Goal: Task Accomplishment & Management: Use online tool/utility

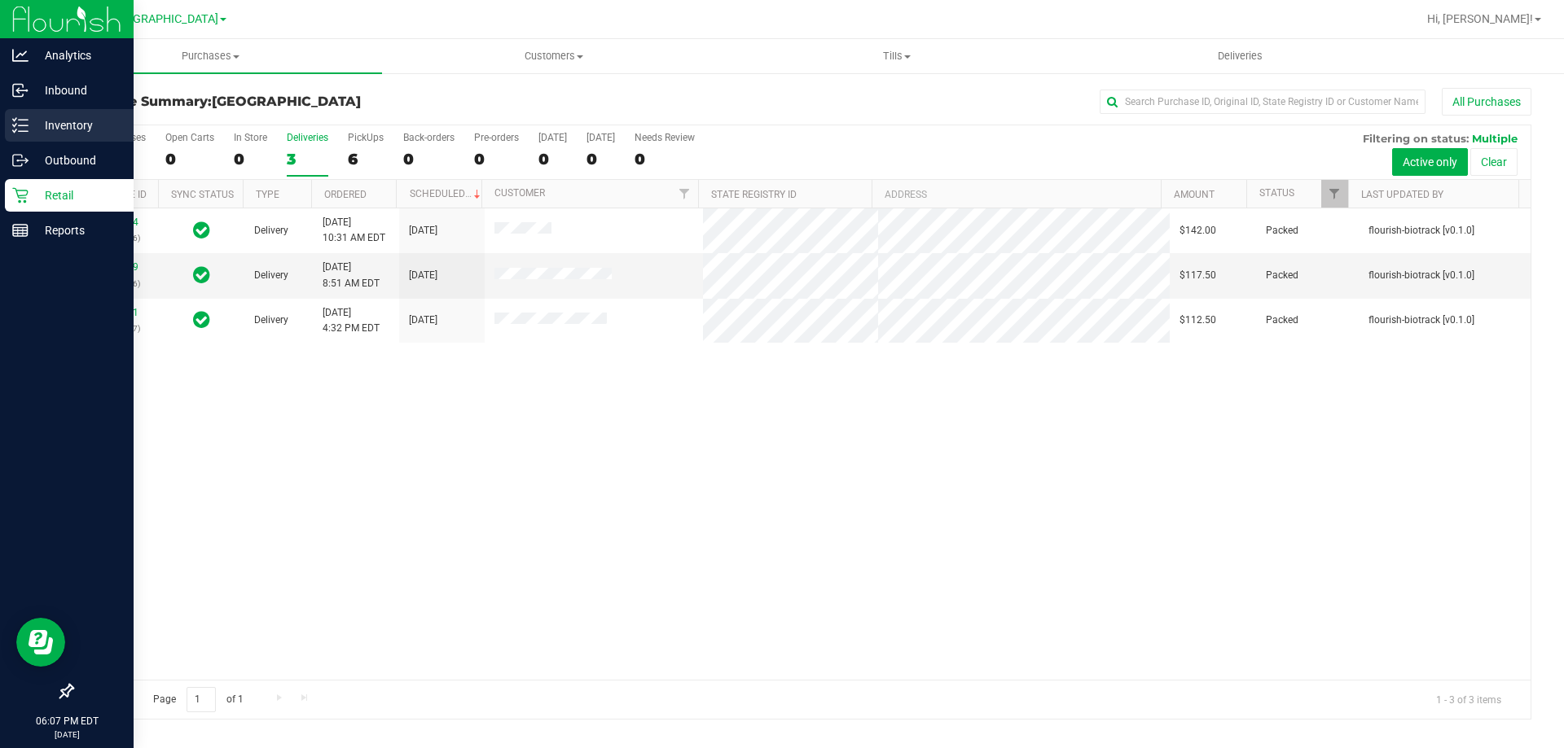
click at [95, 130] on p "Inventory" at bounding box center [78, 126] width 98 height 20
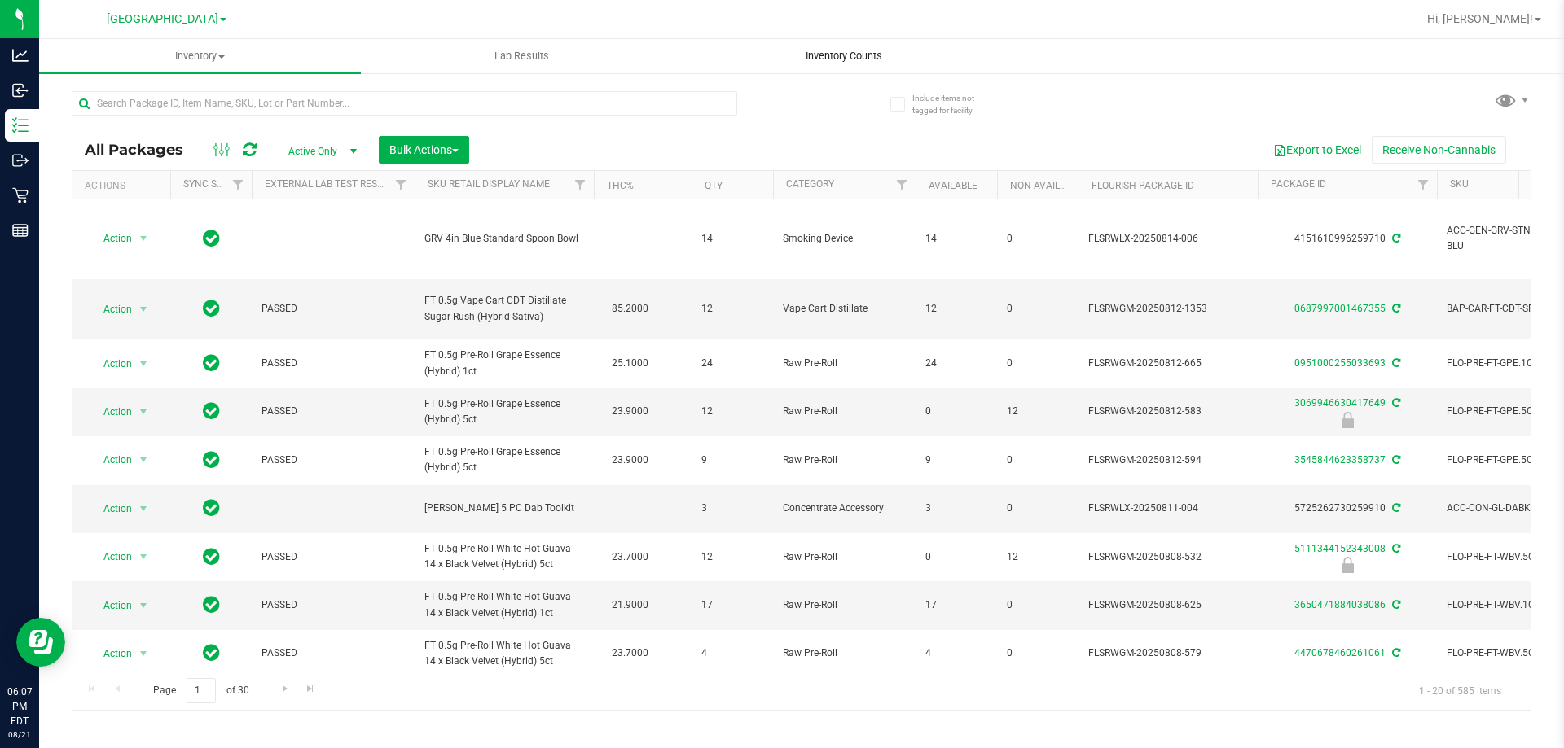
click at [855, 58] on span "Inventory Counts" at bounding box center [843, 56] width 121 height 15
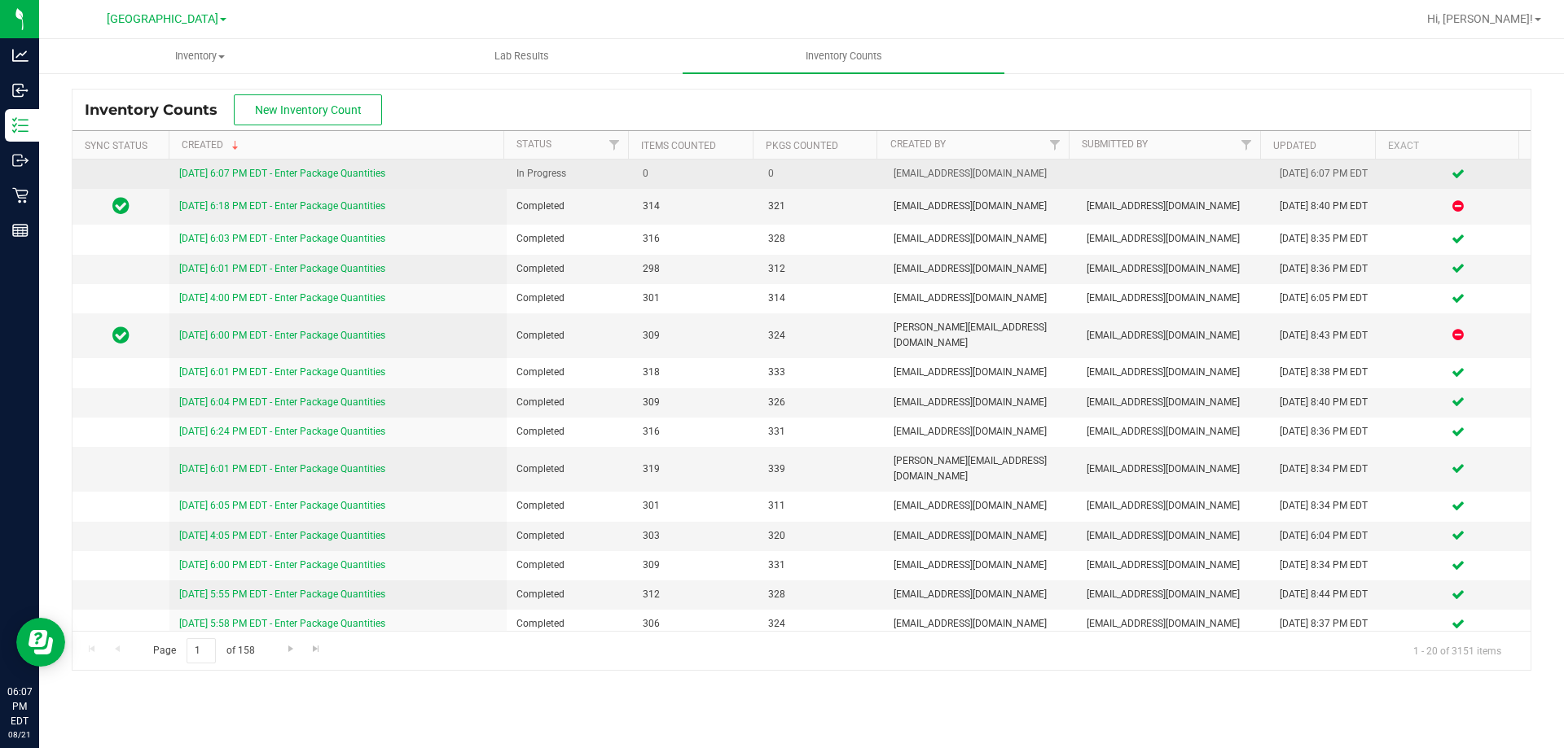
click at [353, 169] on link "[DATE] 6:07 PM EDT - Enter Package Quantities" at bounding box center [282, 173] width 206 height 11
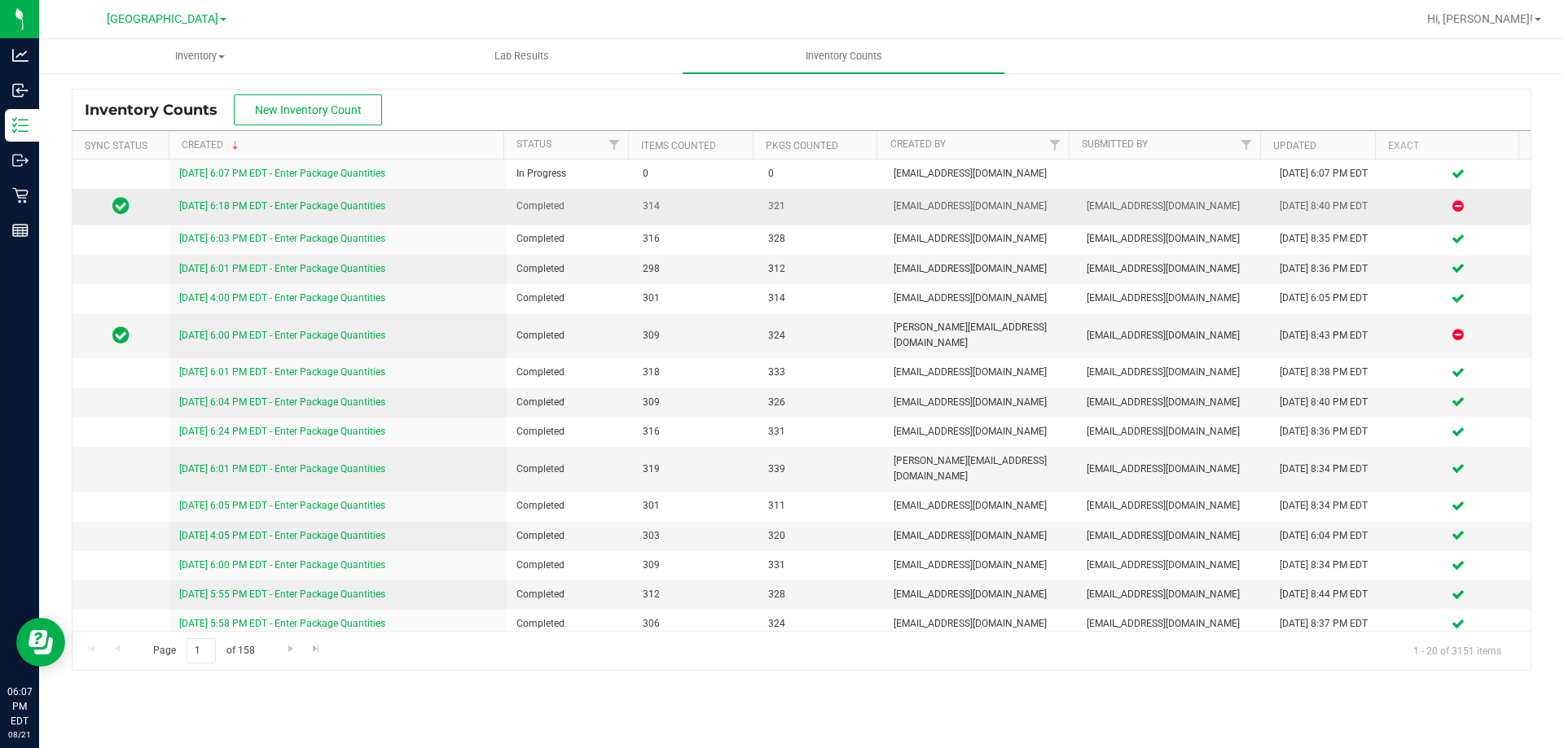
click at [341, 206] on link "[DATE] 6:18 PM EDT - Enter Package Quantities" at bounding box center [282, 205] width 206 height 11
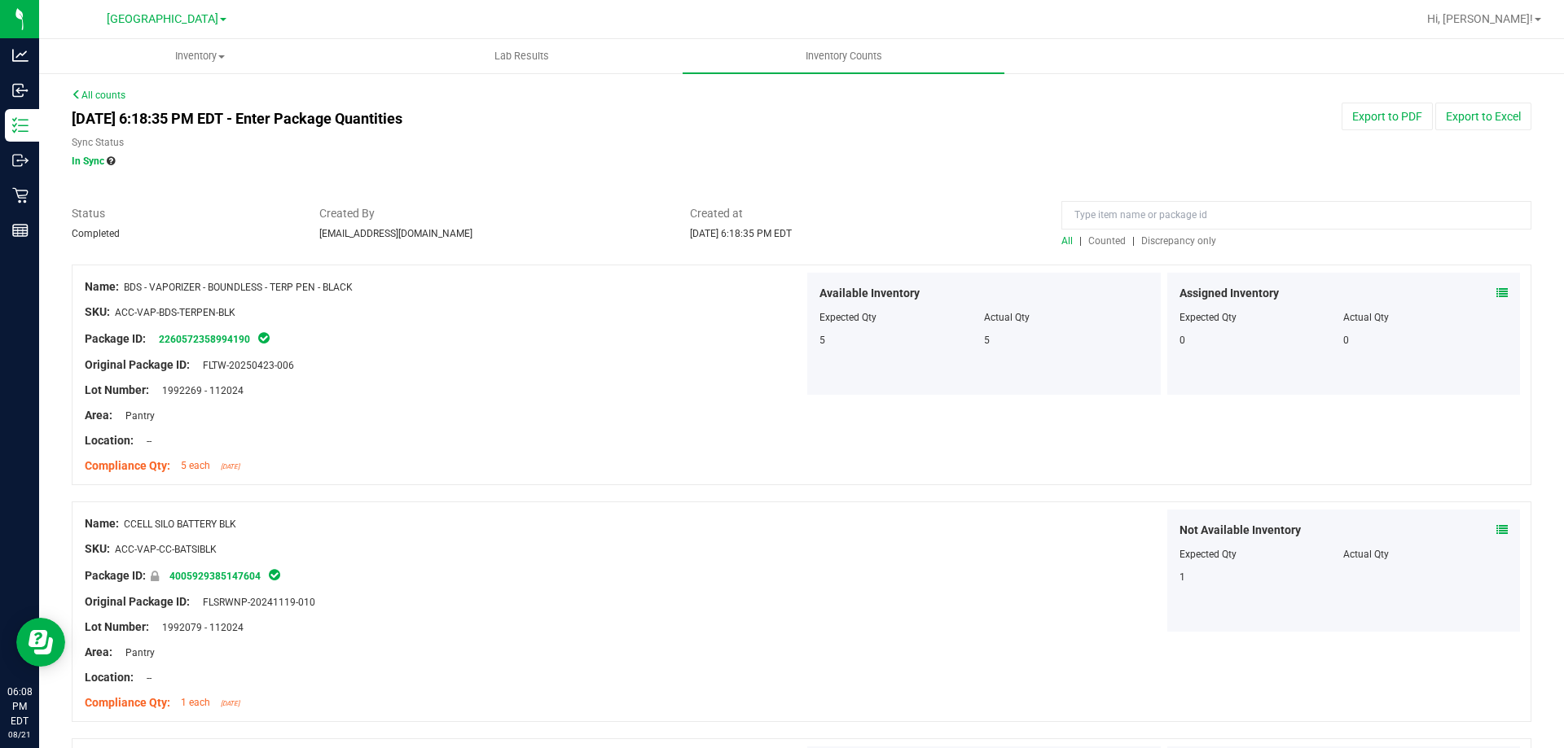
click at [1168, 237] on span "Discrepancy only" at bounding box center [1178, 240] width 75 height 11
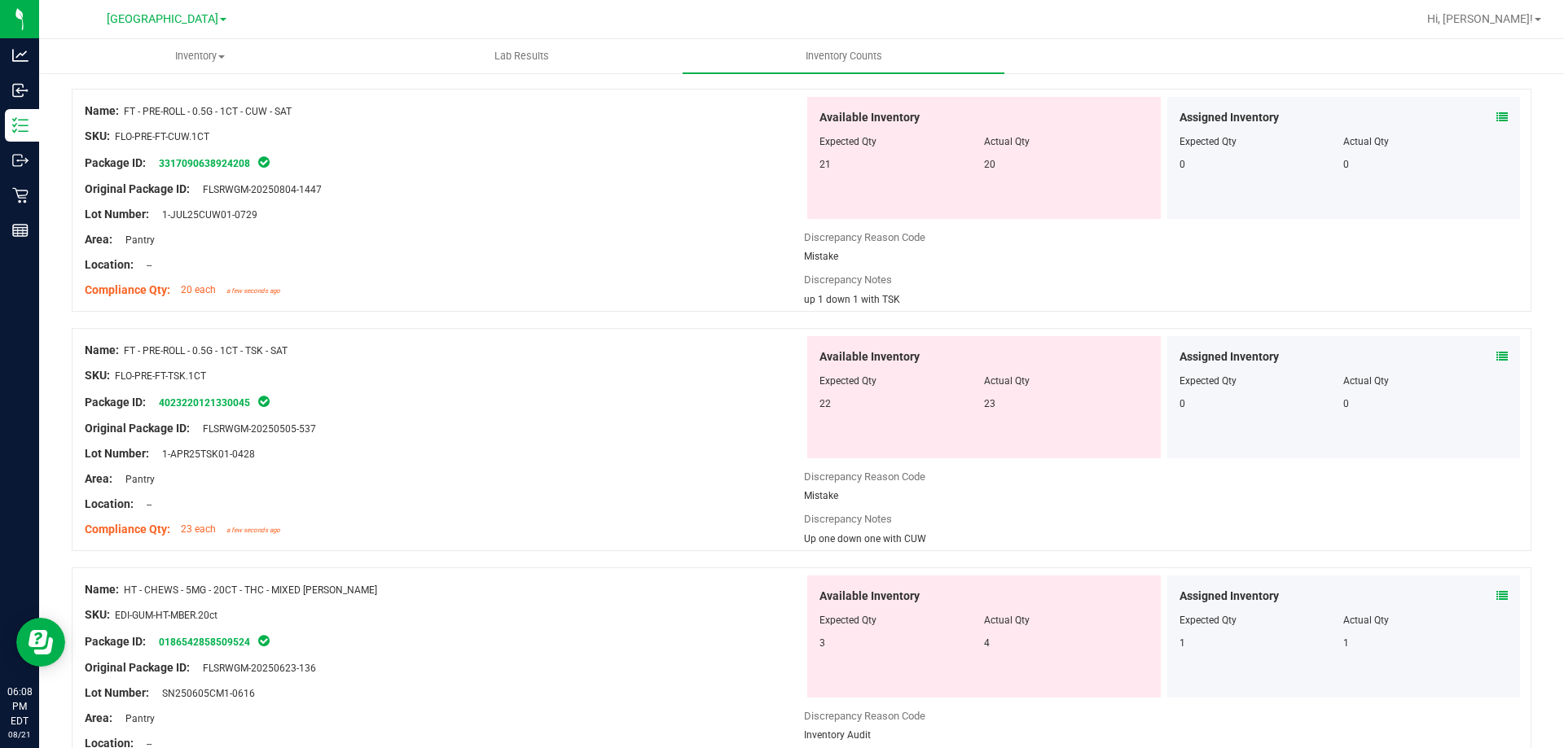
scroll to position [290, 0]
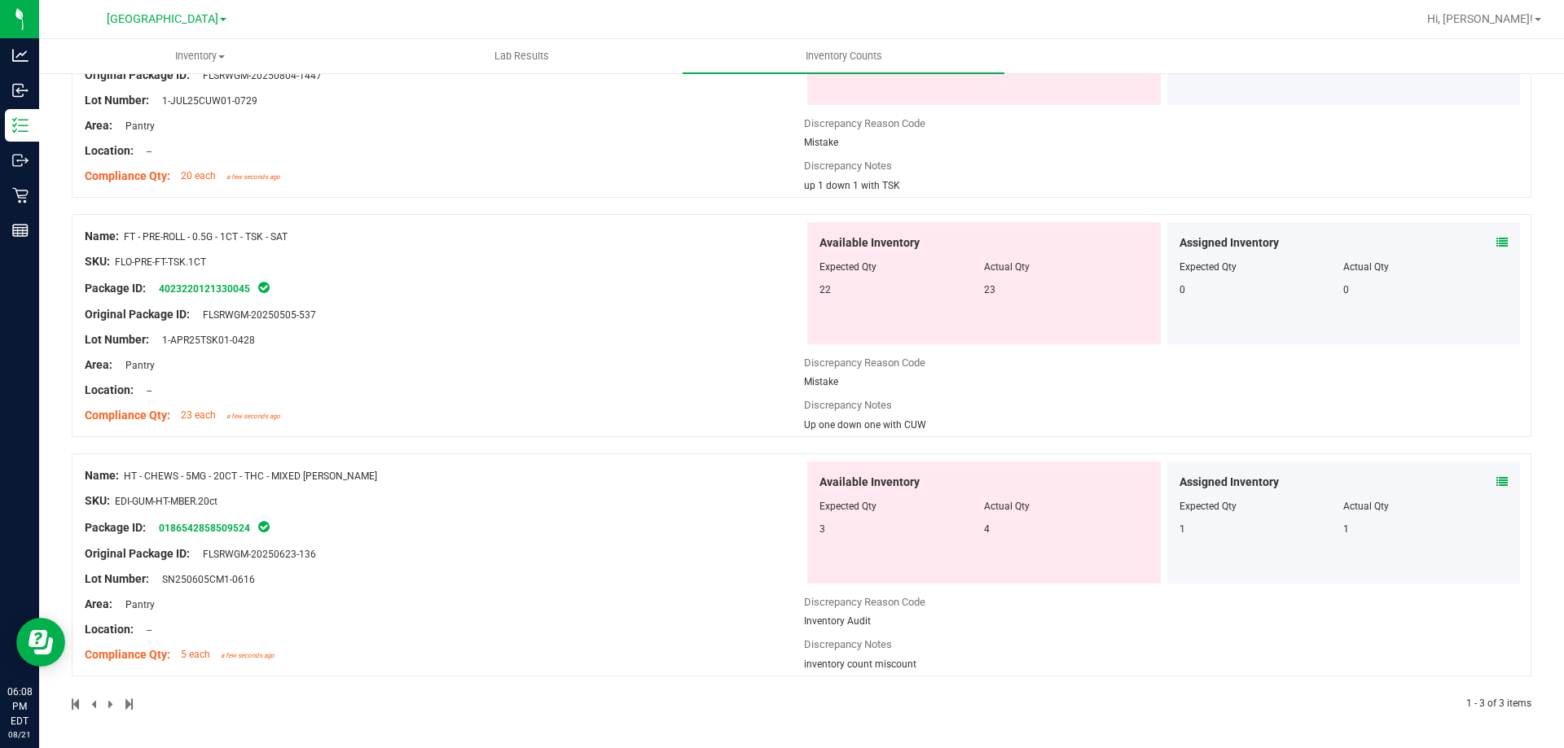
click at [20, 205] on div "Retail" at bounding box center [22, 195] width 34 height 33
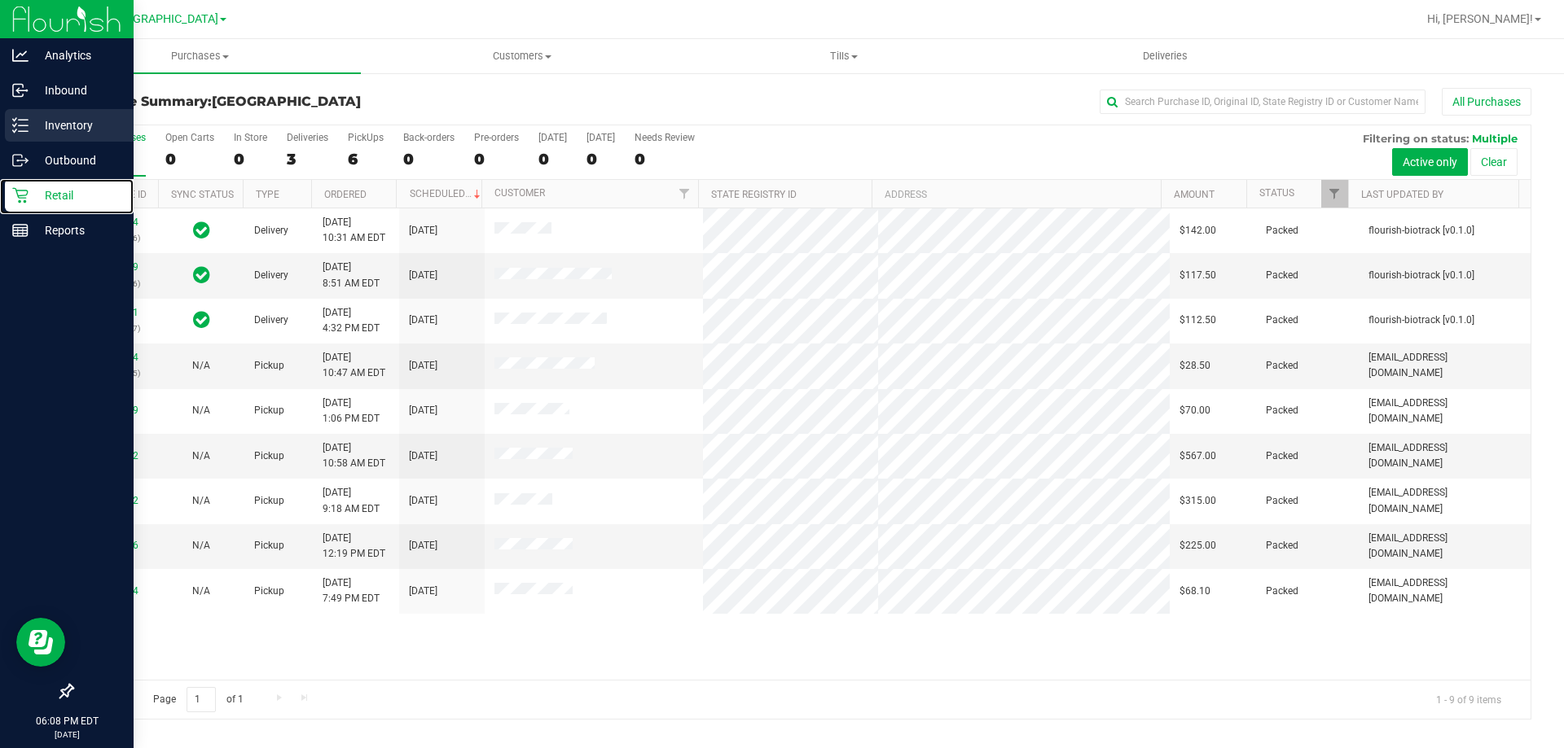
click at [81, 121] on p "Inventory" at bounding box center [78, 126] width 98 height 20
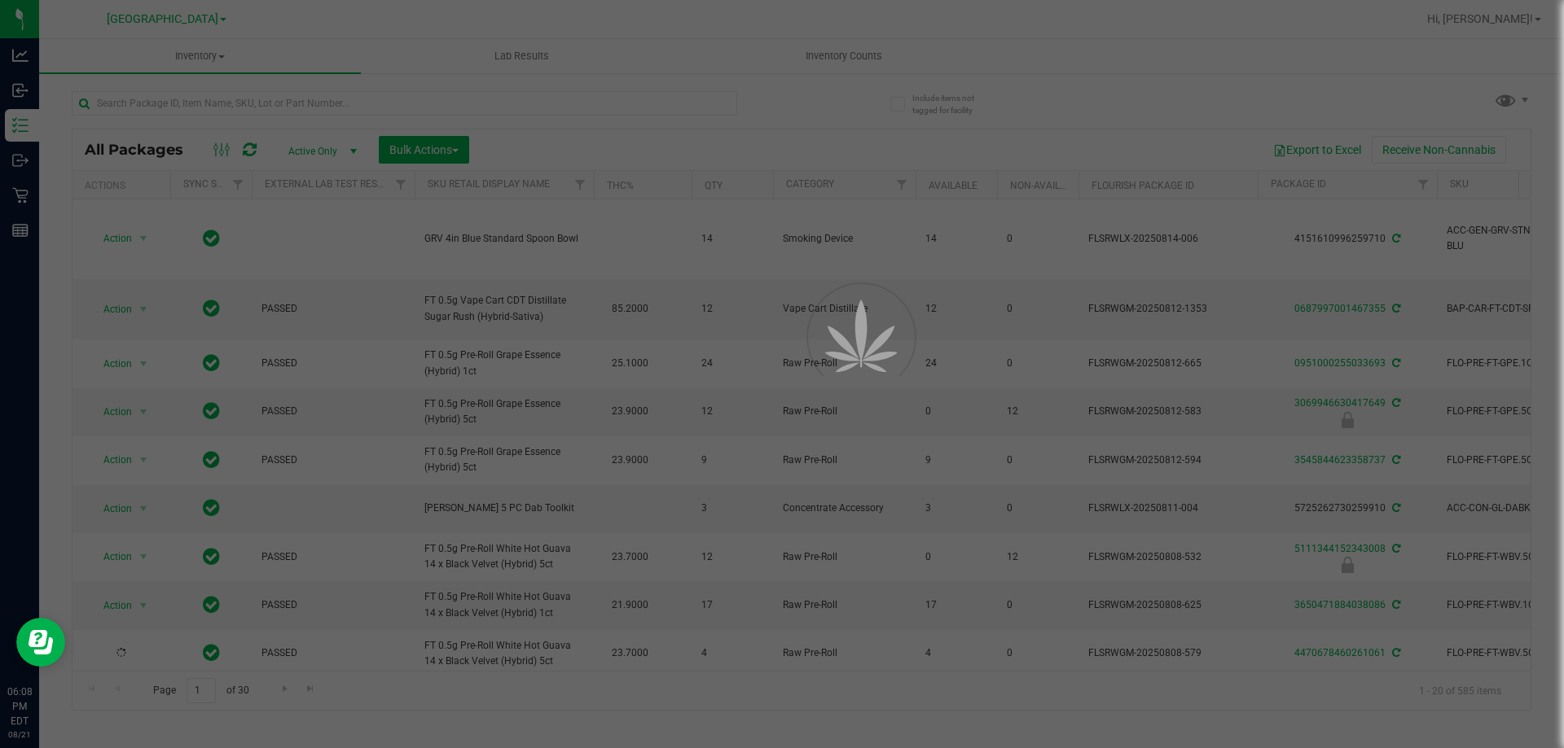
click at [861, 54] on div at bounding box center [782, 374] width 1564 height 748
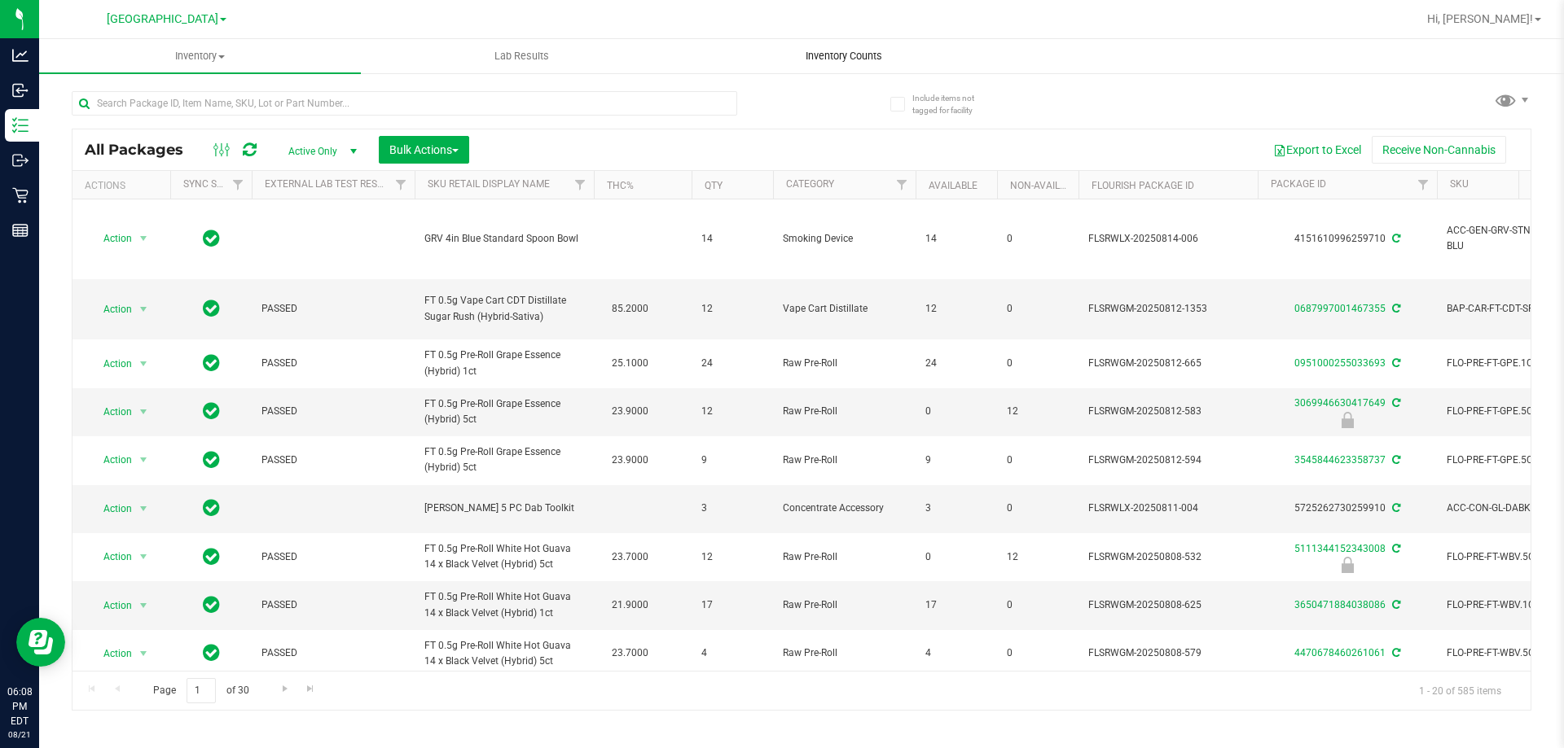
click at [854, 53] on span "Inventory Counts" at bounding box center [843, 56] width 121 height 15
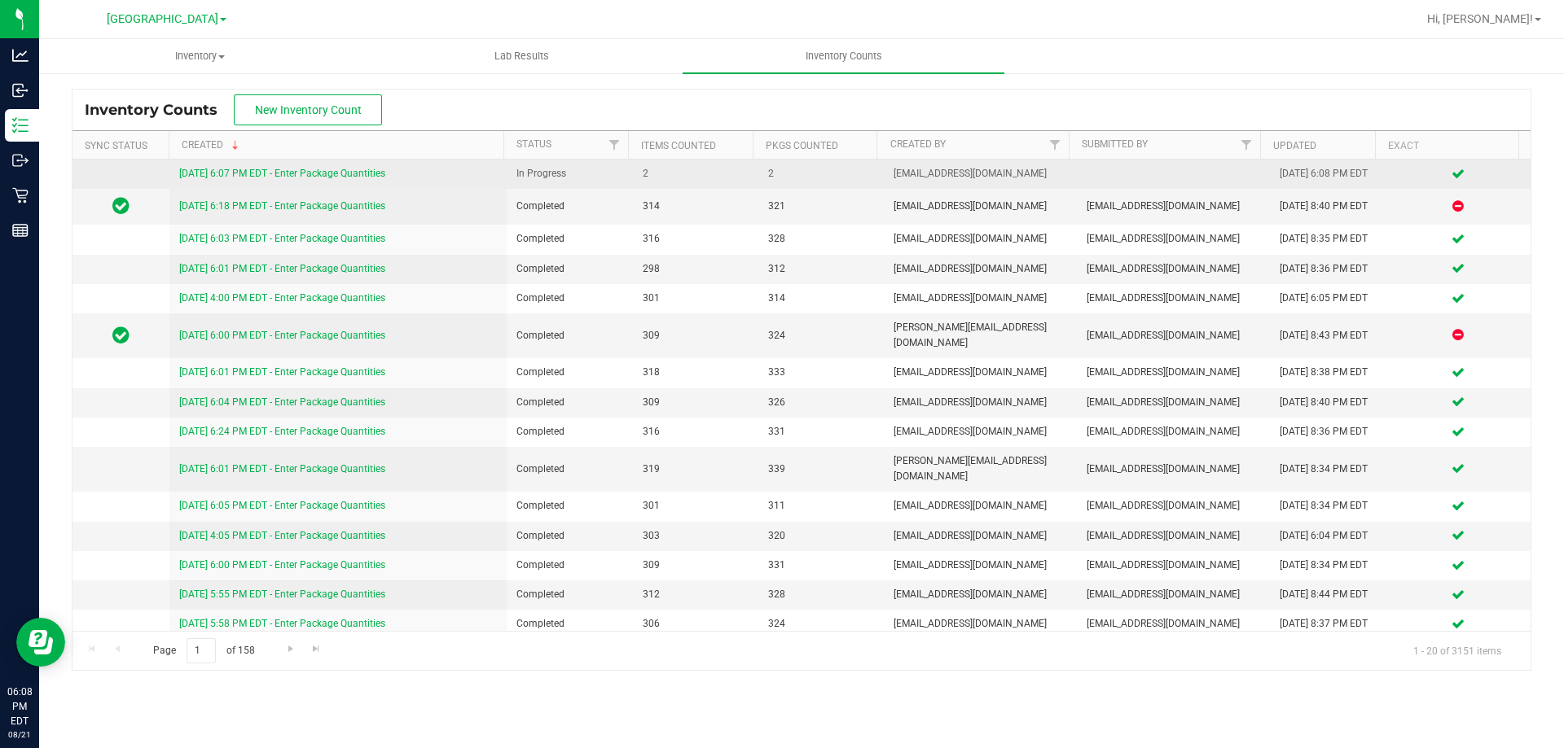
click at [355, 172] on link "[DATE] 6:07 PM EDT - Enter Package Quantities" at bounding box center [282, 173] width 206 height 11
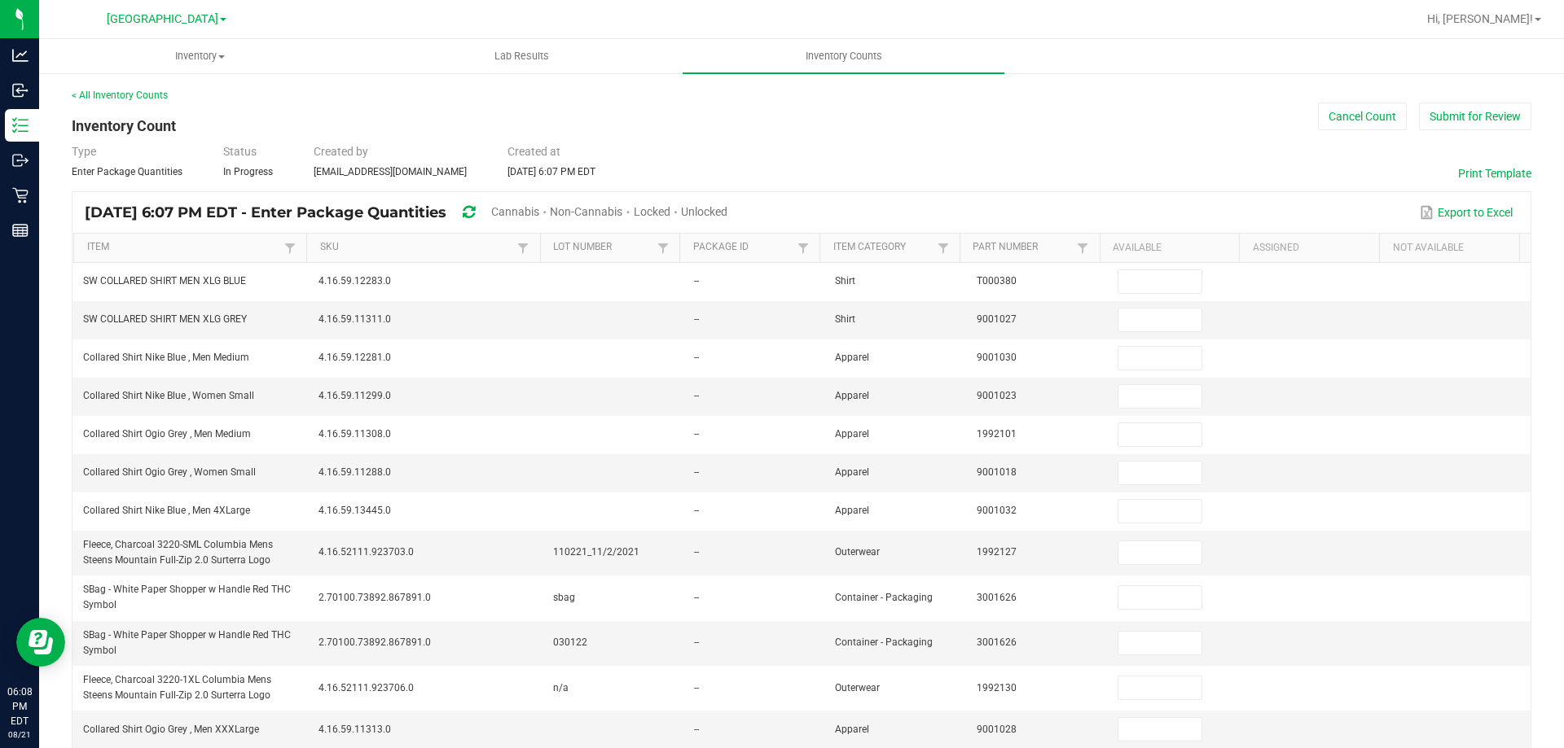
click at [727, 213] on span "Unlocked" at bounding box center [704, 211] width 46 height 13
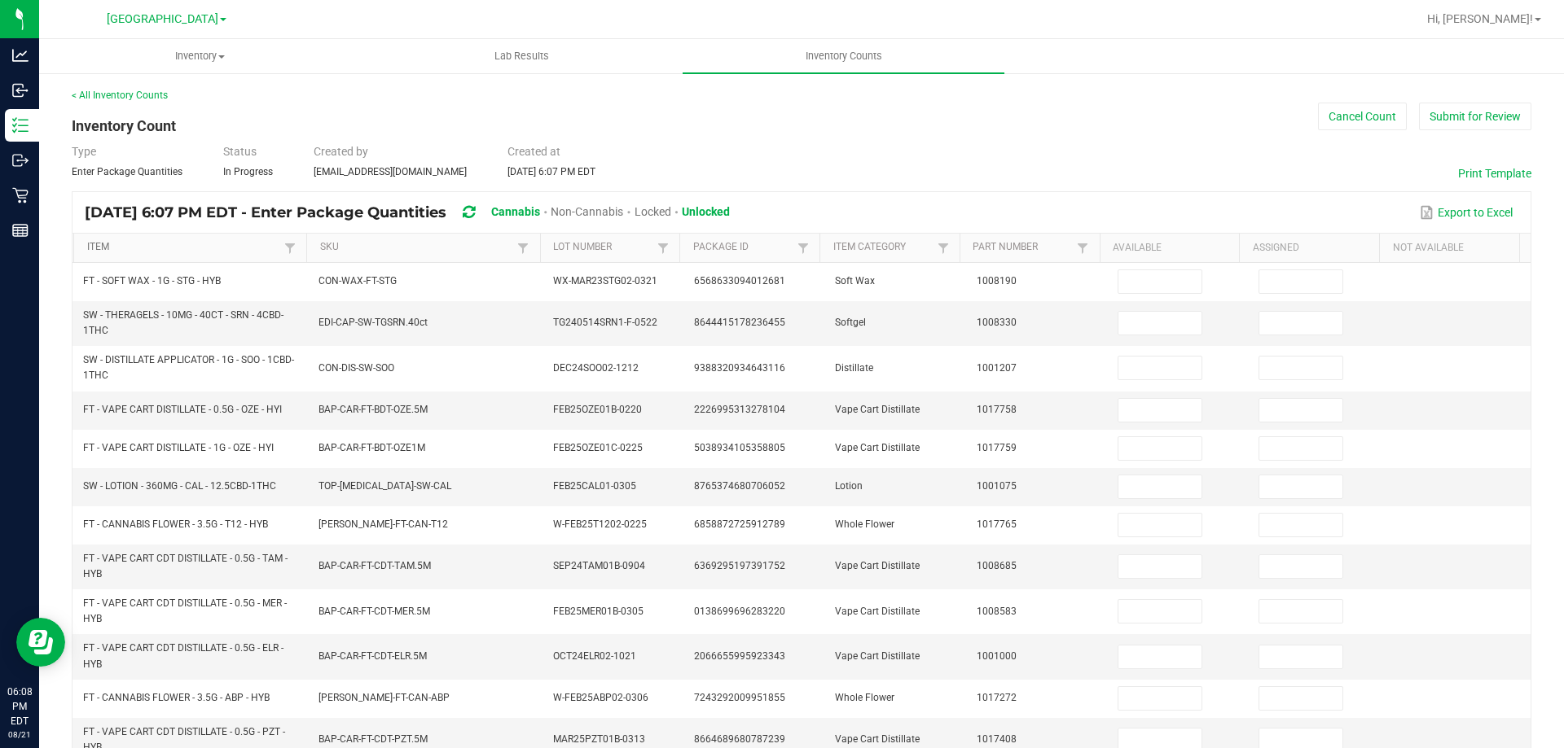
click at [237, 247] on link "Item" at bounding box center [184, 247] width 194 height 13
type input "9"
type input "4"
type input "0"
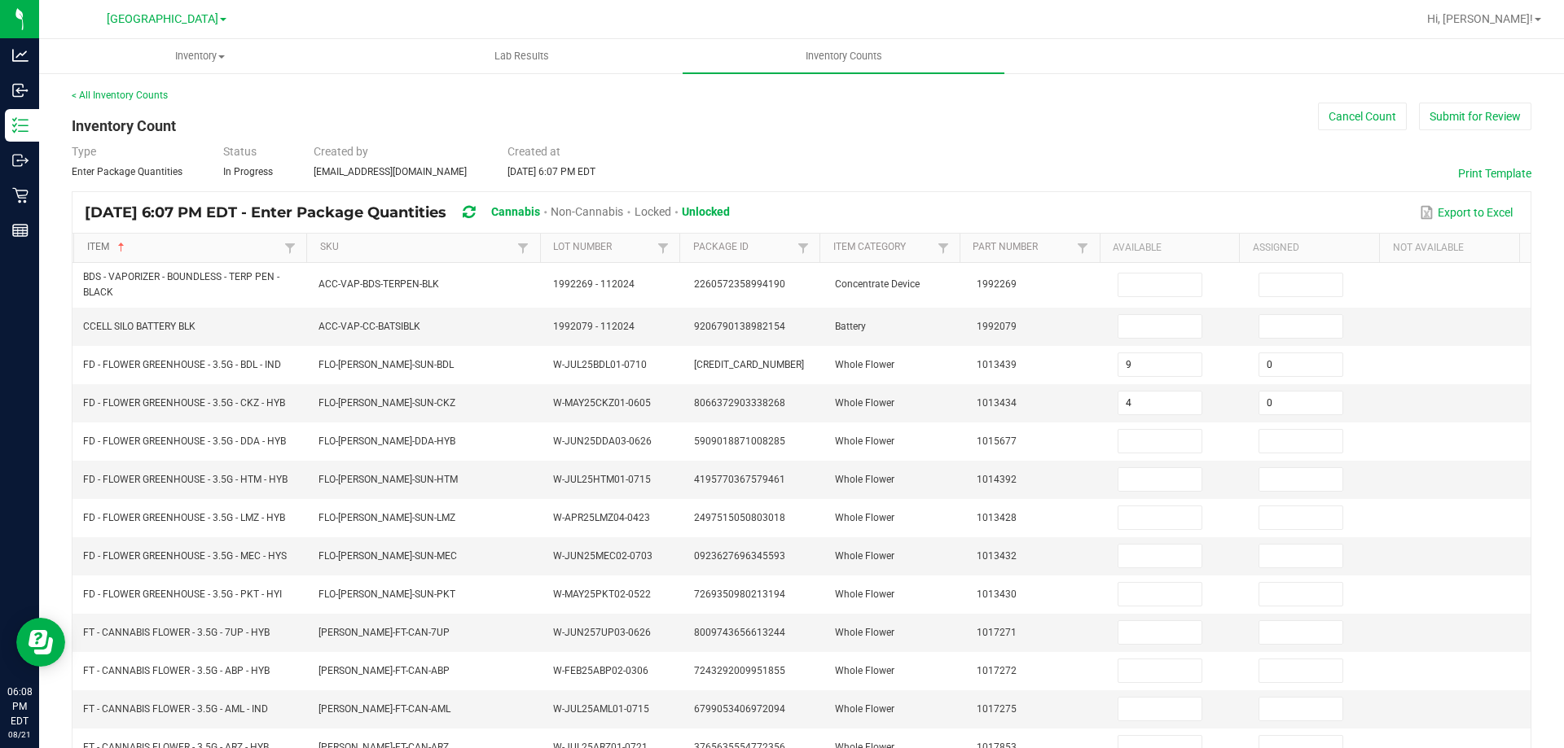
click at [244, 248] on link "Item" at bounding box center [184, 247] width 194 height 13
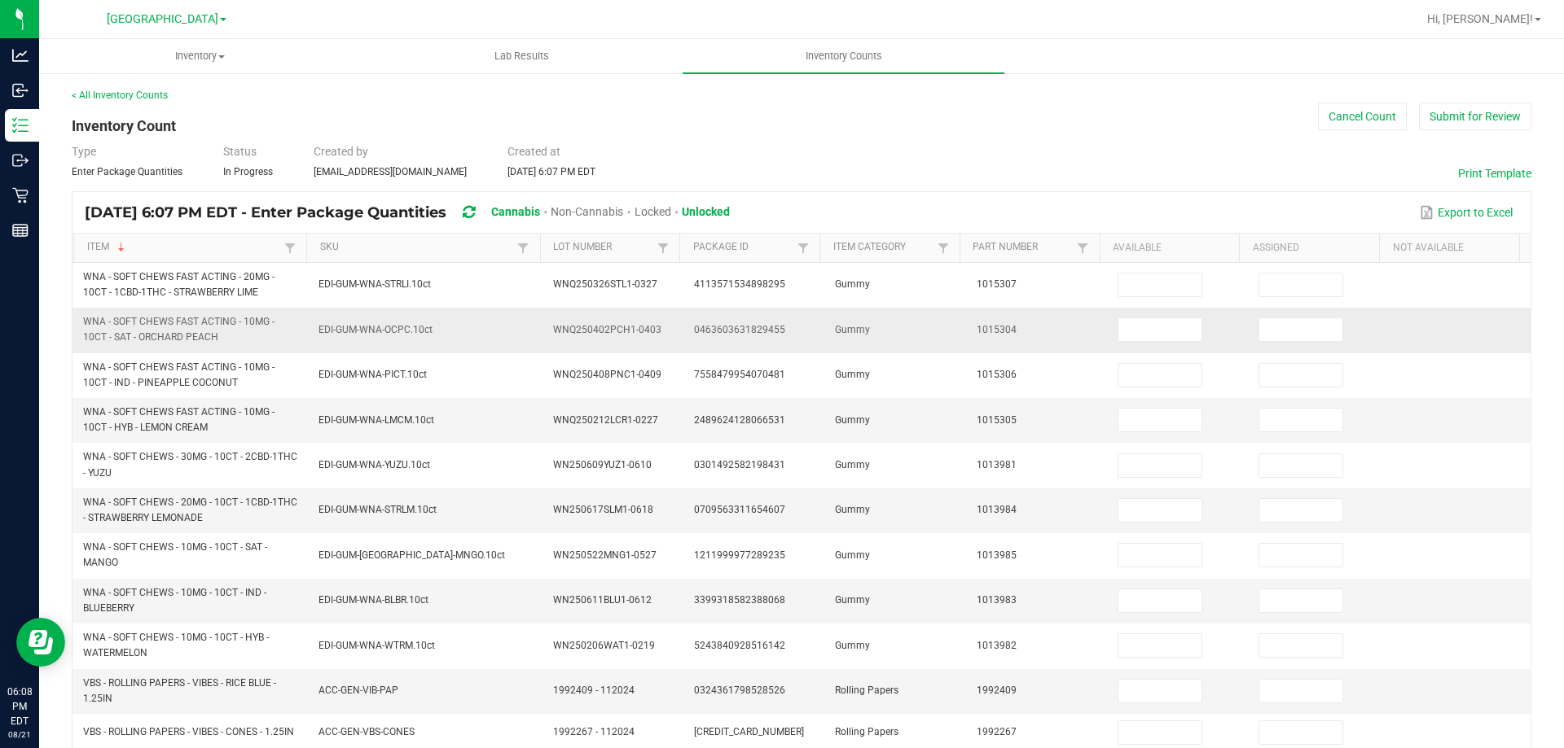
click at [1152, 311] on td at bounding box center [1177, 330] width 141 height 45
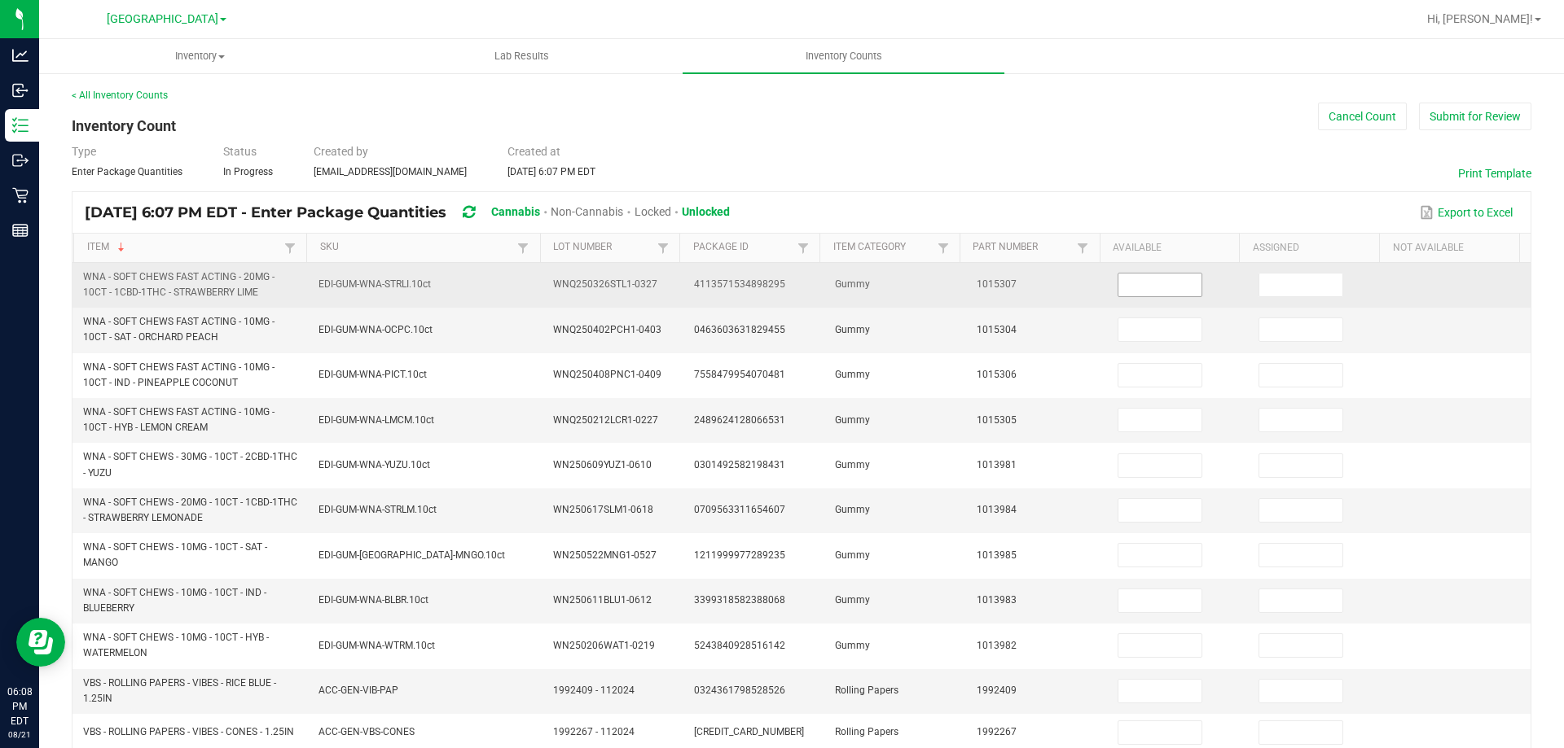
click at [1151, 291] on input at bounding box center [1159, 285] width 83 height 23
type input "6"
type input "0"
type input "1"
type input "0"
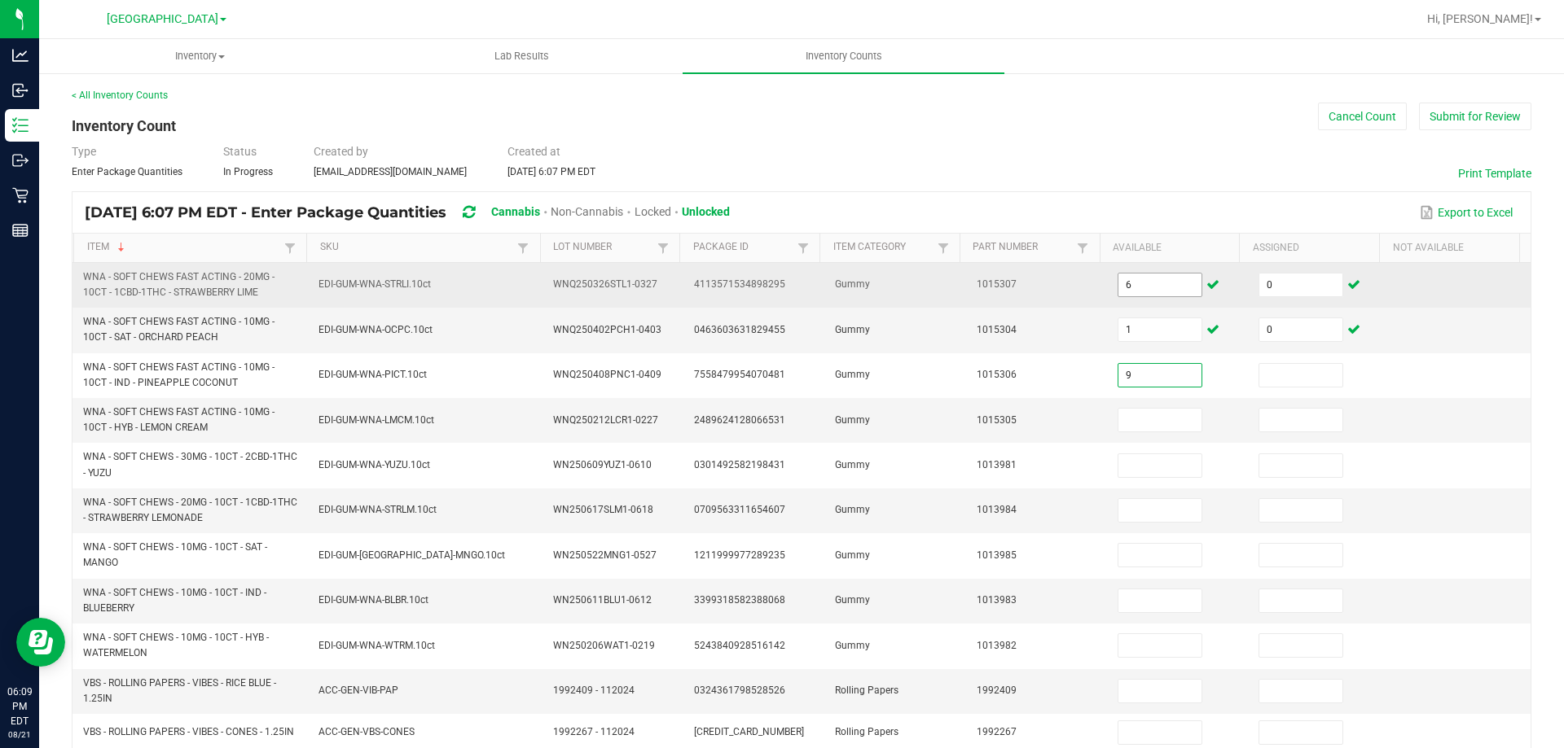
type input "9"
type input "0"
type input "8"
type input "0"
type input "8"
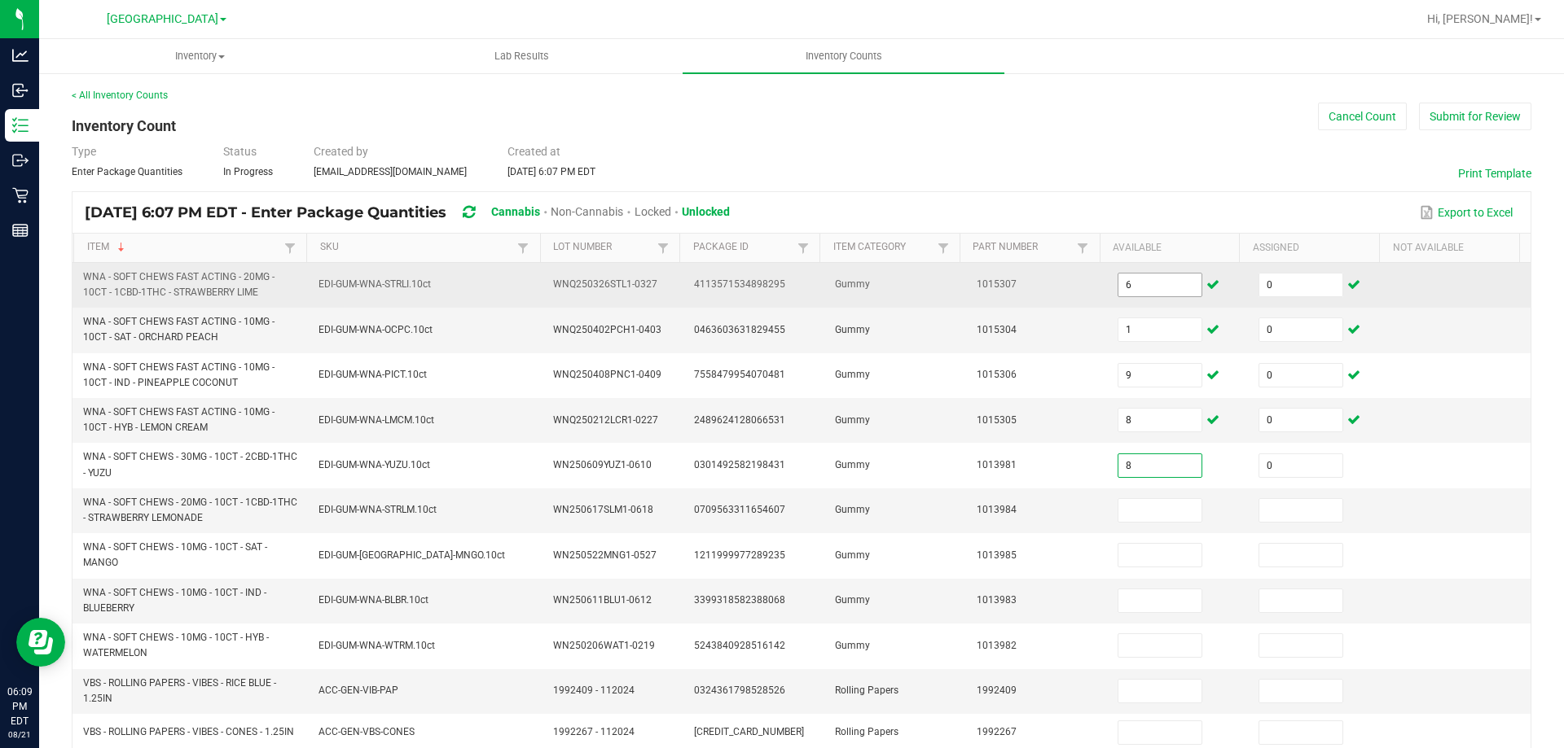
type input "0"
type input "3"
type input "0"
type input "1"
type input "0"
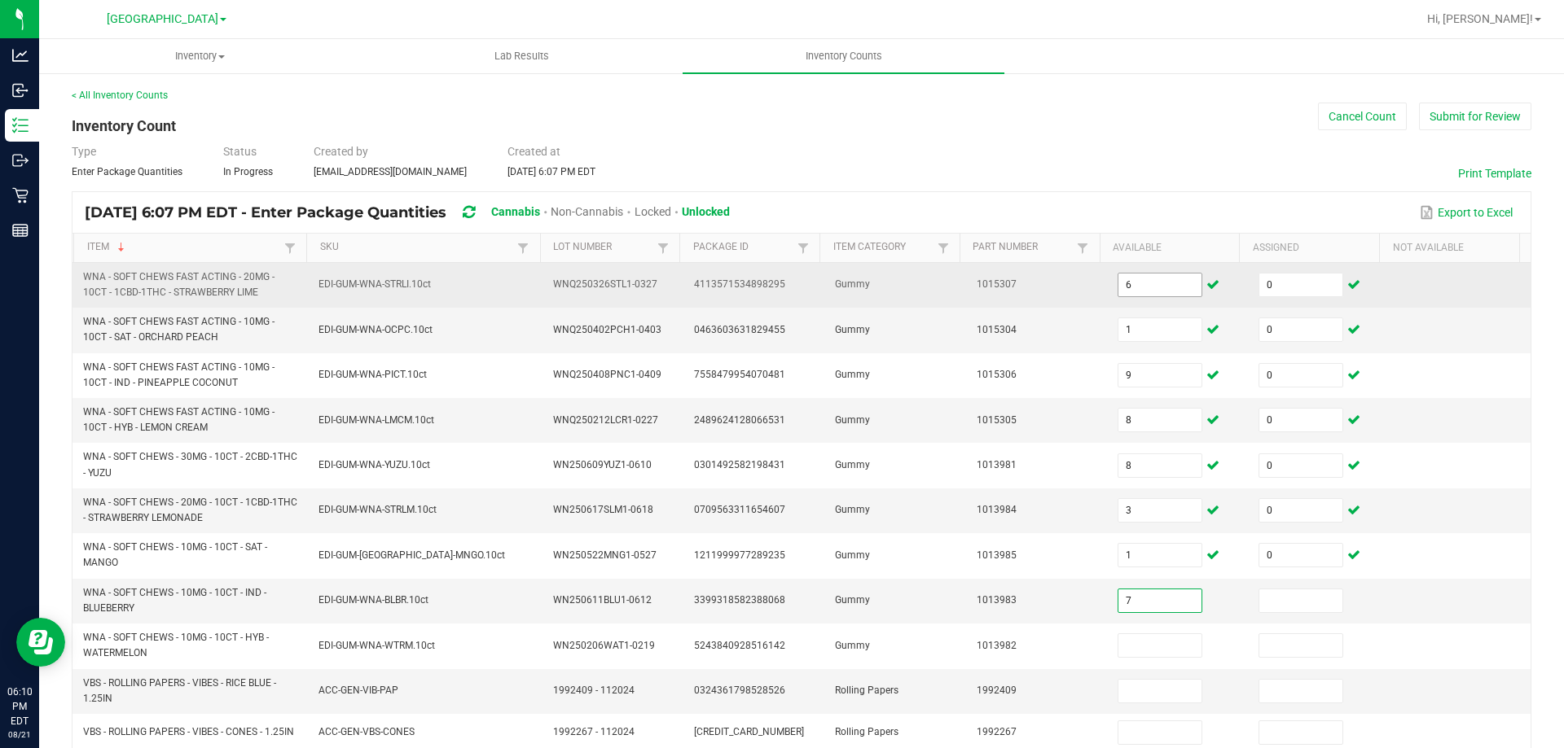
type input "7"
type input "0"
type input "6"
type input "0"
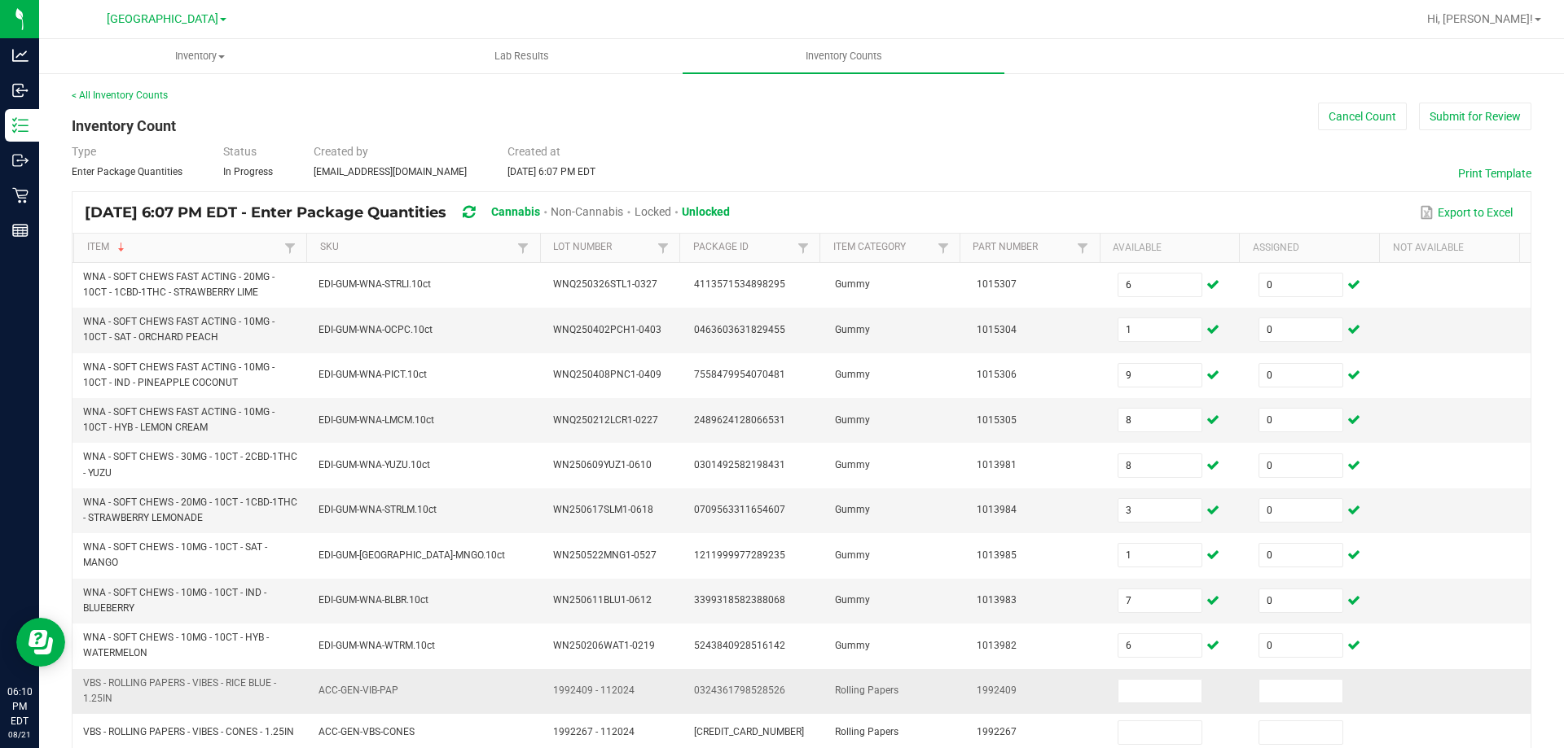
click at [114, 698] on td "VBS - ROLLING PAPERS - VIBES - RICE BLUE - 1.25IN" at bounding box center [190, 691] width 235 height 45
copy span "VBS - ROLLING PAPERS - VIBES - RICE BLUE - 1.25IN"
click at [1130, 693] on input at bounding box center [1159, 691] width 83 height 23
type input "31"
type input "0"
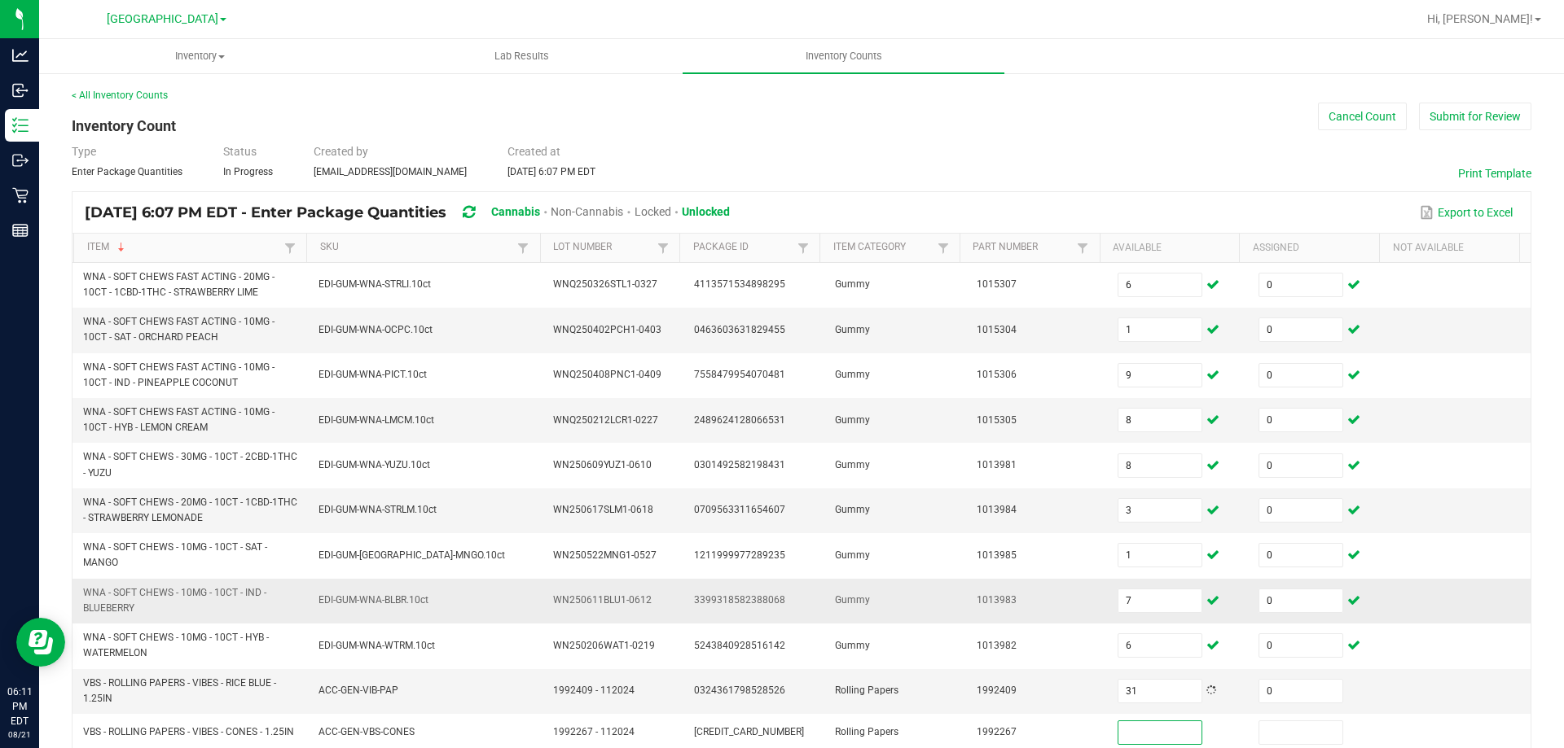
scroll to position [326, 0]
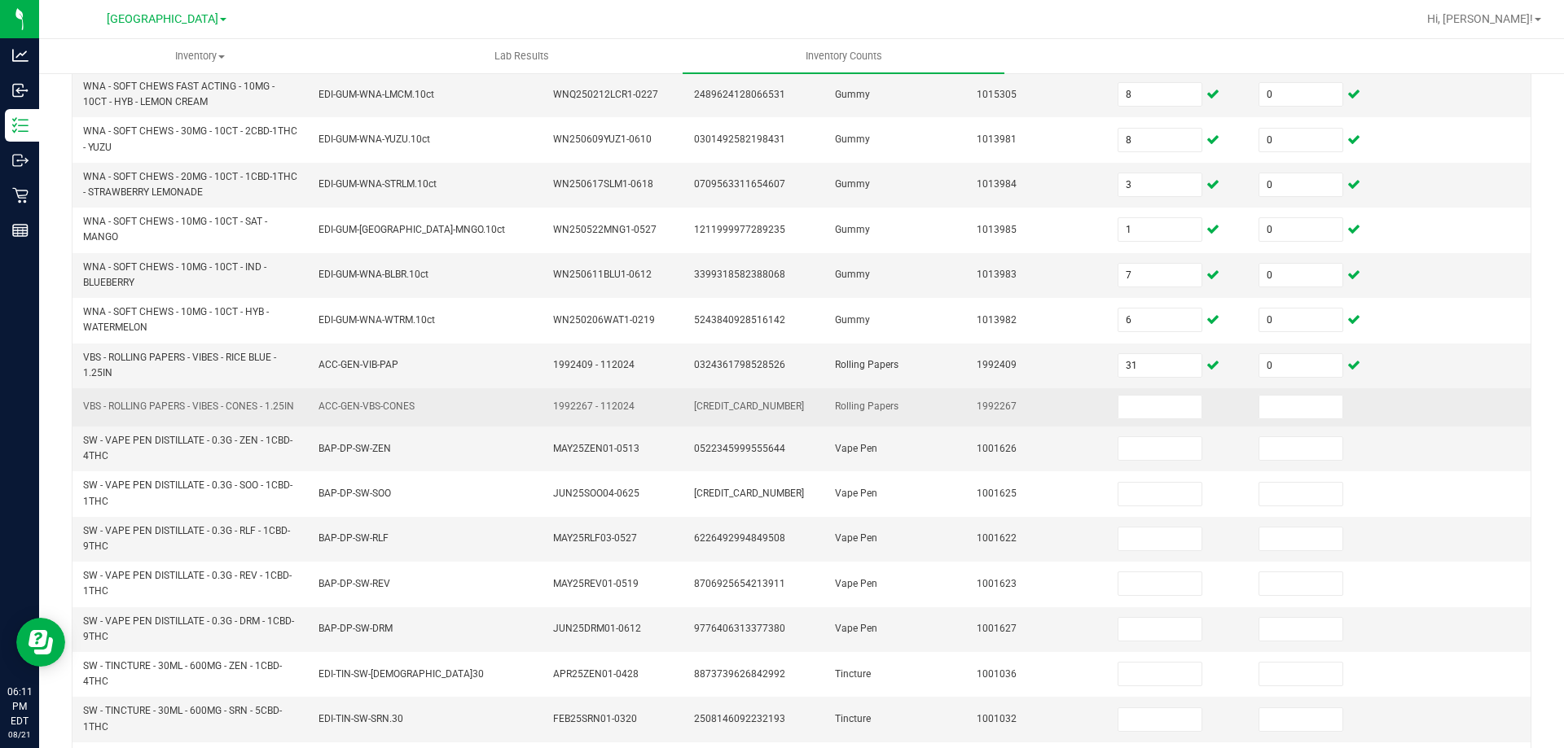
drag, startPoint x: 116, startPoint y: 414, endPoint x: 82, endPoint y: 409, distance: 34.5
click at [82, 409] on td "VBS - ROLLING PAPERS - VIBES - CONES - 1.25IN" at bounding box center [190, 407] width 235 height 38
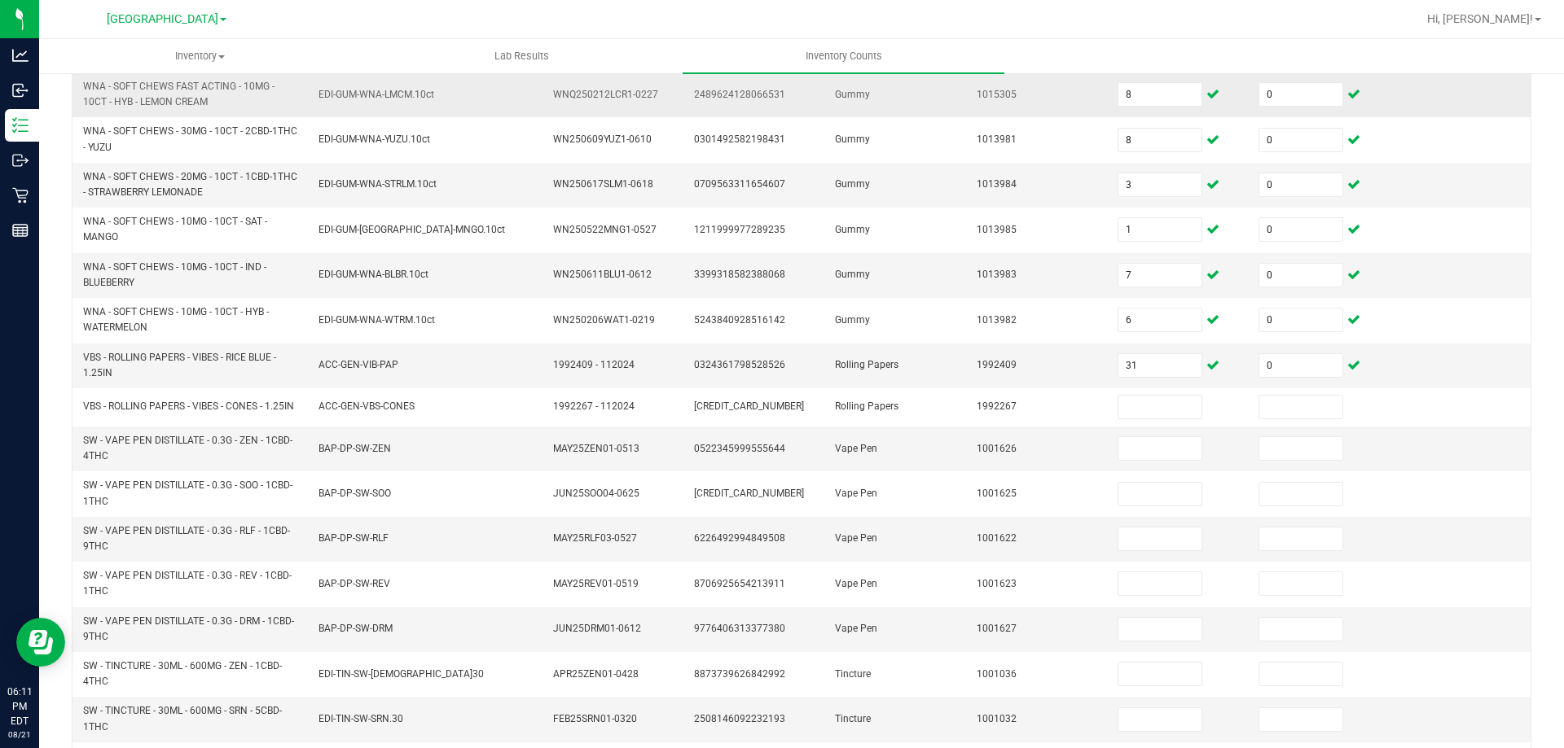
copy span "VBS - ROLLING PAPERS - VIBES - CONES - 1.25IN"
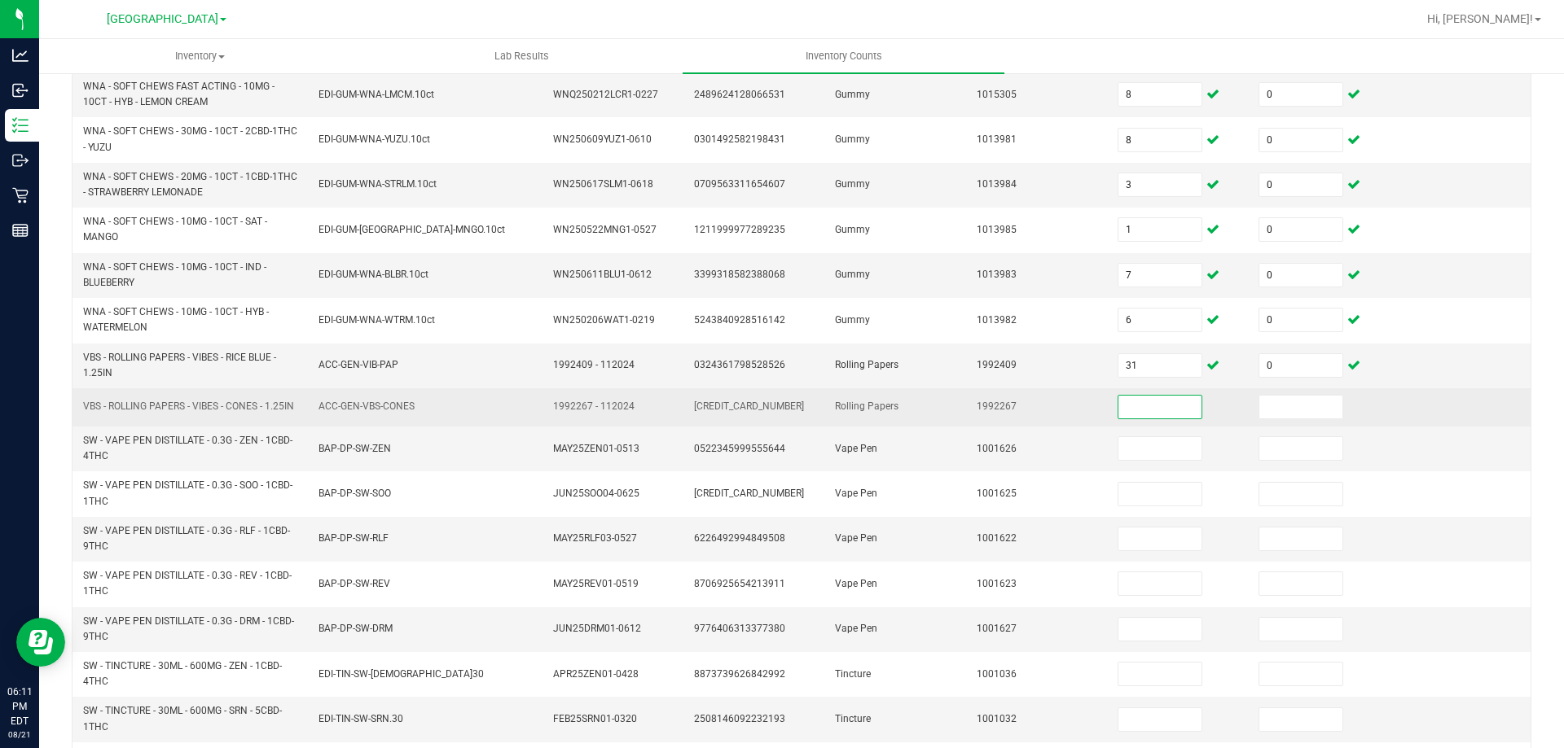
click at [1124, 410] on input at bounding box center [1159, 407] width 83 height 23
type input "5"
type input "0"
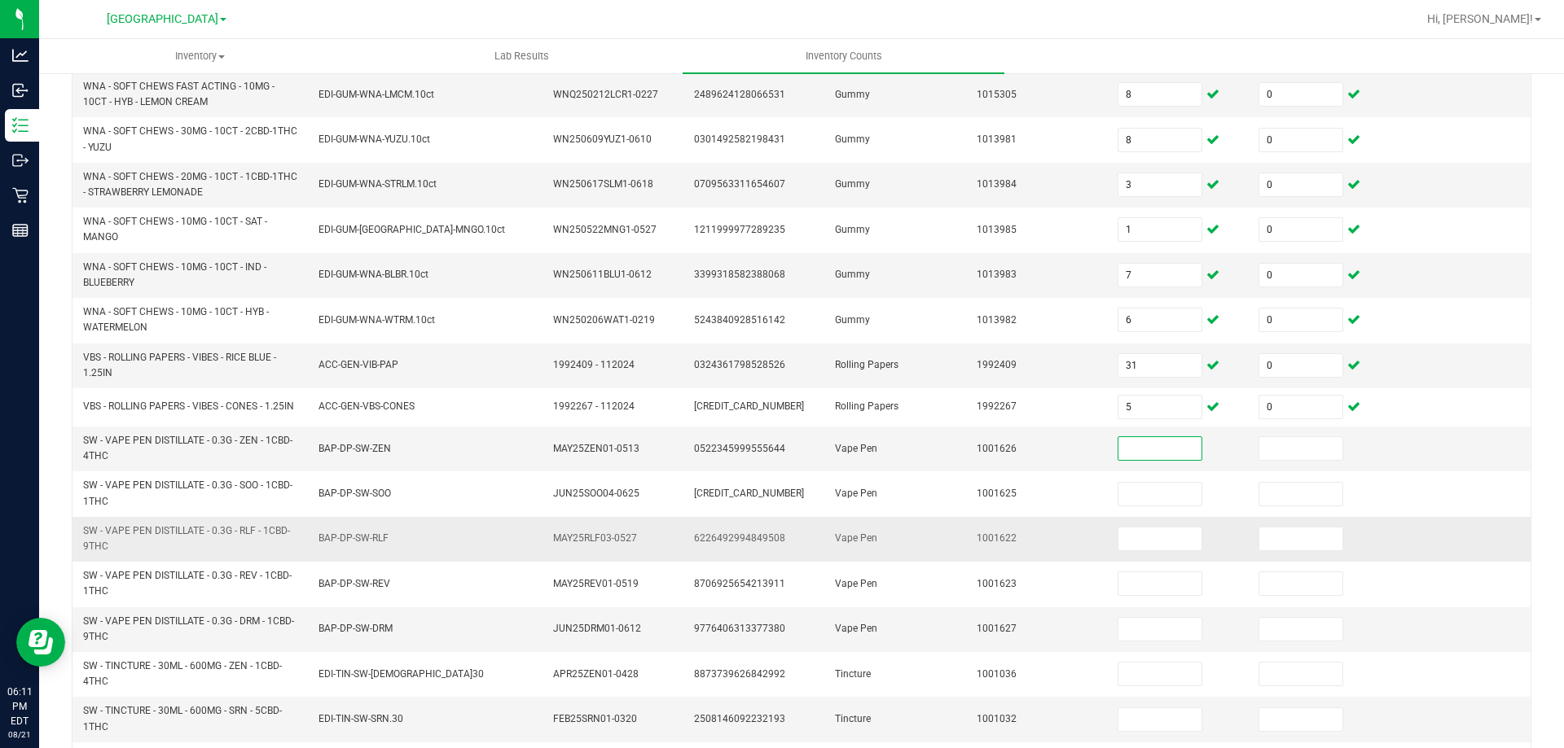
click at [459, 544] on td "BAP-DP-SW-RLF" at bounding box center [426, 539] width 235 height 45
click at [1165, 471] on td at bounding box center [1177, 449] width 141 height 45
click at [1144, 455] on input at bounding box center [1159, 448] width 83 height 23
type input "1"
type input "0"
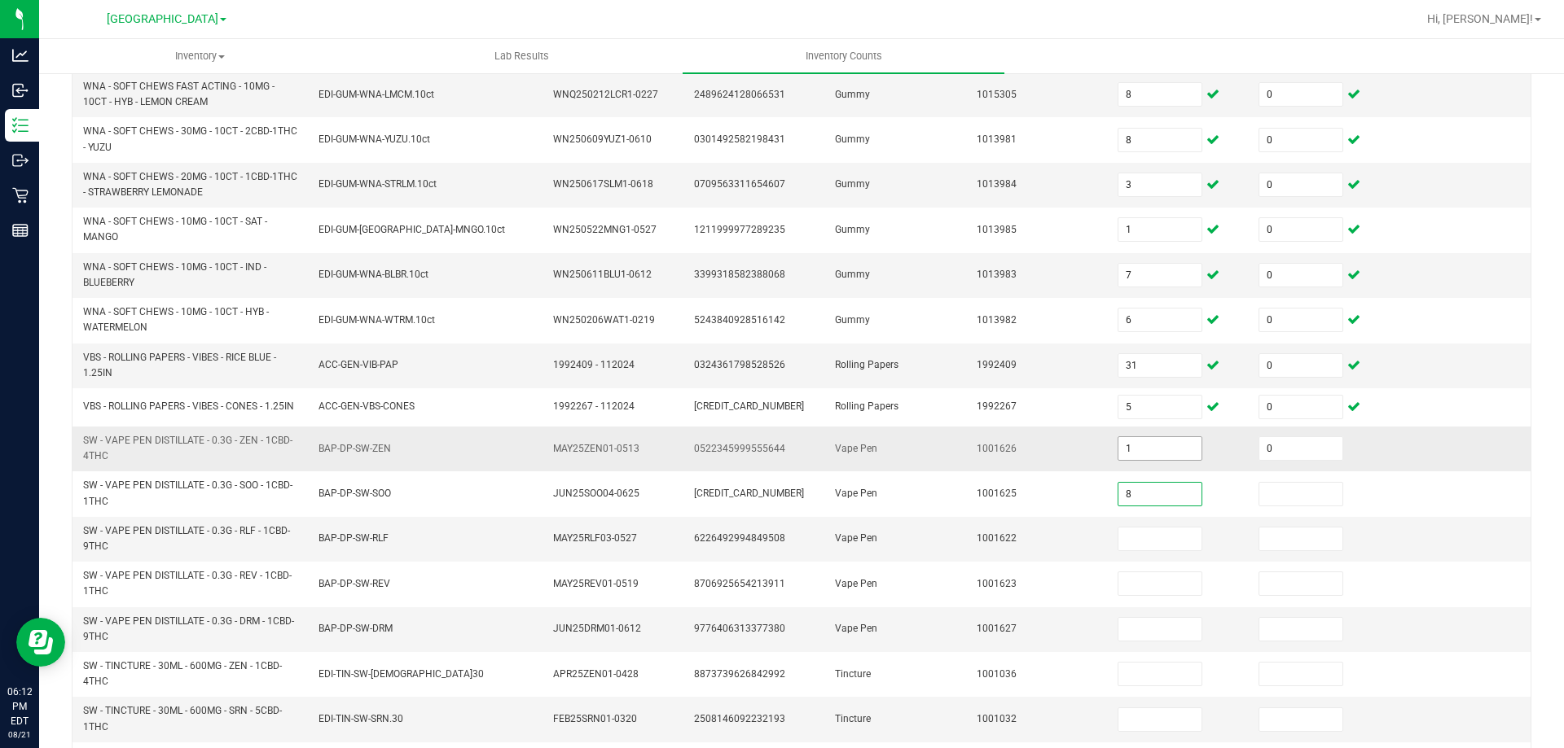
type input "8"
type input "0"
type input "14"
type input "0"
click at [1151, 544] on input "14" at bounding box center [1159, 539] width 83 height 23
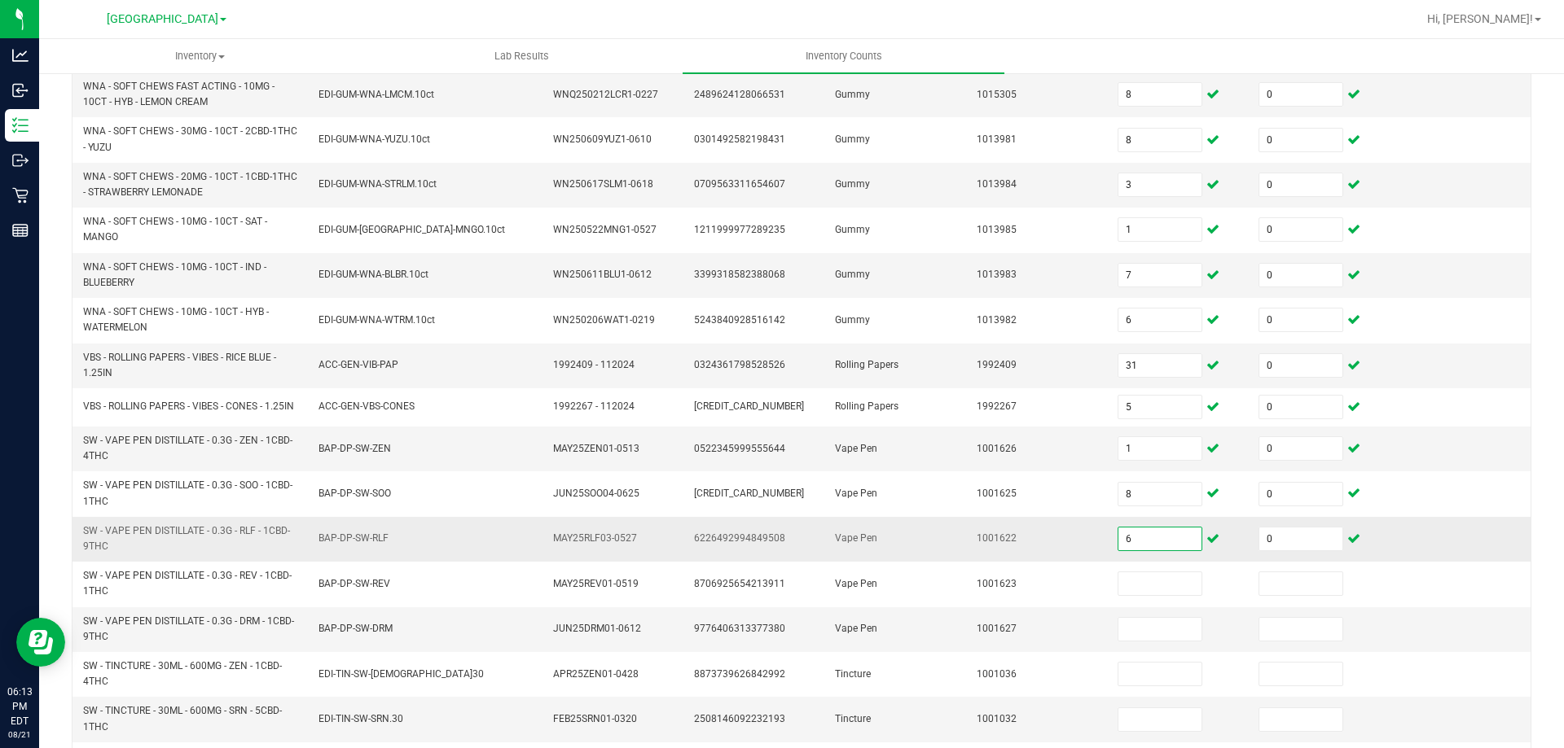
type input "6"
type input "14"
type input "0"
type input "17"
type input "0"
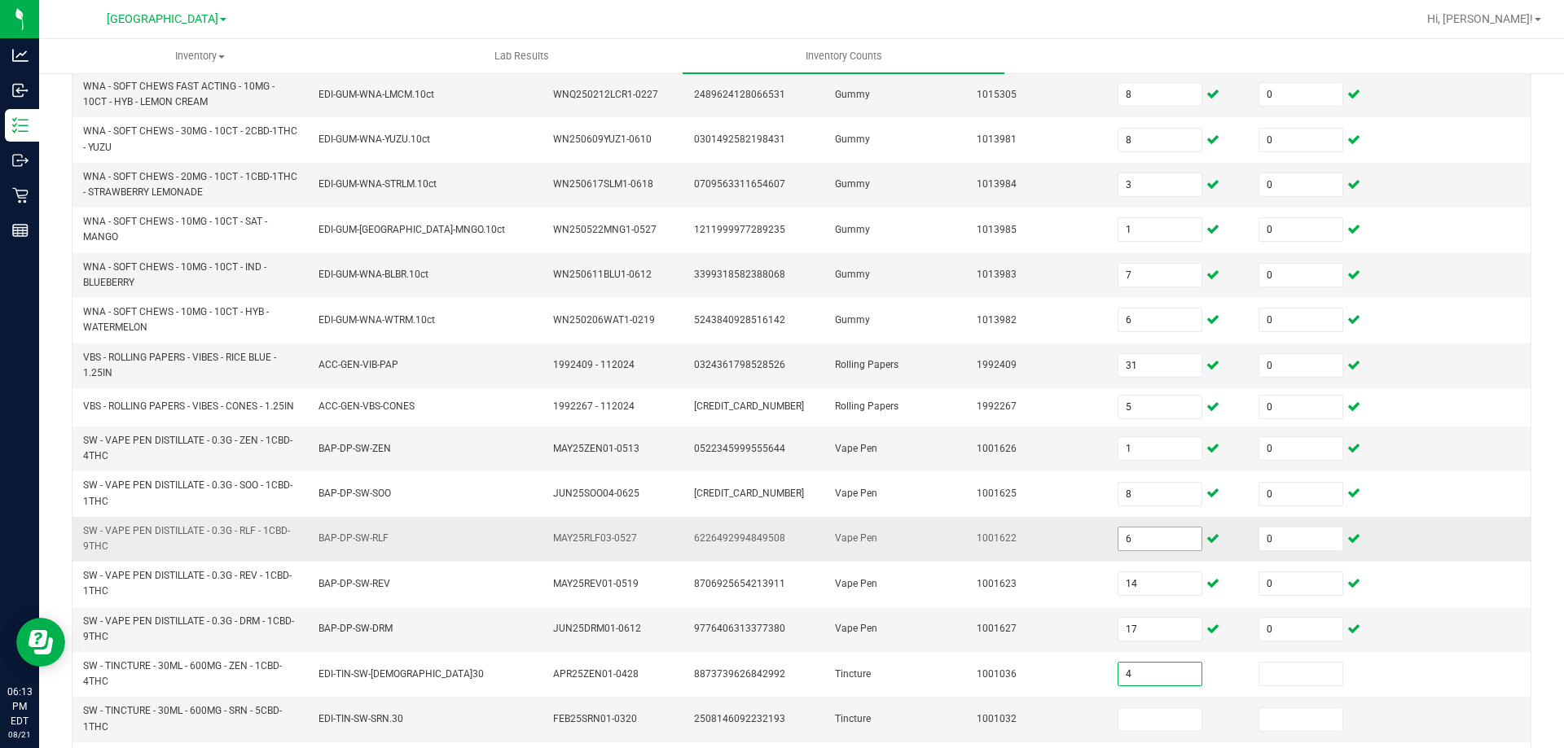
type input "4"
type input "0"
type input "3"
type input "0"
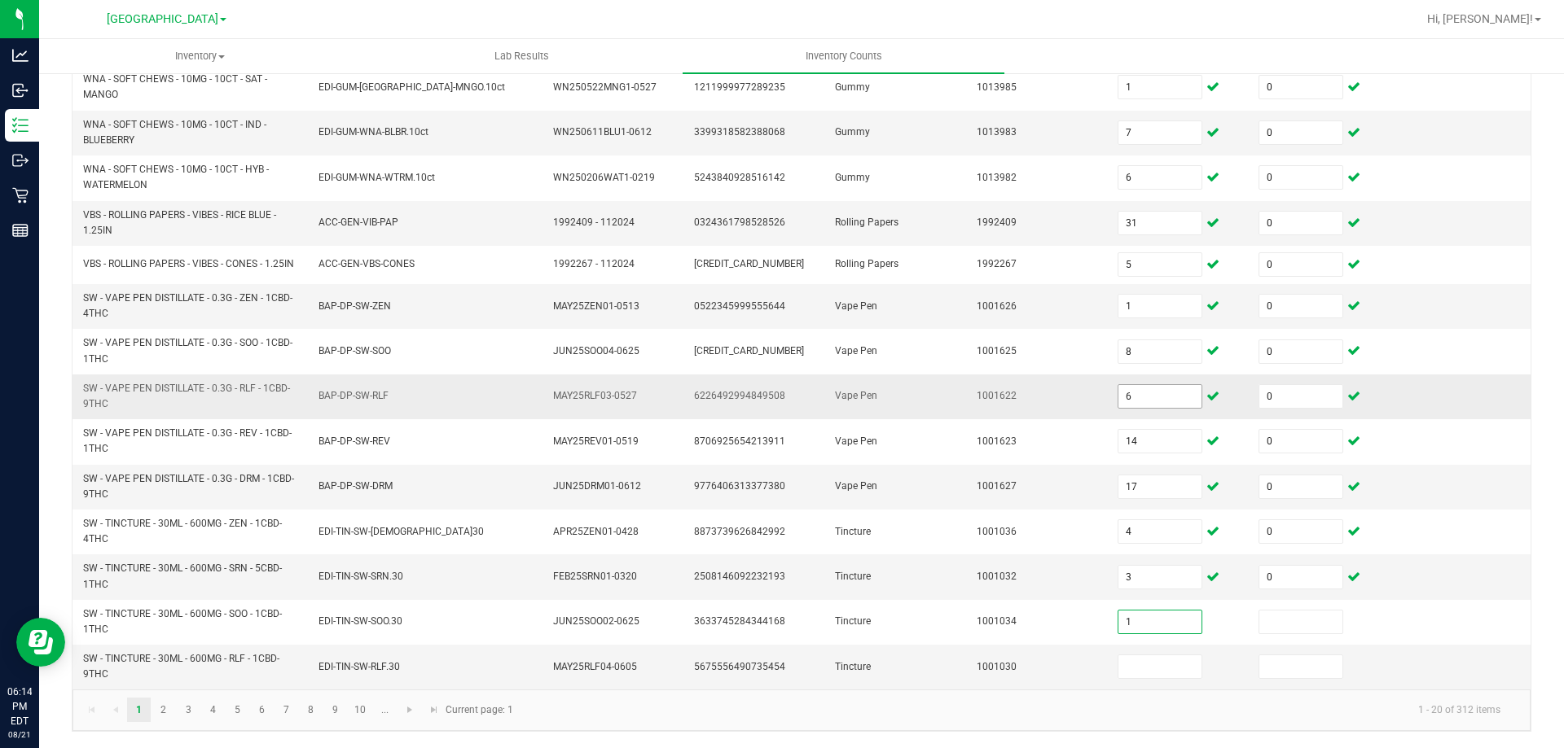
type input "1"
type input "0"
type input "2"
type input "0"
click at [161, 716] on link "2" at bounding box center [163, 710] width 24 height 24
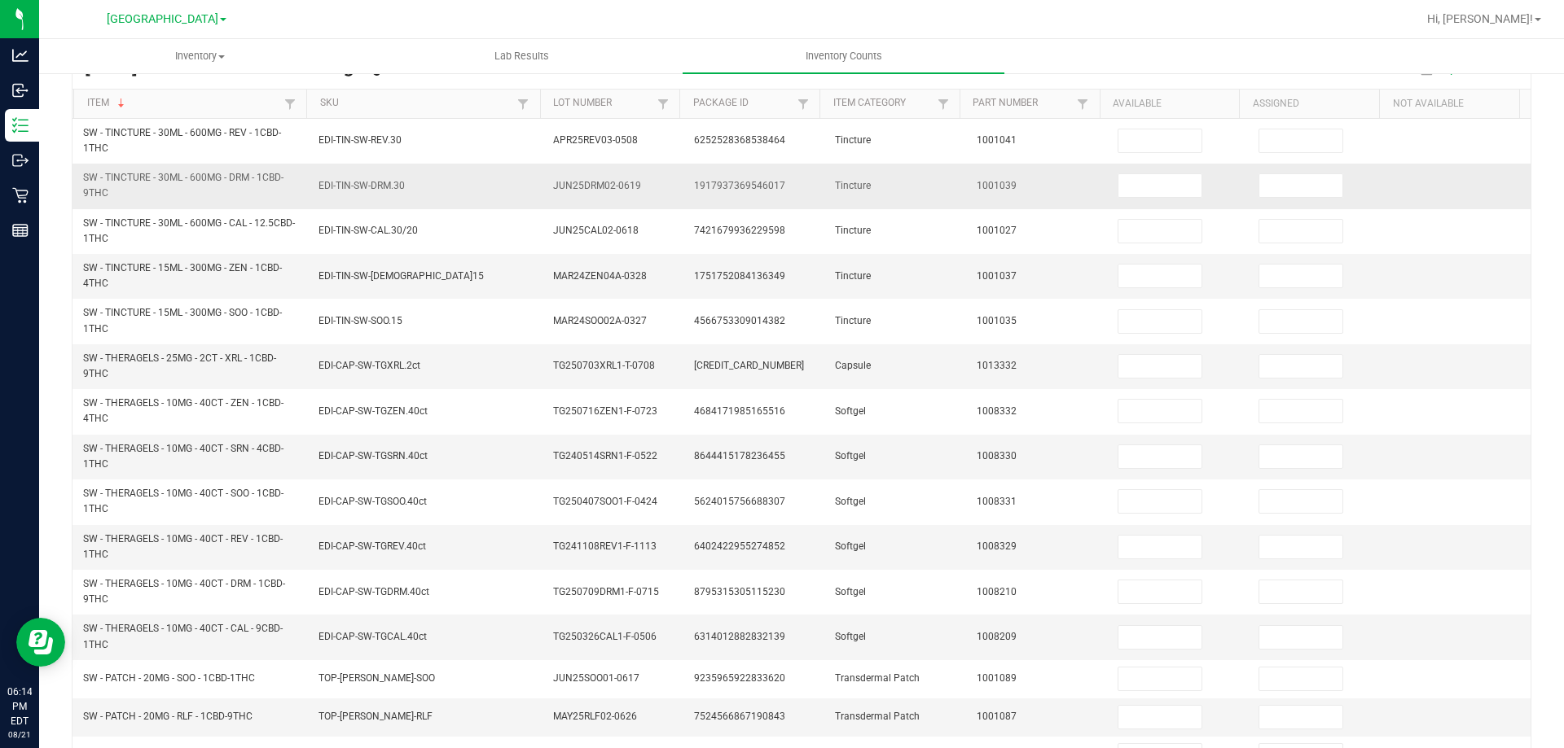
scroll to position [0, 0]
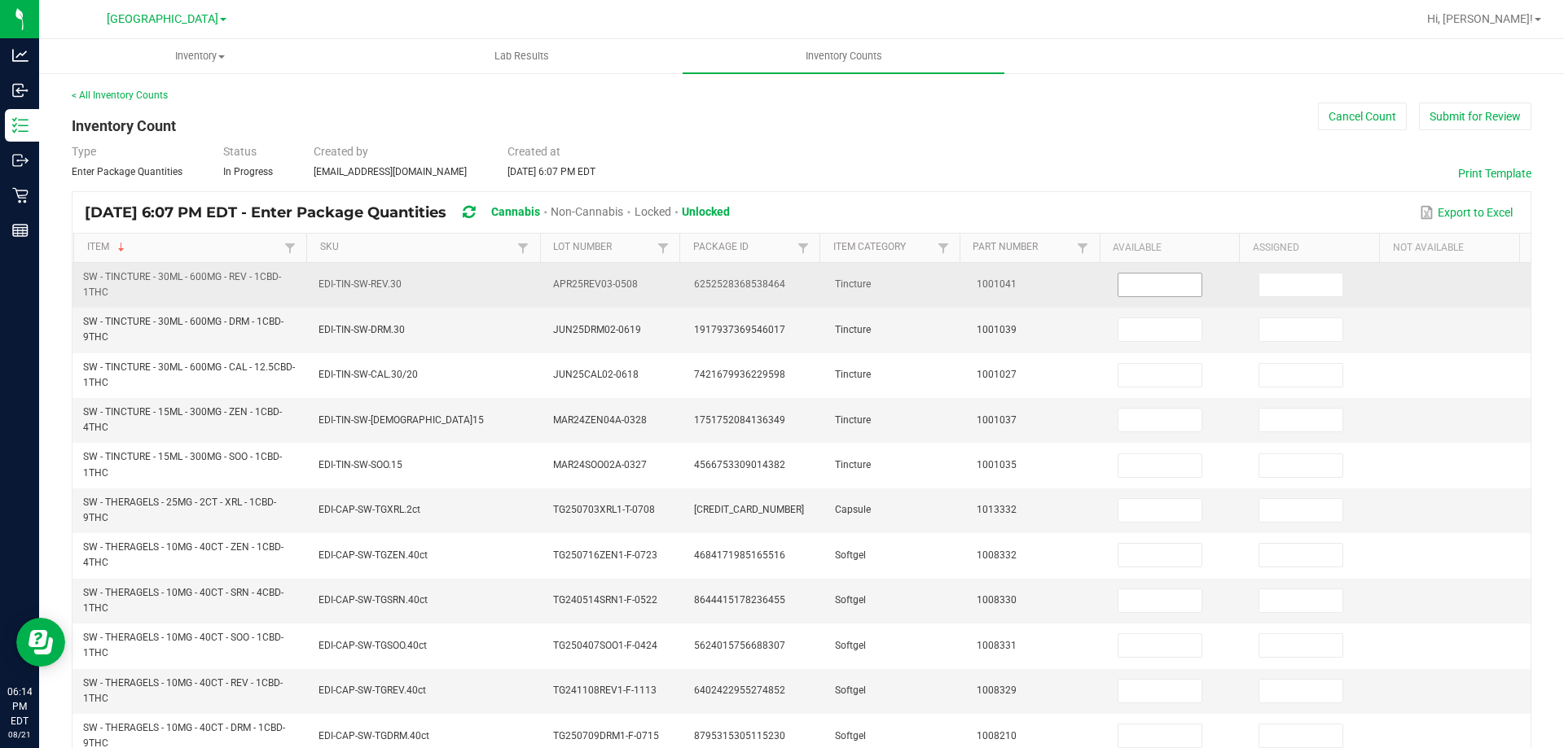
click at [1164, 294] on input at bounding box center [1159, 285] width 83 height 23
type input "7"
type input "0"
type input "9"
type input "0"
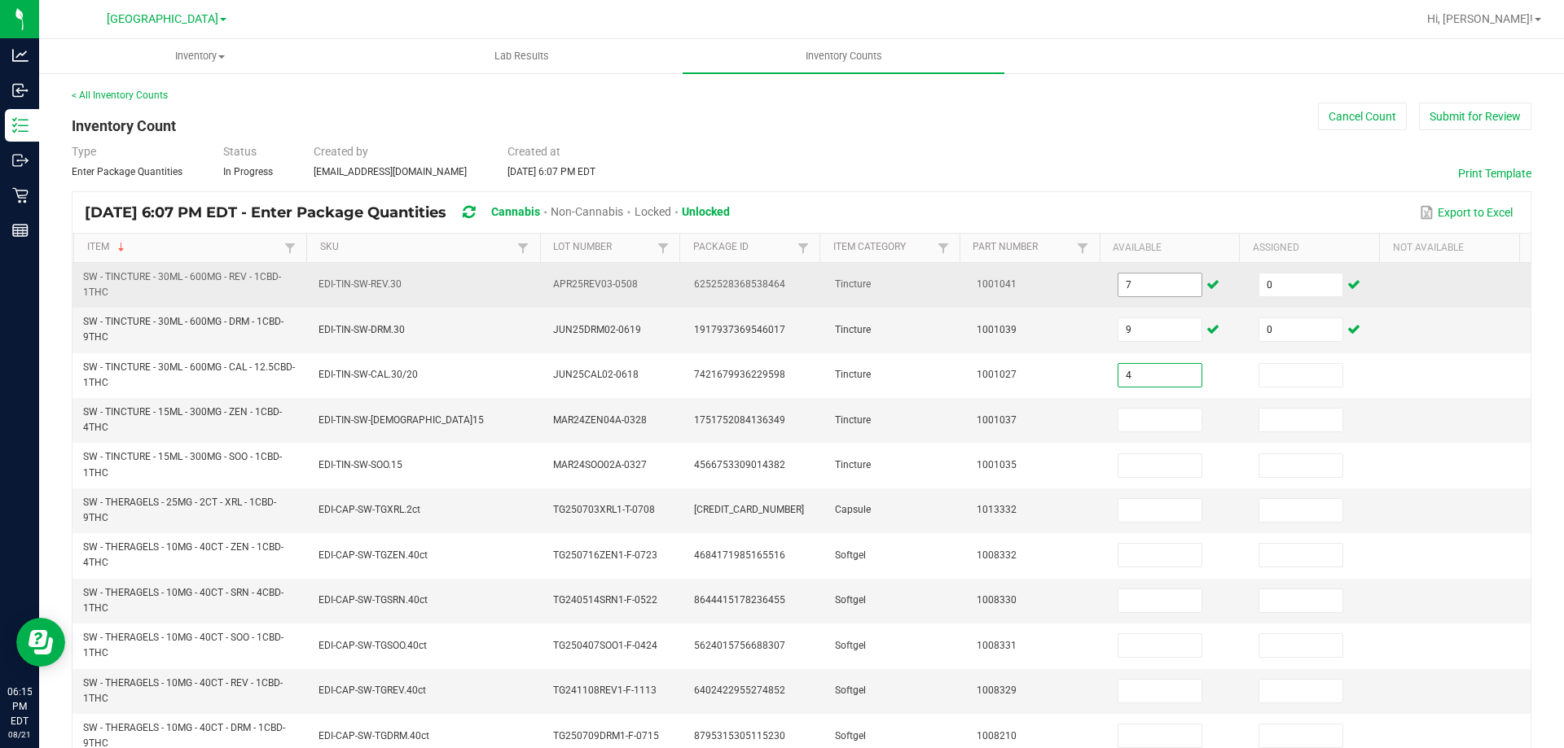
type input "4"
type input "0"
type input "4"
type input "0"
type input "9"
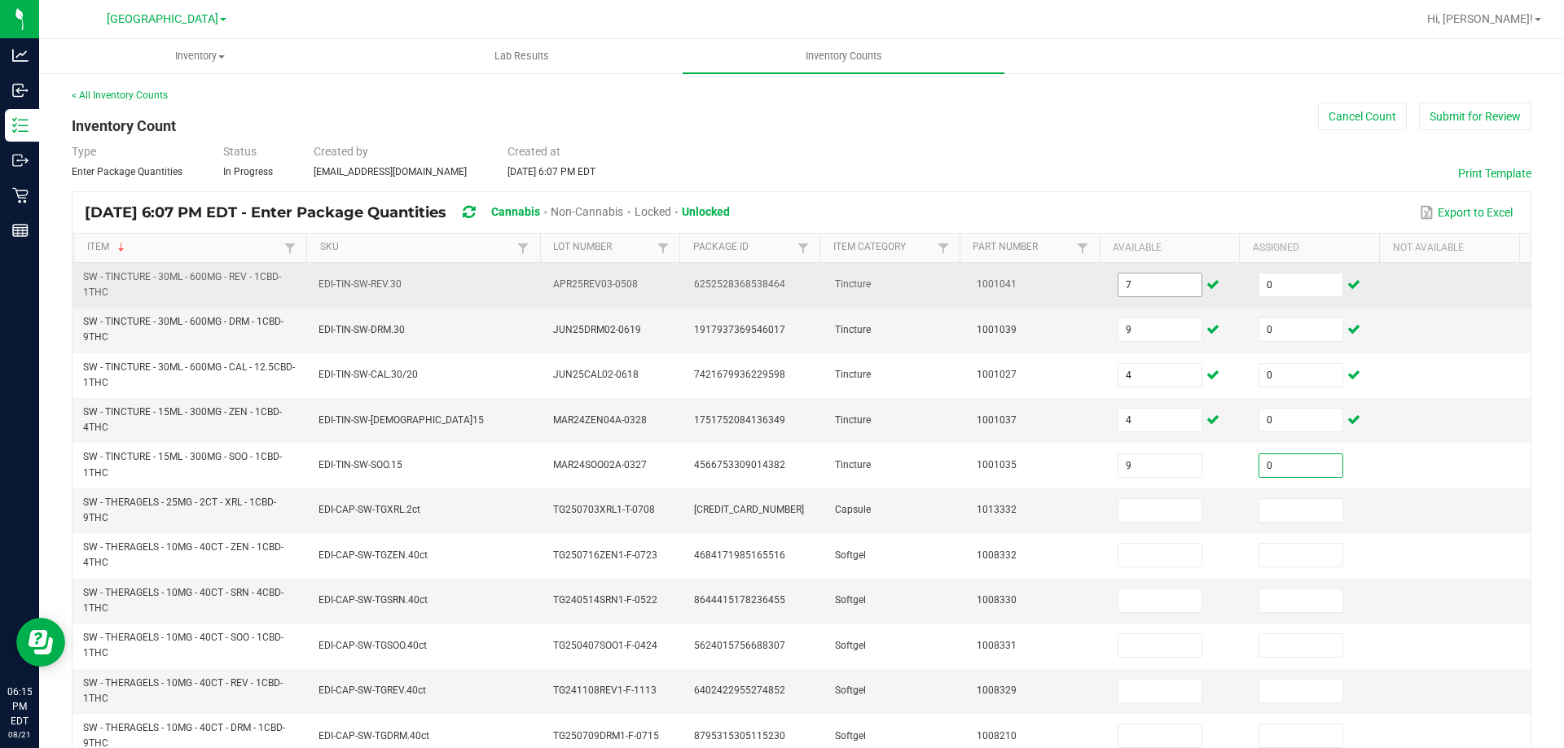
type input "0"
type input "6"
type input "0"
type input "2"
type input "0"
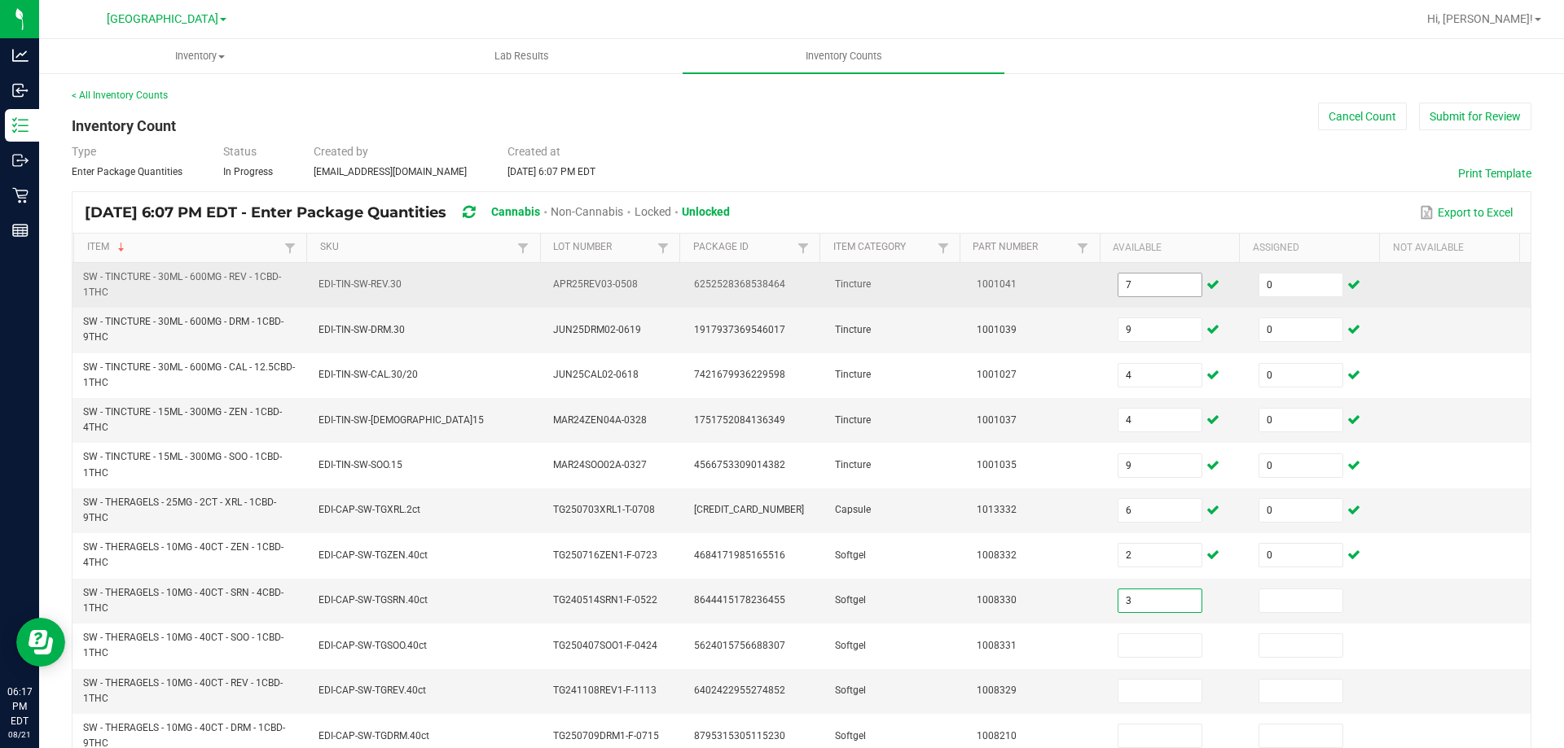
type input "3"
type input "0"
type input "5"
type input "0"
type input "4"
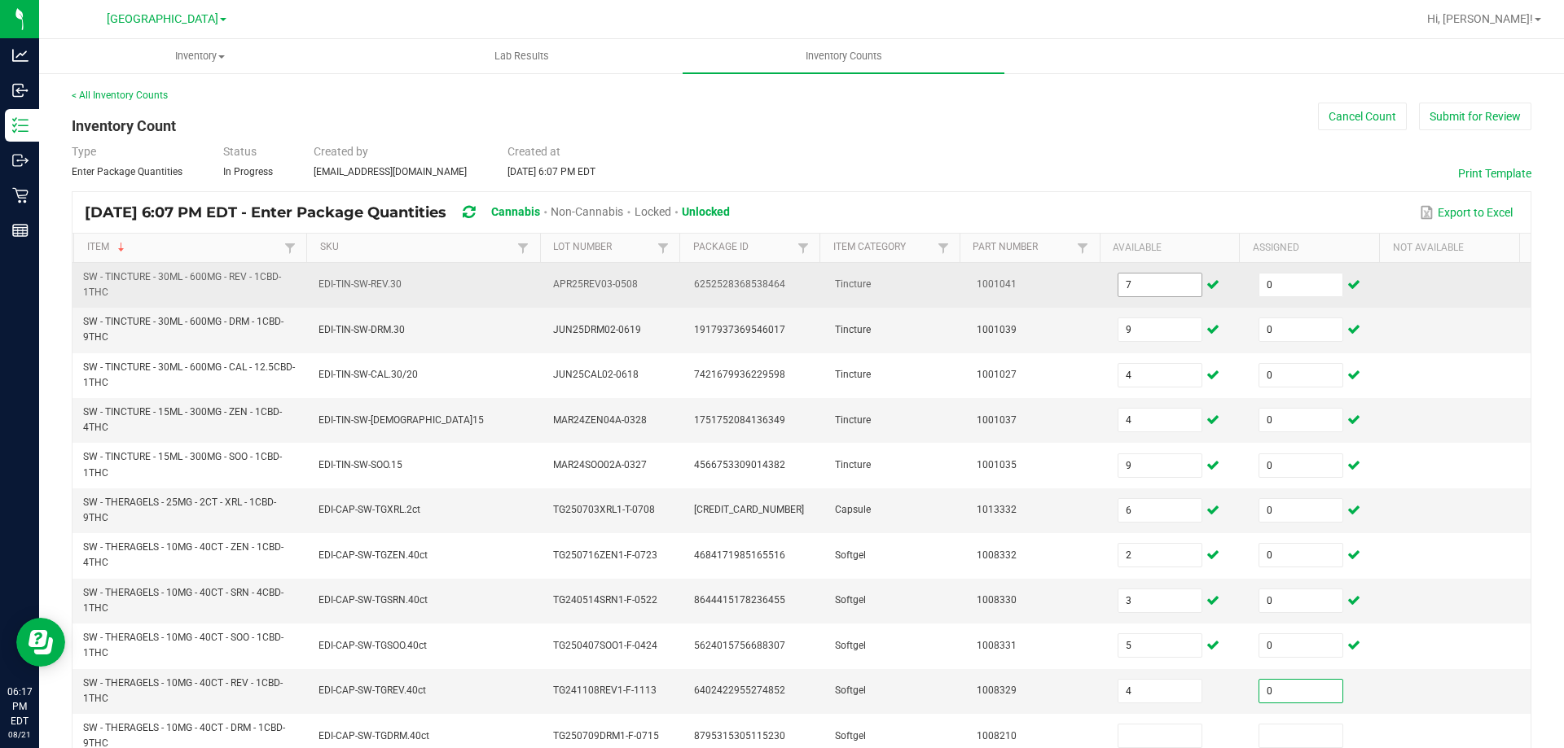
type input "0"
type input "4"
type input "0"
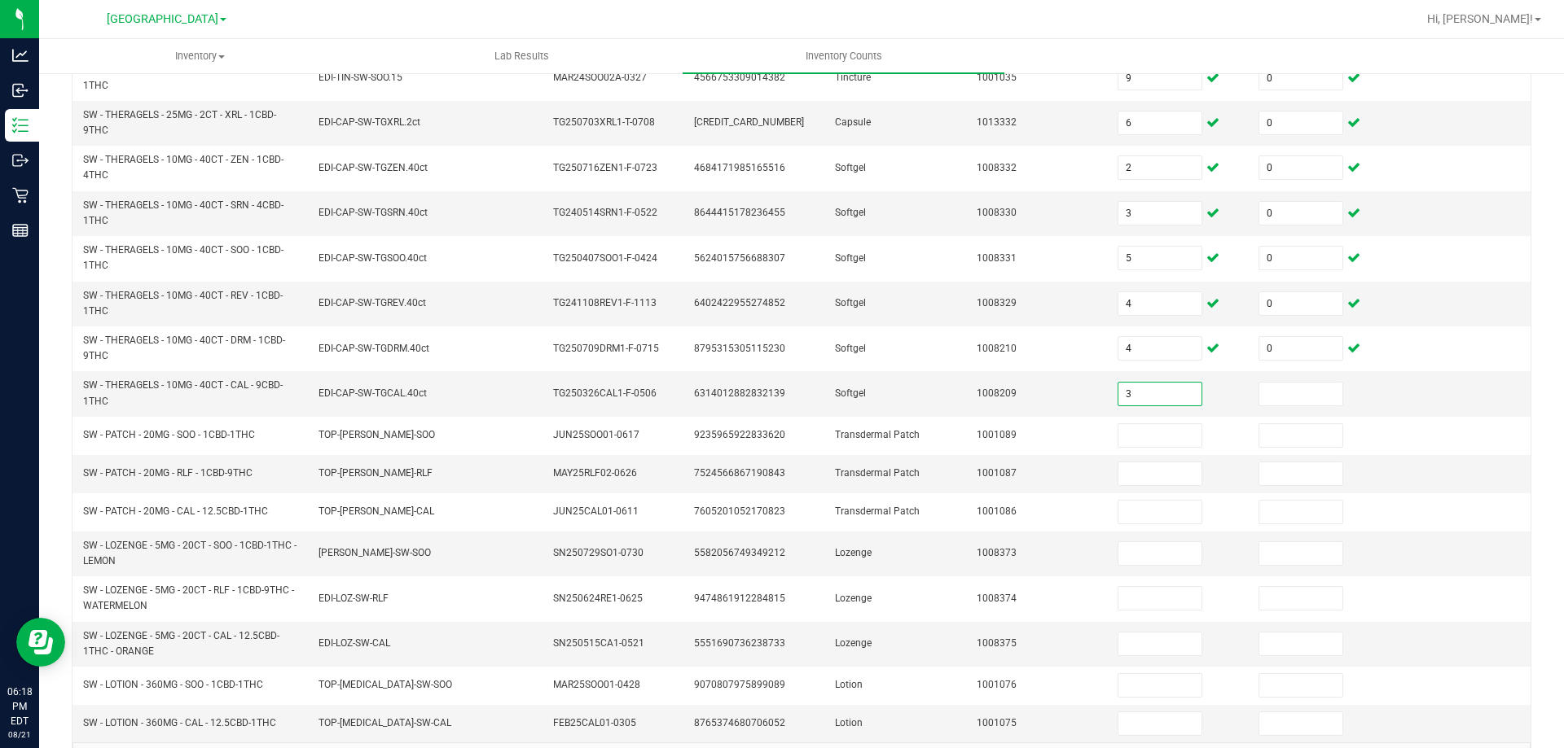
type input "3"
type input "0"
type input "16"
type input "0"
type input "5"
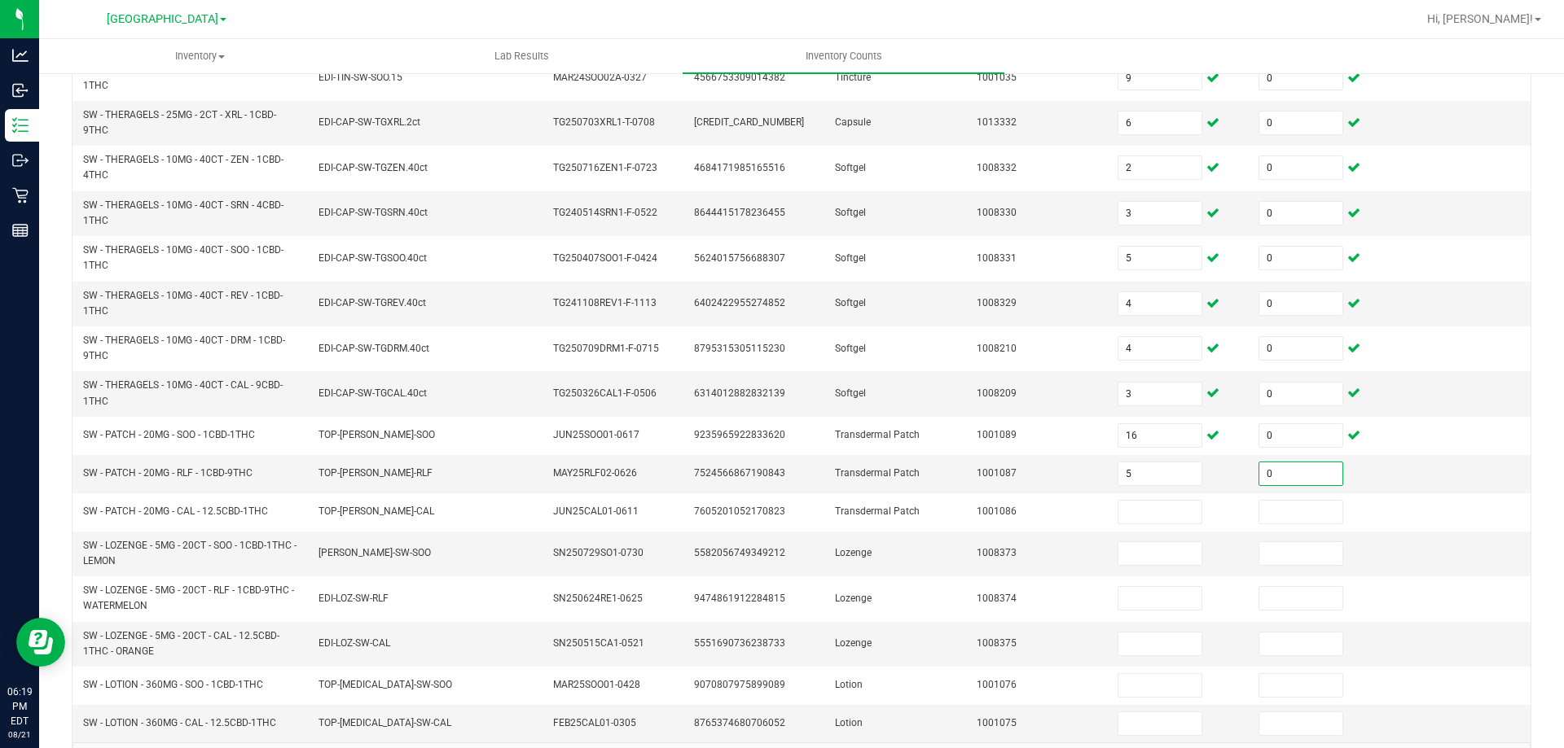
type input "0"
type input "16"
type input "0"
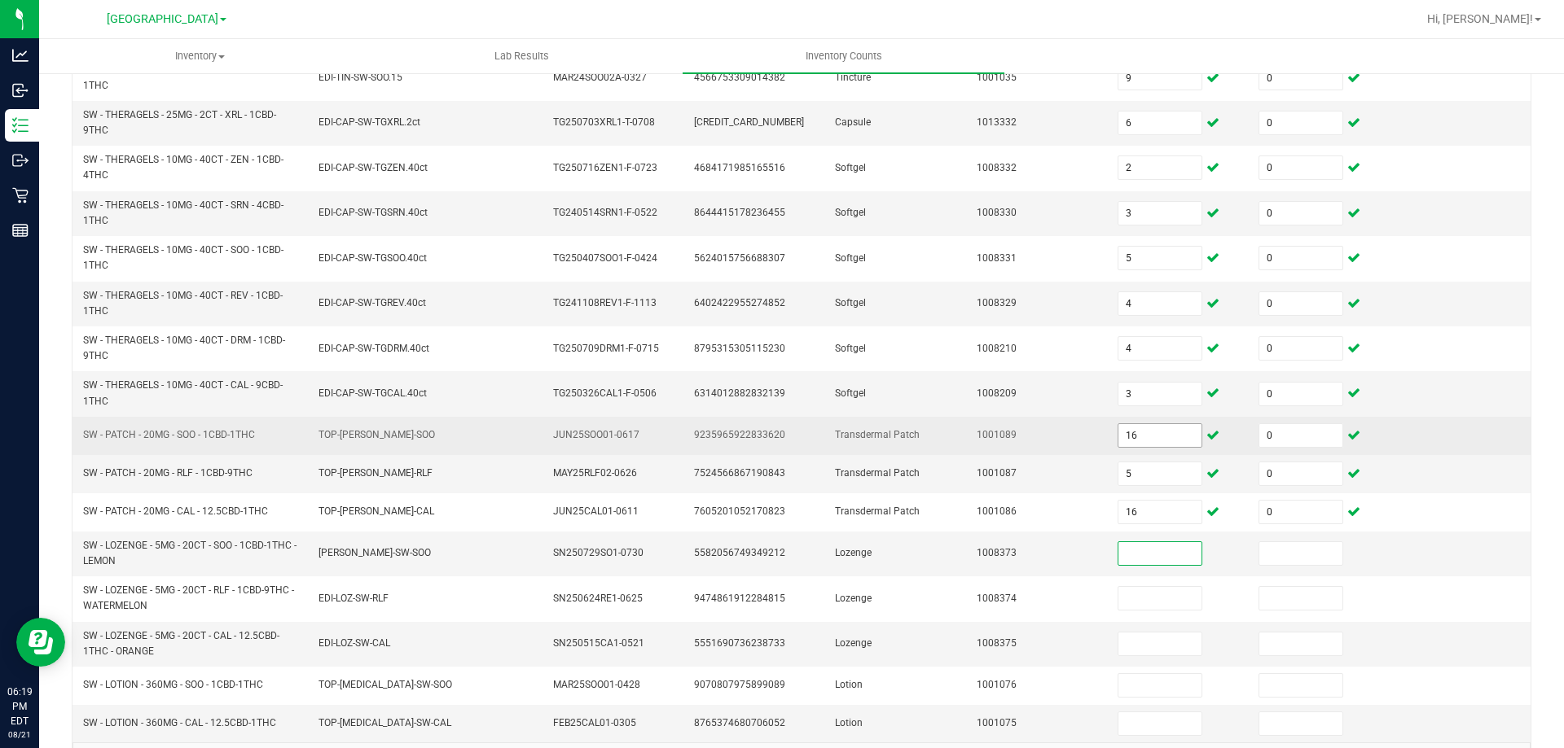
click at [1143, 436] on input "16" at bounding box center [1159, 435] width 83 height 23
type input "4"
type input "19"
type input "0"
type input "2"
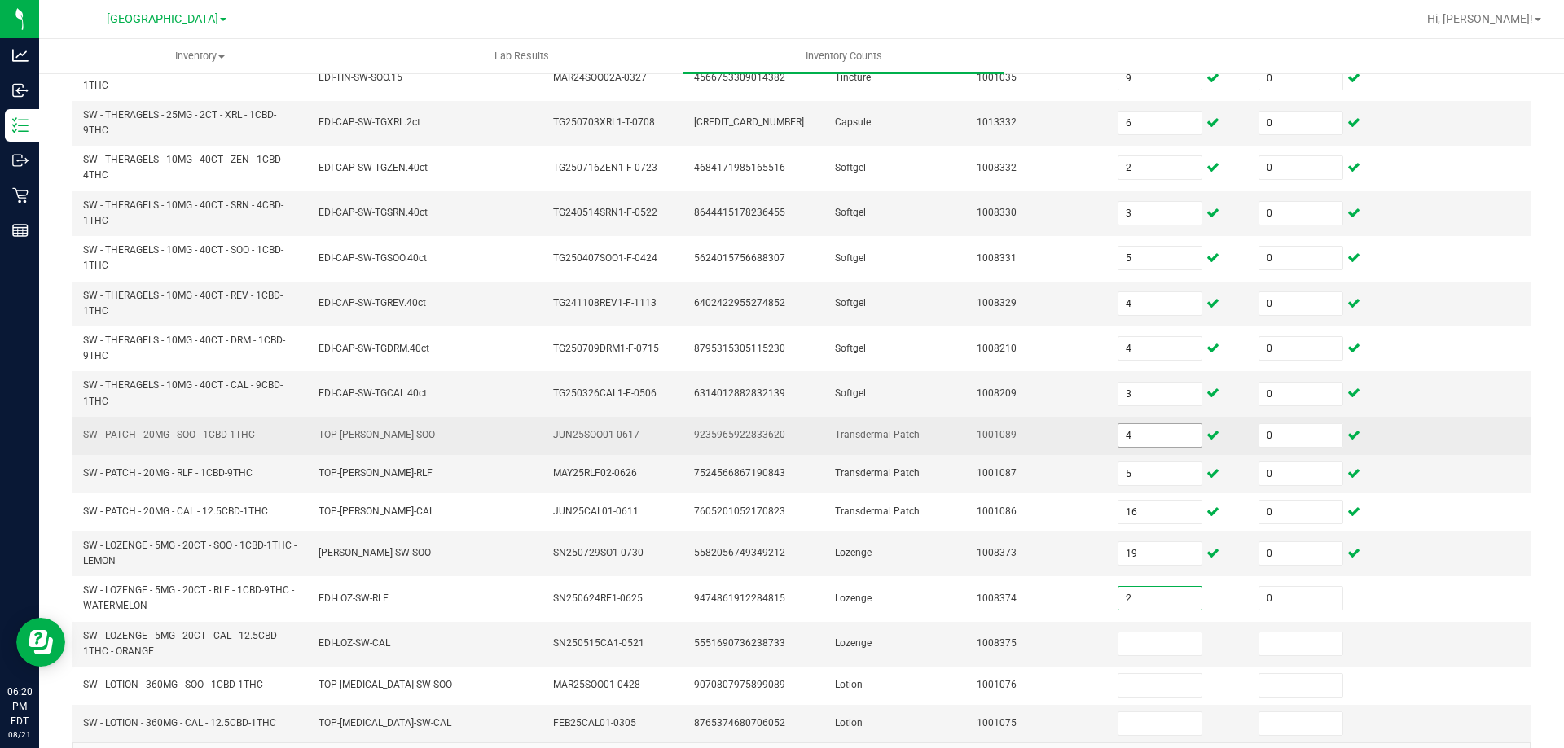
type input "0"
type input "9"
type input "0"
type input "1"
type input "0"
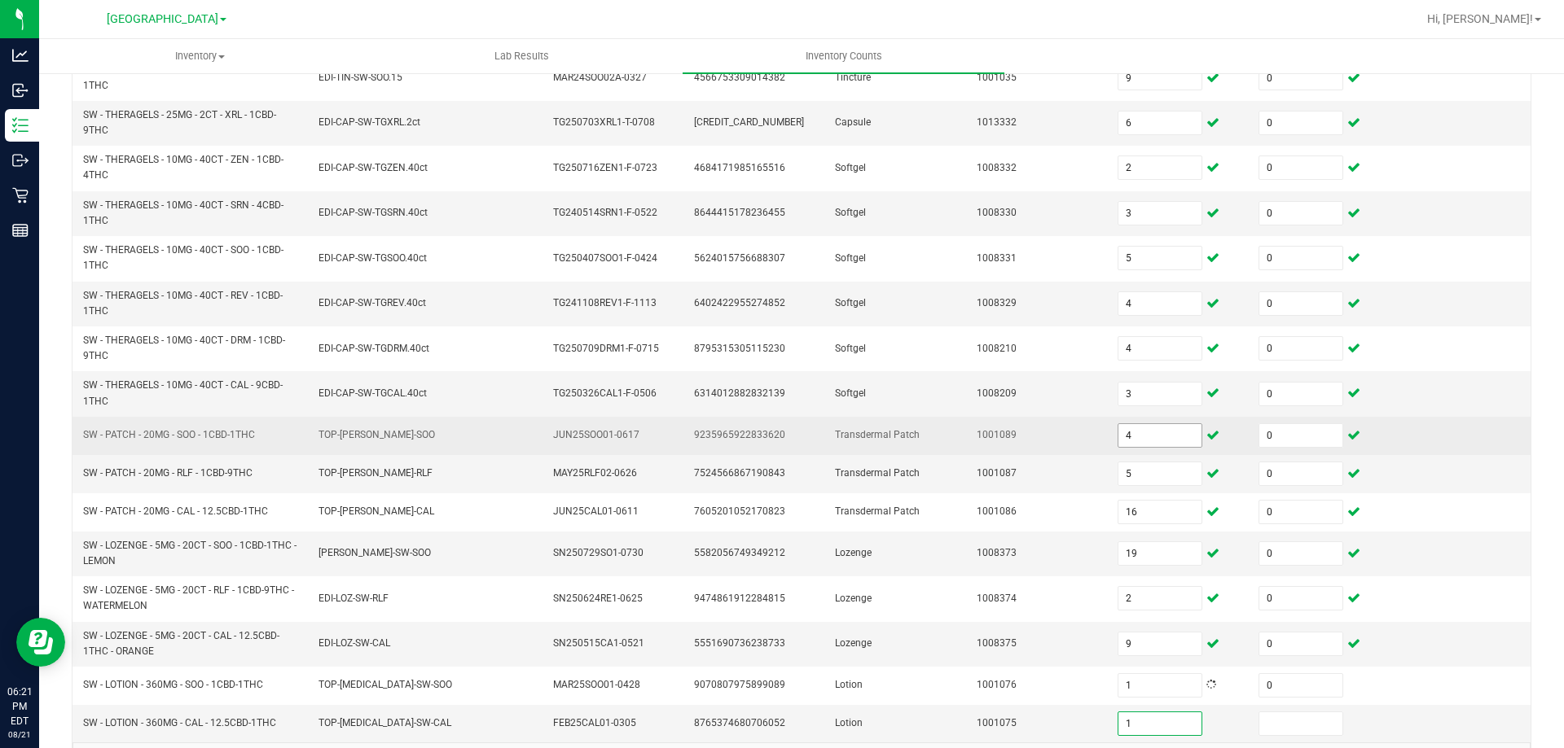
type input "1"
type input "0"
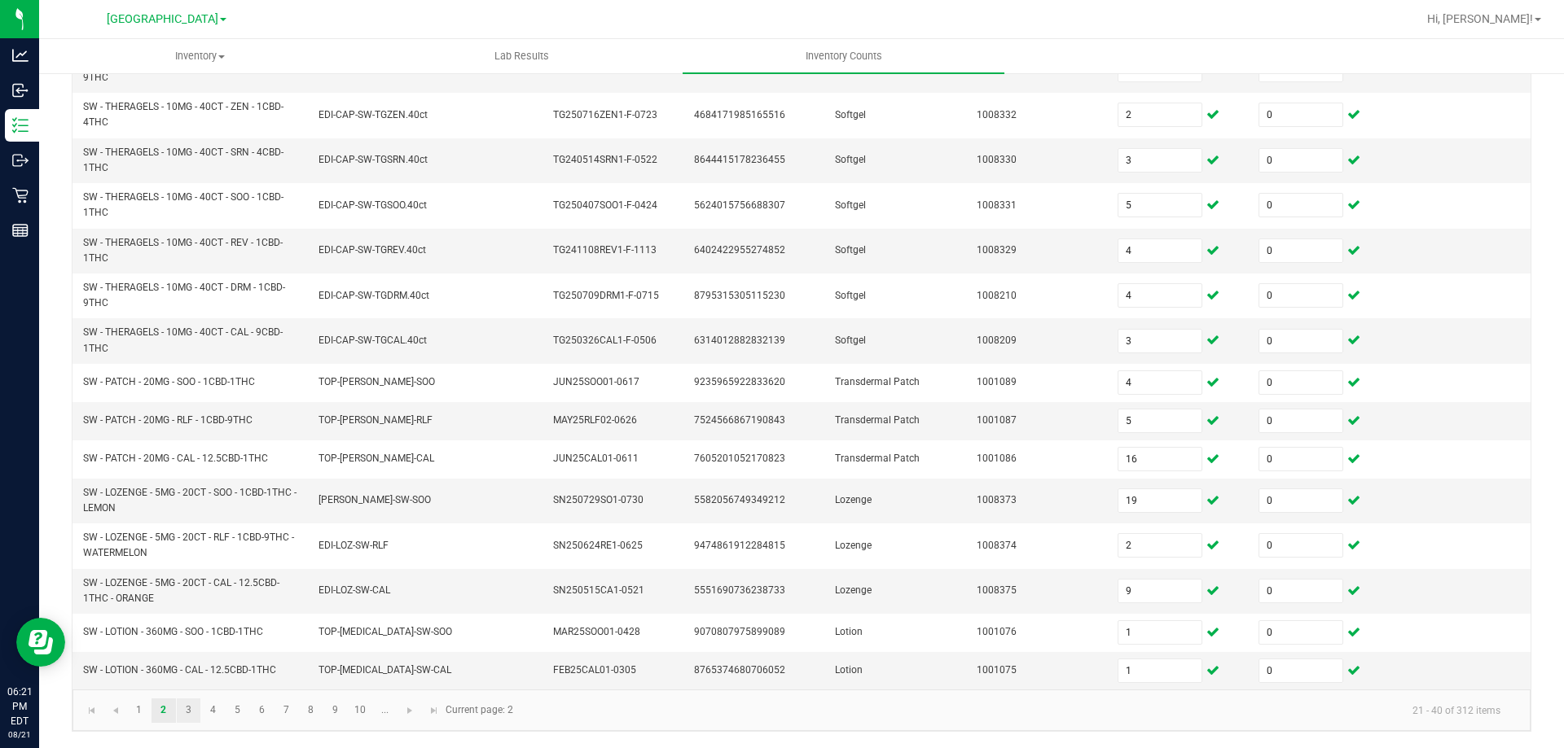
click at [188, 711] on link "3" at bounding box center [189, 711] width 24 height 24
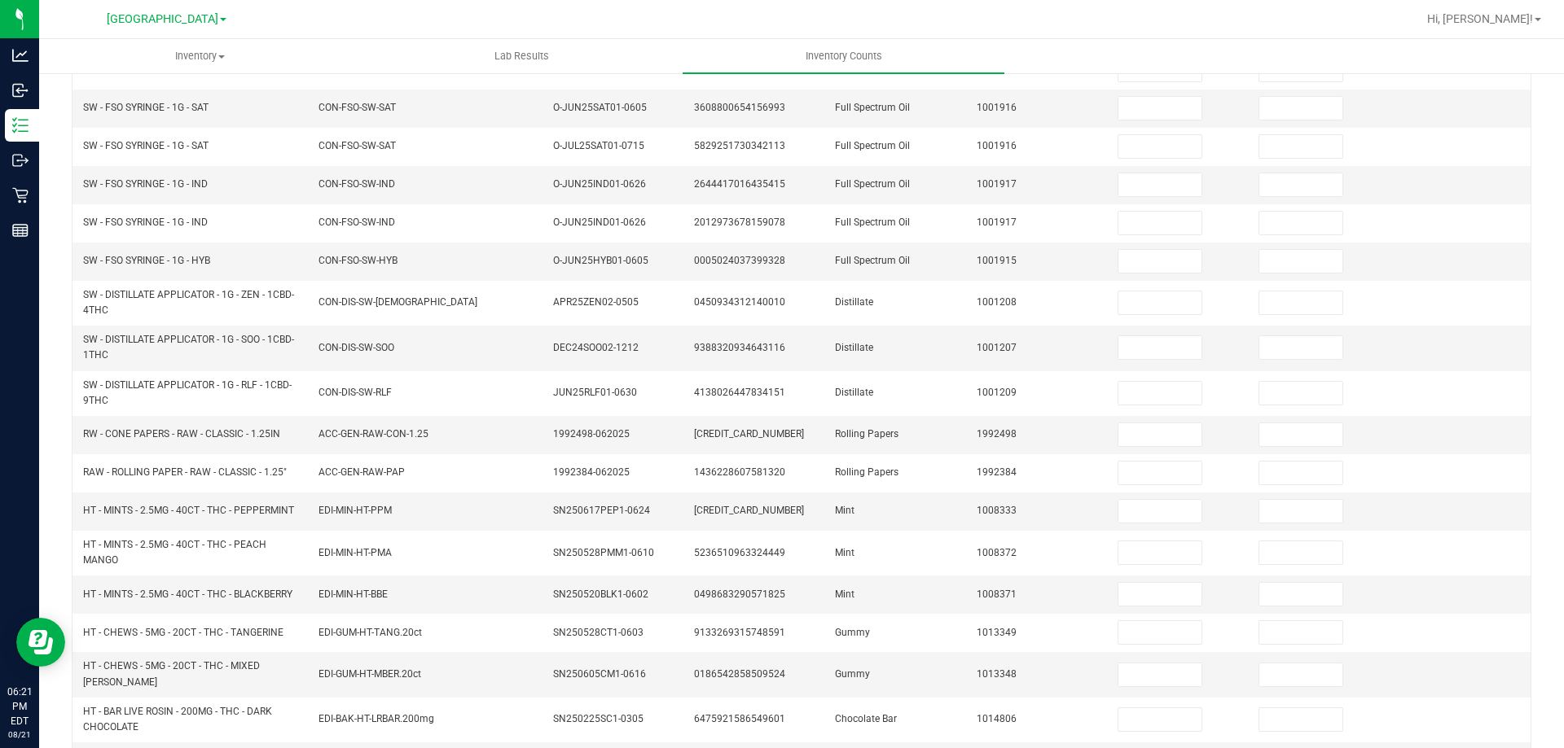
scroll to position [0, 0]
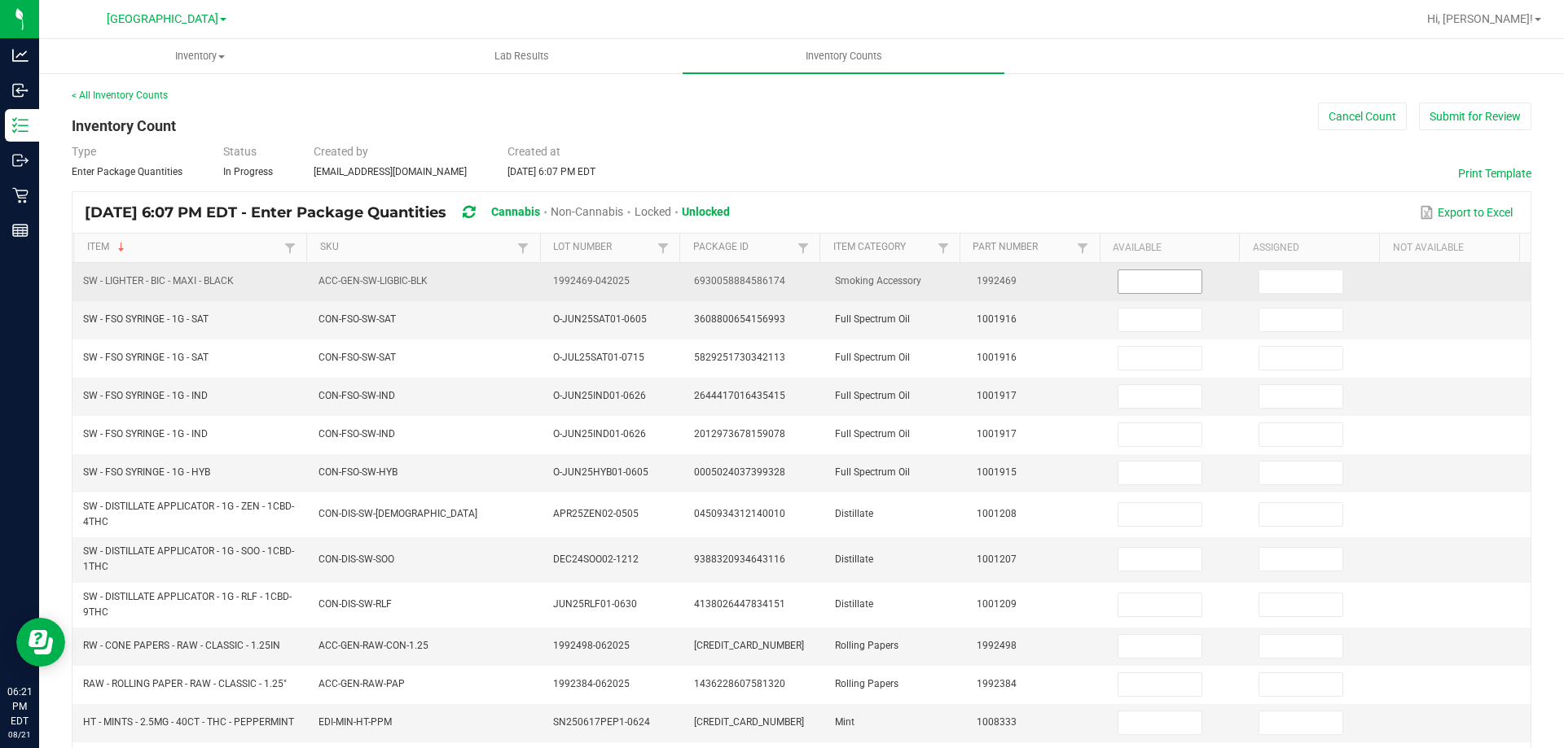
click at [1145, 275] on input at bounding box center [1159, 281] width 83 height 23
drag, startPoint x: 252, startPoint y: 273, endPoint x: 81, endPoint y: 287, distance: 172.4
click at [81, 287] on td "SW - LIGHTER - BIC - MAXI - BLACK" at bounding box center [190, 282] width 235 height 38
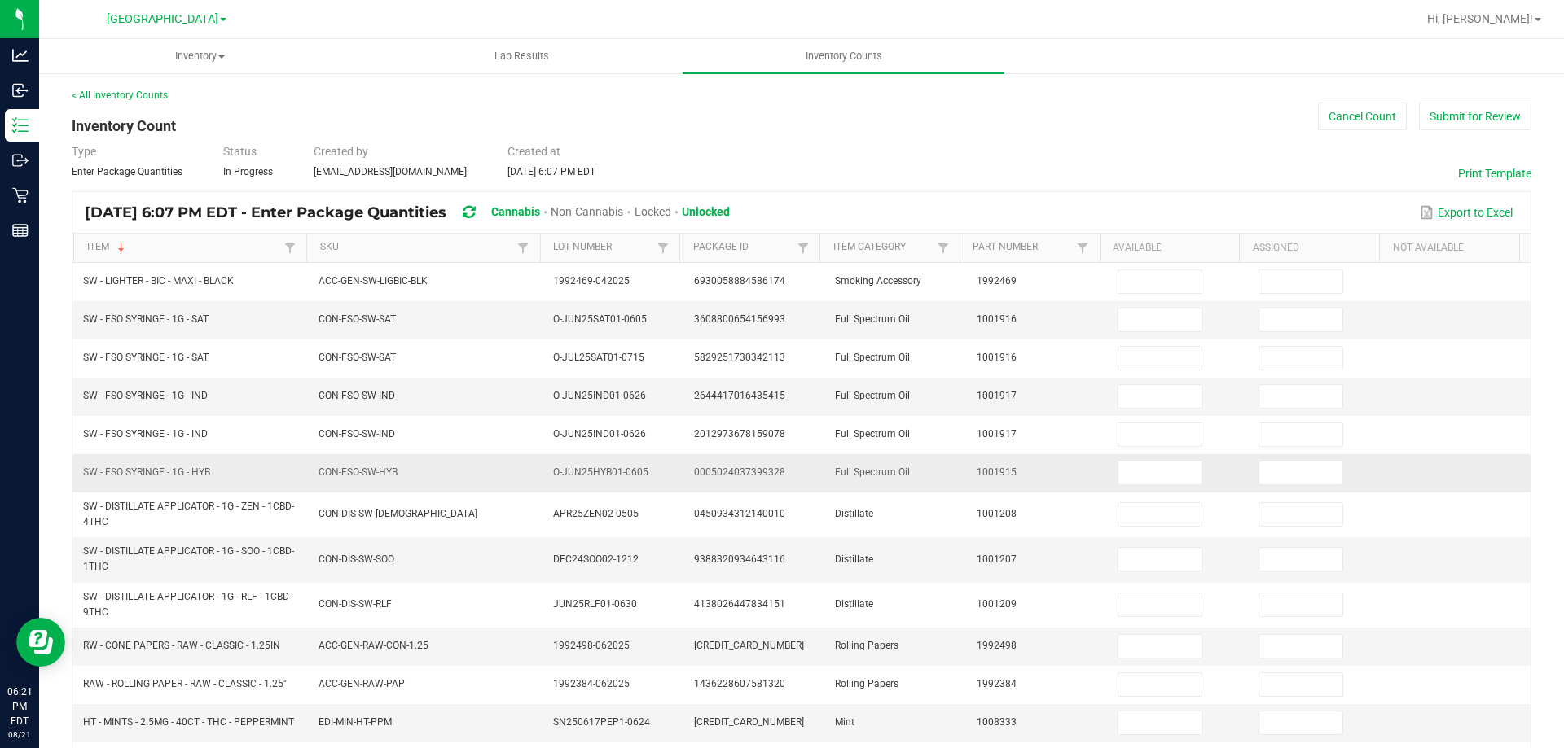
copy span "SW - LIGHTER - BIC - MAXI - BLACK"
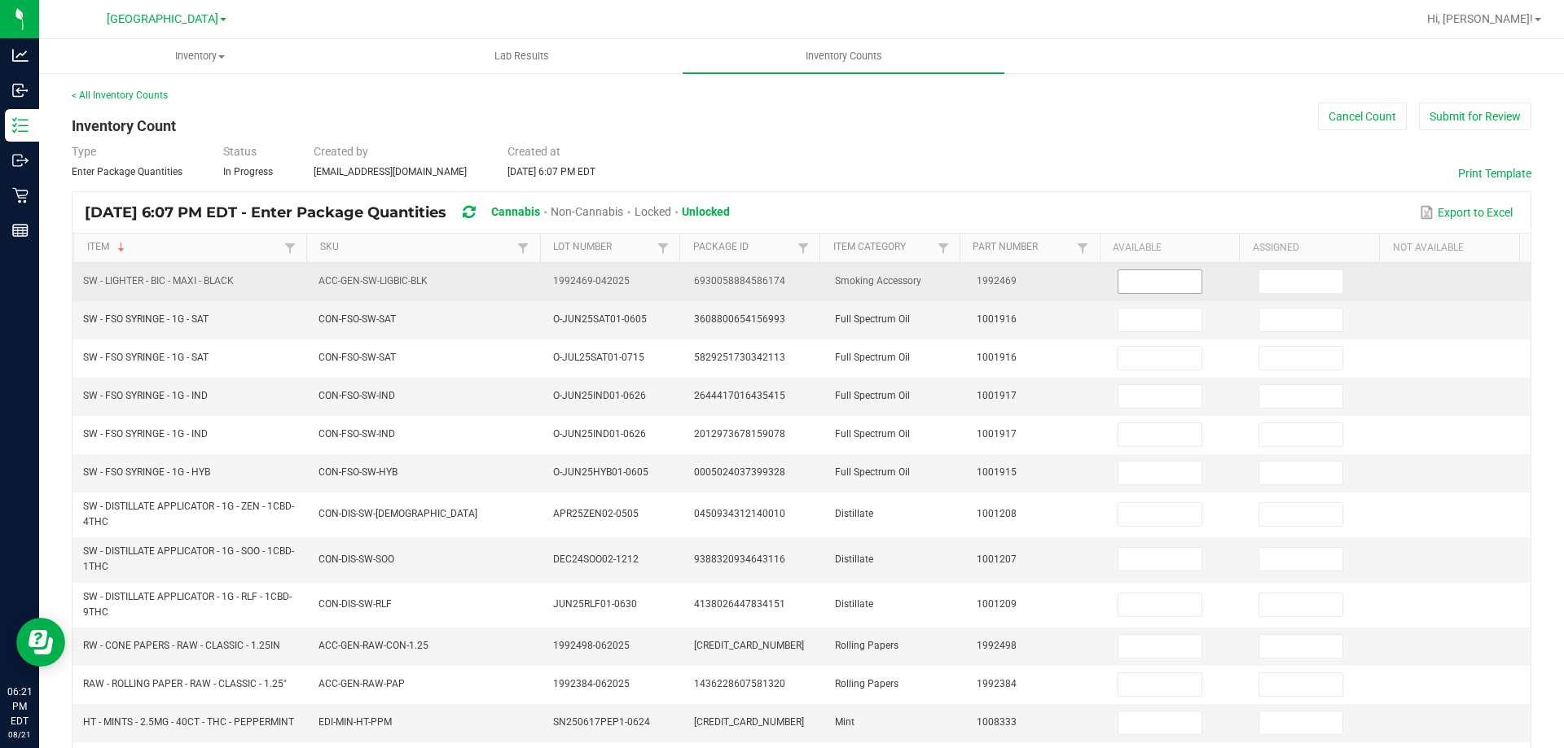
click at [1118, 286] on input at bounding box center [1159, 281] width 83 height 23
type input "5"
type input "0"
type input "1"
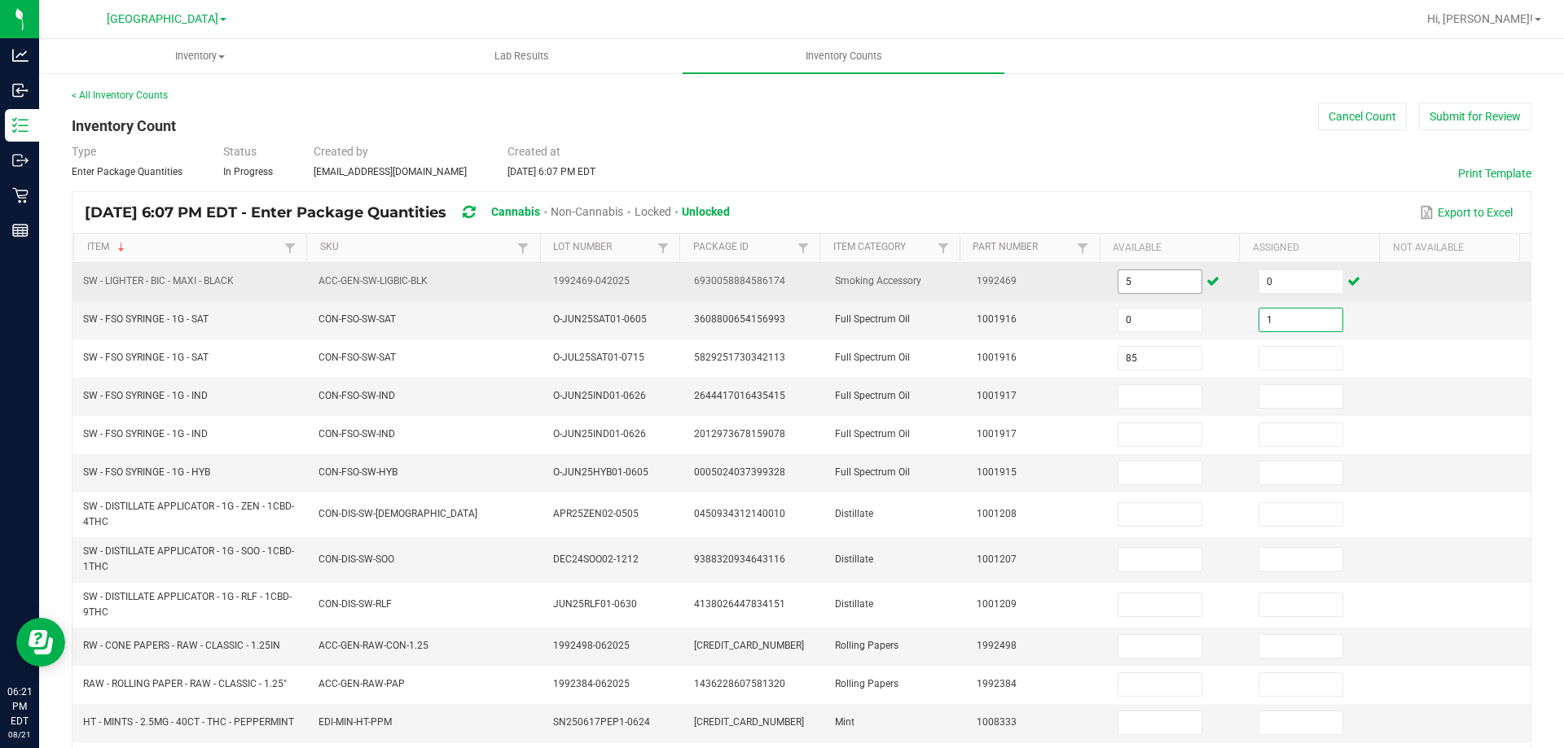
type input "85"
type input "0"
type input "5"
type input "11"
type input "0"
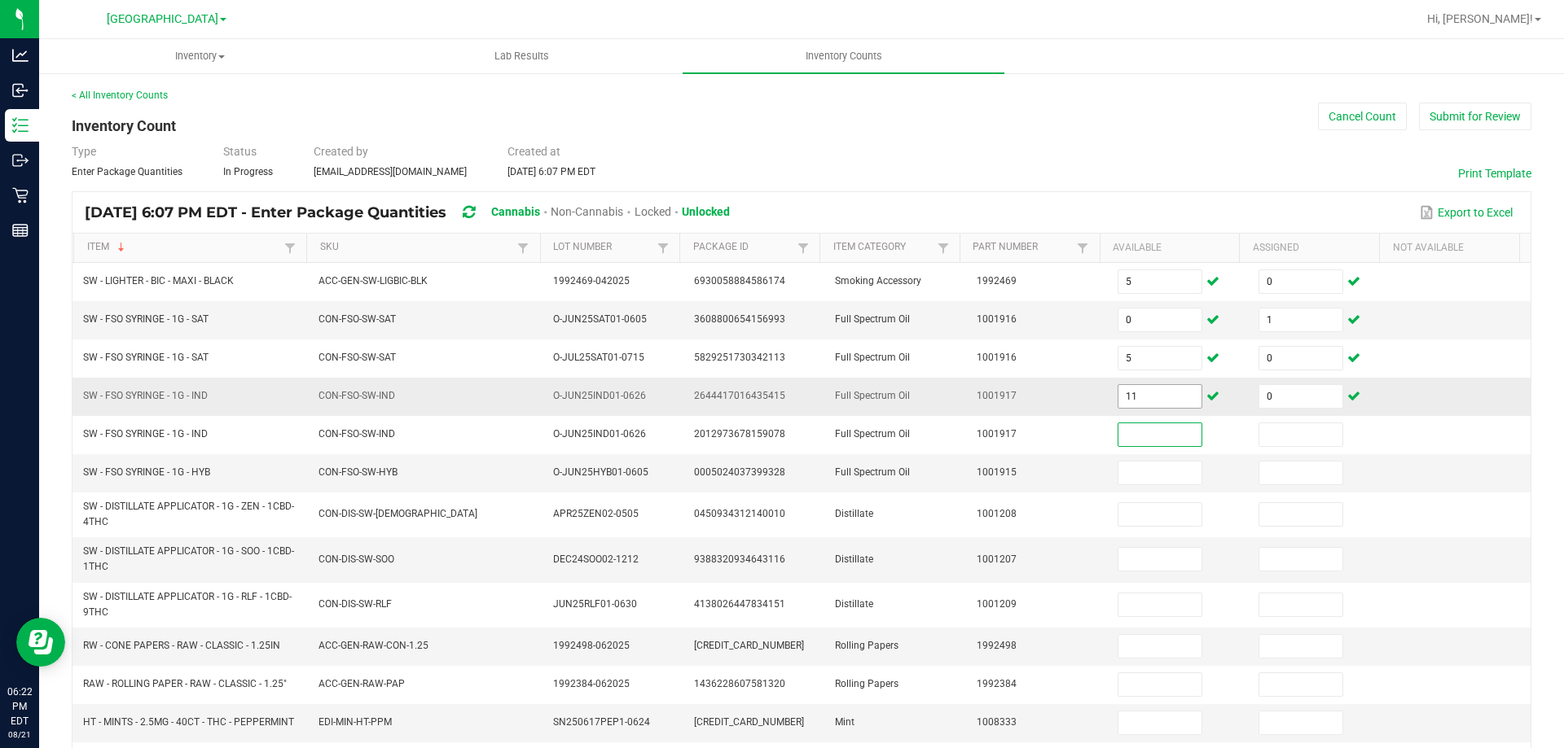
click at [1148, 396] on input "11" at bounding box center [1159, 396] width 83 height 23
type input "0"
type input "1"
type input "11"
type input "0"
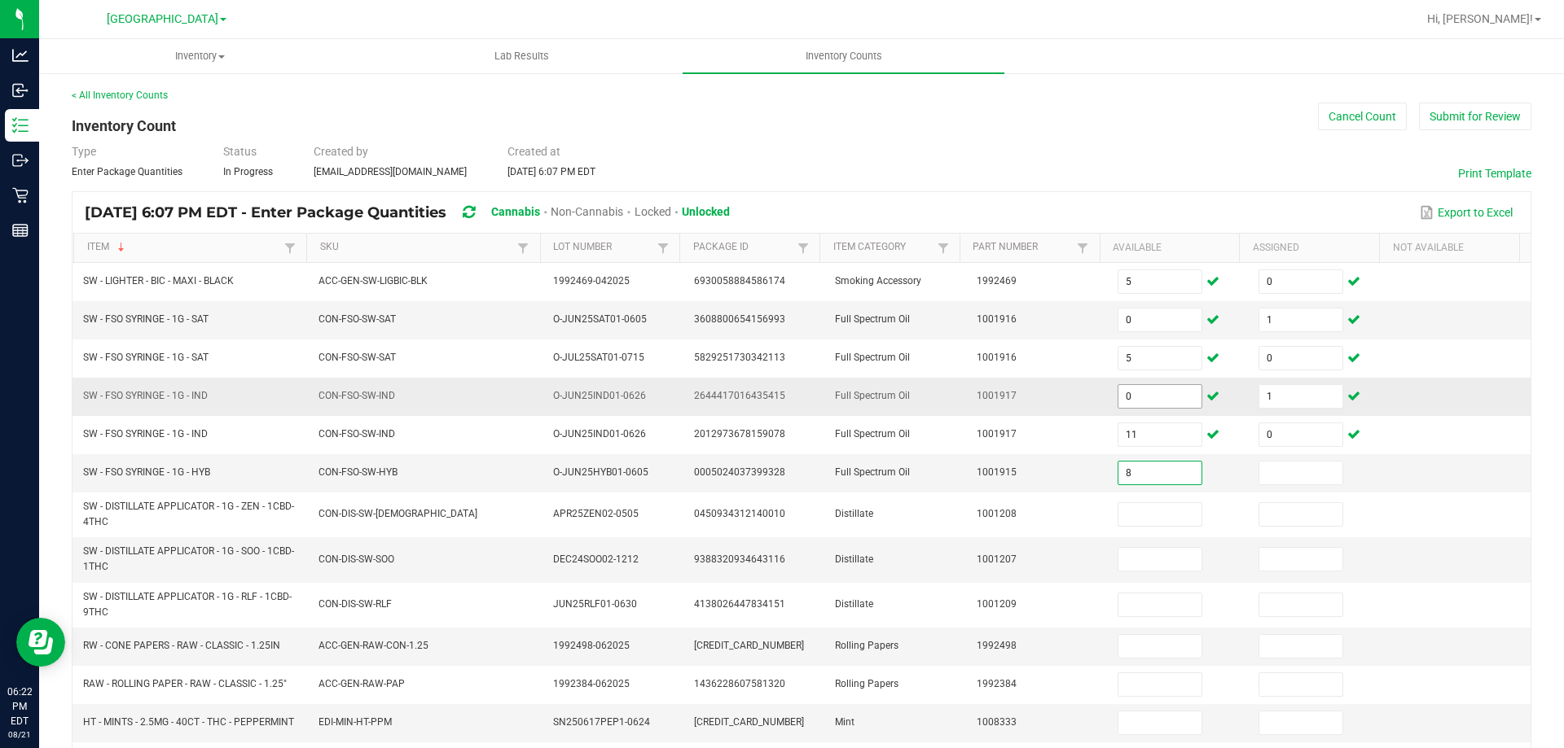
type input "8"
type input "0"
type input "3"
type input "0"
type input "11"
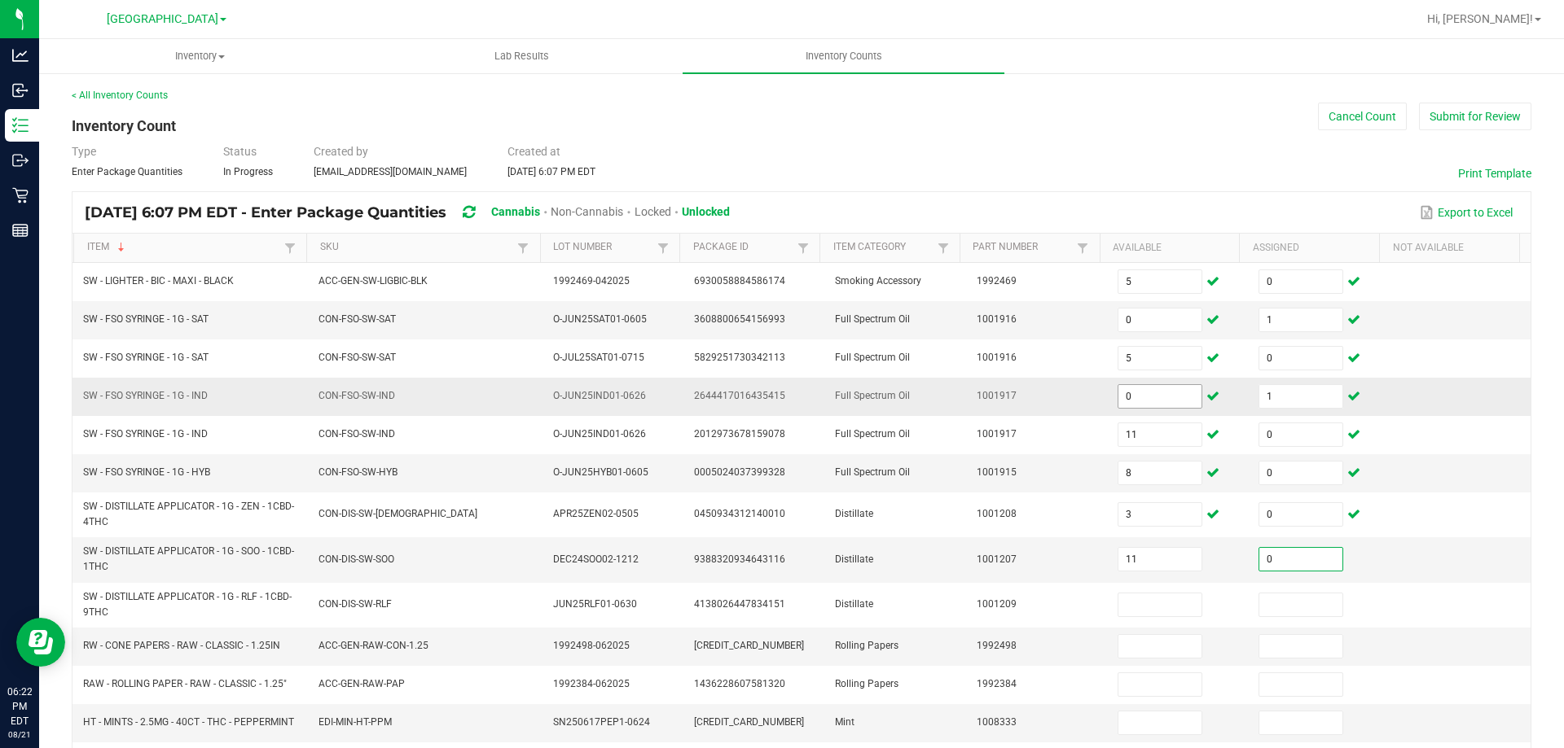
type input "0"
type input "8"
type input "0"
drag, startPoint x: 292, startPoint y: 647, endPoint x: 78, endPoint y: 647, distance: 214.2
click at [78, 647] on td "RW - CONE PAPERS - RAW - CLASSIC - 1.25IN" at bounding box center [190, 647] width 235 height 38
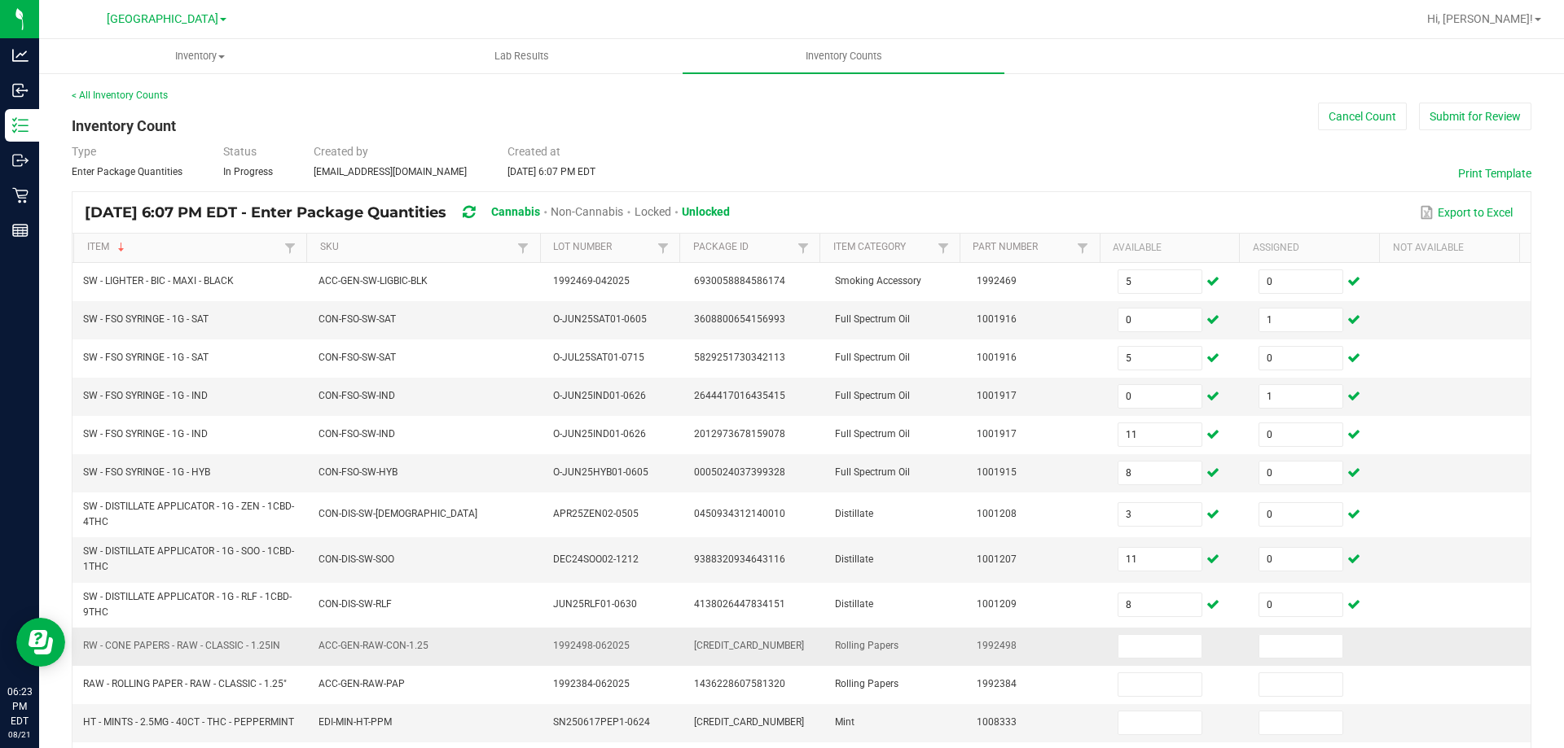
copy span "RW - CONE PAPERS - RAW - CLASSIC - 1.25IN"
click at [1143, 643] on input at bounding box center [1159, 646] width 83 height 23
type input "30"
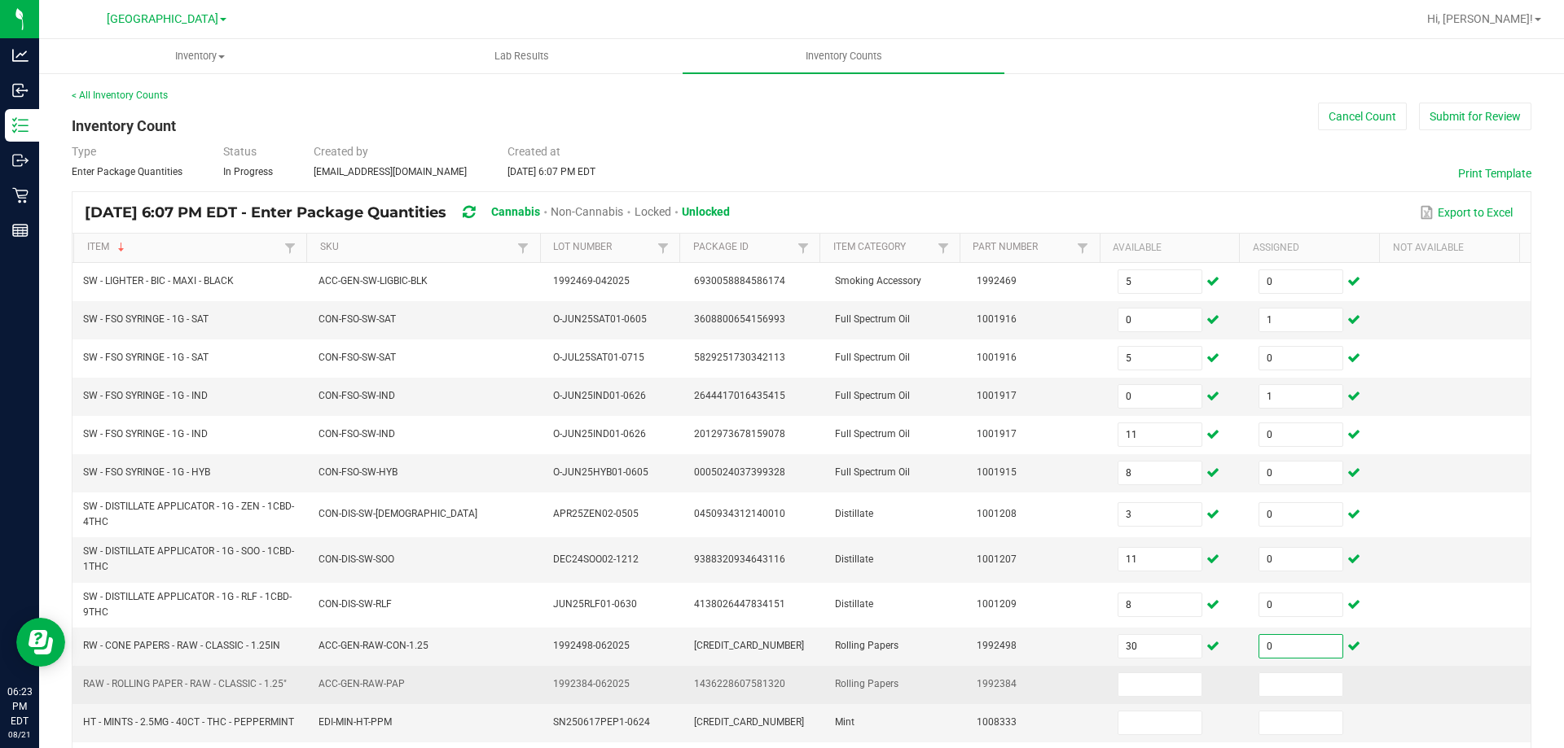
type input "0"
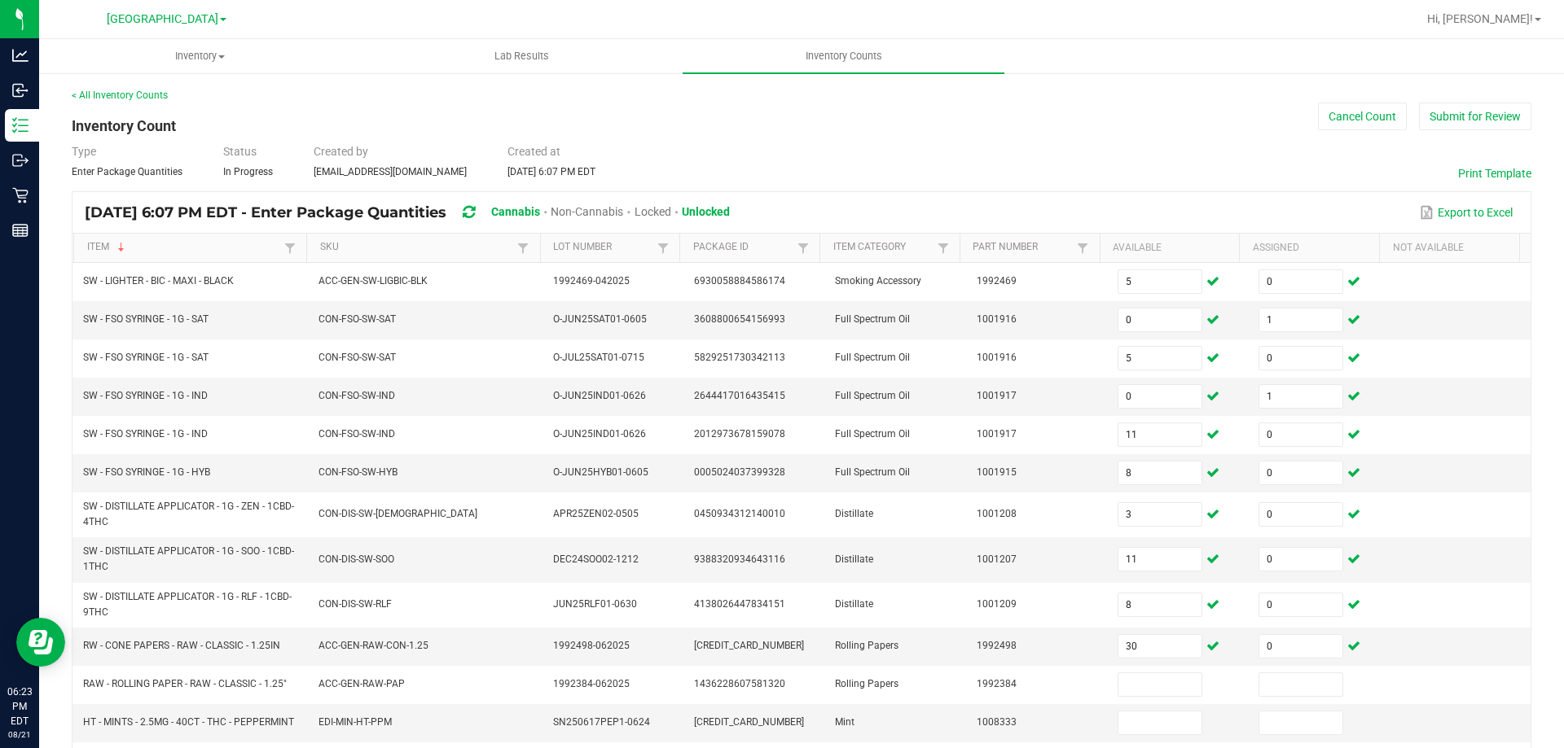
drag, startPoint x: 291, startPoint y: 689, endPoint x: 71, endPoint y: 685, distance: 219.9
click at [71, 685] on div "< All Inventory Counts Inventory Count Cancel Count Submit for Review Type Ente…" at bounding box center [801, 607] width 1524 height 1070
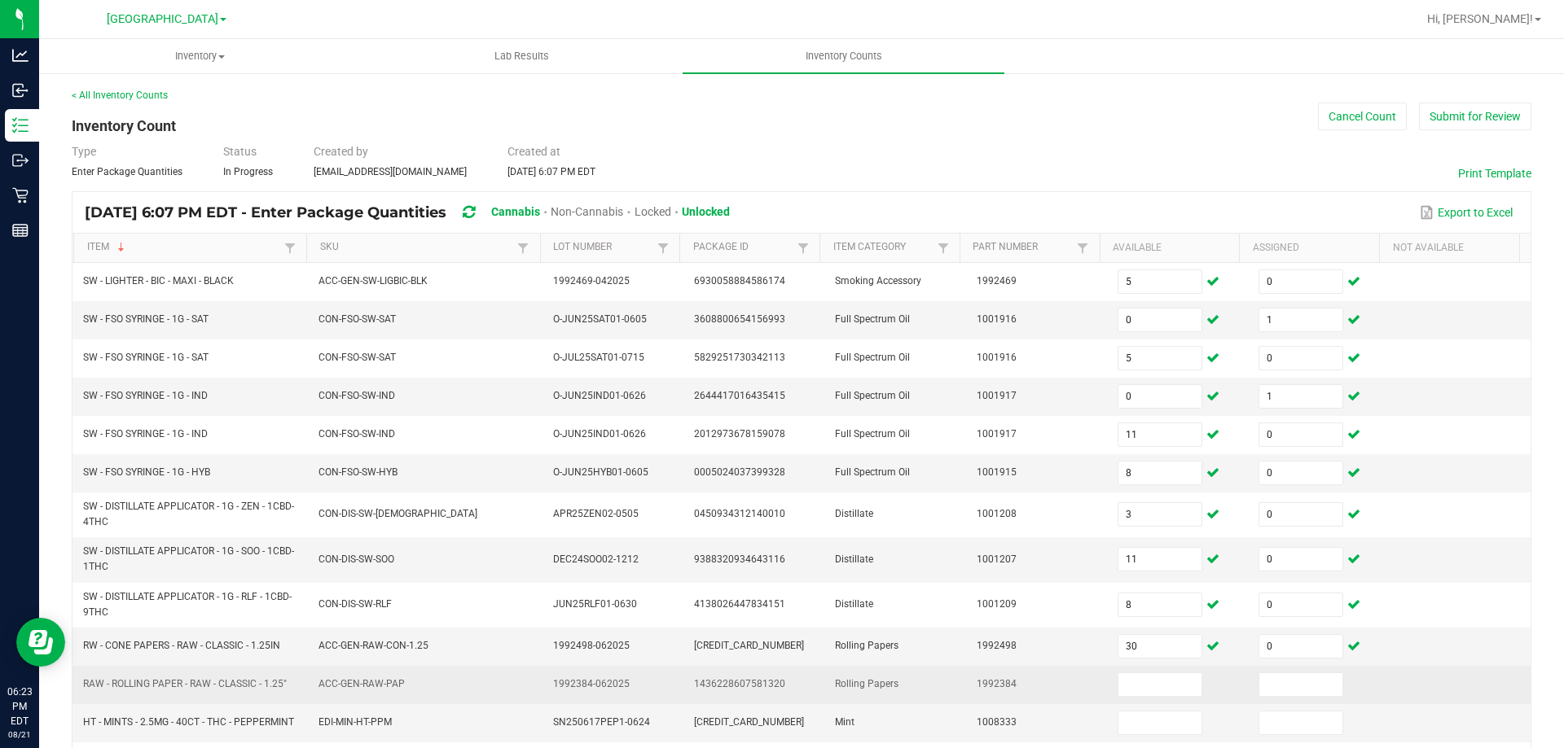
click at [119, 700] on td "RAW - ROLLING PAPER - RAW - CLASSIC - 1.25"" at bounding box center [190, 685] width 235 height 38
drag, startPoint x: 284, startPoint y: 682, endPoint x: 79, endPoint y: 691, distance: 205.4
click at [79, 691] on td "RAW - ROLLING PAPER - RAW - CLASSIC - 1.25"" at bounding box center [190, 685] width 235 height 38
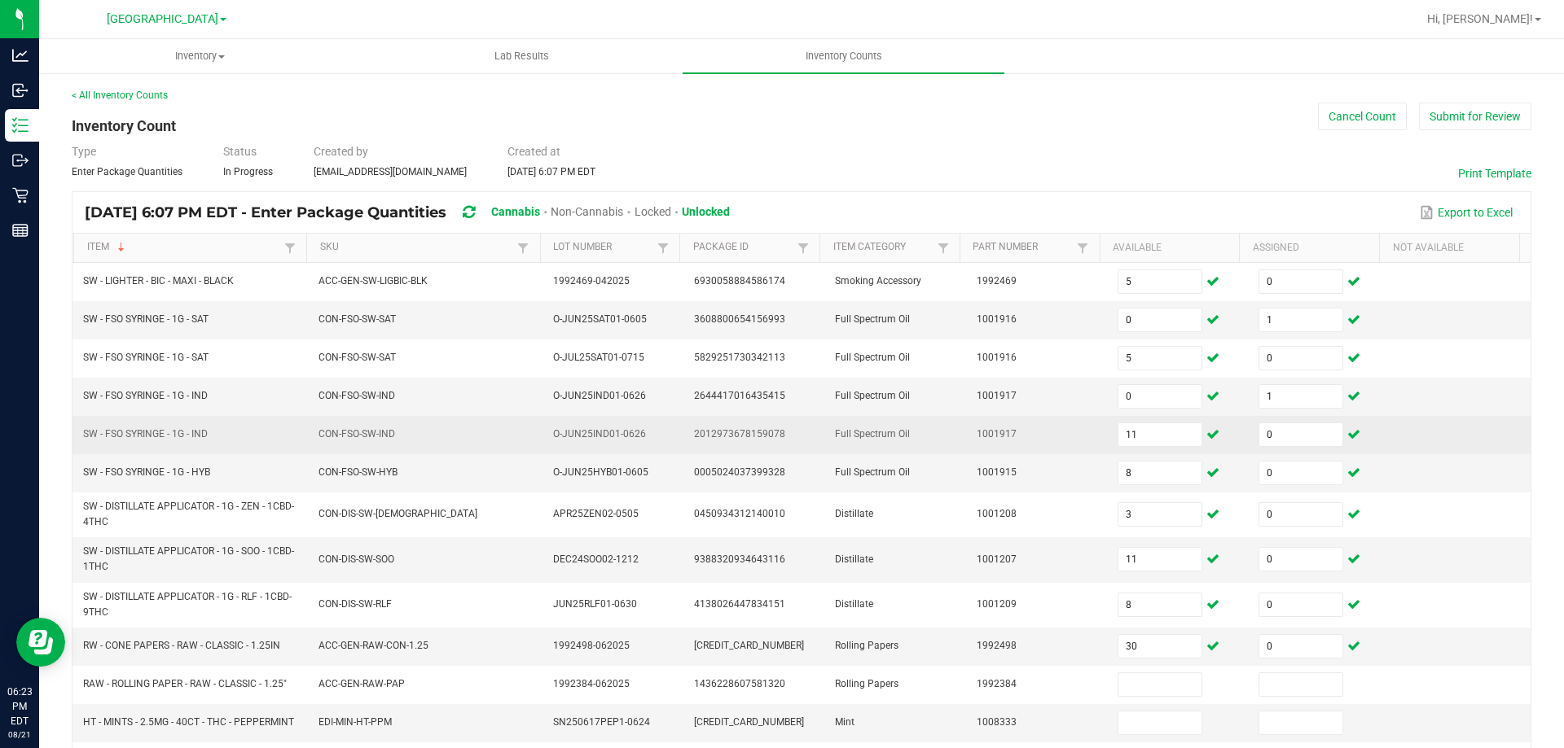
copy span "RAW - ROLLING PAPER - RAW - CLASSIC - 1.25""
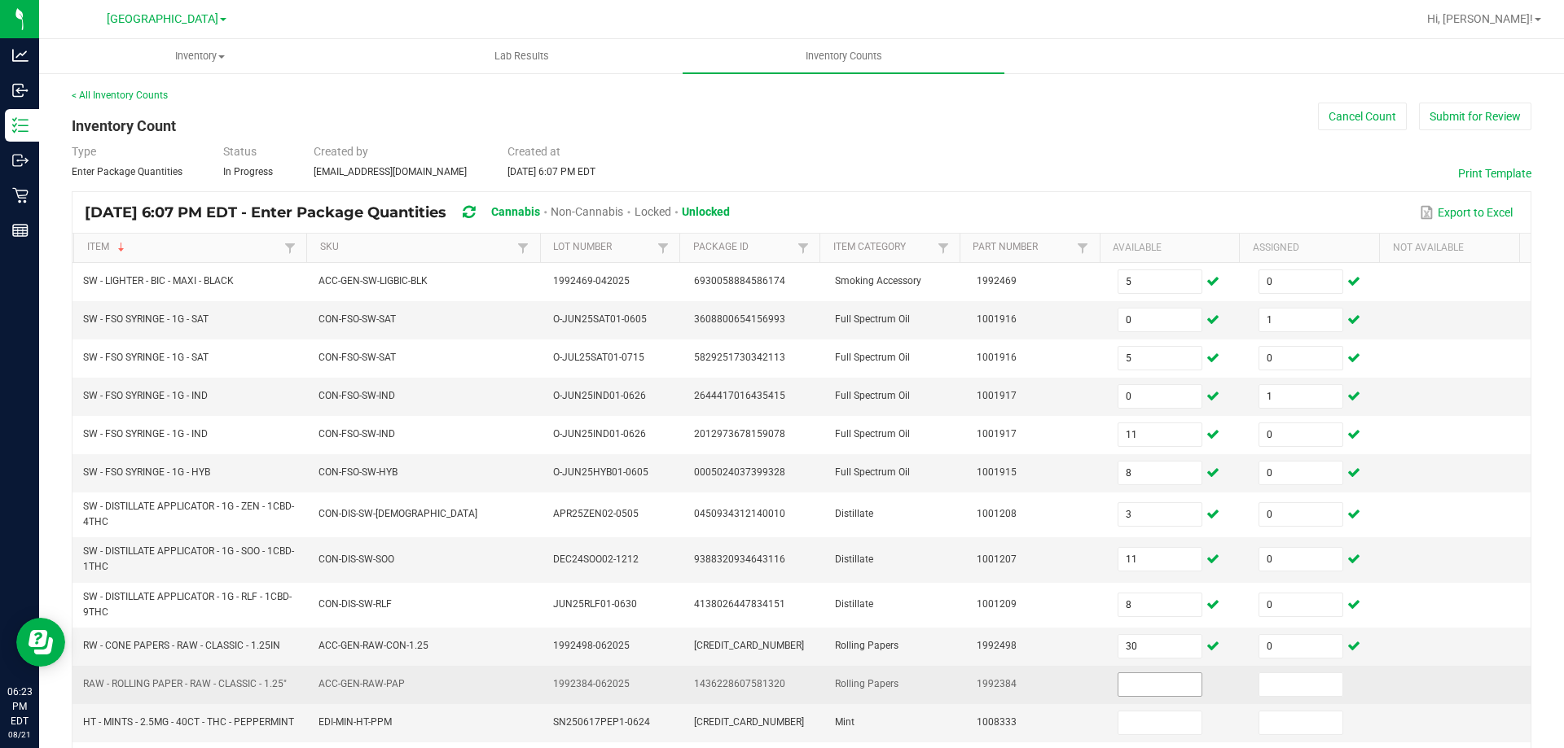
click at [1164, 680] on input at bounding box center [1159, 684] width 83 height 23
type input "17"
type input "0"
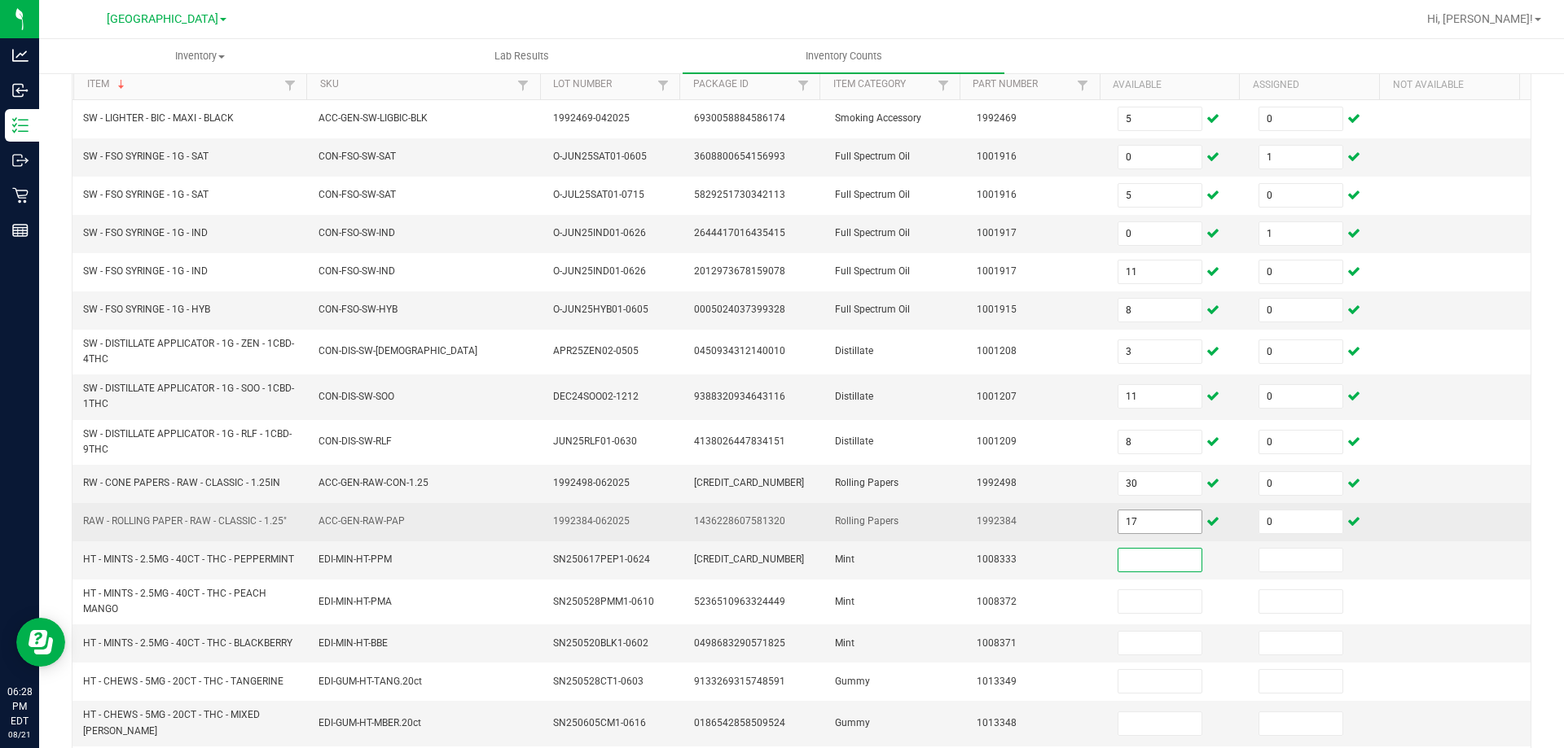
scroll to position [242, 0]
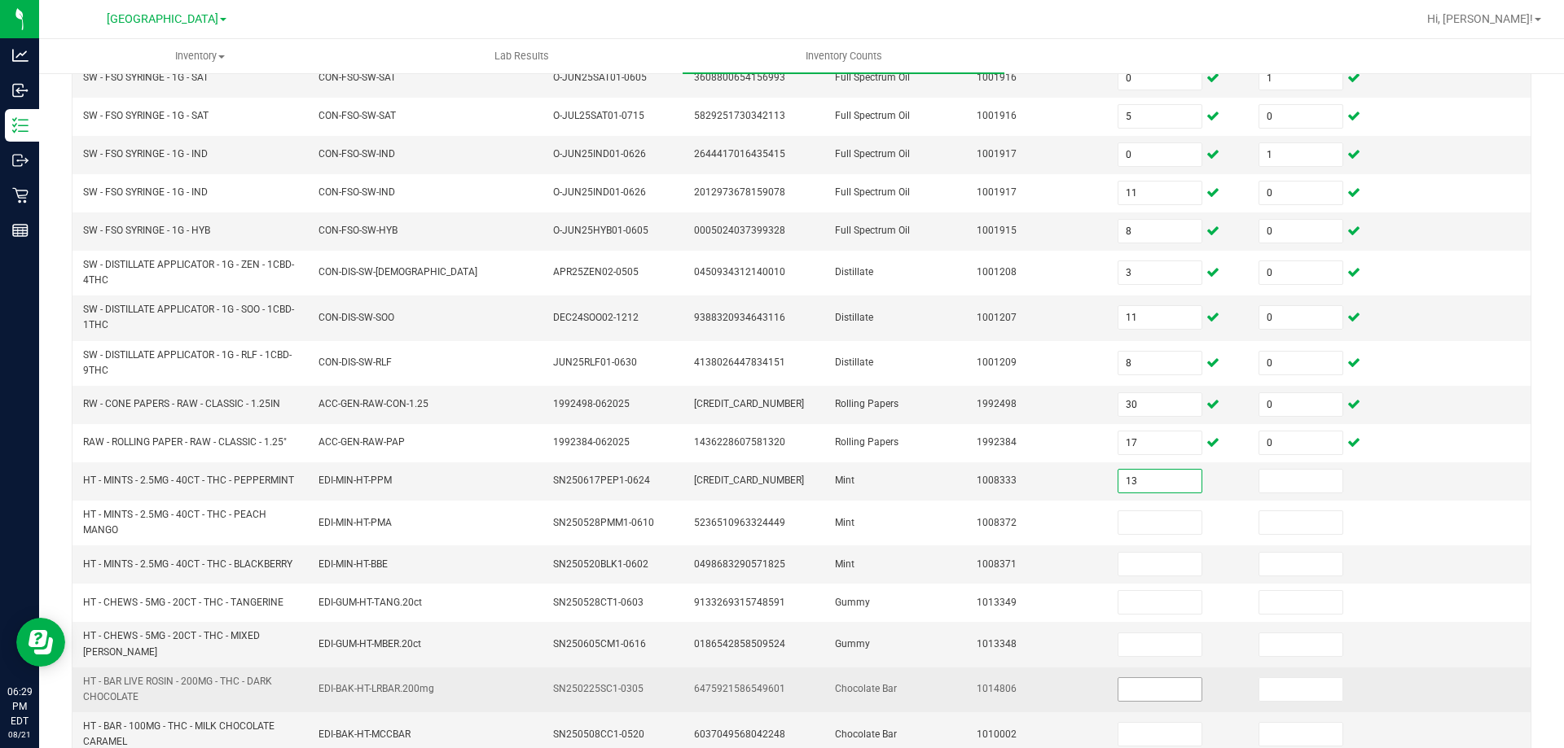
type input "13"
type input "0"
type input "14"
type input "0"
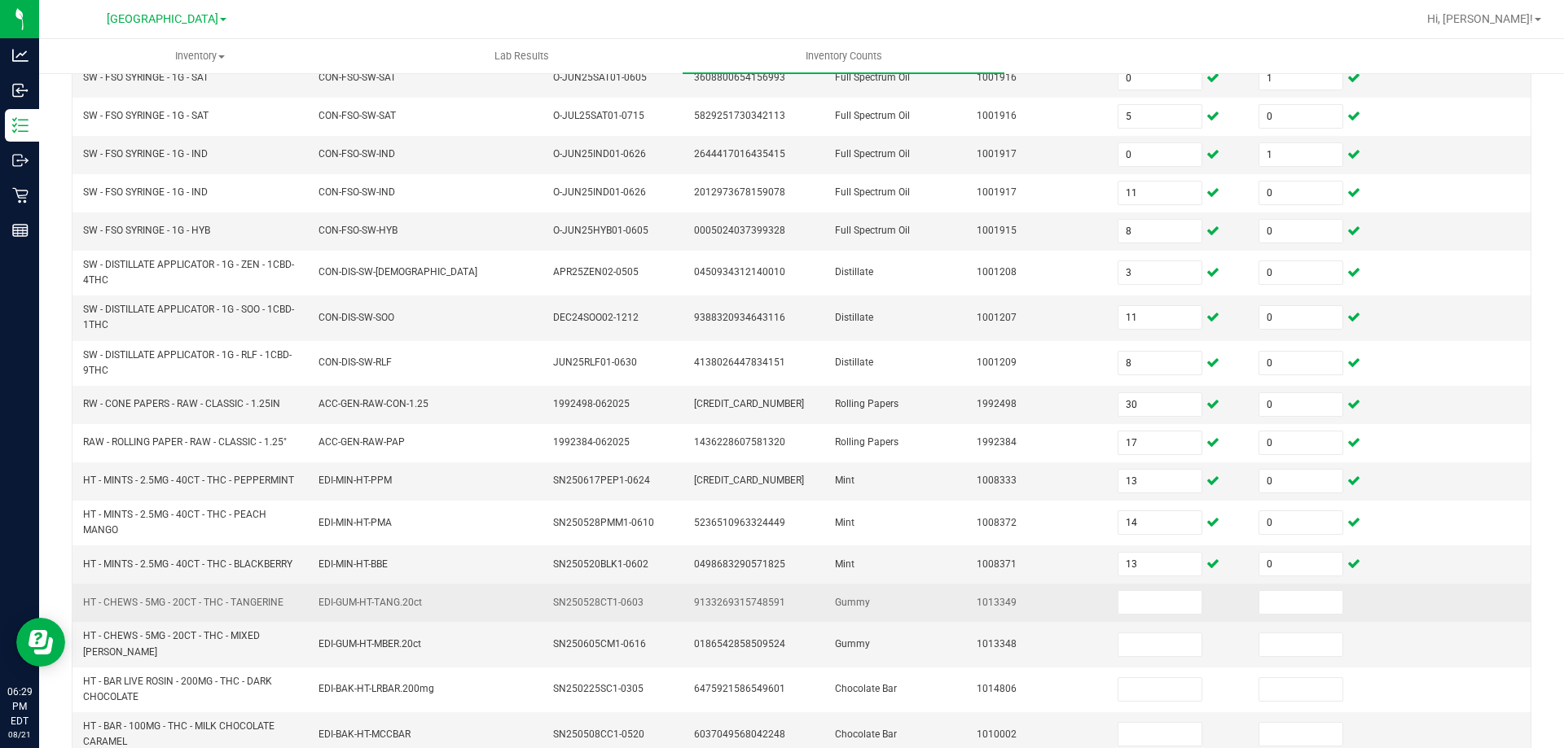
drag, startPoint x: 300, startPoint y: 607, endPoint x: 86, endPoint y: 617, distance: 215.2
click at [86, 617] on td "HT - CHEWS - 5MG - 20CT - THC - TANGERINE" at bounding box center [190, 603] width 235 height 38
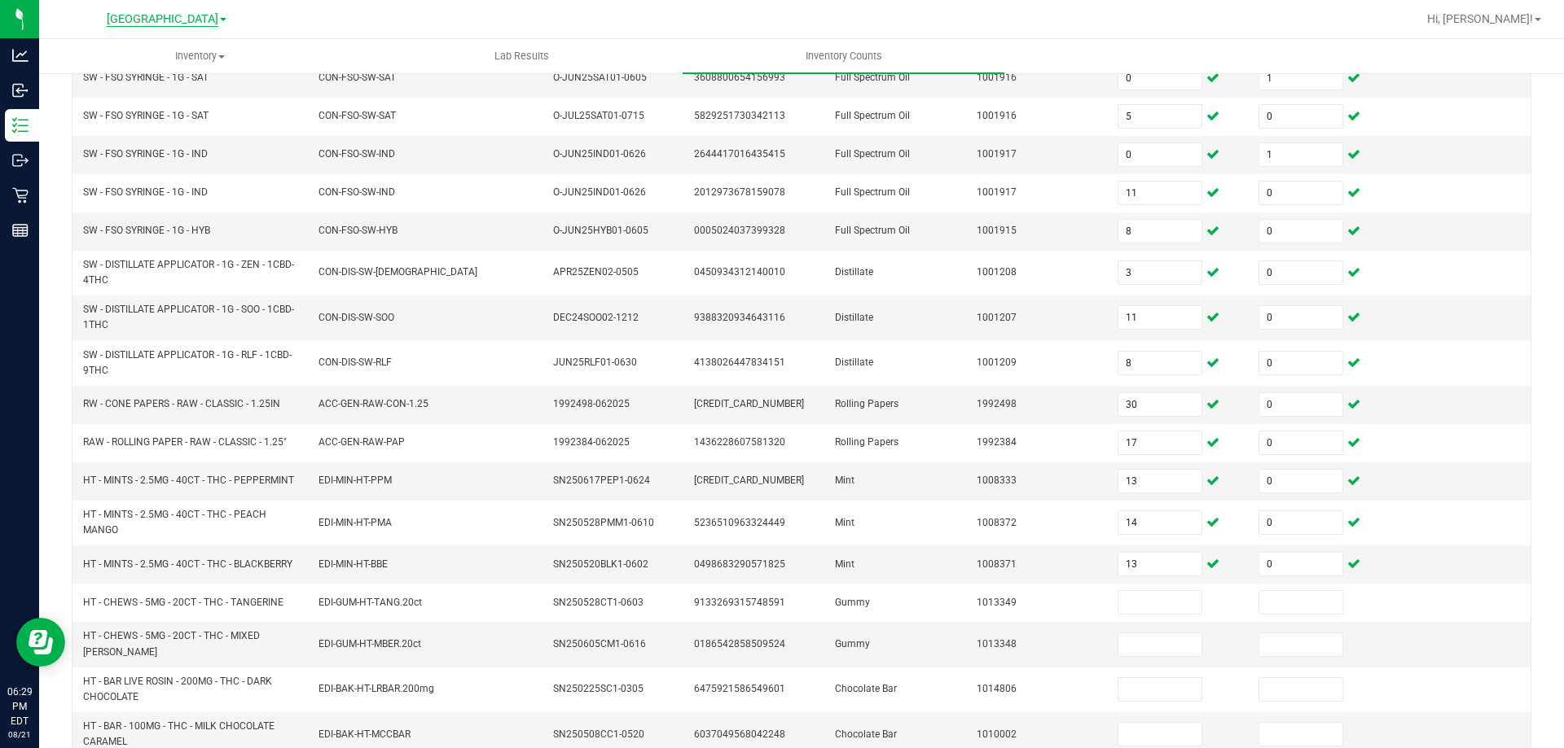
copy span "HT - CHEWS - 5MG - 20CT - THC - TANGERINE"
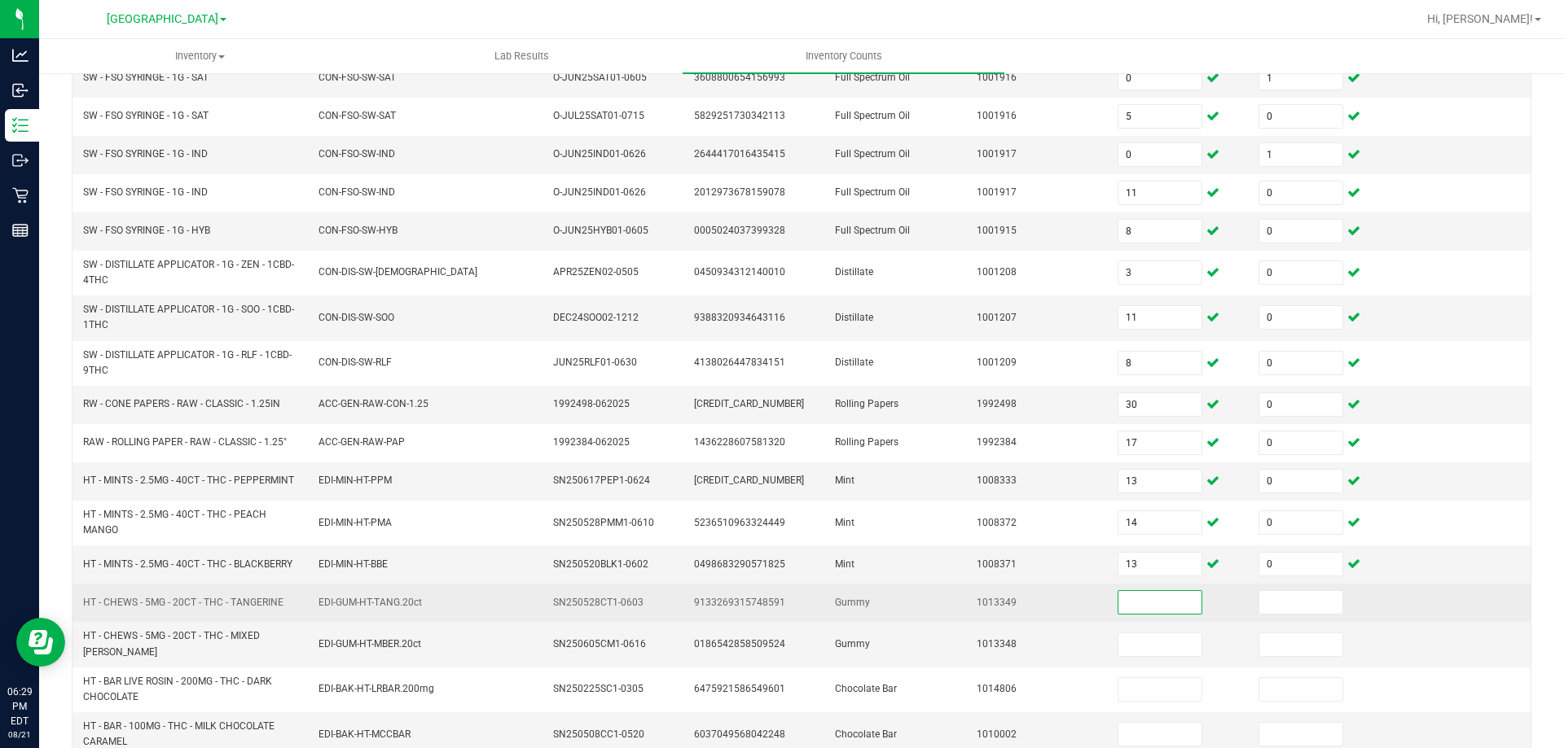
click at [1152, 610] on input at bounding box center [1159, 602] width 83 height 23
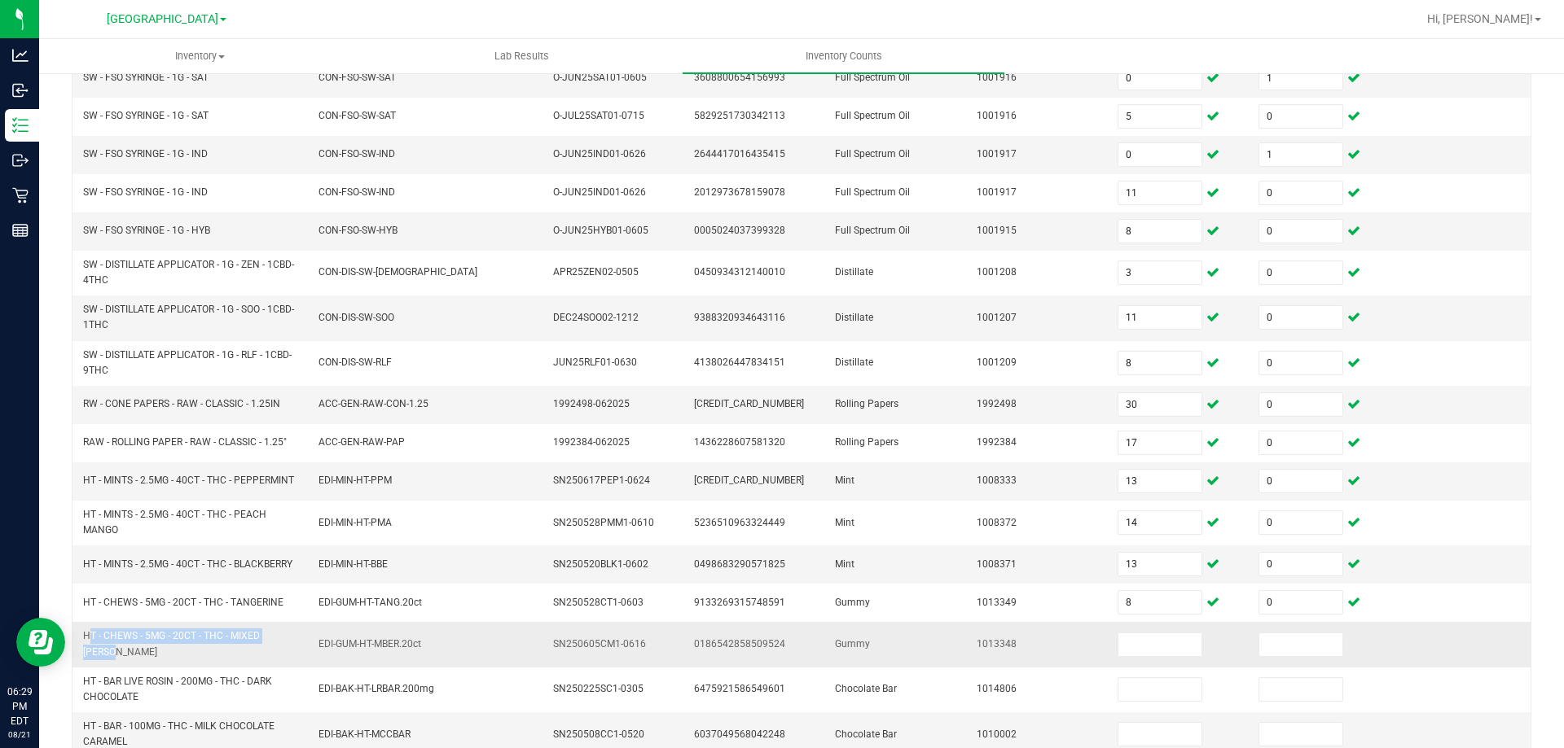
drag, startPoint x: 278, startPoint y: 643, endPoint x: 81, endPoint y: 644, distance: 196.3
click at [81, 644] on td "HT - CHEWS - 5MG - 20CT - THC - MIXED [PERSON_NAME]" at bounding box center [190, 644] width 235 height 45
copy span "HT - CHEWS - 5MG - 20CT - THC - MIXED [PERSON_NAME]"
click at [1118, 634] on input at bounding box center [1159, 645] width 83 height 23
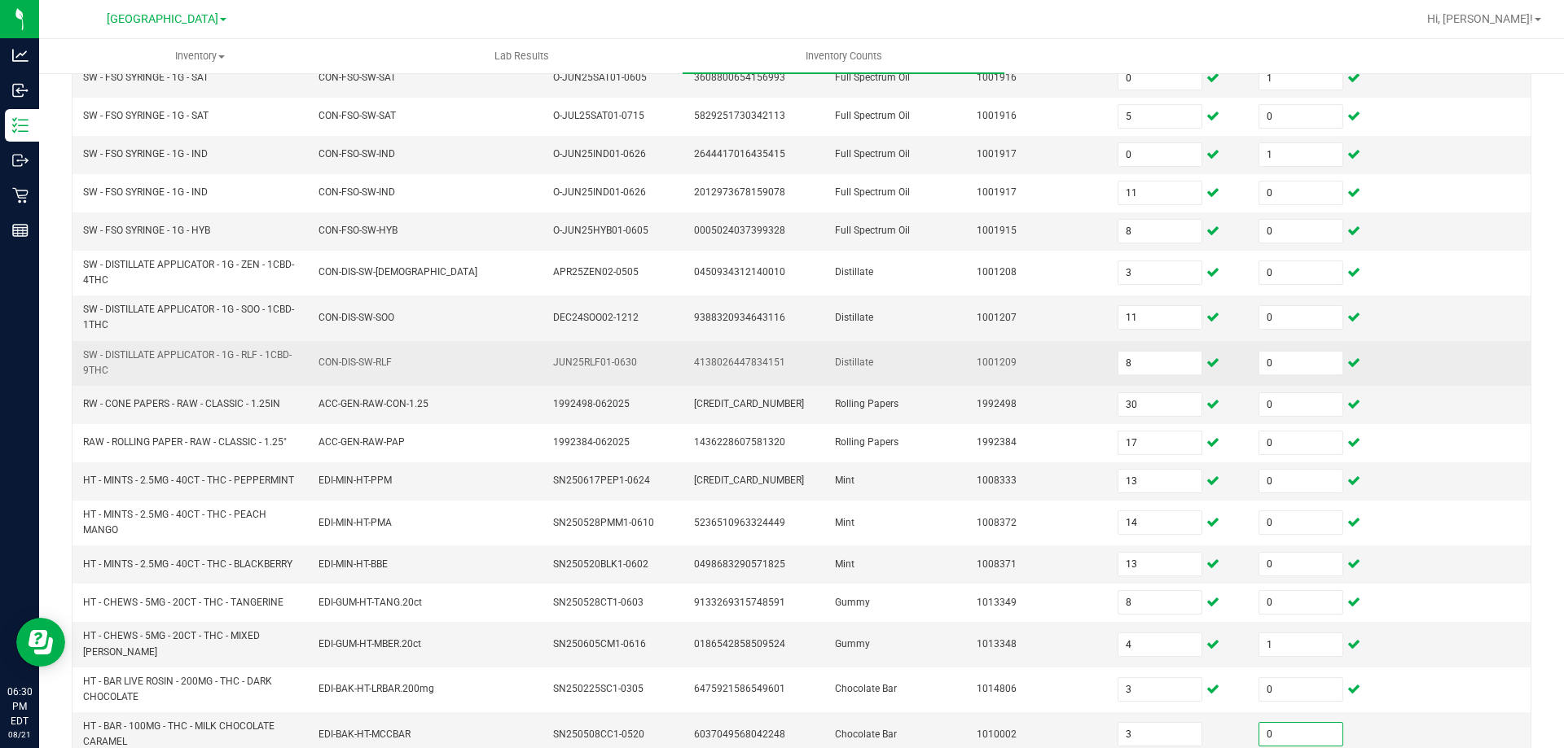
scroll to position [386, 0]
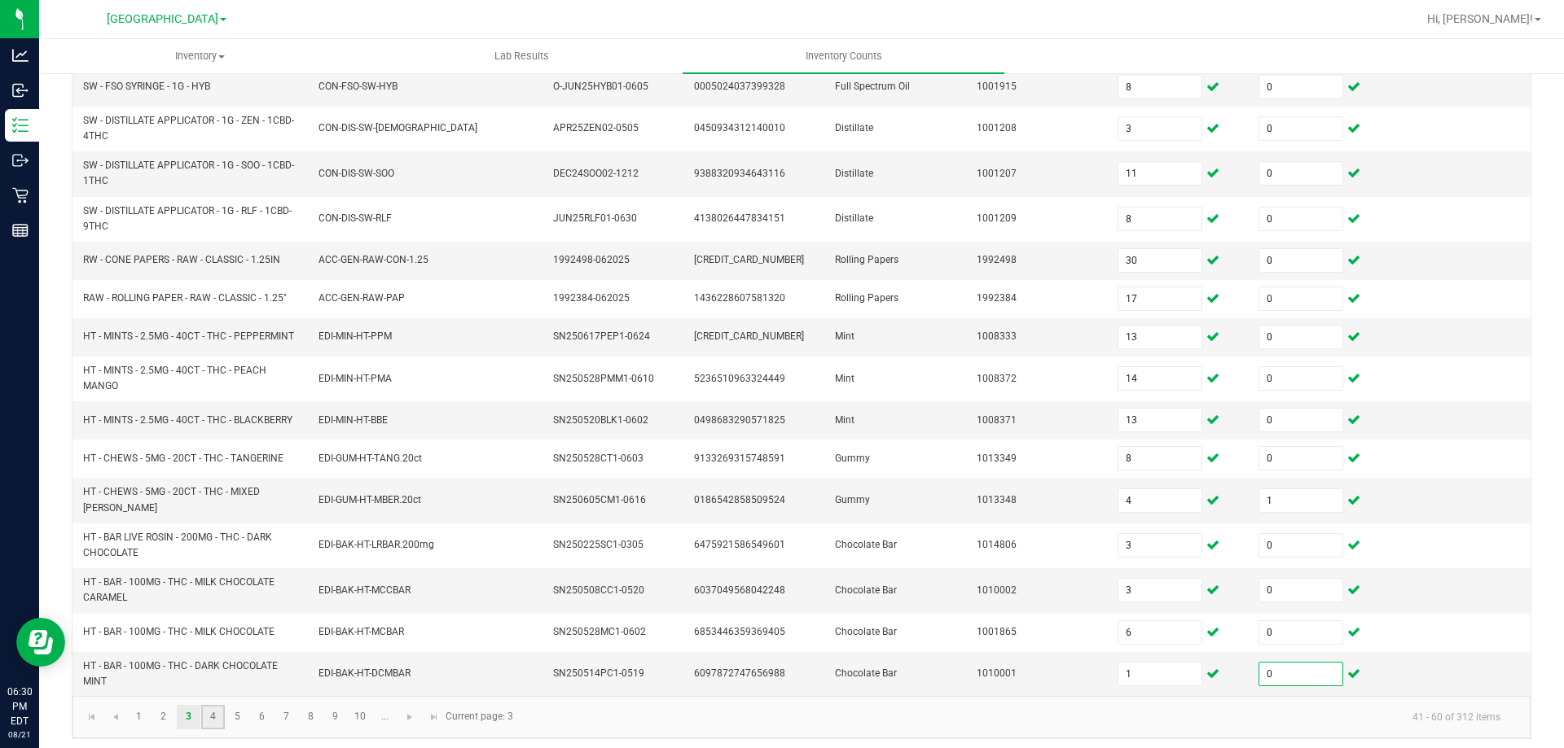
click at [219, 711] on link "4" at bounding box center [213, 717] width 24 height 24
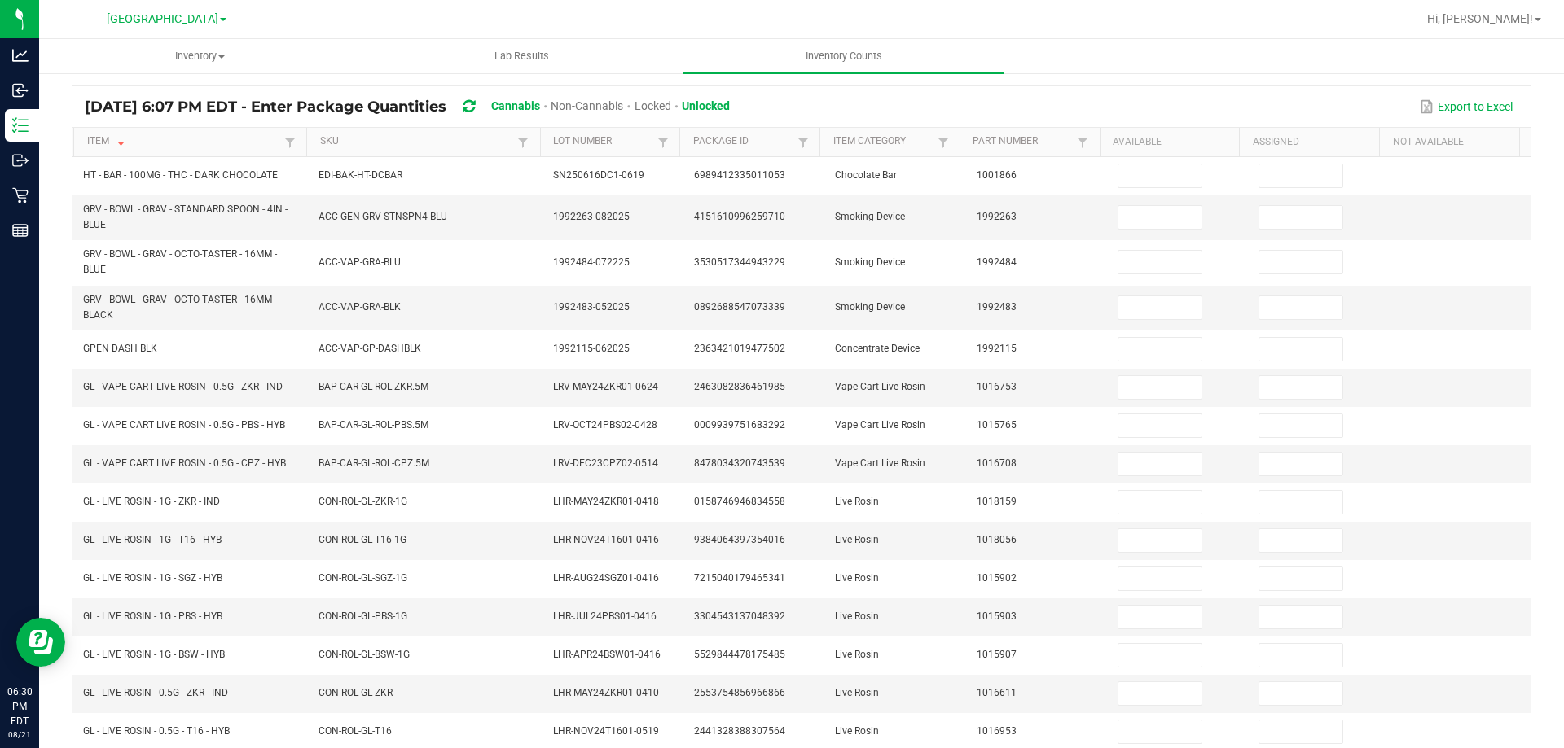
scroll to position [0, 0]
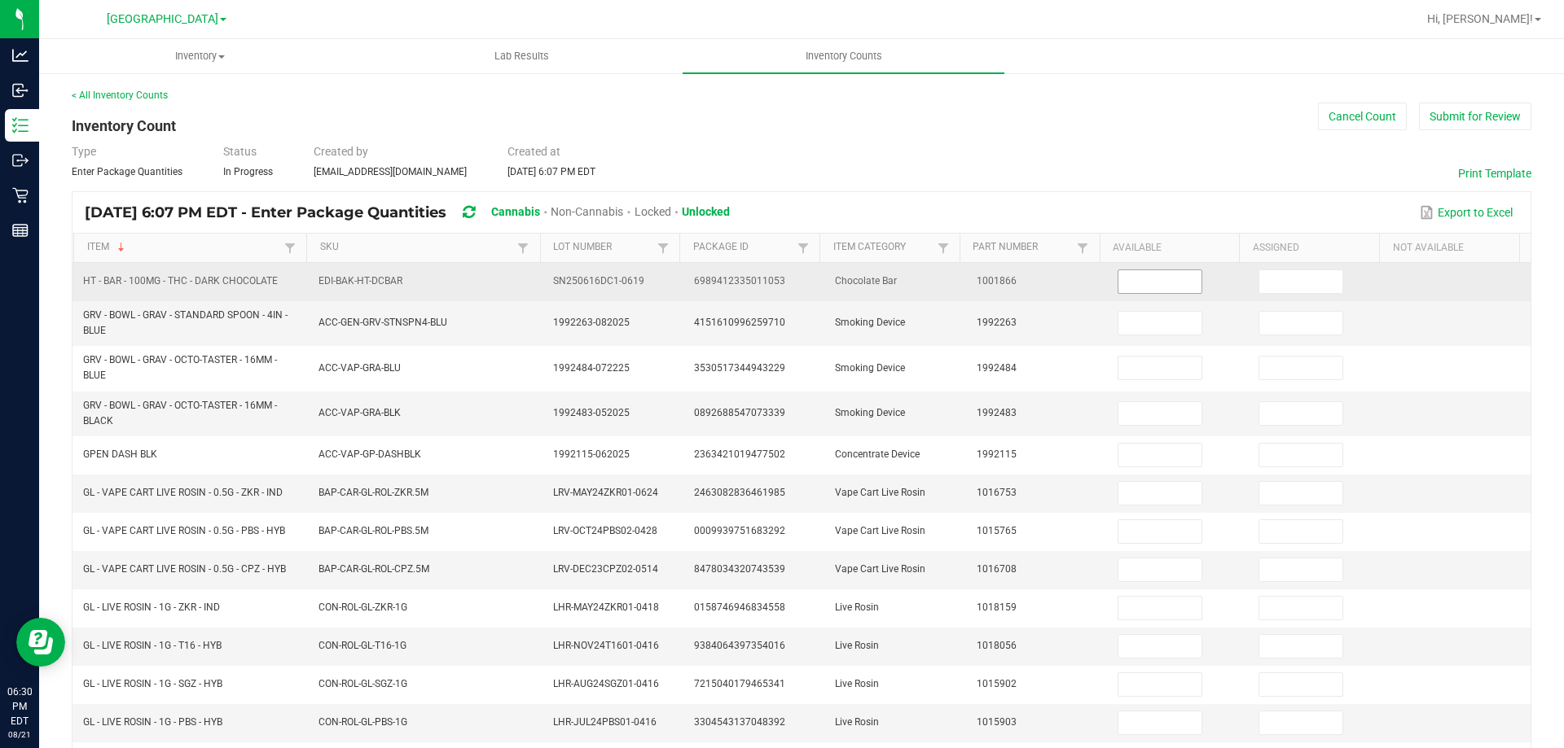
click at [1121, 292] on input at bounding box center [1159, 281] width 83 height 23
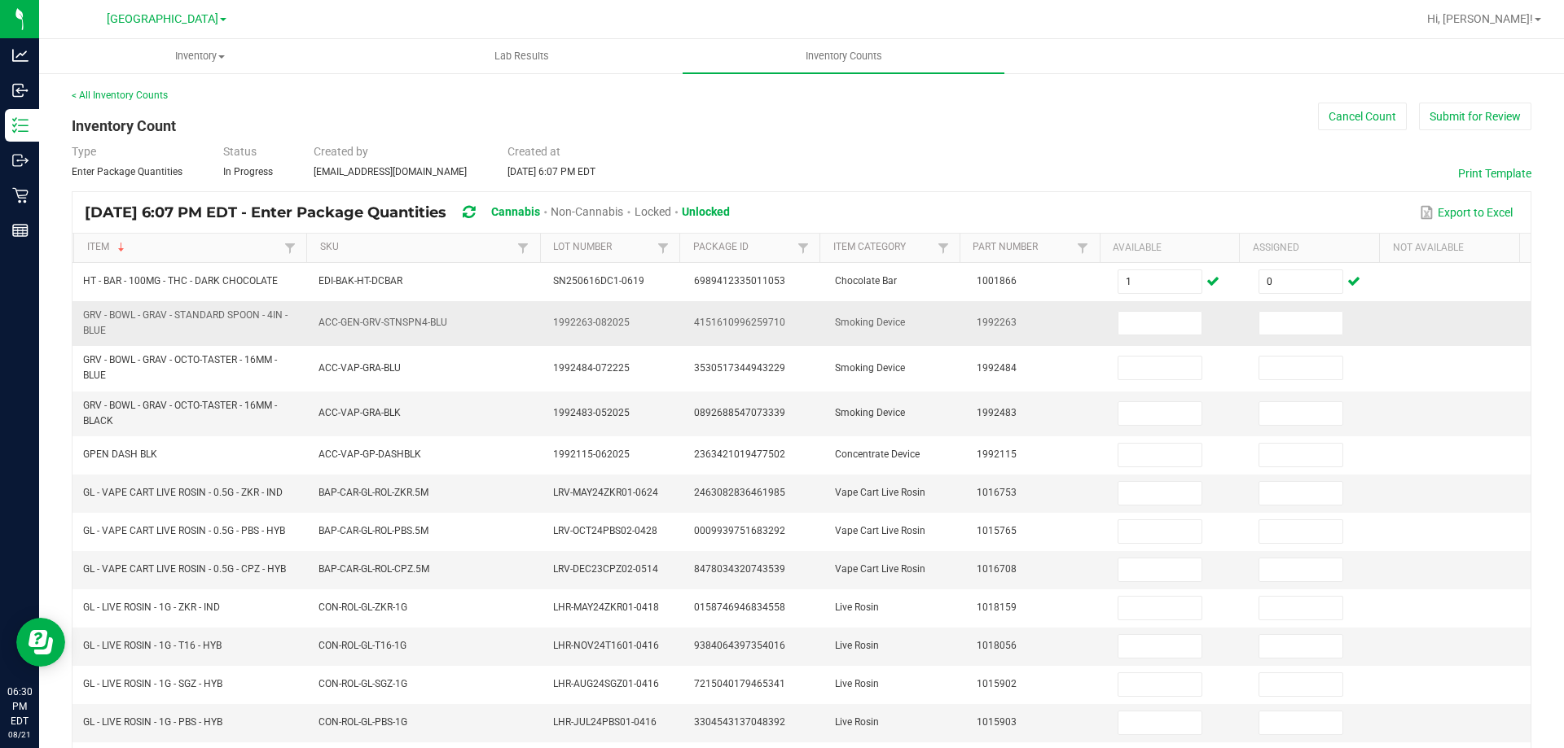
drag, startPoint x: 147, startPoint y: 325, endPoint x: 85, endPoint y: 316, distance: 63.3
click at [85, 316] on span "GRV - BOWL - GRAV - STANDARD SPOON - 4IN - BLUE" at bounding box center [191, 323] width 216 height 31
copy span "GRV - BOWL - GRAV - STANDARD SPOON - 4IN - BLUE"
click at [1123, 318] on input at bounding box center [1159, 323] width 83 height 23
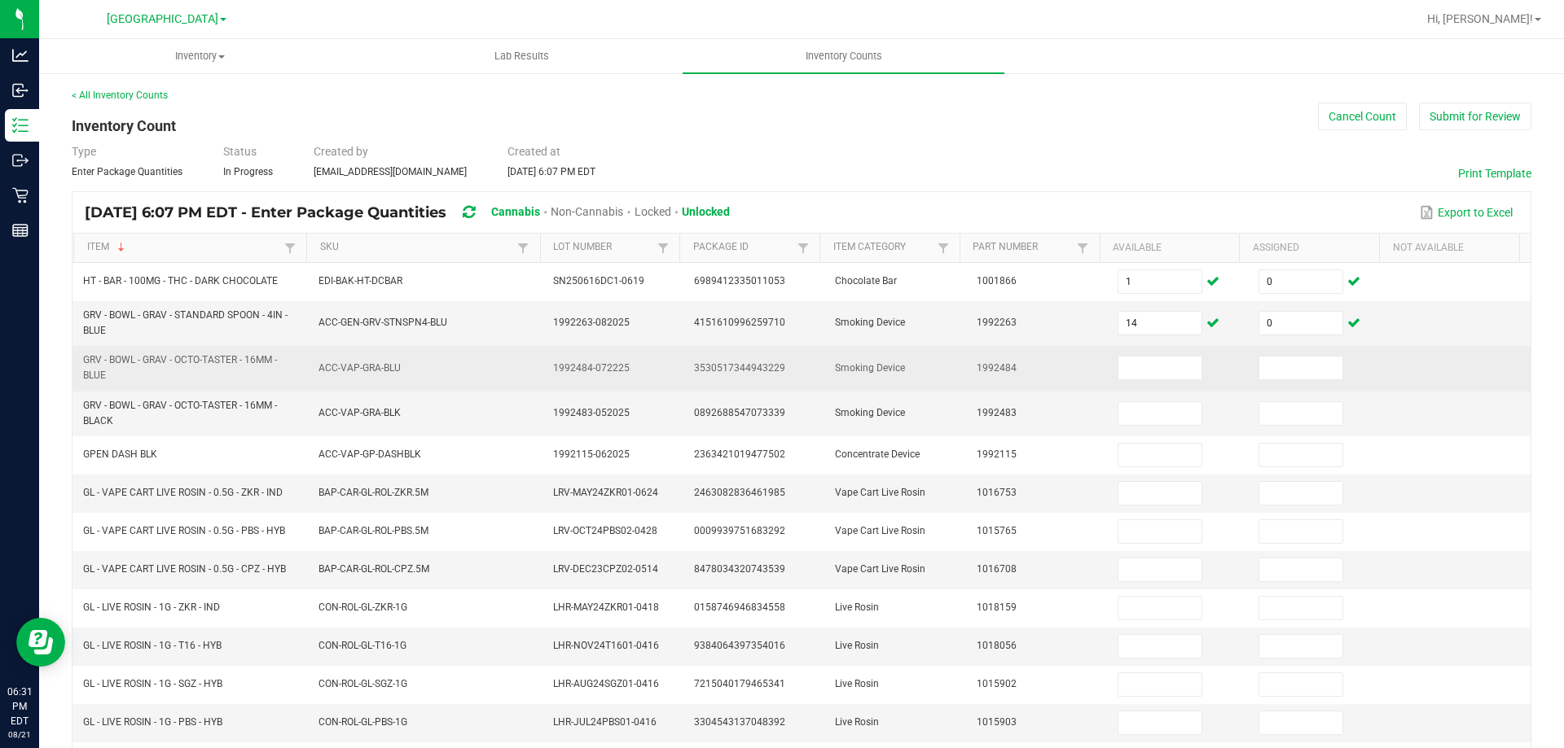
drag, startPoint x: 157, startPoint y: 388, endPoint x: 107, endPoint y: 380, distance: 51.0
click at [107, 380] on td "GRV - BOWL - GRAV - OCTO-TASTER - 16MM - BLUE" at bounding box center [190, 368] width 235 height 45
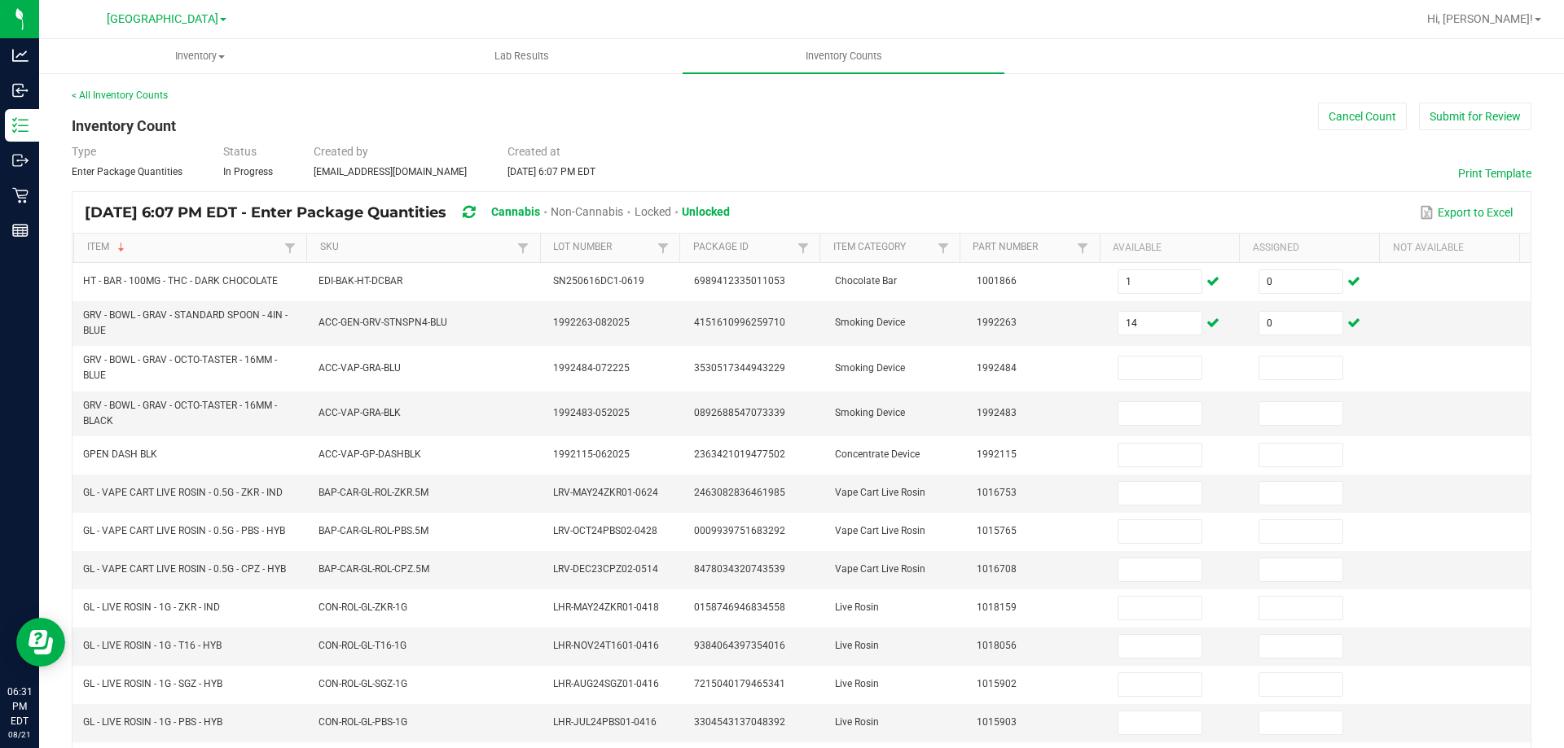
copy span "GRV - BOWL - GRAV - OCTO-TASTER - 16MM - BLUE"
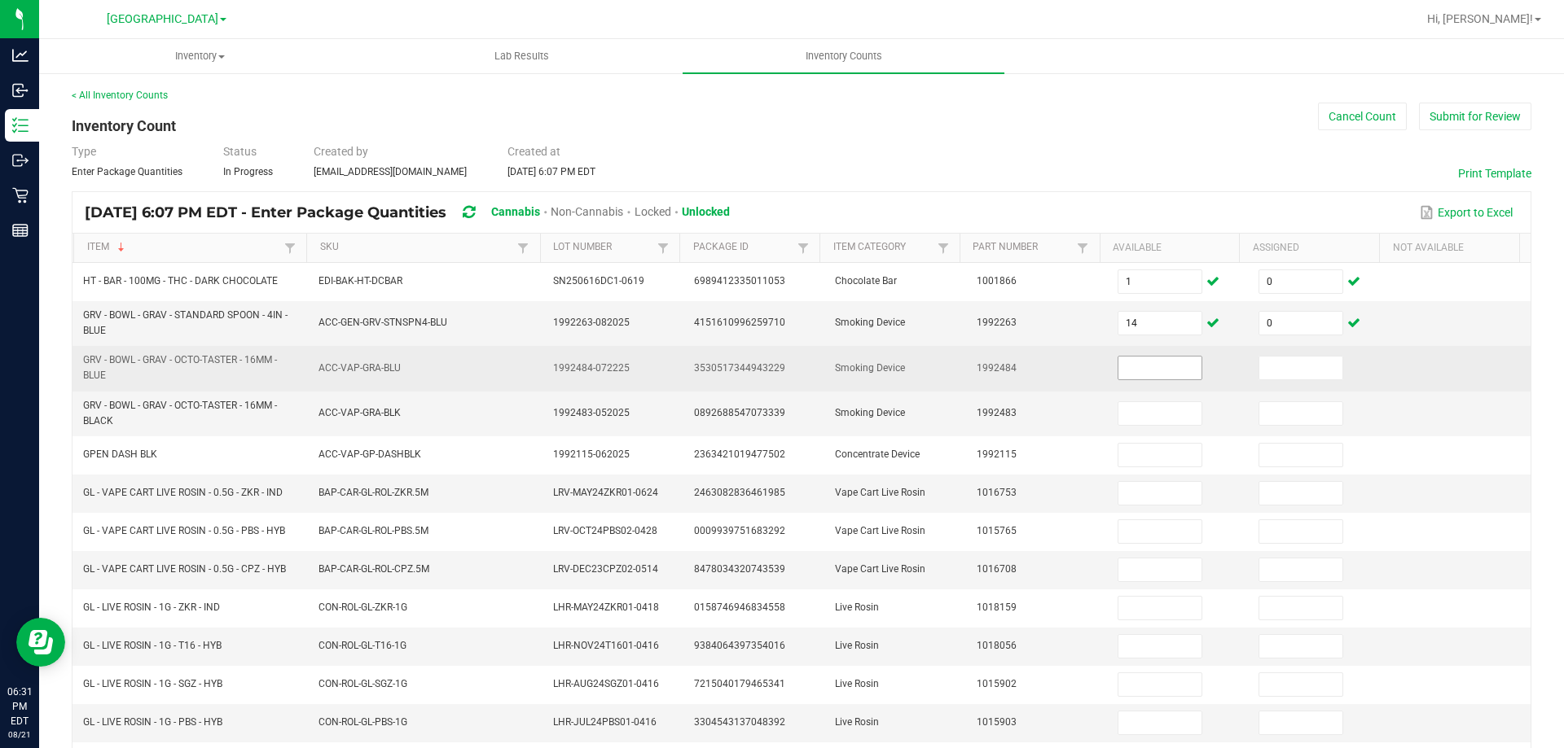
click at [1126, 357] on input at bounding box center [1159, 368] width 83 height 23
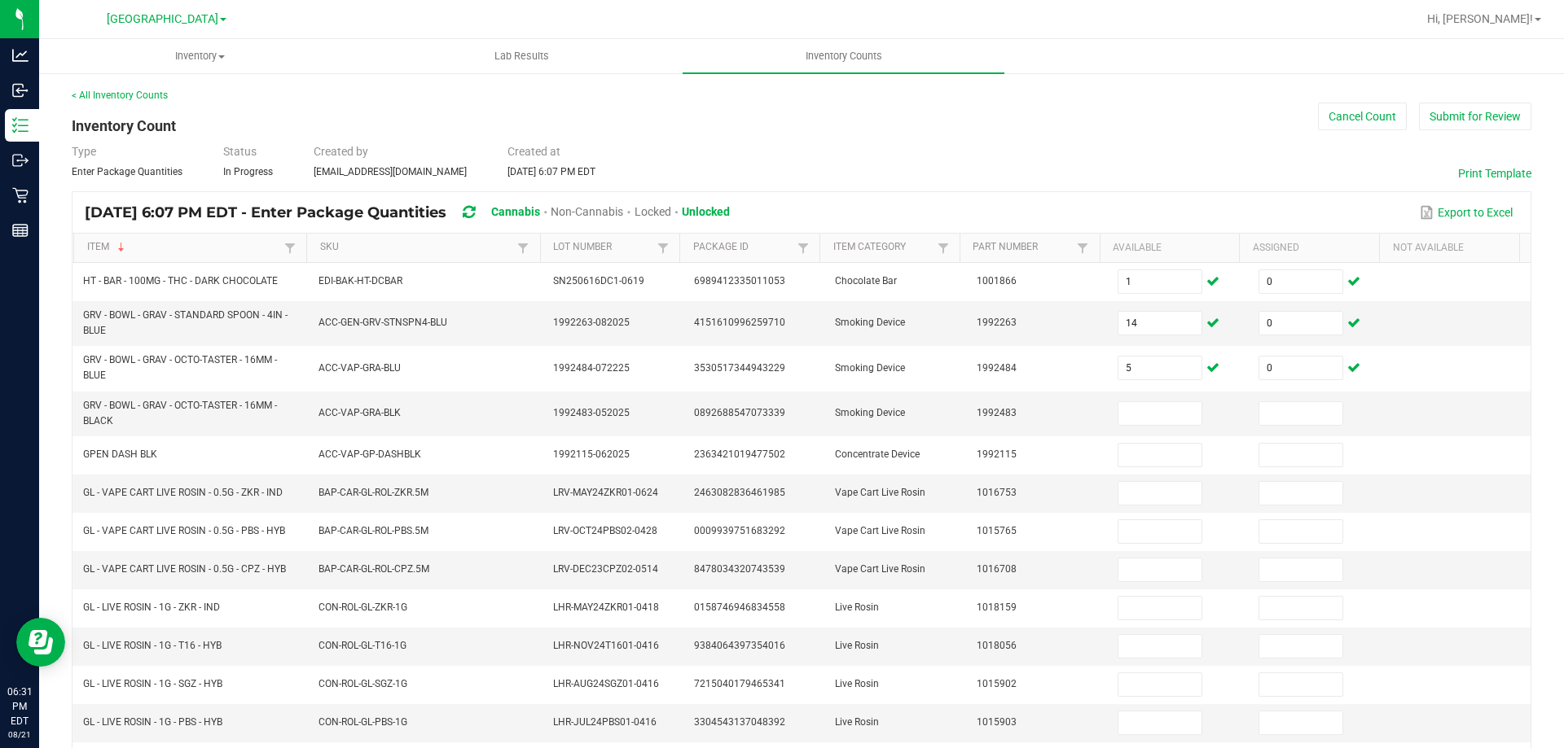
drag, startPoint x: 91, startPoint y: 422, endPoint x: 68, endPoint y: 413, distance: 24.5
click at [68, 413] on div "< All Inventory Counts Inventory Count Cancel Count Submit for Review Type Ente…" at bounding box center [801, 589] width 1524 height 1035
click at [98, 426] on span "GRV - BOWL - GRAV - OCTO-TASTER - 16MM - BLACK" at bounding box center [180, 413] width 194 height 27
drag, startPoint x: 111, startPoint y: 426, endPoint x: 77, endPoint y: 413, distance: 36.6
click at [77, 413] on td "GRV - BOWL - GRAV - OCTO-TASTER - 16MM - BLACK" at bounding box center [190, 414] width 235 height 45
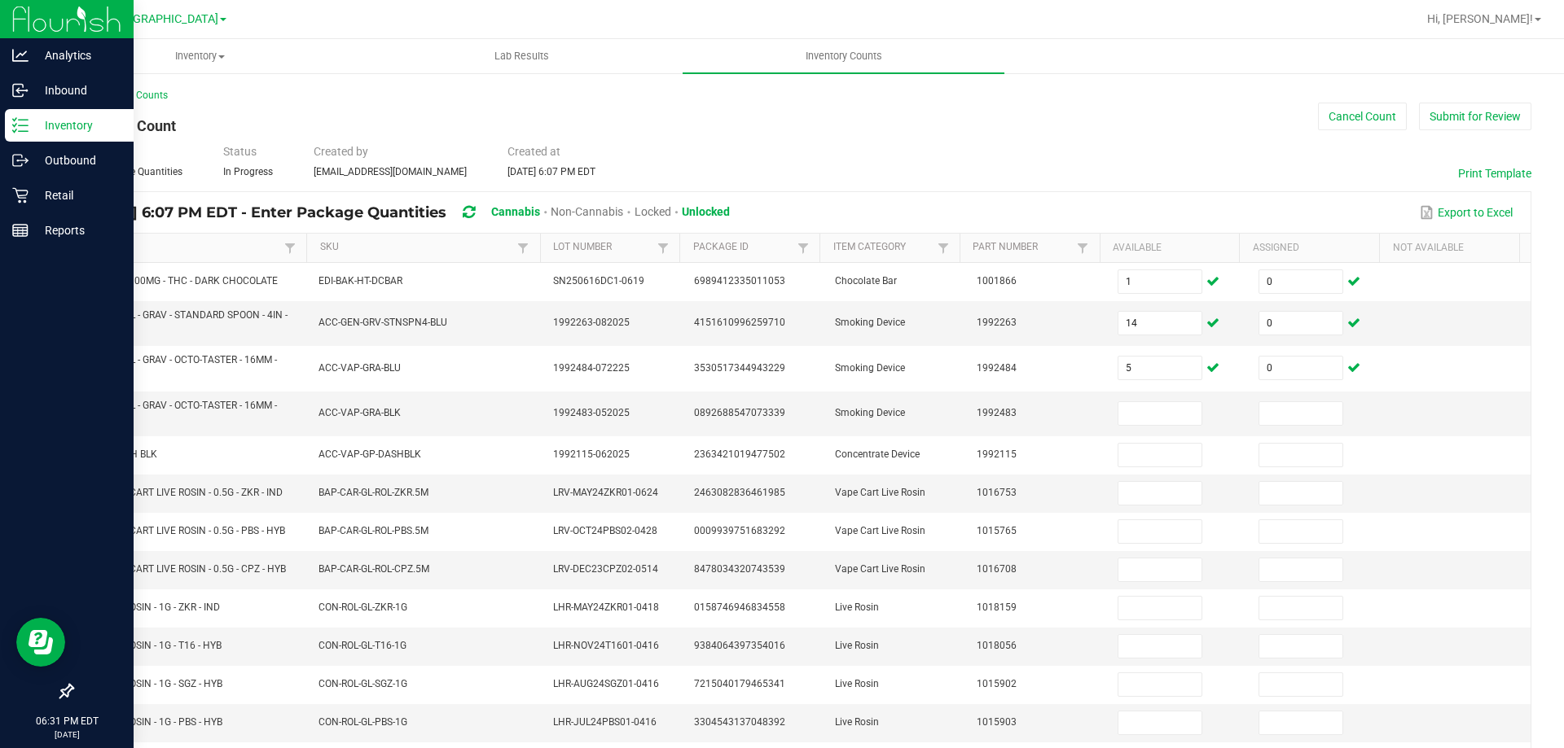
copy span "GRV - BOWL - GRAV - OCTO-TASTER - 16MM - BLACK"
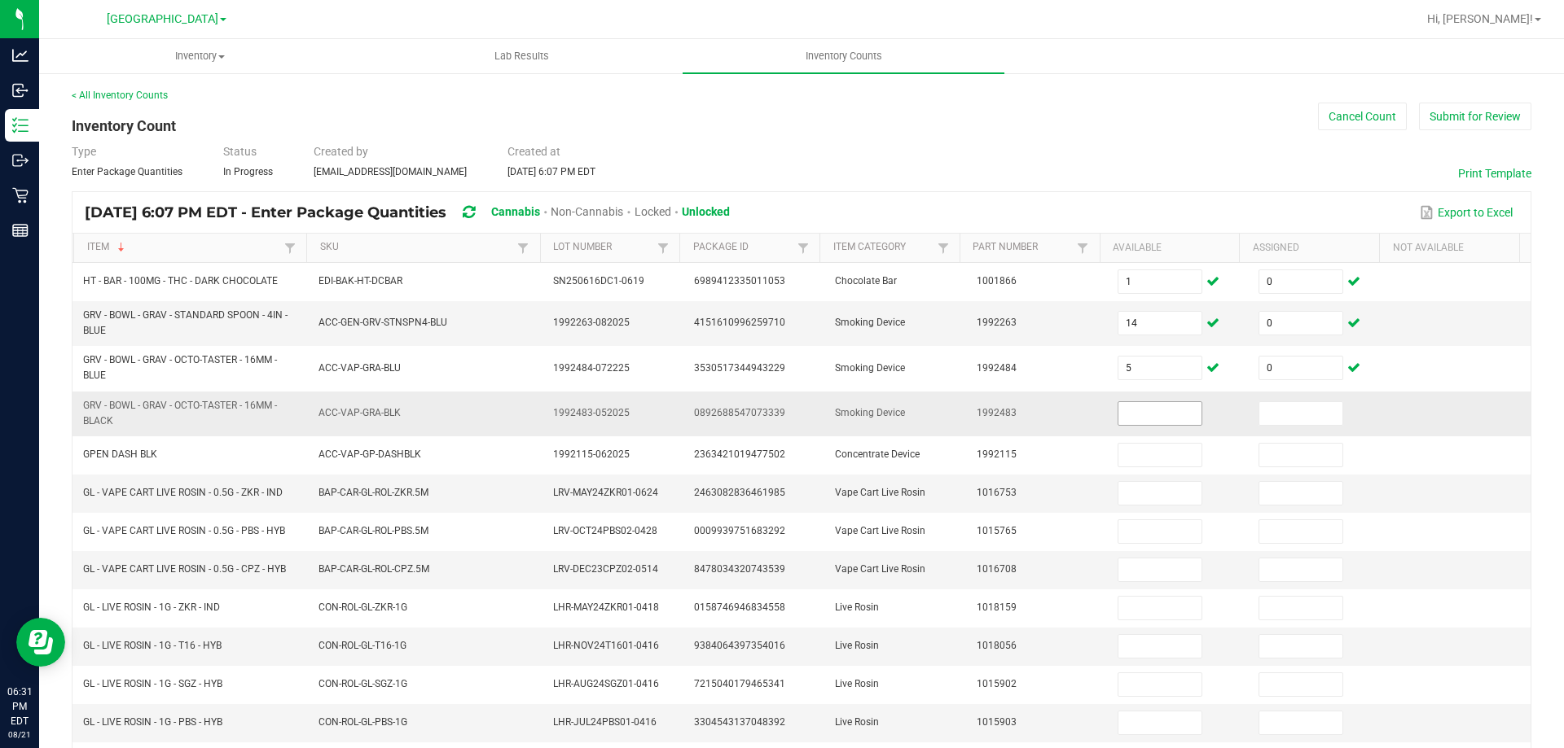
click at [1118, 406] on input at bounding box center [1159, 413] width 83 height 23
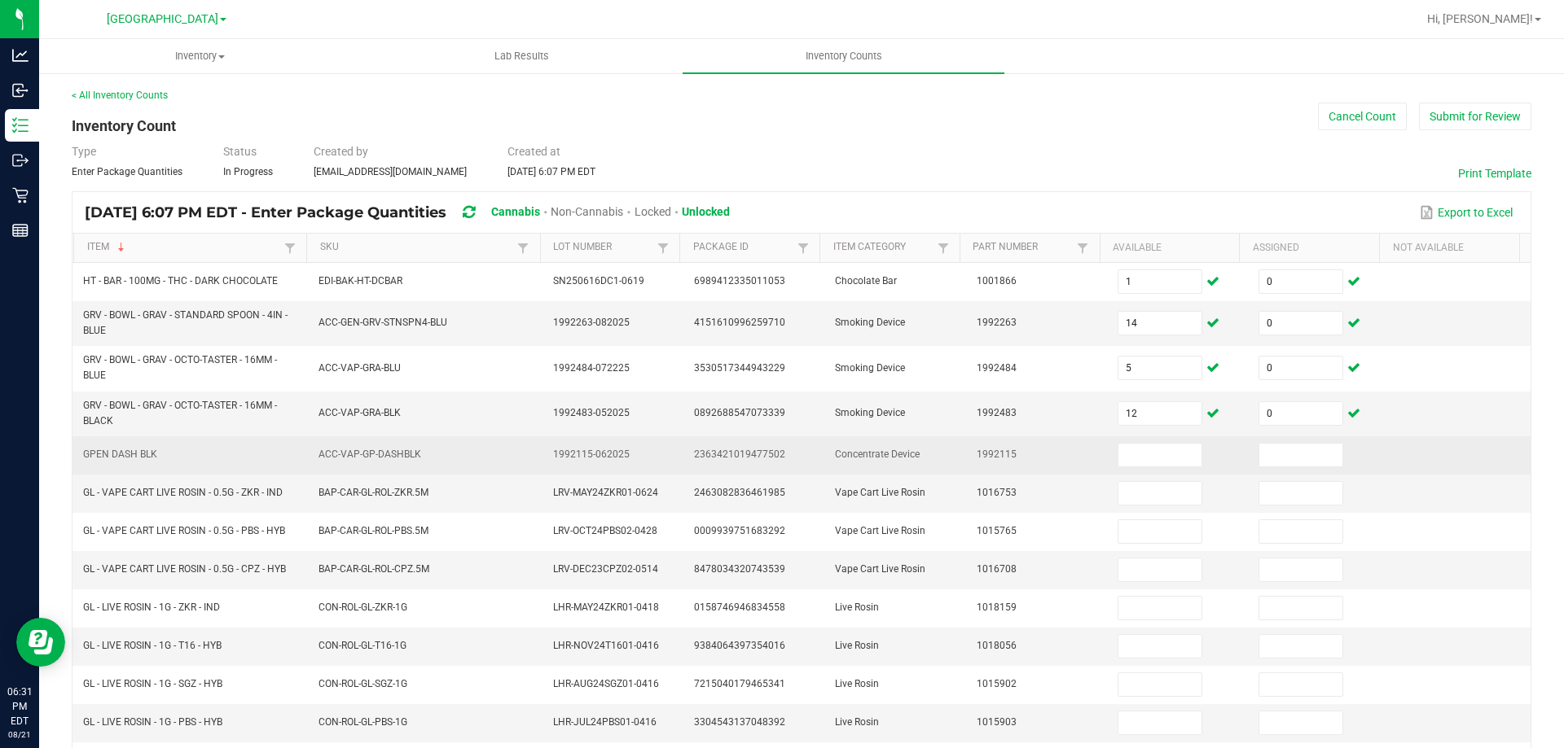
drag, startPoint x: 161, startPoint y: 458, endPoint x: 79, endPoint y: 464, distance: 82.4
click at [79, 464] on td "GPEN DASH BLK" at bounding box center [190, 455] width 235 height 38
click at [1139, 458] on input at bounding box center [1159, 455] width 83 height 23
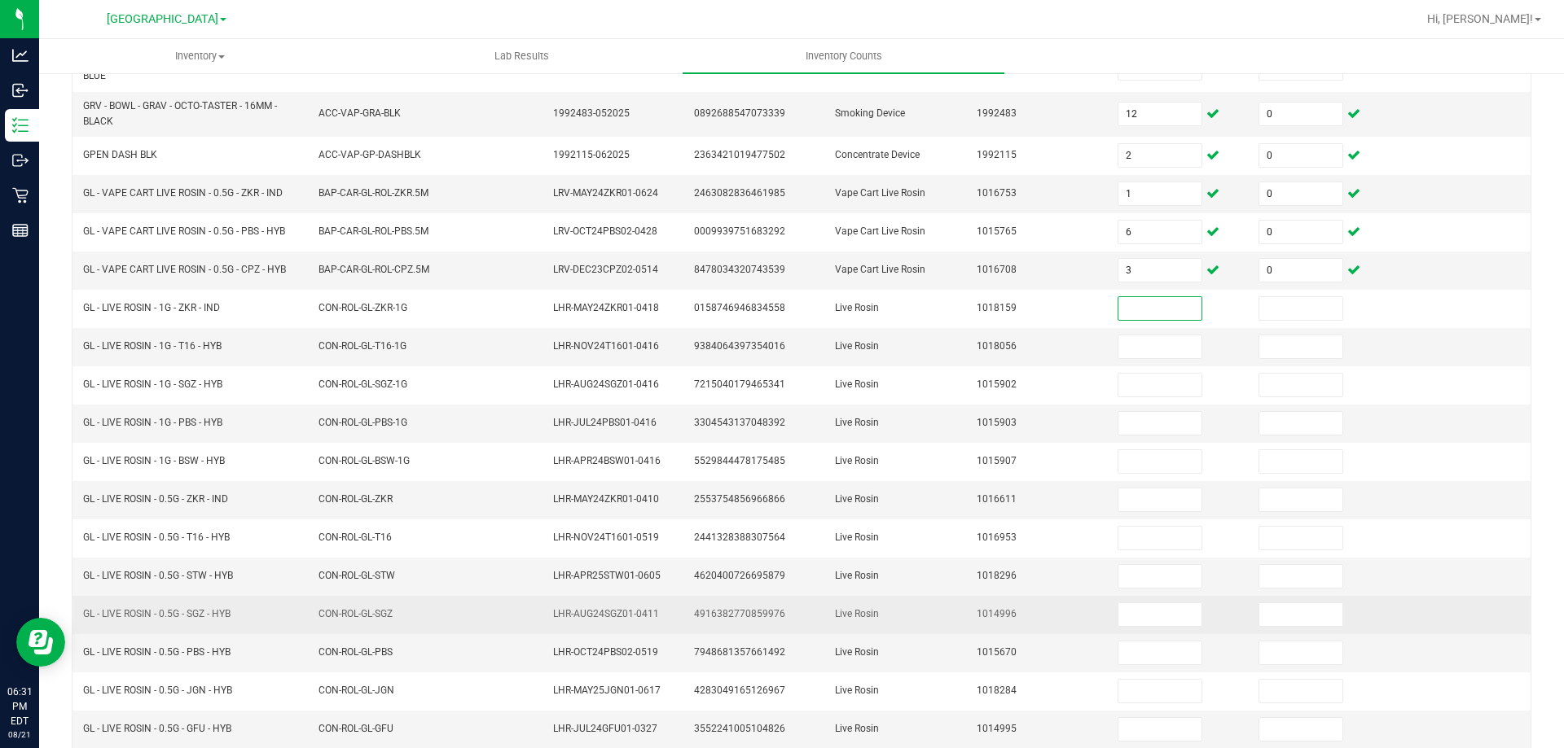
scroll to position [358, 0]
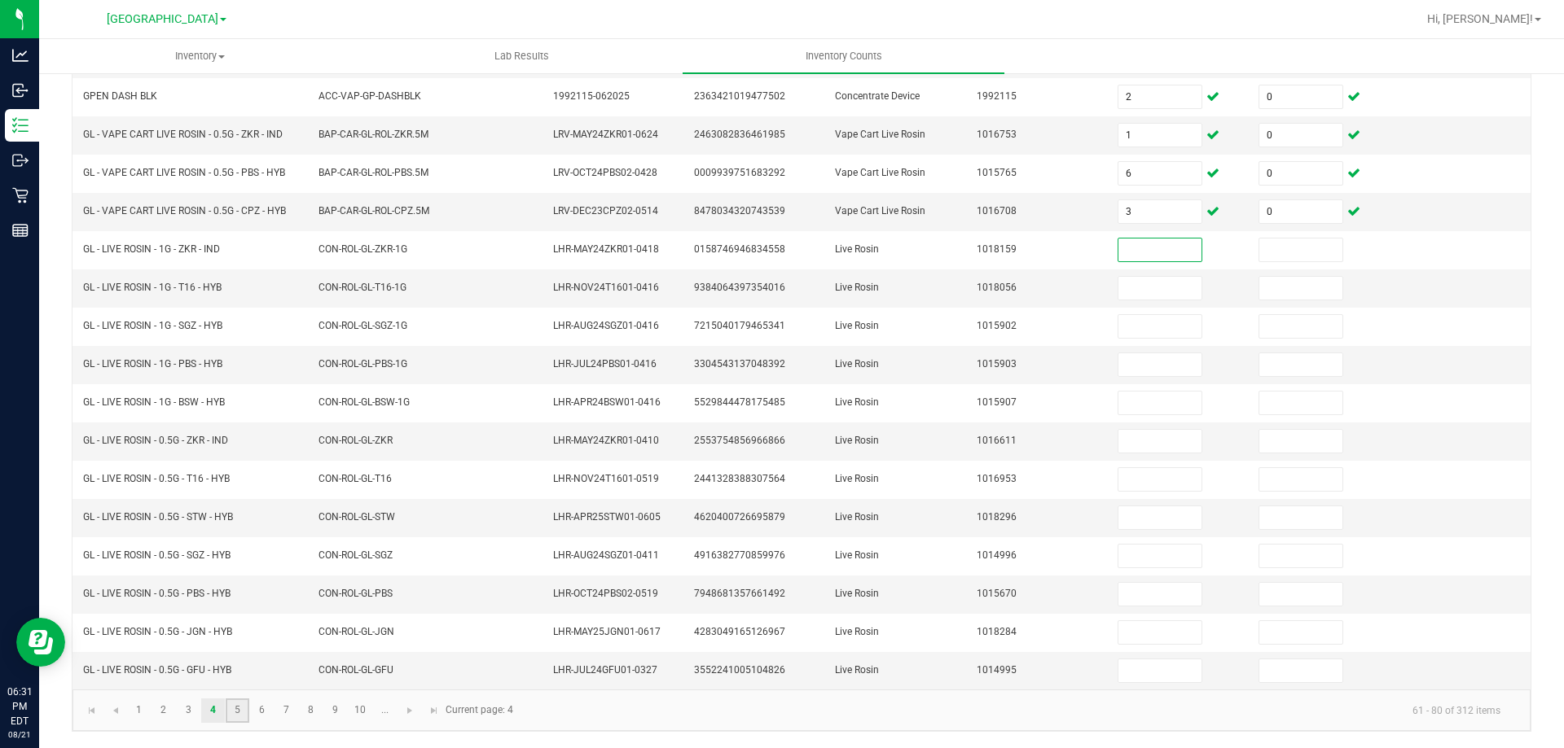
click at [236, 704] on link "5" at bounding box center [238, 711] width 24 height 24
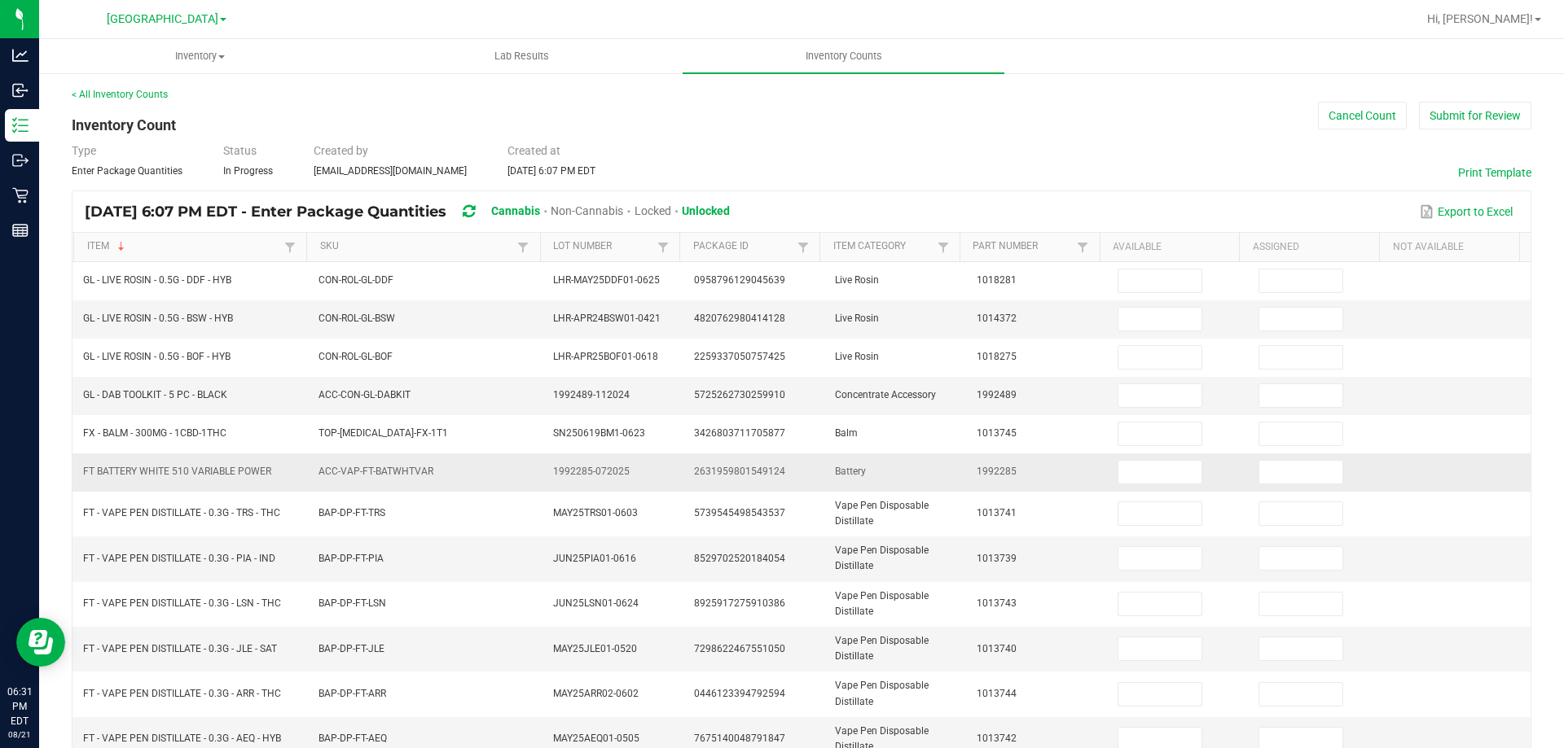
scroll to position [0, 0]
drag, startPoint x: 233, startPoint y: 397, endPoint x: 79, endPoint y: 397, distance: 153.9
click at [79, 397] on td "GL - DAB TOOLKIT - 5 PC - BLACK" at bounding box center [190, 397] width 235 height 38
click at [1115, 379] on td at bounding box center [1177, 397] width 141 height 38
click at [1134, 406] on input at bounding box center [1159, 396] width 83 height 23
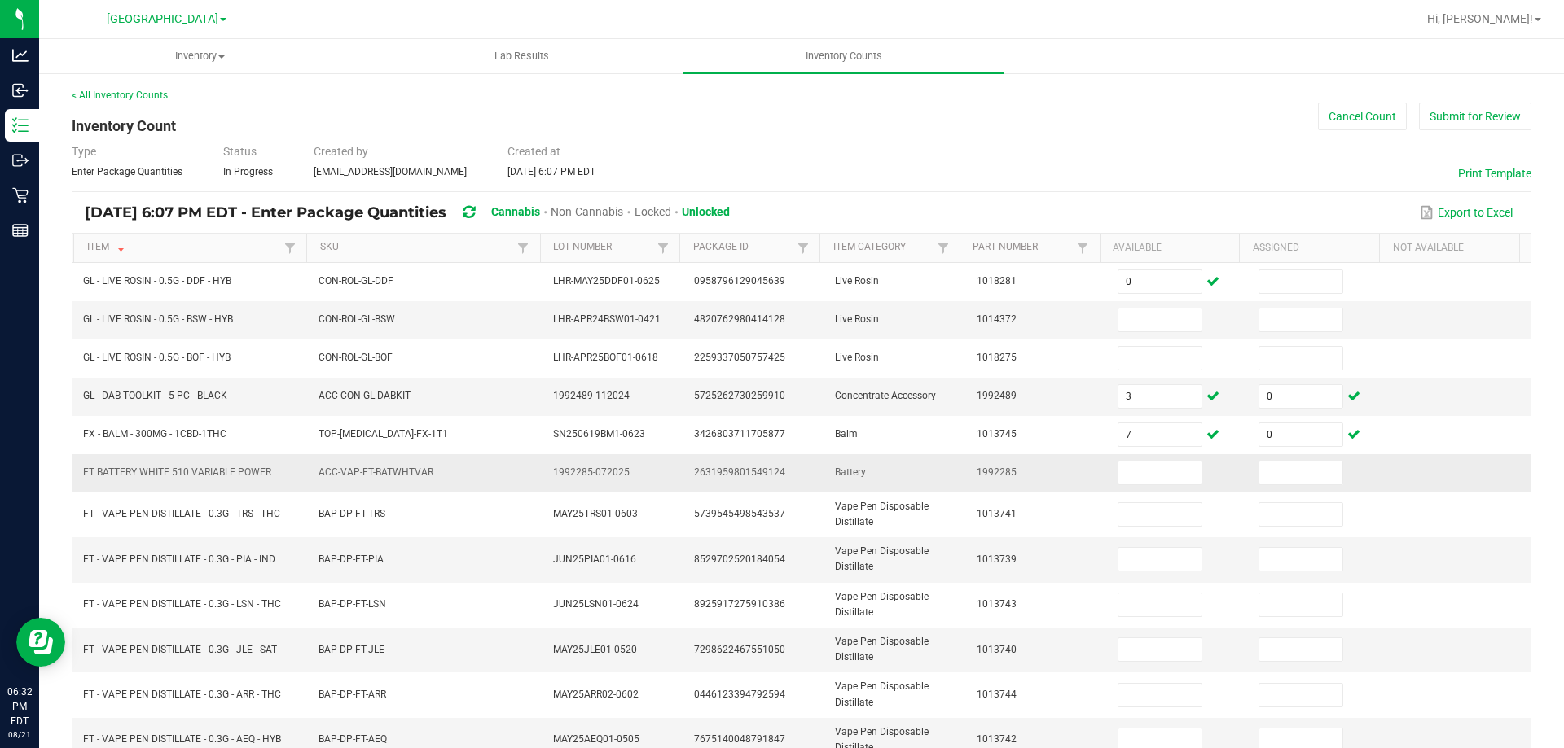
drag, startPoint x: 277, startPoint y: 468, endPoint x: 81, endPoint y: 471, distance: 196.3
click at [81, 471] on td "FT BATTERY WHITE 510 VARIABLE POWER" at bounding box center [190, 473] width 235 height 38
click at [1138, 465] on input at bounding box center [1159, 473] width 83 height 23
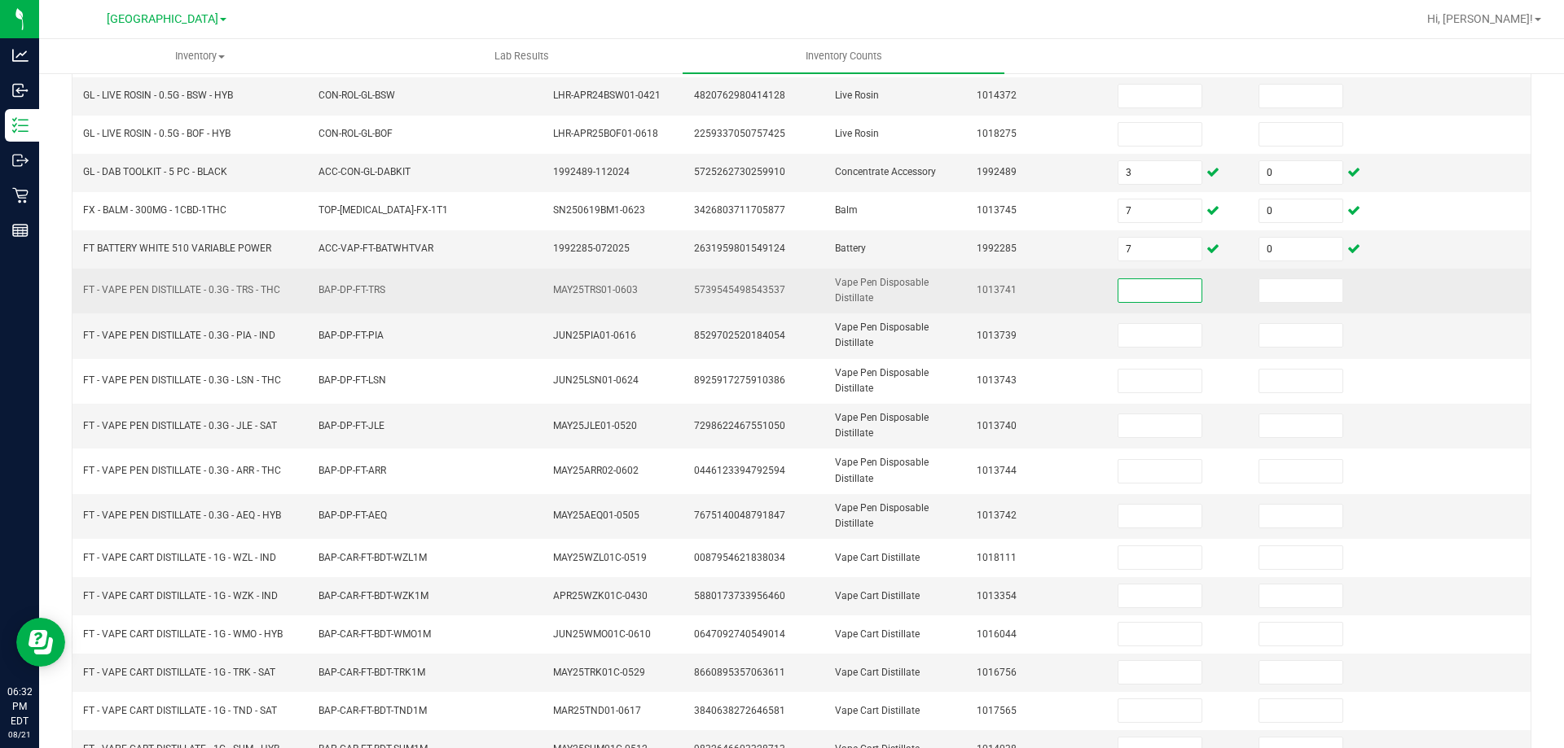
scroll to position [217, 0]
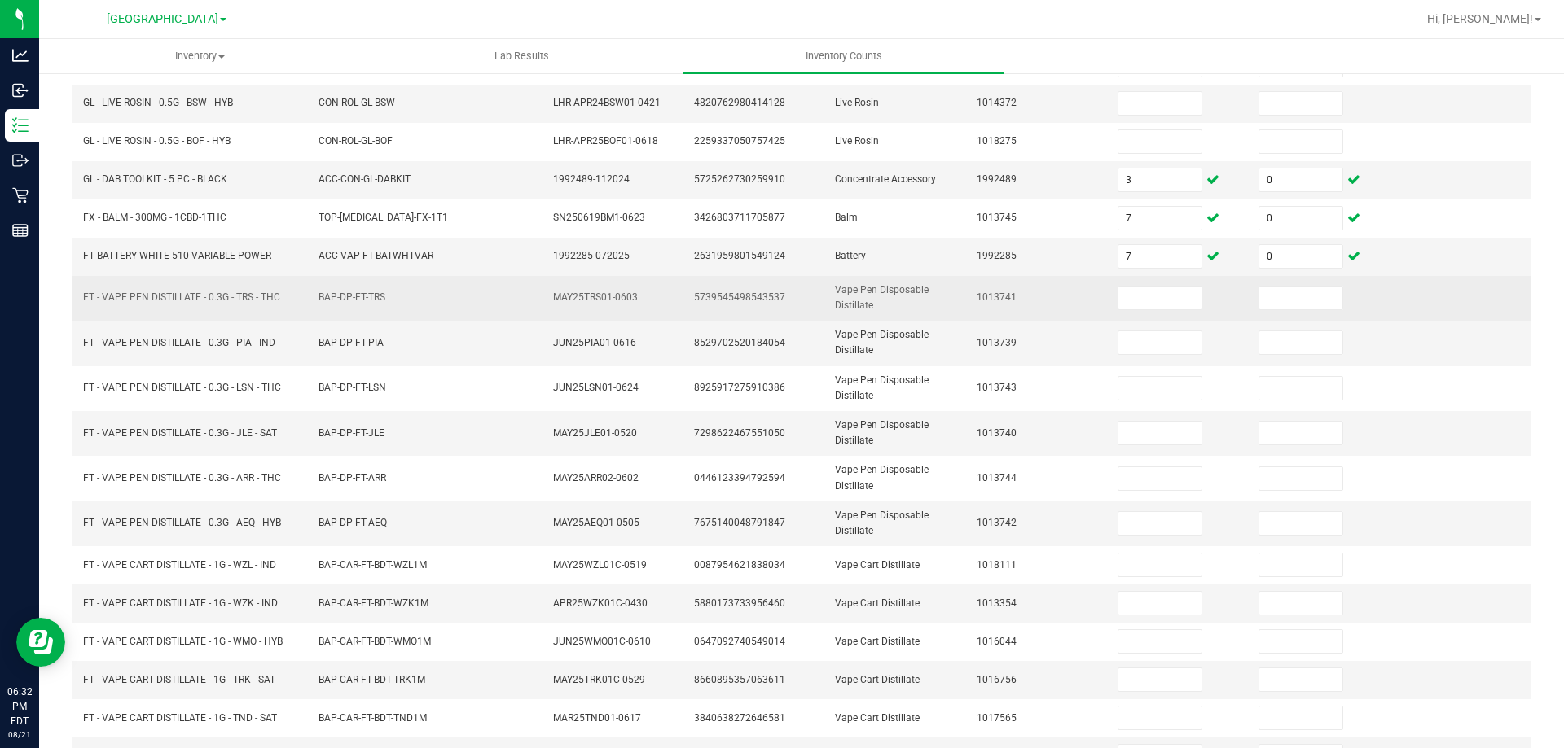
drag, startPoint x: 281, startPoint y: 295, endPoint x: 83, endPoint y: 305, distance: 198.2
click at [83, 305] on td "FT - VAPE PEN DISTILLATE - 0.3G - TRS - THC" at bounding box center [190, 298] width 235 height 45
click at [1187, 305] on td at bounding box center [1177, 298] width 141 height 45
click at [1178, 302] on input at bounding box center [1159, 298] width 83 height 23
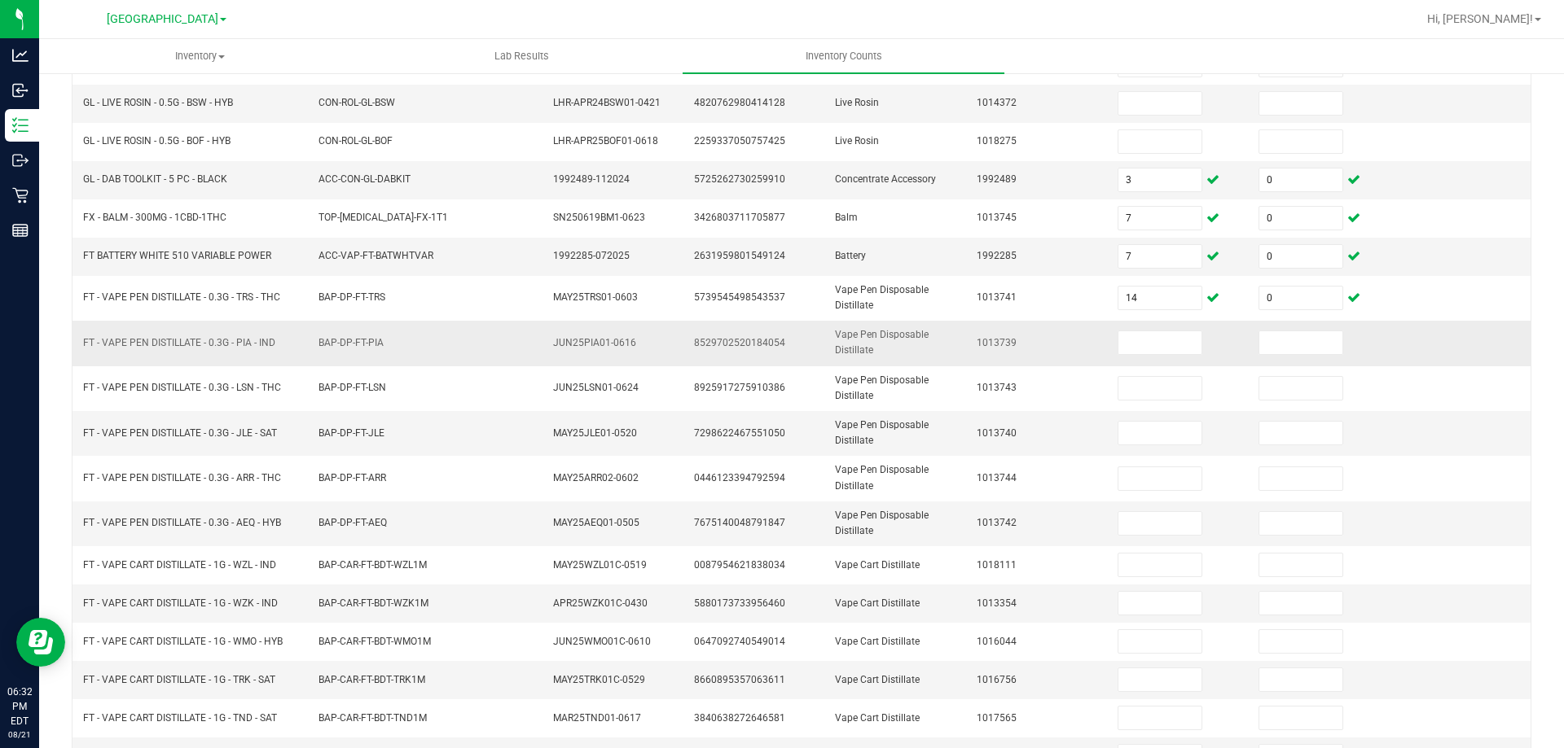
drag, startPoint x: 286, startPoint y: 342, endPoint x: 72, endPoint y: 344, distance: 213.4
click at [72, 344] on tr "FT - VAPE PEN DISTILLATE - 0.3G - PIA - IND BAP-DP-FT-PIA JUN25PIA01-0616 85297…" at bounding box center [801, 343] width 1458 height 45
click at [1178, 336] on input at bounding box center [1159, 342] width 83 height 23
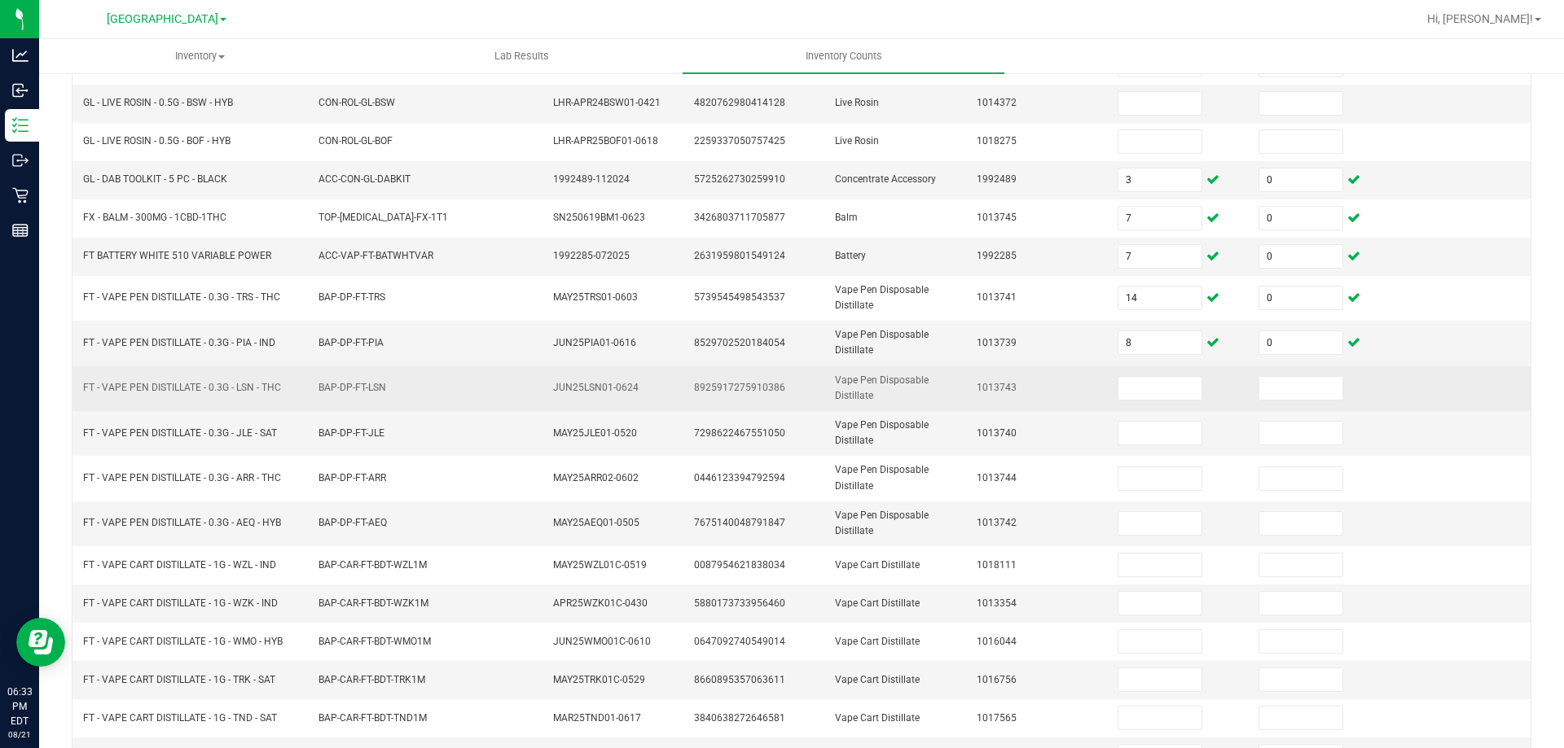
drag, startPoint x: 298, startPoint y: 389, endPoint x: 76, endPoint y: 402, distance: 222.7
click at [76, 402] on td "FT - VAPE PEN DISTILLATE - 0.3G - LSN - THC" at bounding box center [190, 388] width 235 height 45
click at [1131, 390] on input at bounding box center [1159, 388] width 83 height 23
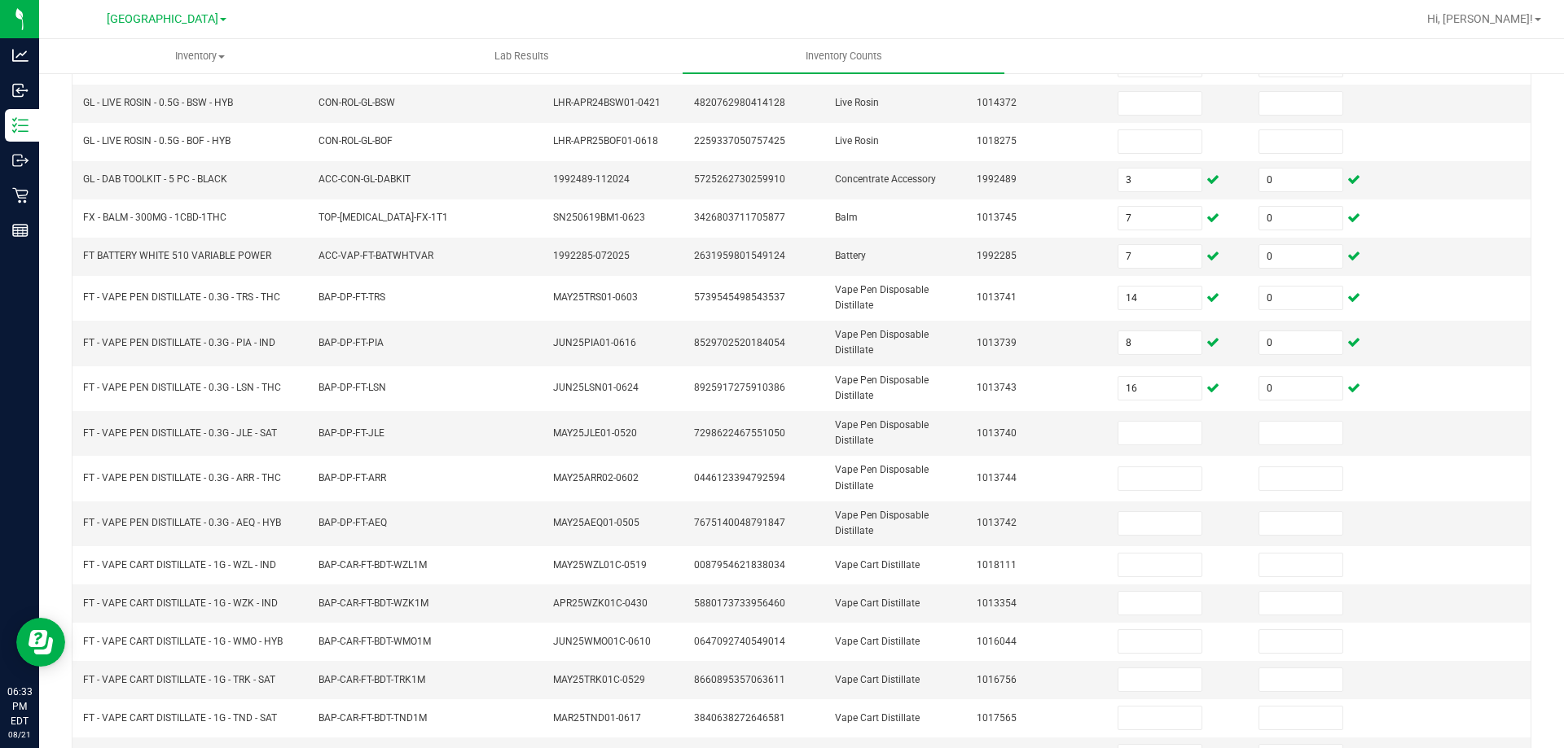
drag, startPoint x: 168, startPoint y: 432, endPoint x: 50, endPoint y: 427, distance: 117.4
click at [50, 427] on div "< All Inventory Counts Inventory Count Cancel Count Submit for Review Type Ente…" at bounding box center [801, 383] width 1524 height 1056
click at [277, 442] on td "FT - VAPE PEN DISTILLATE - 0.3G - JLE - SAT" at bounding box center [190, 433] width 235 height 45
drag, startPoint x: 285, startPoint y: 433, endPoint x: 72, endPoint y: 435, distance: 213.4
click at [72, 435] on kendo-grid "[DATE] 6:07 PM EDT - Enter Package Quantities Cannabis Non-Cannabis Locked Unlo…" at bounding box center [801, 435] width 1459 height 920
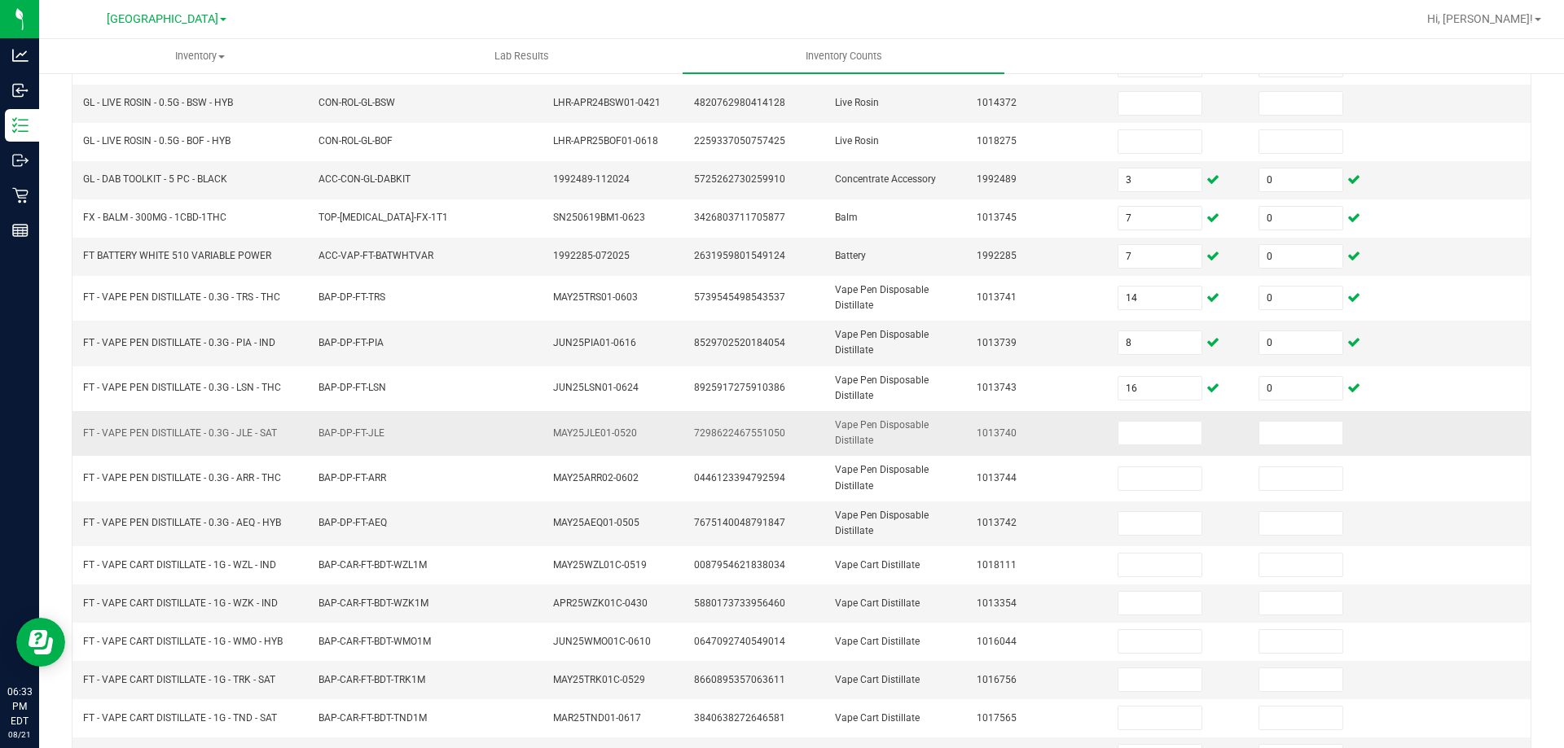
click at [80, 428] on td "FT - VAPE PEN DISTILLATE - 0.3G - JLE - SAT" at bounding box center [190, 433] width 235 height 45
drag, startPoint x: 279, startPoint y: 434, endPoint x: 71, endPoint y: 431, distance: 207.7
click at [71, 431] on div "< All Inventory Counts Inventory Count Cancel Count Submit for Review Type Ente…" at bounding box center [801, 383] width 1524 height 1056
drag, startPoint x: 294, startPoint y: 416, endPoint x: 283, endPoint y: 430, distance: 17.9
click at [295, 416] on td "FT - VAPE PEN DISTILLATE - 0.3G - JLE - SAT" at bounding box center [190, 433] width 235 height 45
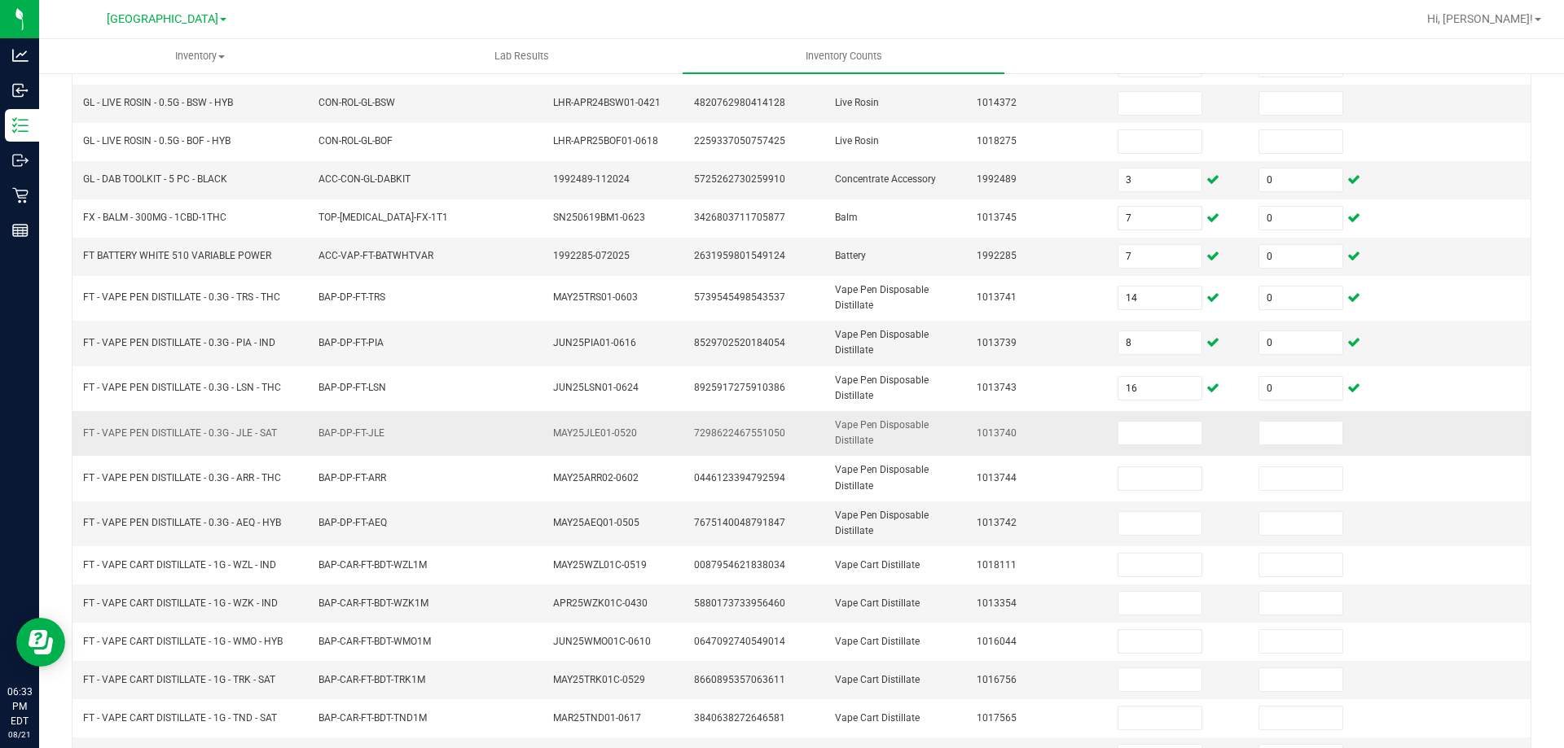
drag, startPoint x: 283, startPoint y: 438, endPoint x: 83, endPoint y: 428, distance: 200.6
click at [83, 428] on td "FT - VAPE PEN DISTILLATE - 0.3G - JLE - SAT" at bounding box center [190, 433] width 235 height 45
click at [1151, 443] on input at bounding box center [1159, 433] width 83 height 23
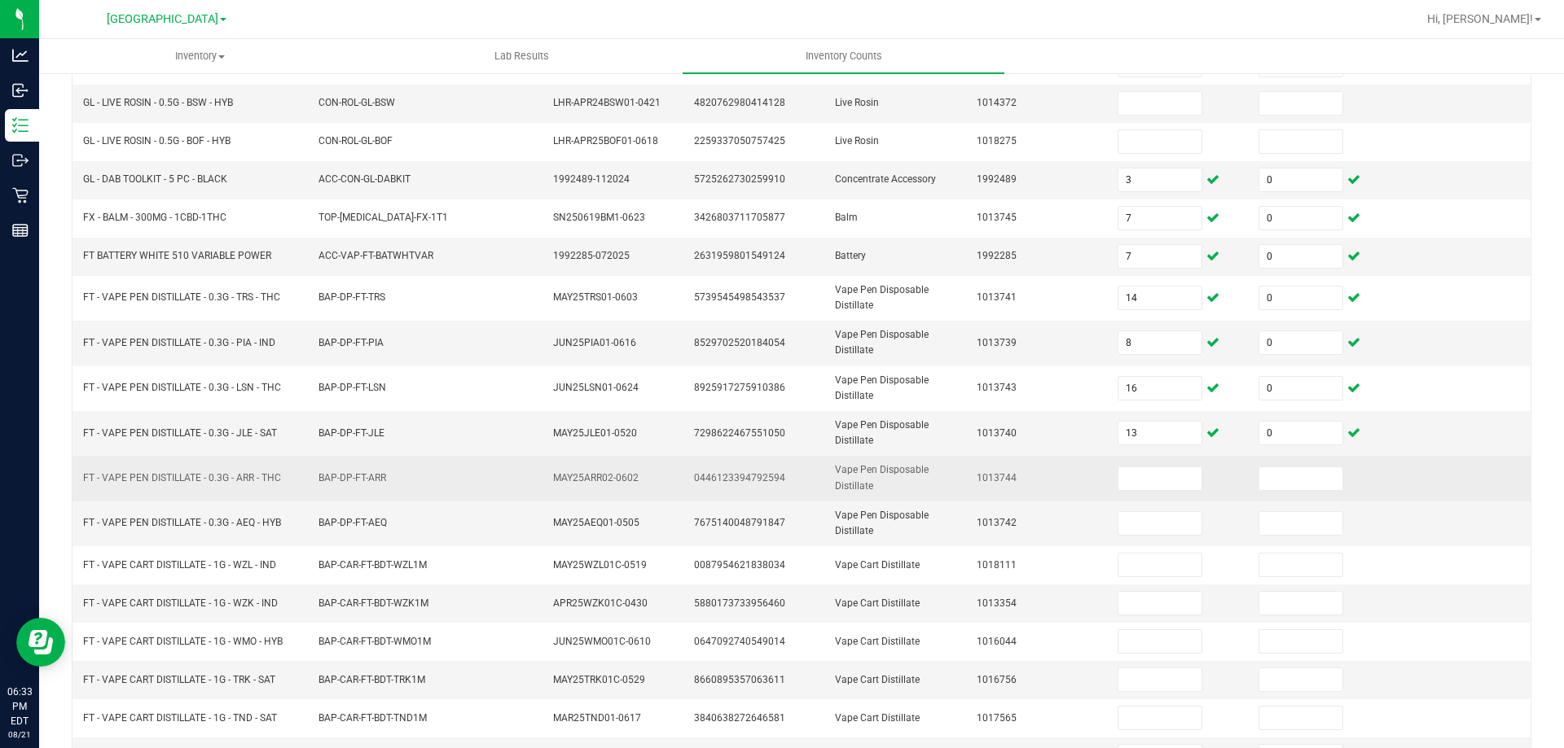
drag, startPoint x: 283, startPoint y: 474, endPoint x: 76, endPoint y: 491, distance: 207.5
click at [76, 491] on td "FT - VAPE PEN DISTILLATE - 0.3G - ARR - THC" at bounding box center [190, 478] width 235 height 45
click at [1128, 474] on input at bounding box center [1159, 478] width 83 height 23
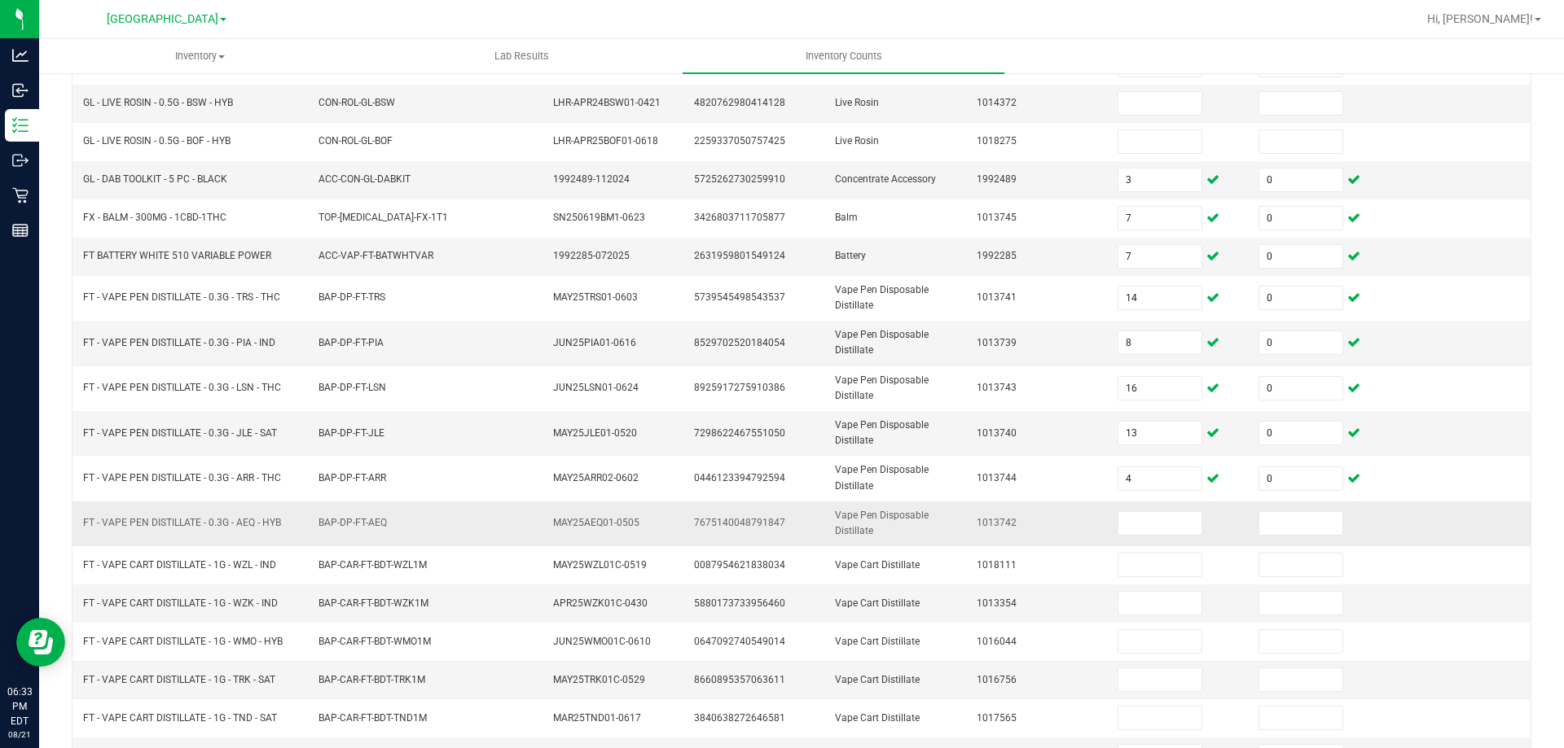
drag, startPoint x: 285, startPoint y: 527, endPoint x: 81, endPoint y: 523, distance: 204.4
click at [81, 523] on td "FT - VAPE PEN DISTILLATE - 0.3G - AEQ - HYB" at bounding box center [190, 524] width 235 height 45
click at [1125, 525] on input at bounding box center [1159, 523] width 83 height 23
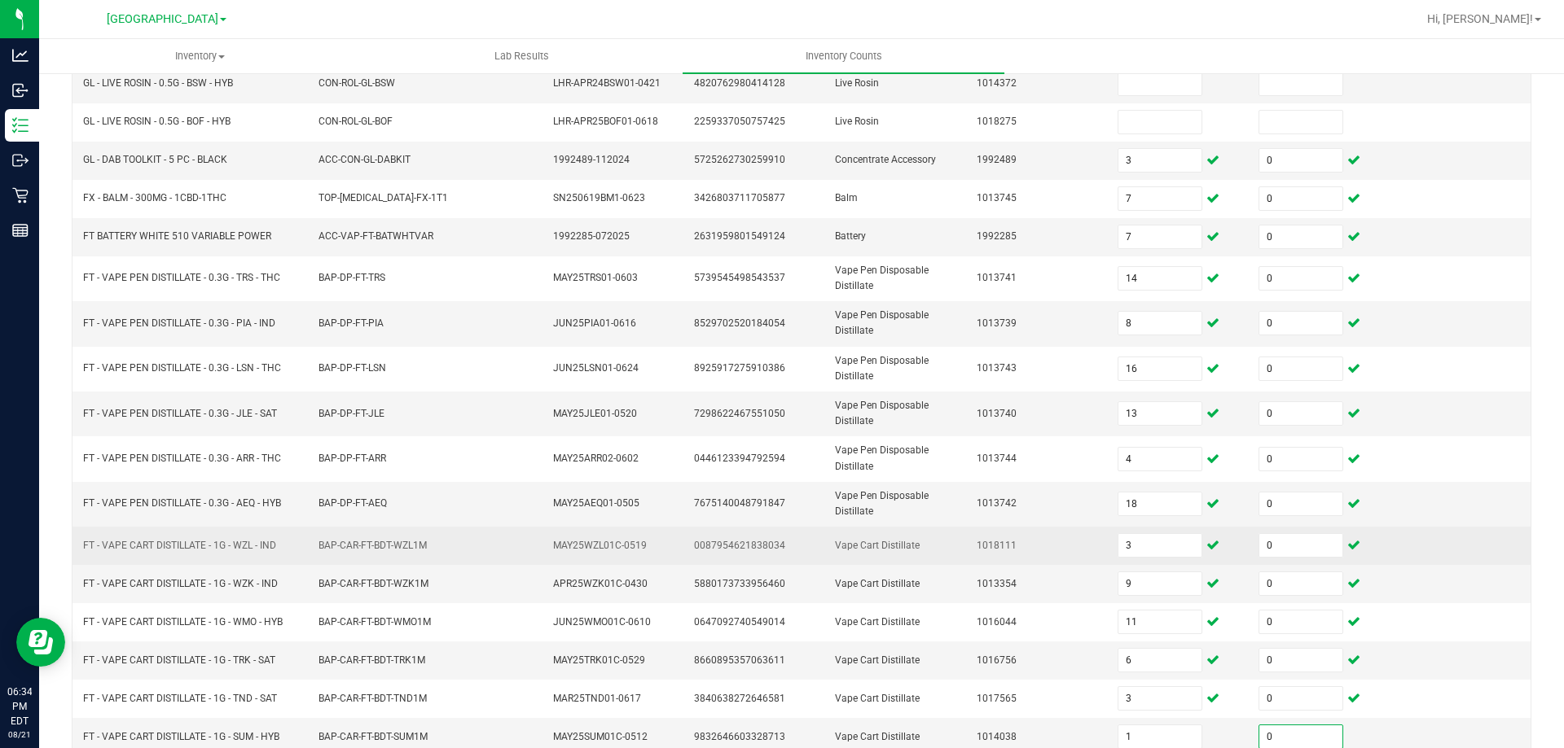
scroll to position [379, 0]
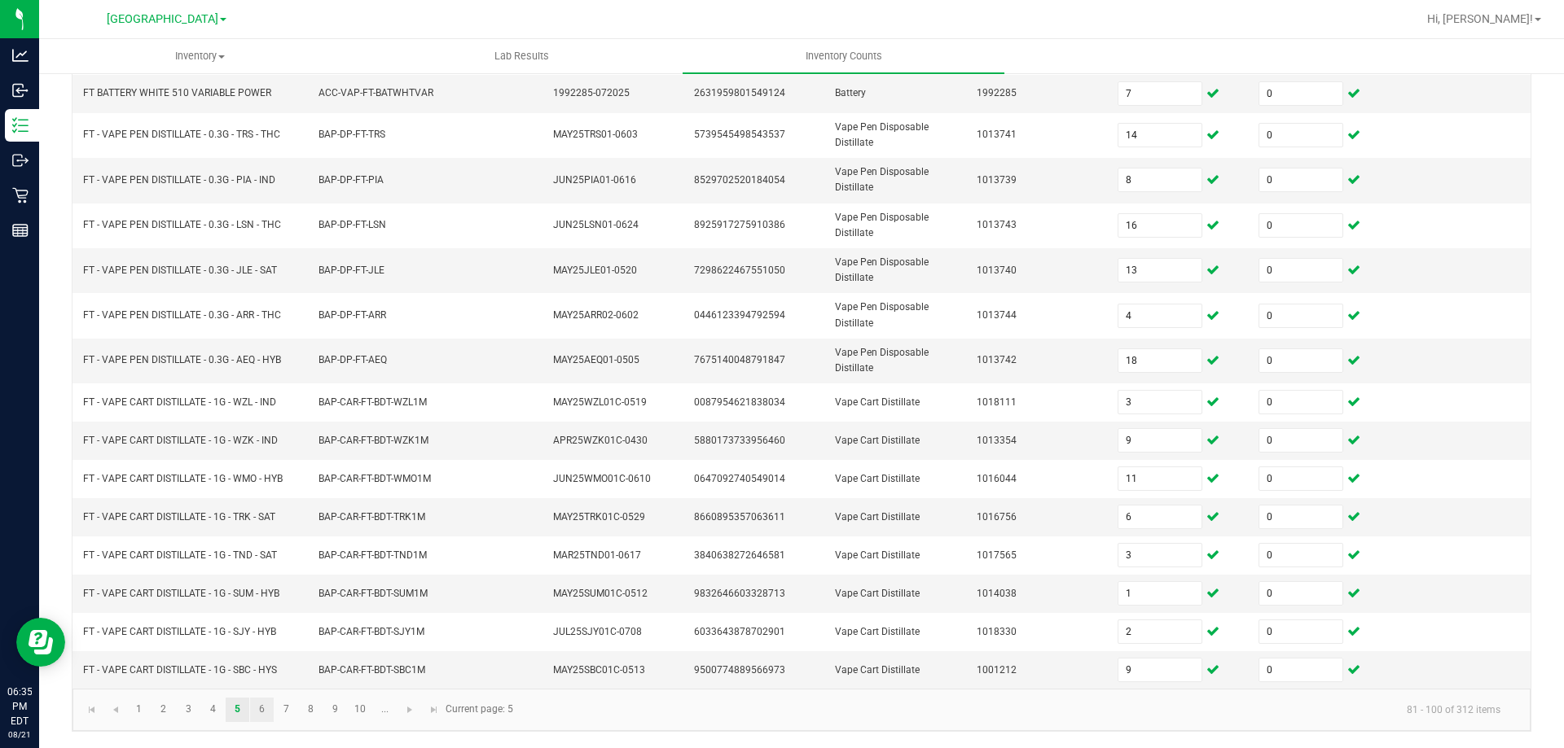
click at [261, 707] on link "6" at bounding box center [262, 710] width 24 height 24
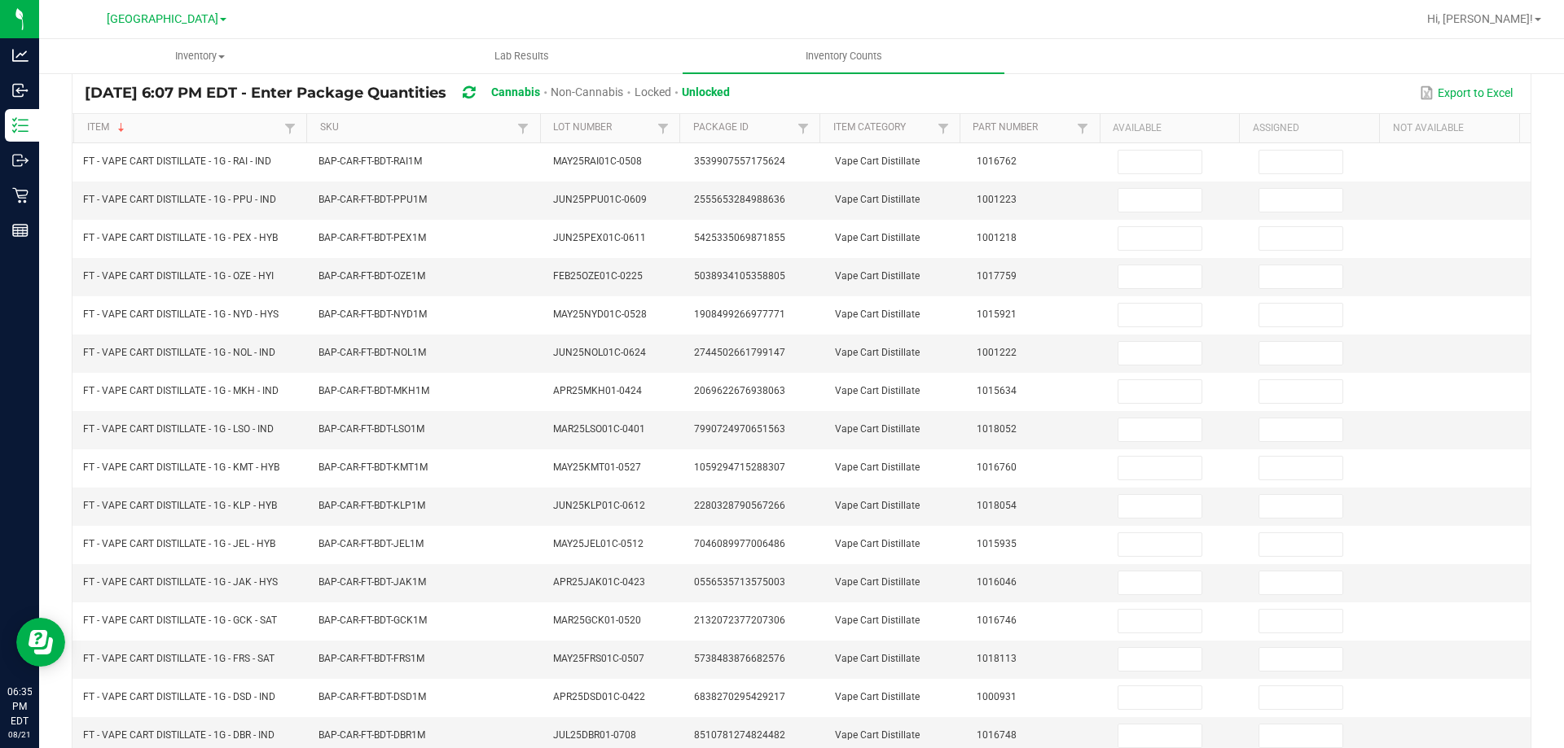
scroll to position [0, 0]
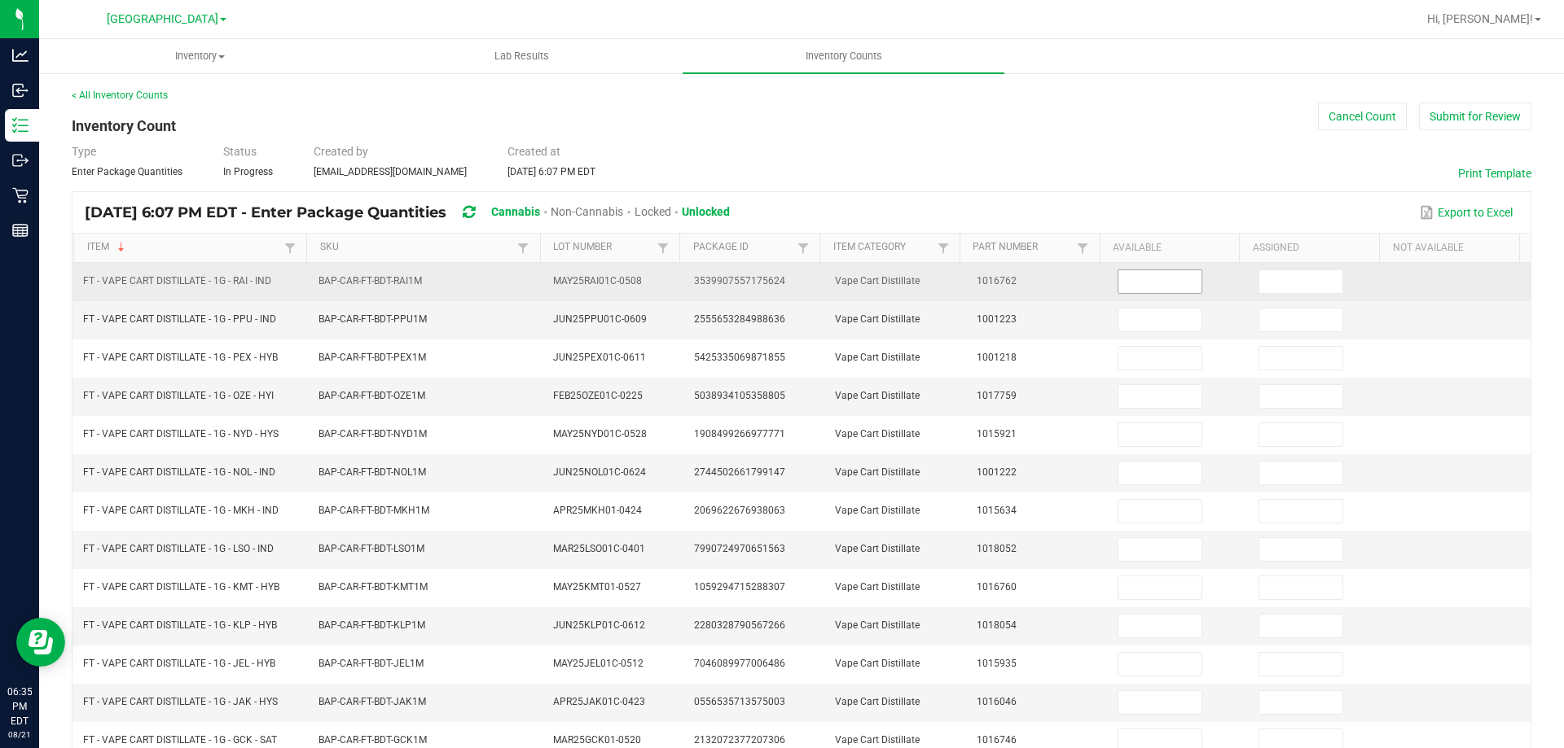
click at [1165, 280] on input at bounding box center [1159, 281] width 83 height 23
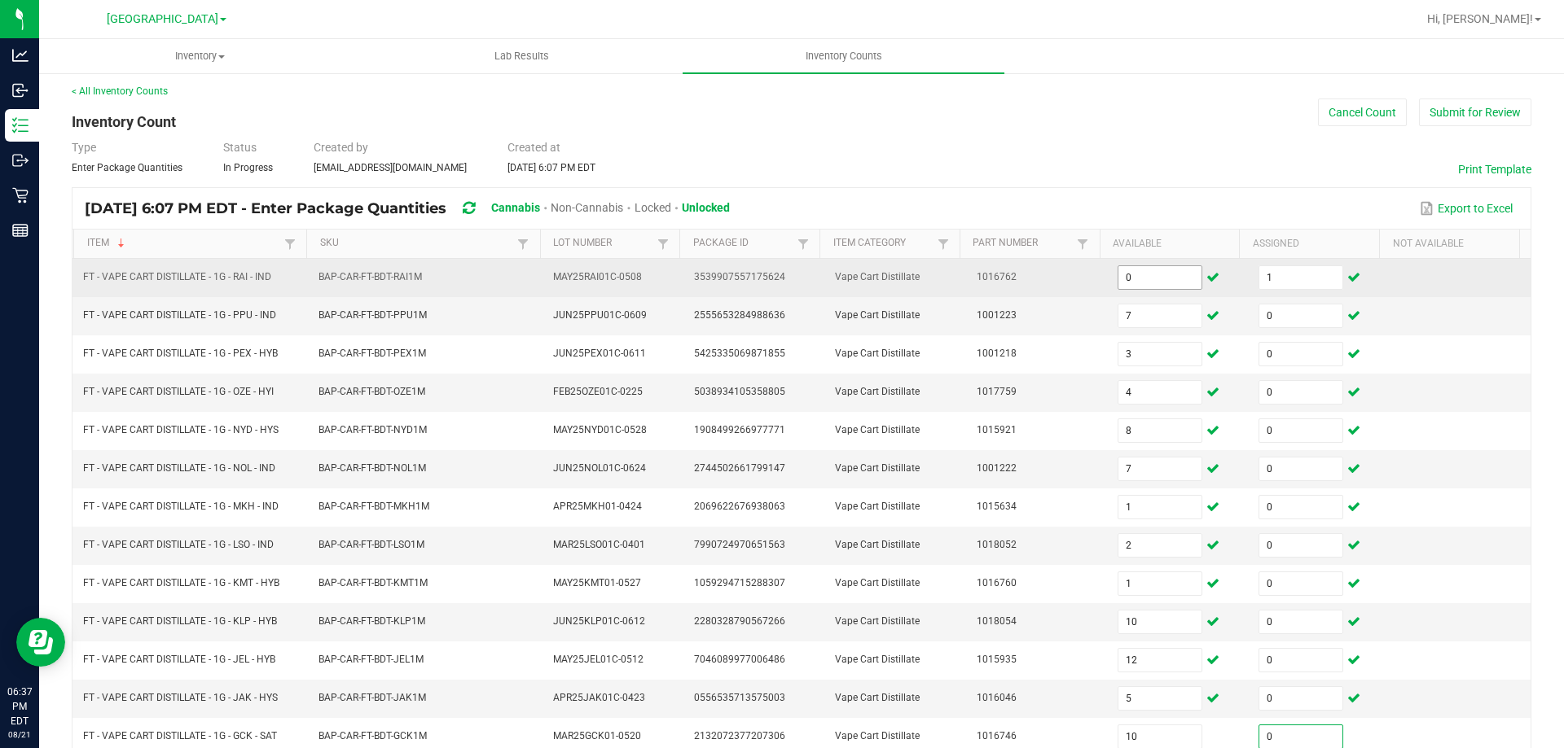
scroll to position [338, 0]
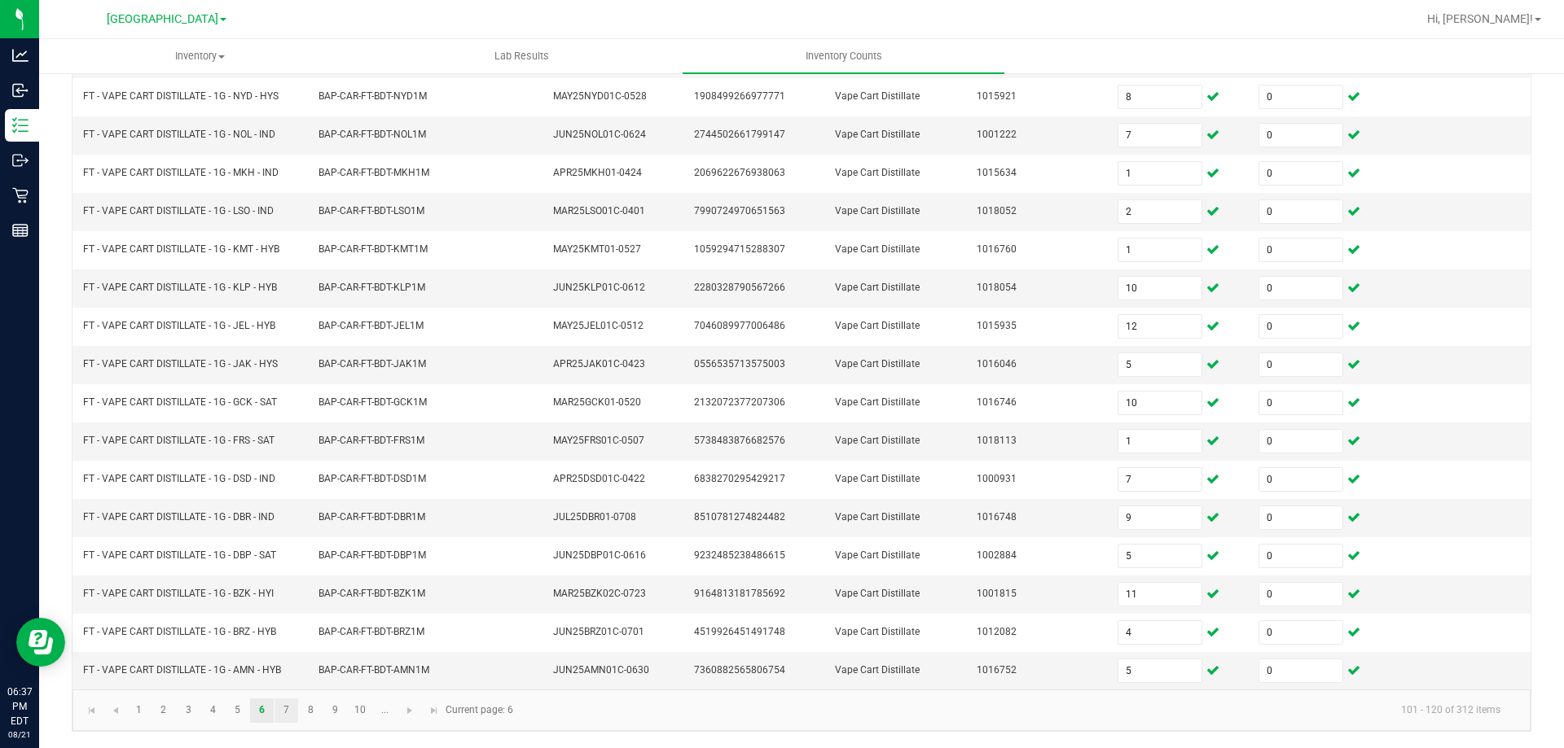
click at [287, 711] on link "7" at bounding box center [286, 711] width 24 height 24
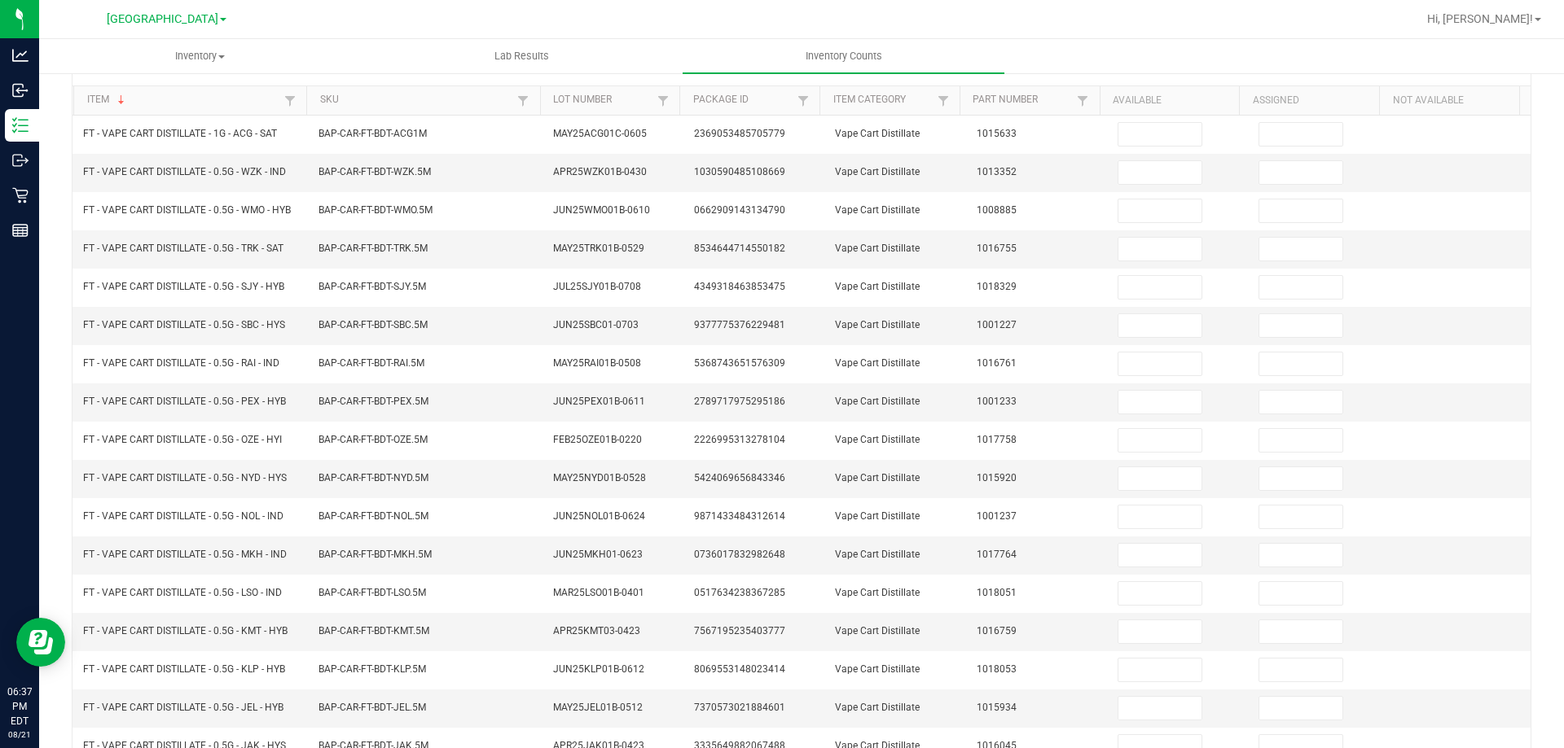
scroll to position [0, 0]
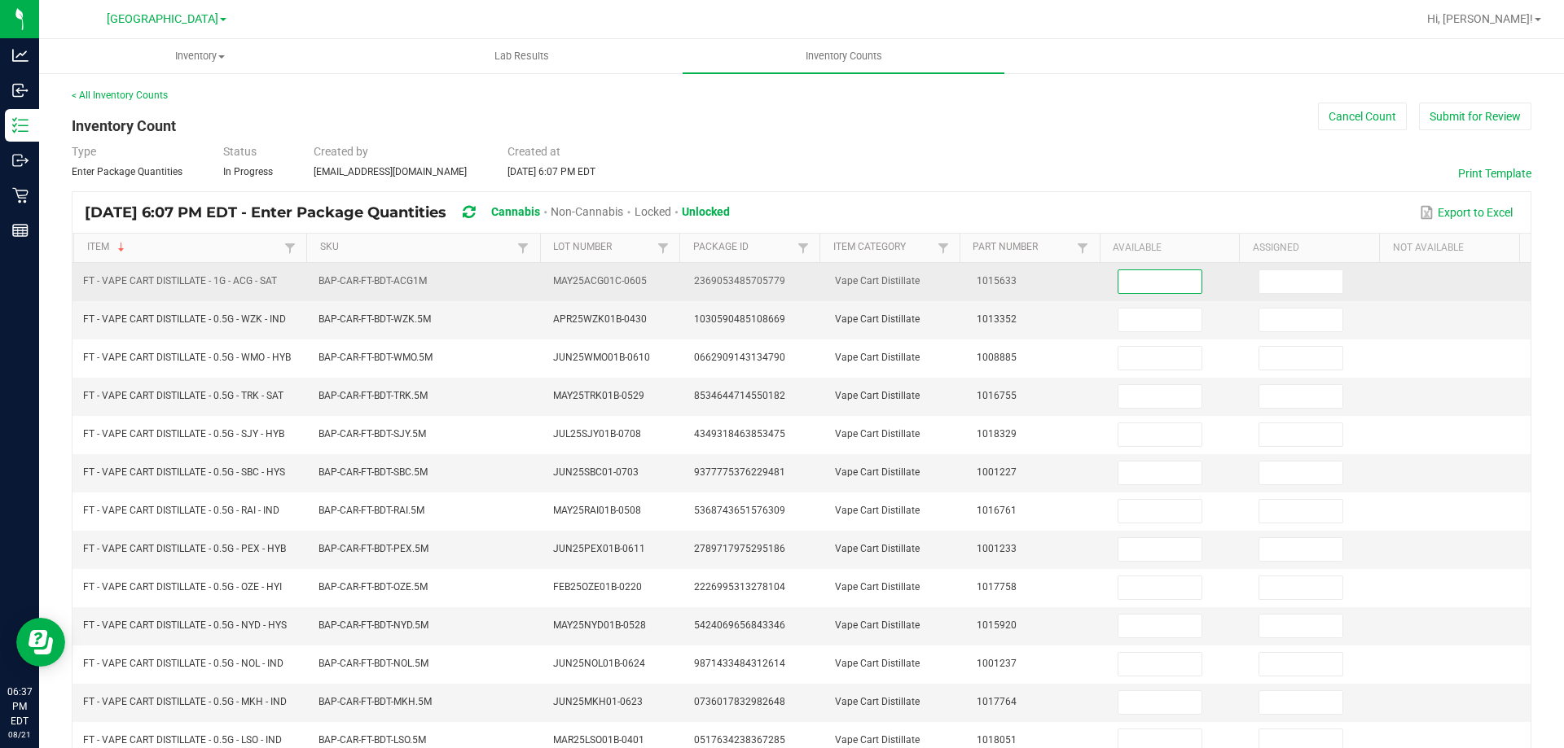
click at [1129, 282] on input at bounding box center [1159, 281] width 83 height 23
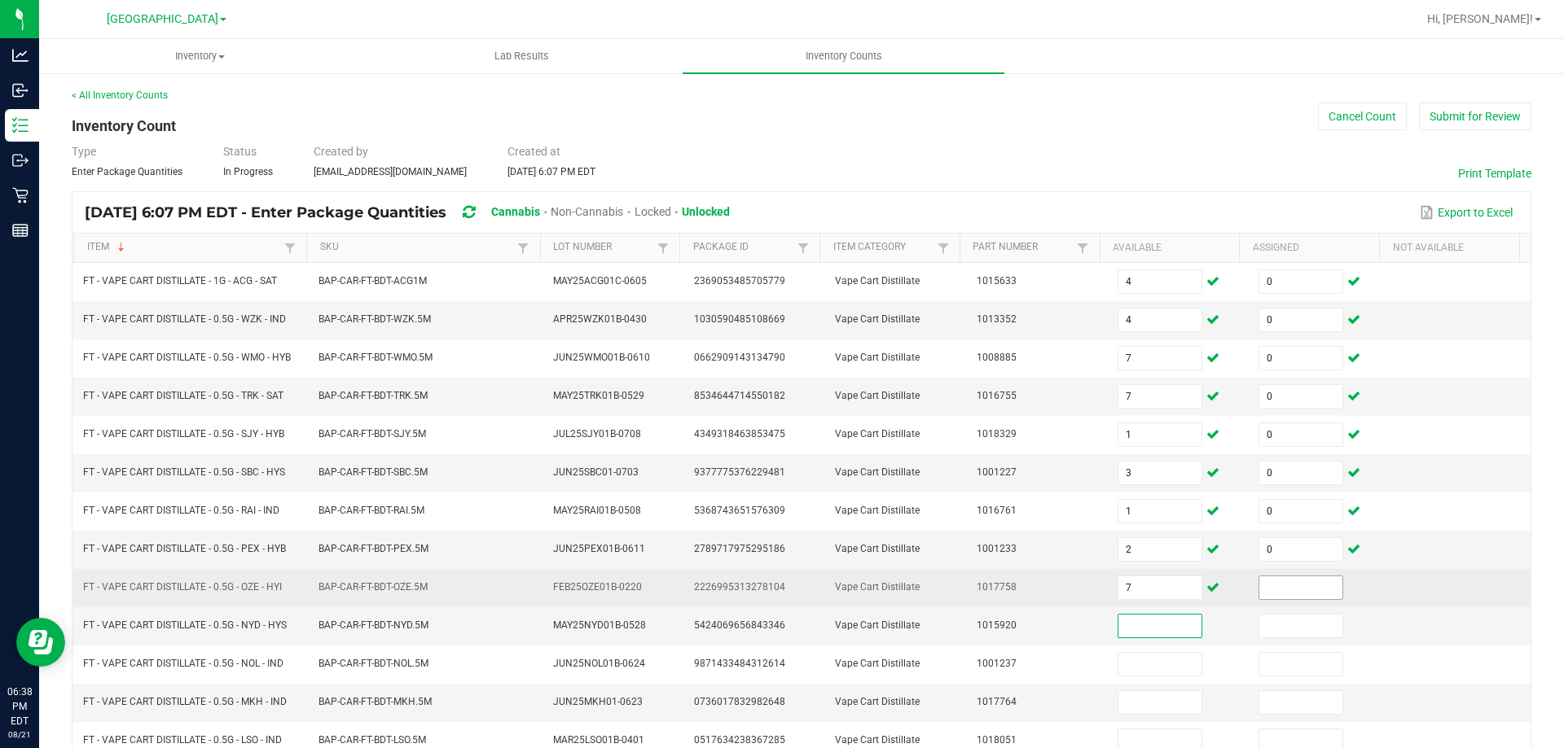
click at [1305, 582] on input at bounding box center [1300, 588] width 83 height 23
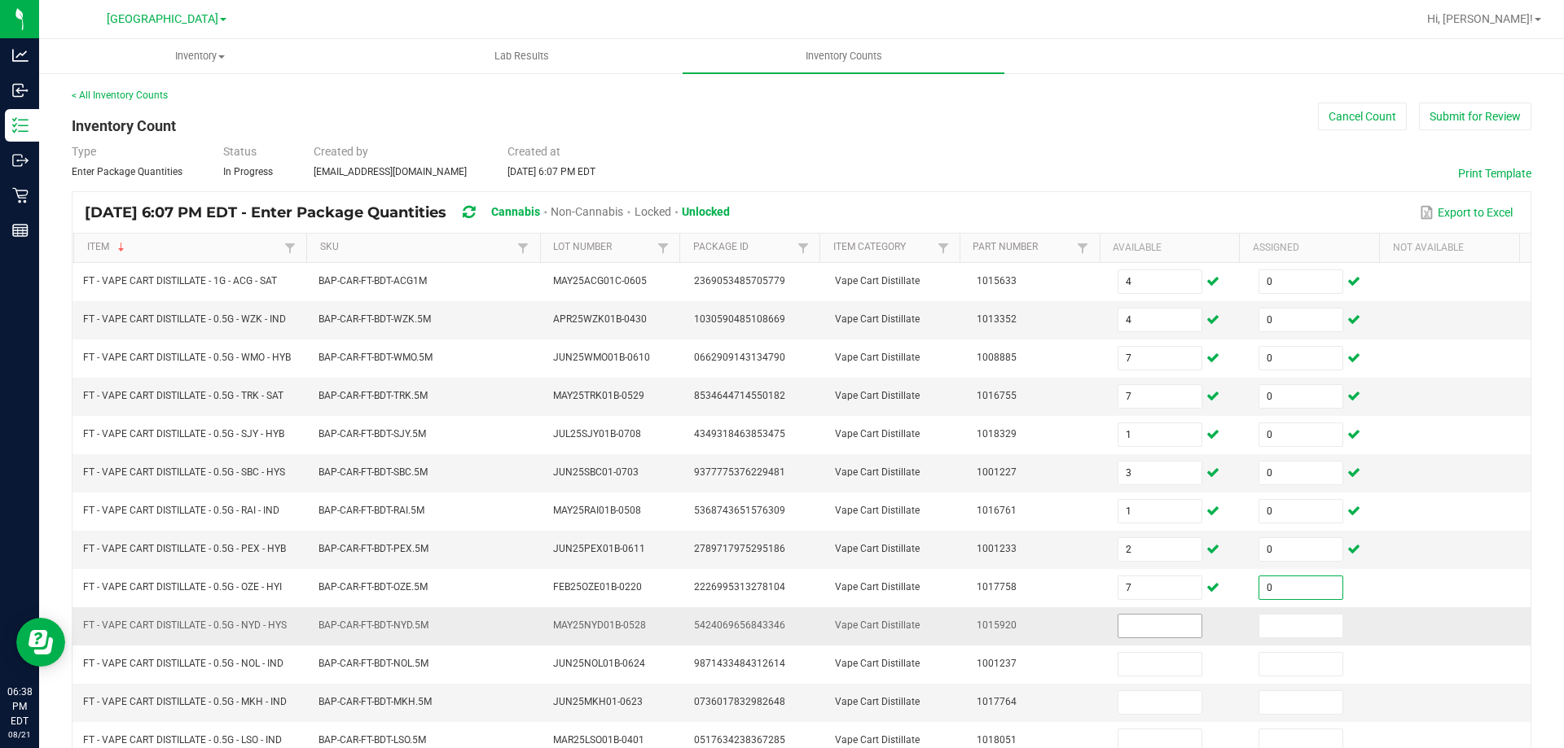
click at [1152, 621] on input at bounding box center [1159, 626] width 83 height 23
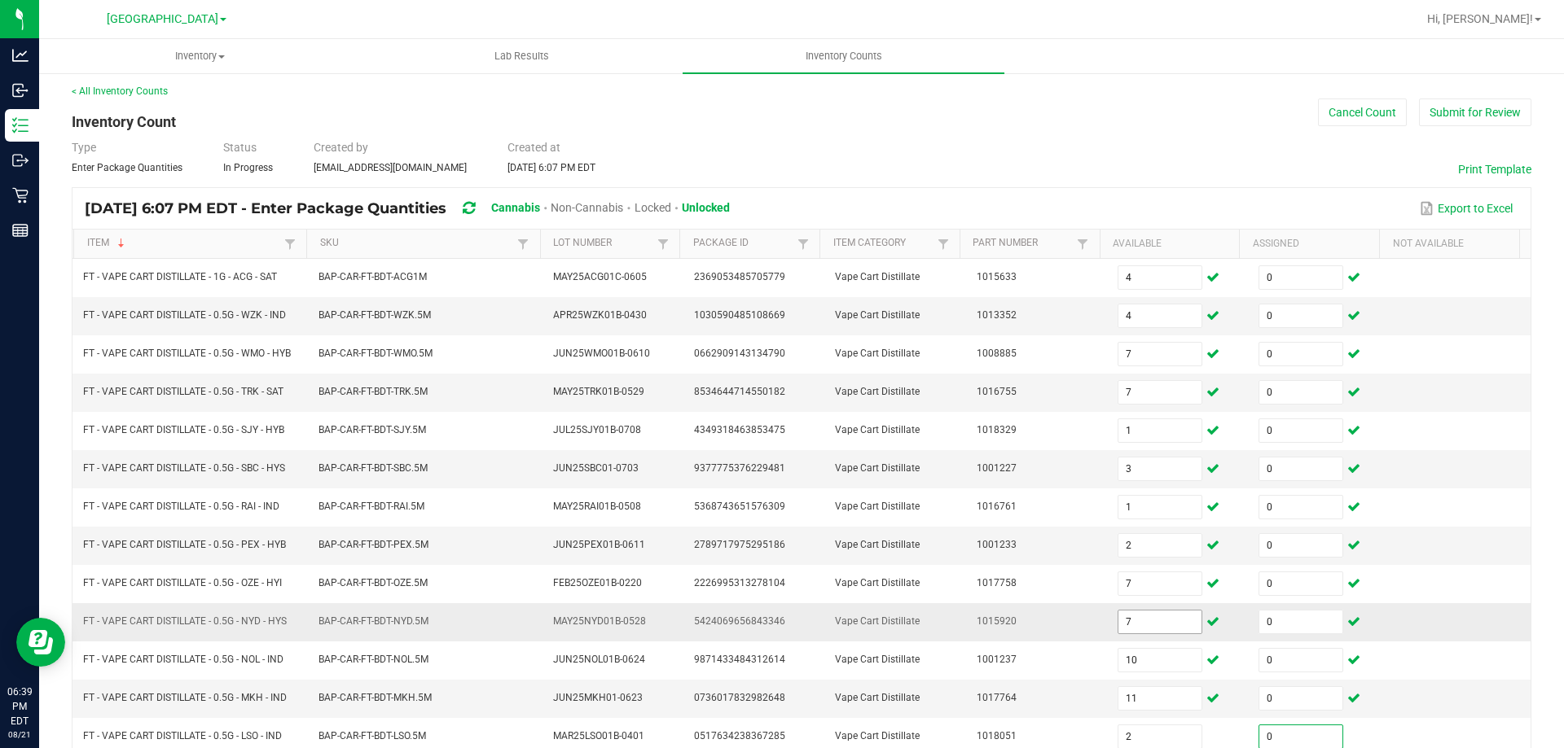
scroll to position [338, 0]
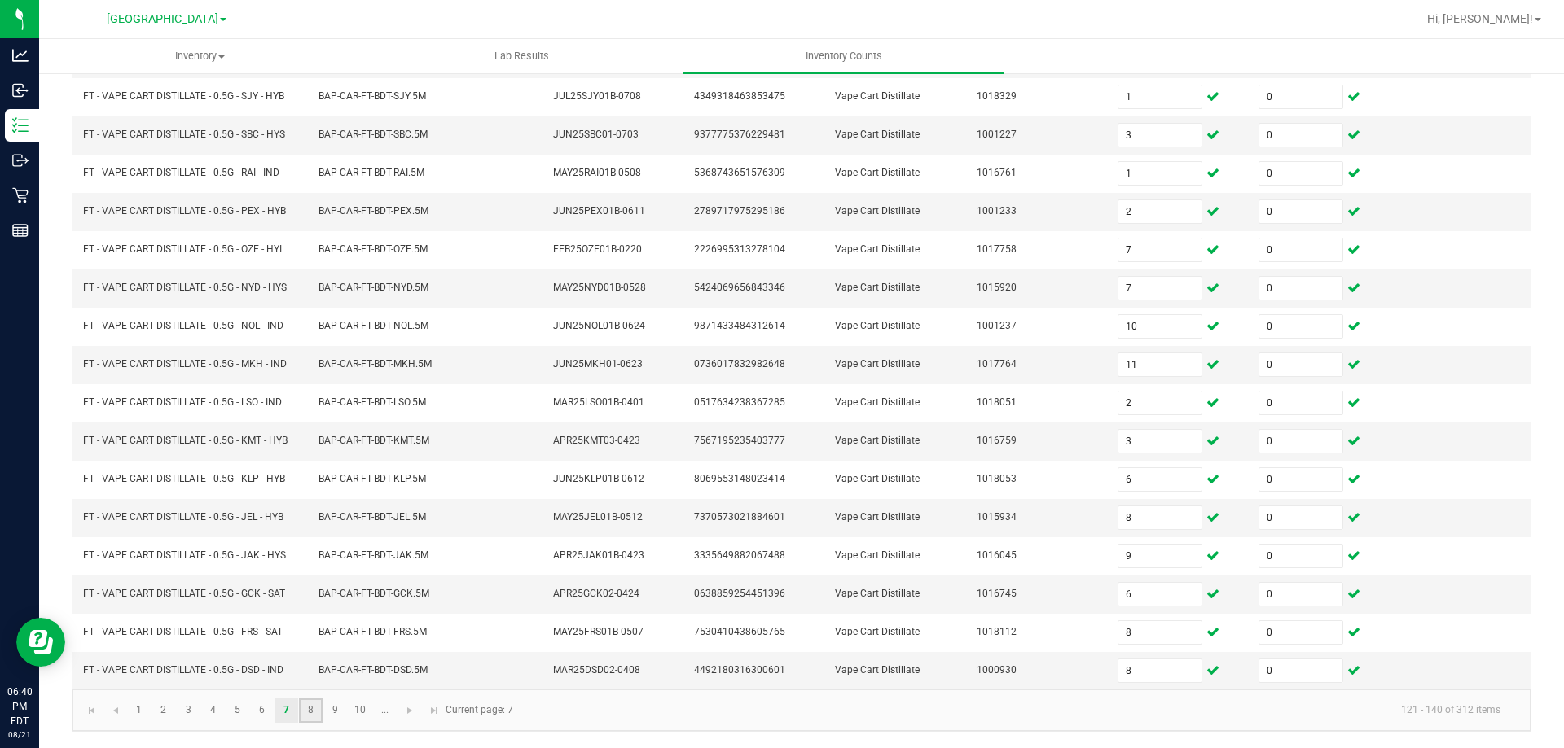
click at [303, 702] on link "8" at bounding box center [311, 711] width 24 height 24
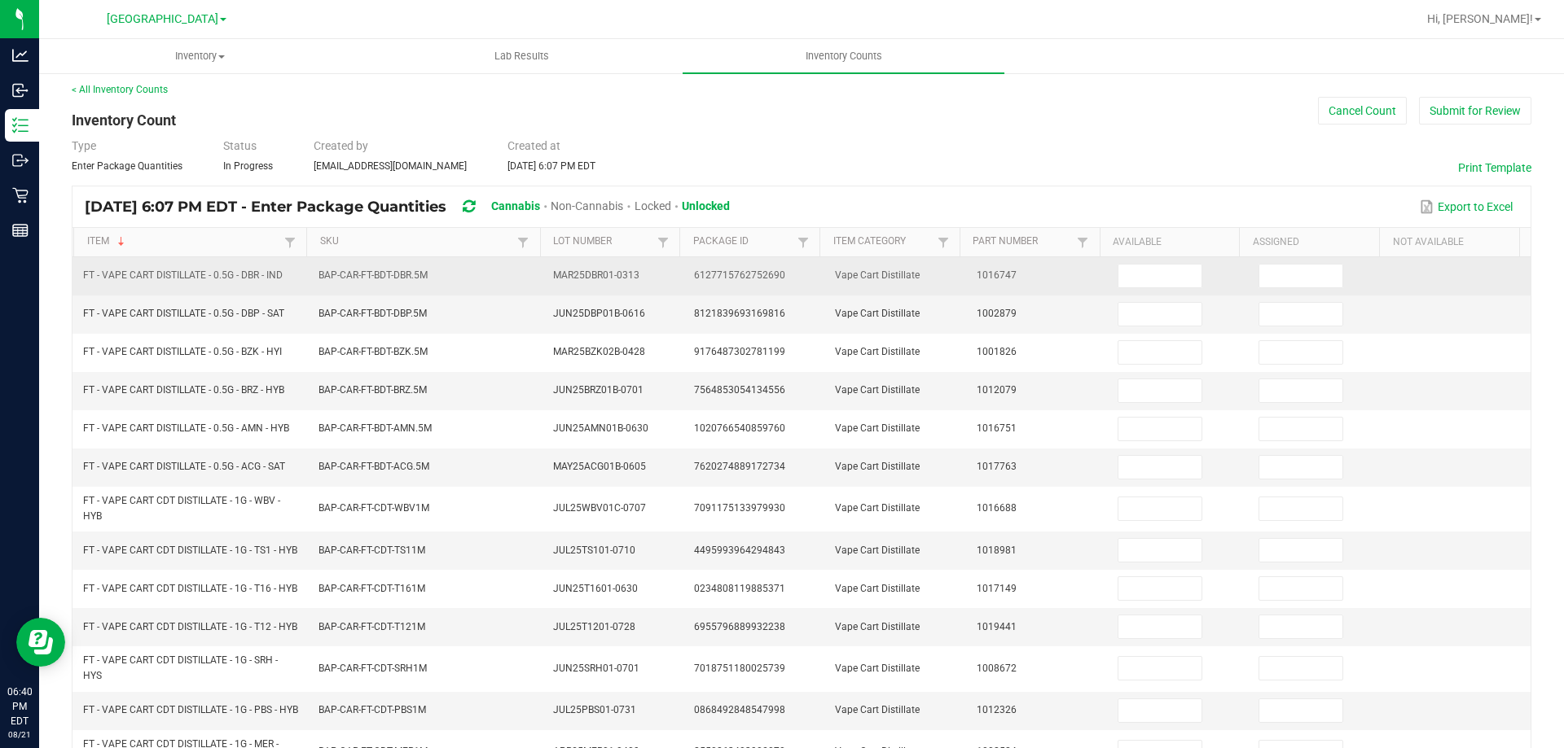
scroll to position [0, 0]
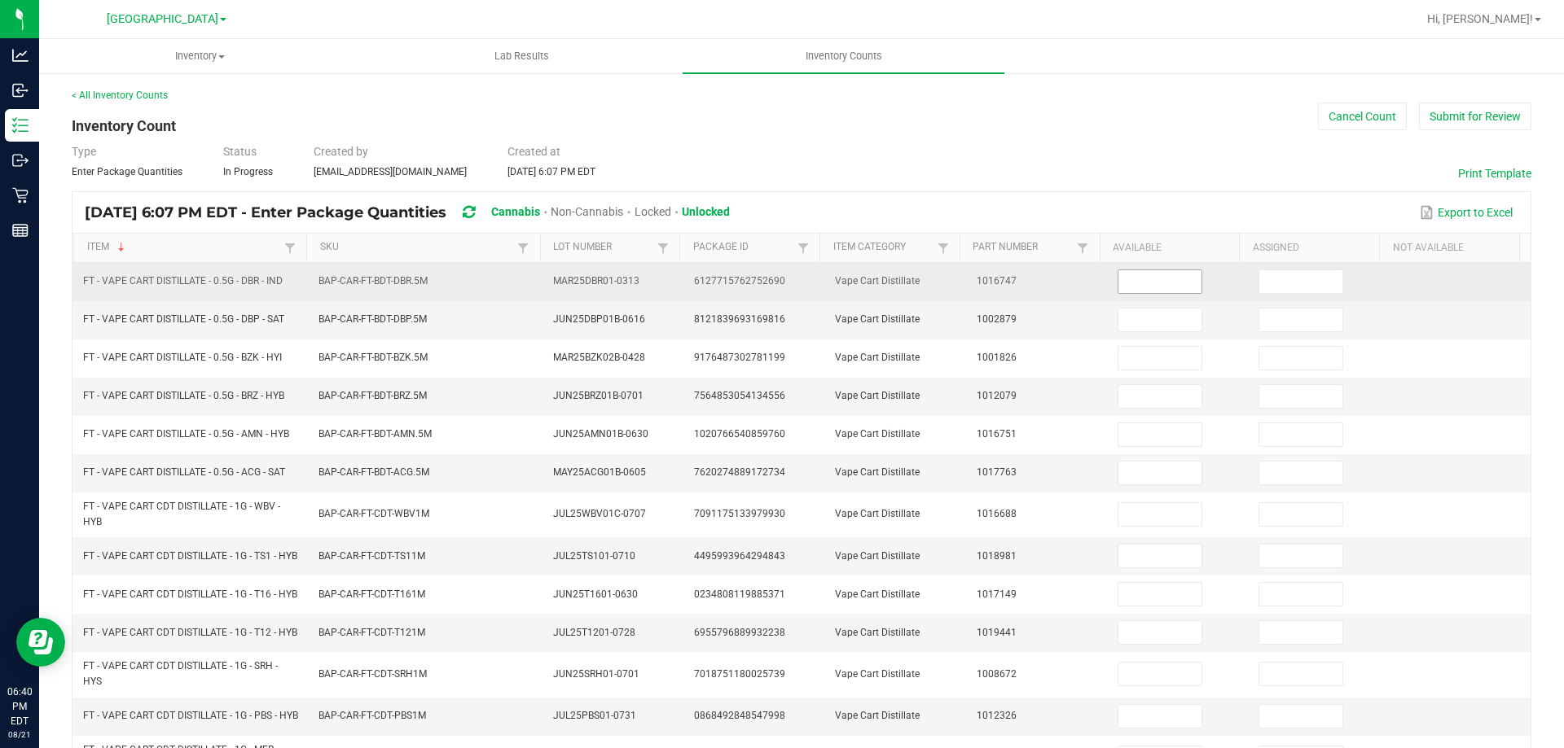
click at [1125, 283] on input at bounding box center [1159, 281] width 83 height 23
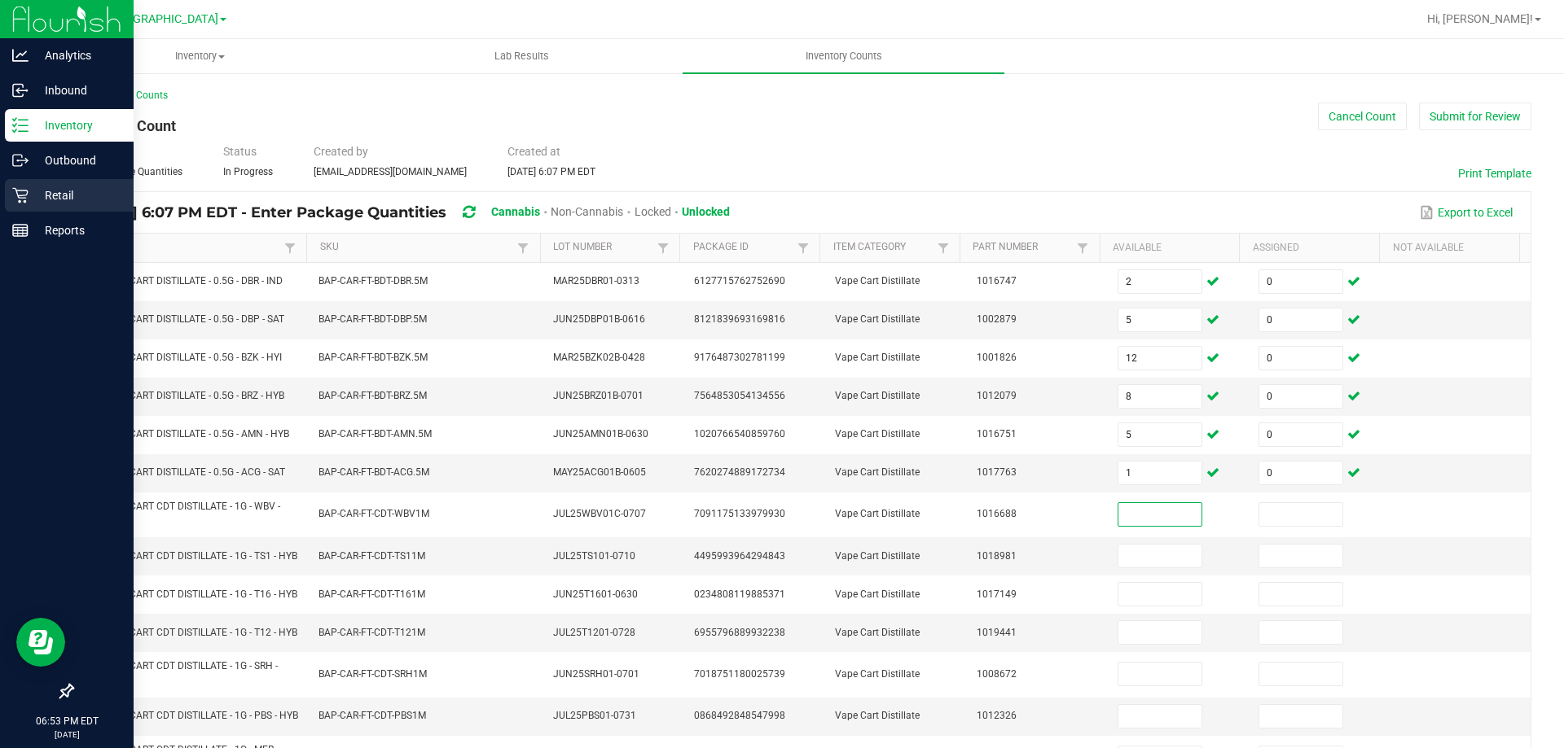
click at [15, 195] on icon at bounding box center [20, 195] width 16 height 16
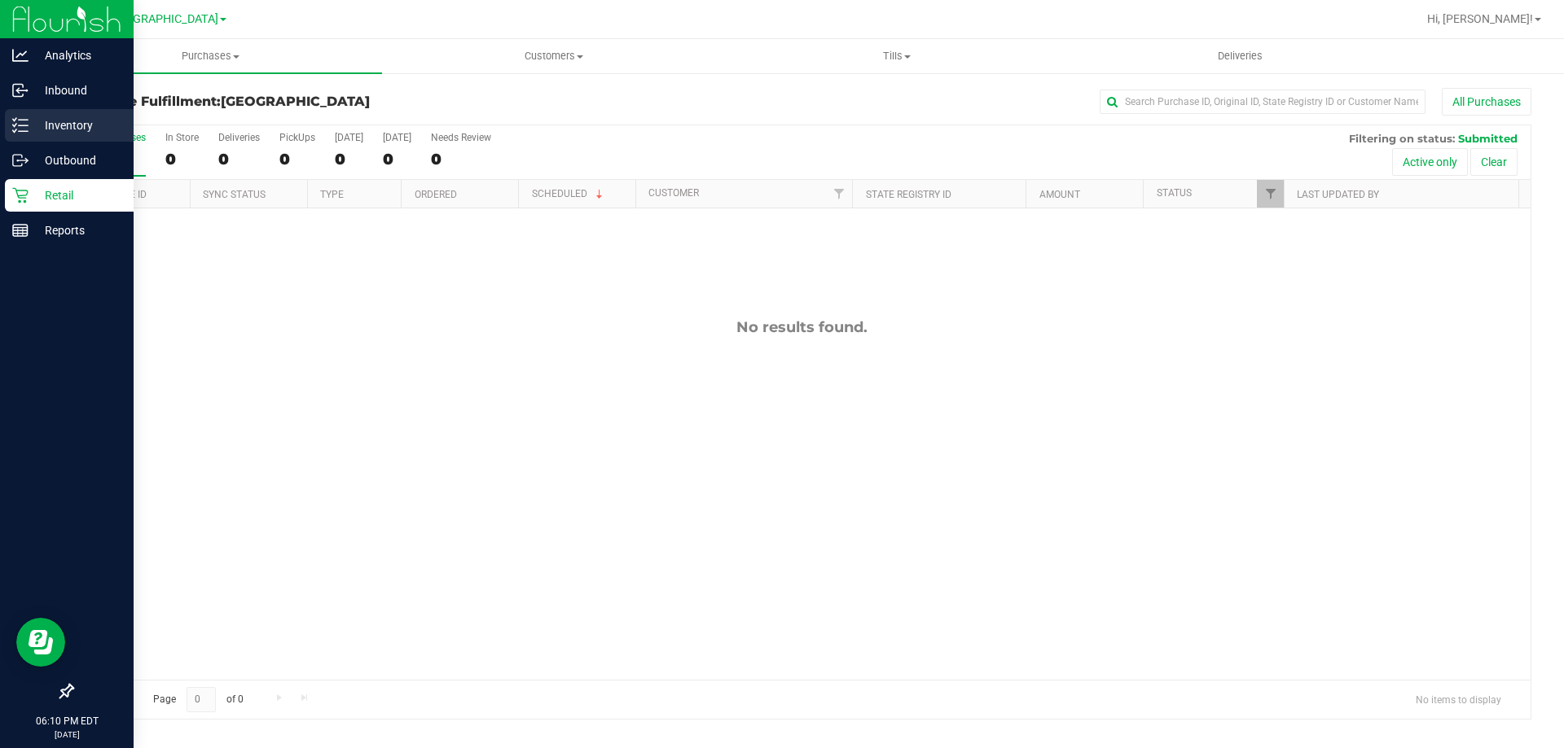
click at [20, 131] on line at bounding box center [23, 131] width 9 height 0
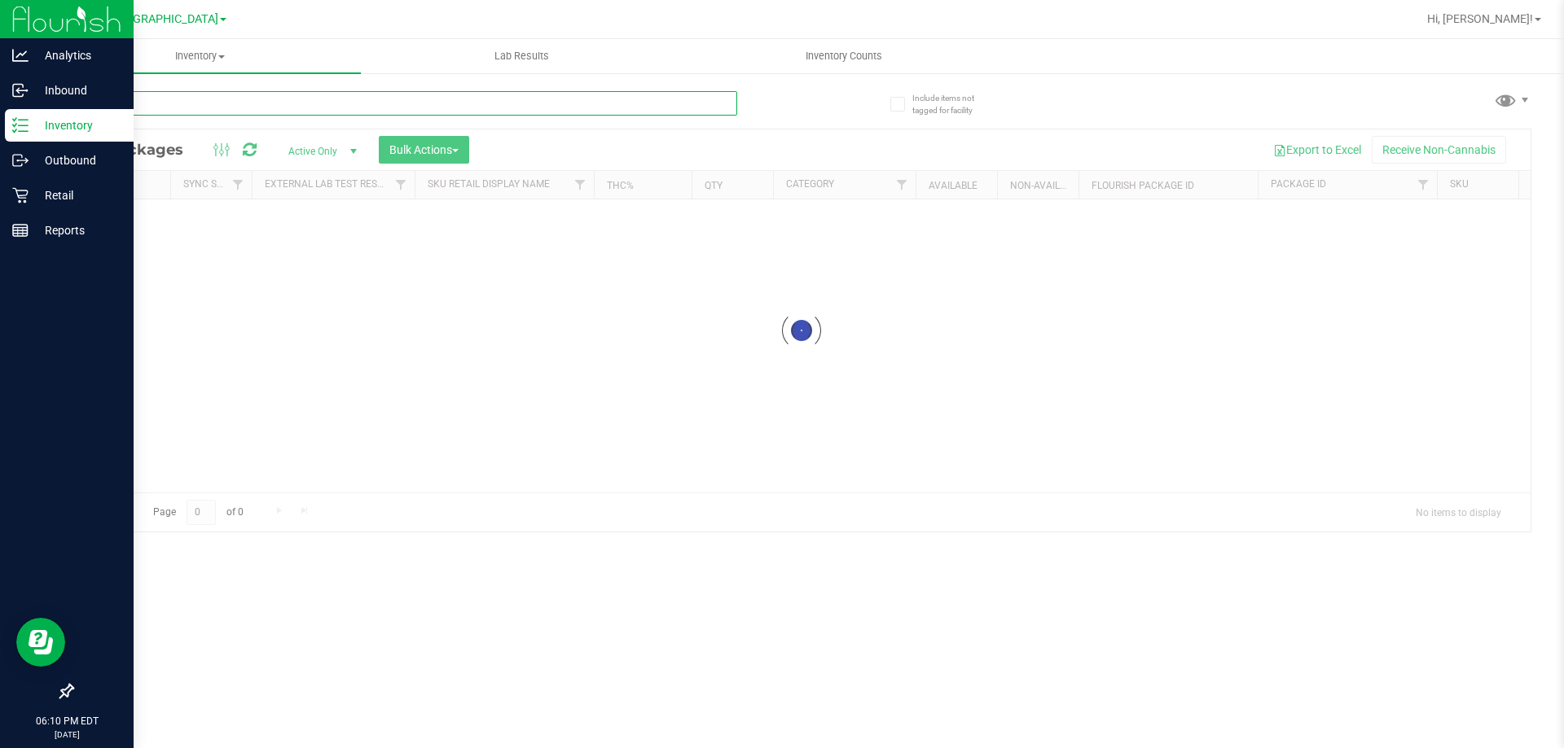
click at [284, 112] on input "text" at bounding box center [404, 103] width 665 height 24
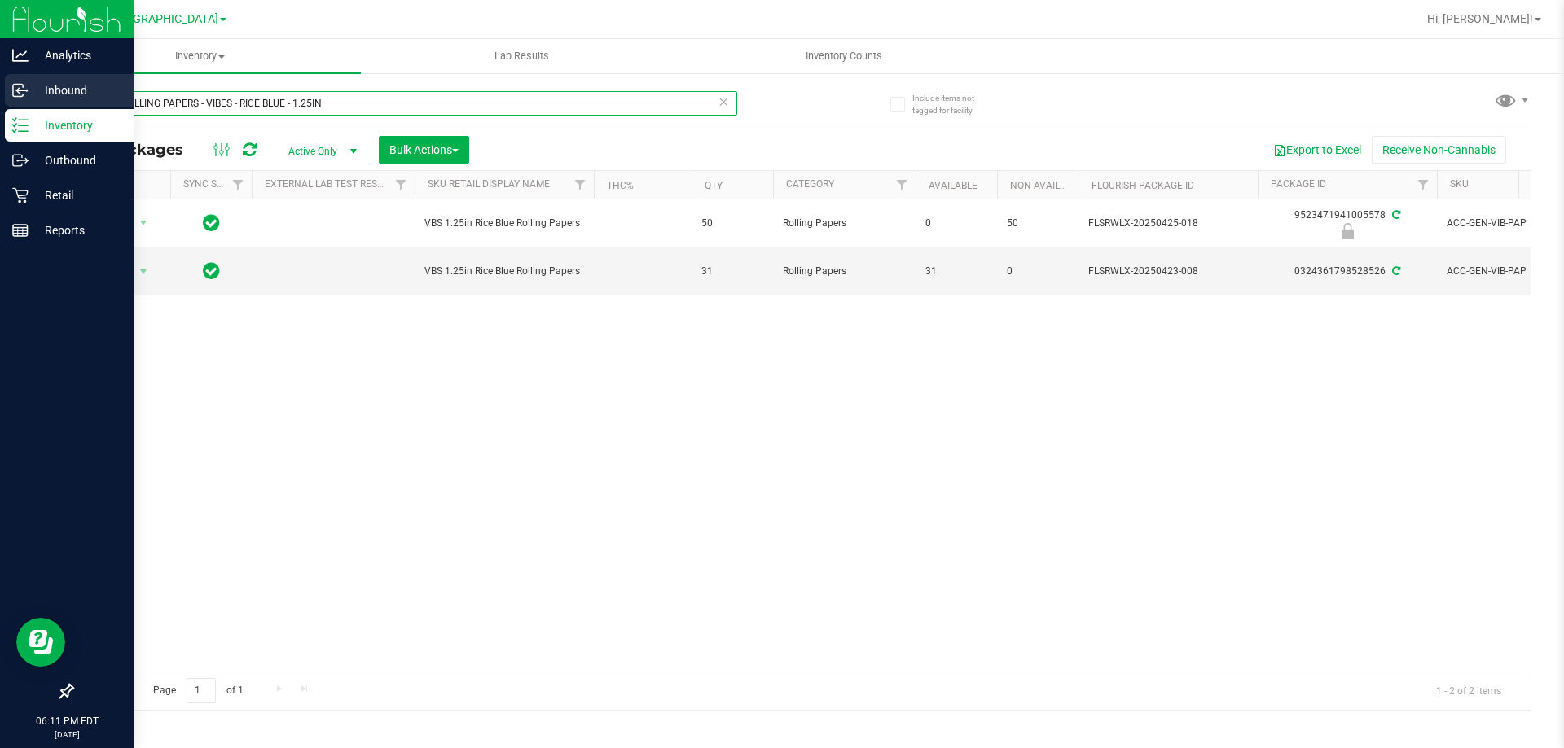
drag, startPoint x: 366, startPoint y: 99, endPoint x: 0, endPoint y: 99, distance: 366.5
click at [0, 99] on div "Analytics Inbound Inventory Outbound Retail Reports 06:11 PM EDT 08/21/2025 08/…" at bounding box center [782, 374] width 1564 height 748
paste input "CONES"
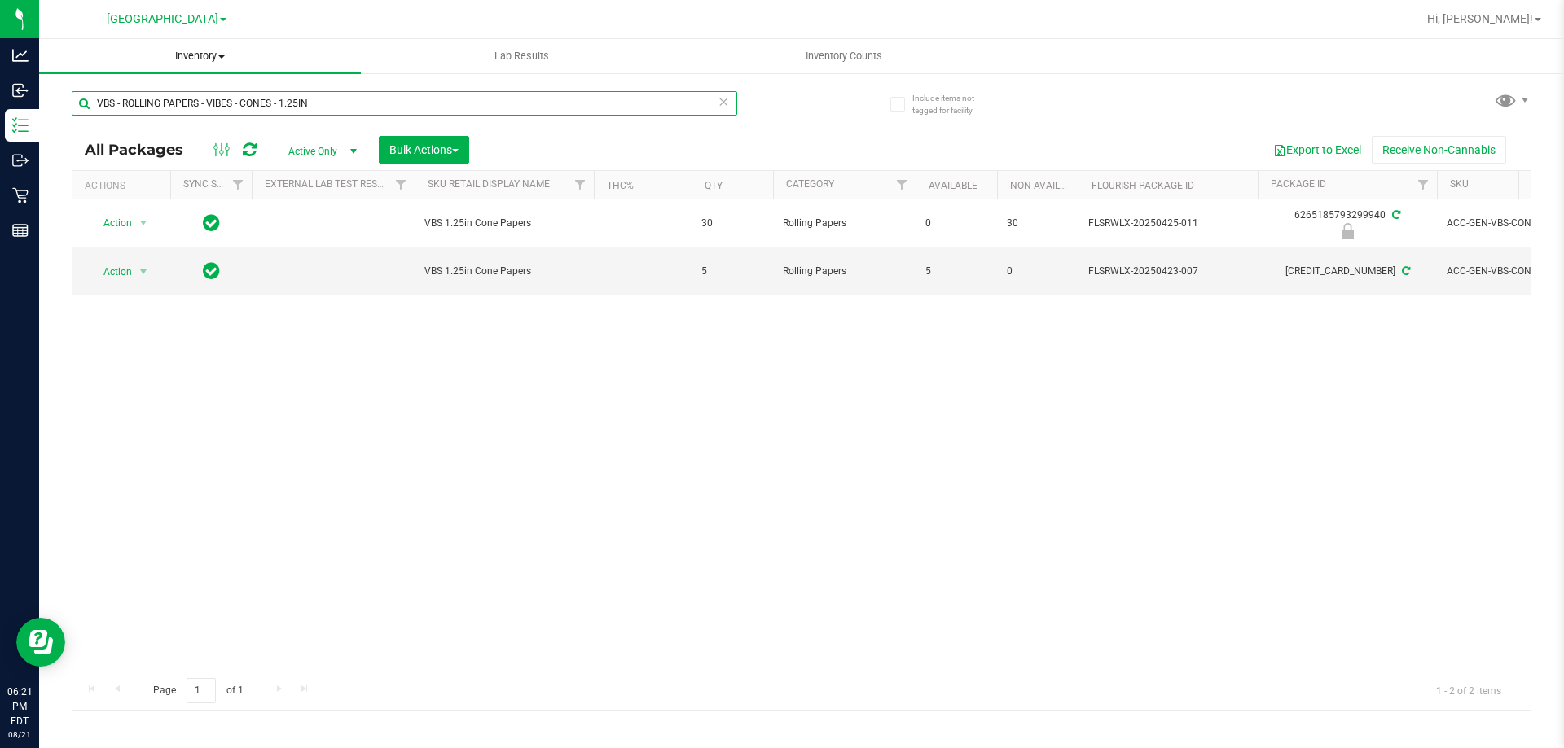
drag, startPoint x: 327, startPoint y: 94, endPoint x: 58, endPoint y: 70, distance: 270.6
click at [61, 70] on inventory "Inventory All packages All inventory Waste log Create inventory Lab Results Inv…" at bounding box center [801, 303] width 1524 height 529
paste input "SW - LIGHTER - BIC - MAXI - BLACK"
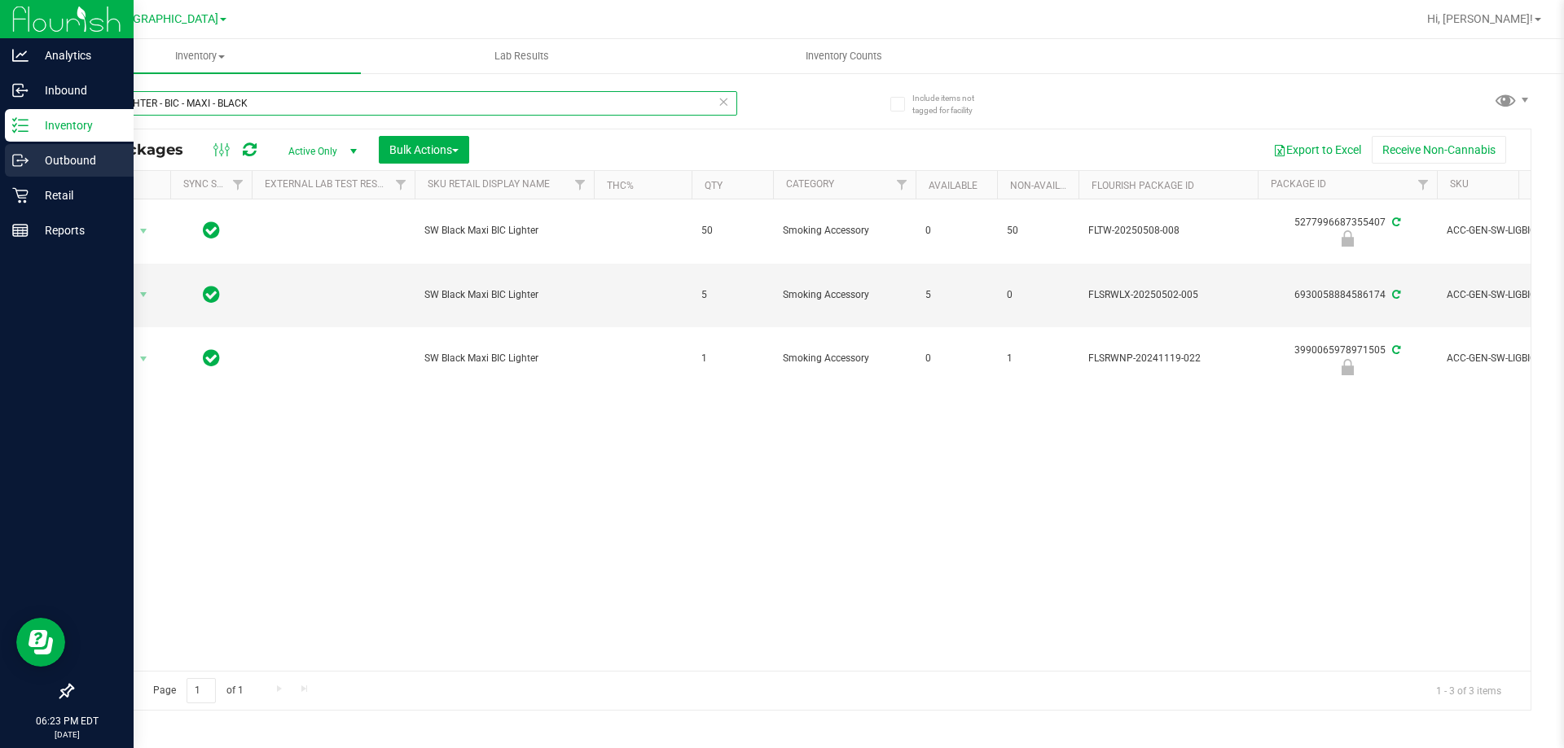
drag, startPoint x: 263, startPoint y: 104, endPoint x: 0, endPoint y: 148, distance: 266.7
click at [0, 148] on div "Analytics Inbound Inventory Outbound Retail Reports 06:23 PM EDT 08/21/2025 08/…" at bounding box center [782, 374] width 1564 height 748
paste input "RW - CONE PAPERS - RAW - CLASSIC - 1.25IN"
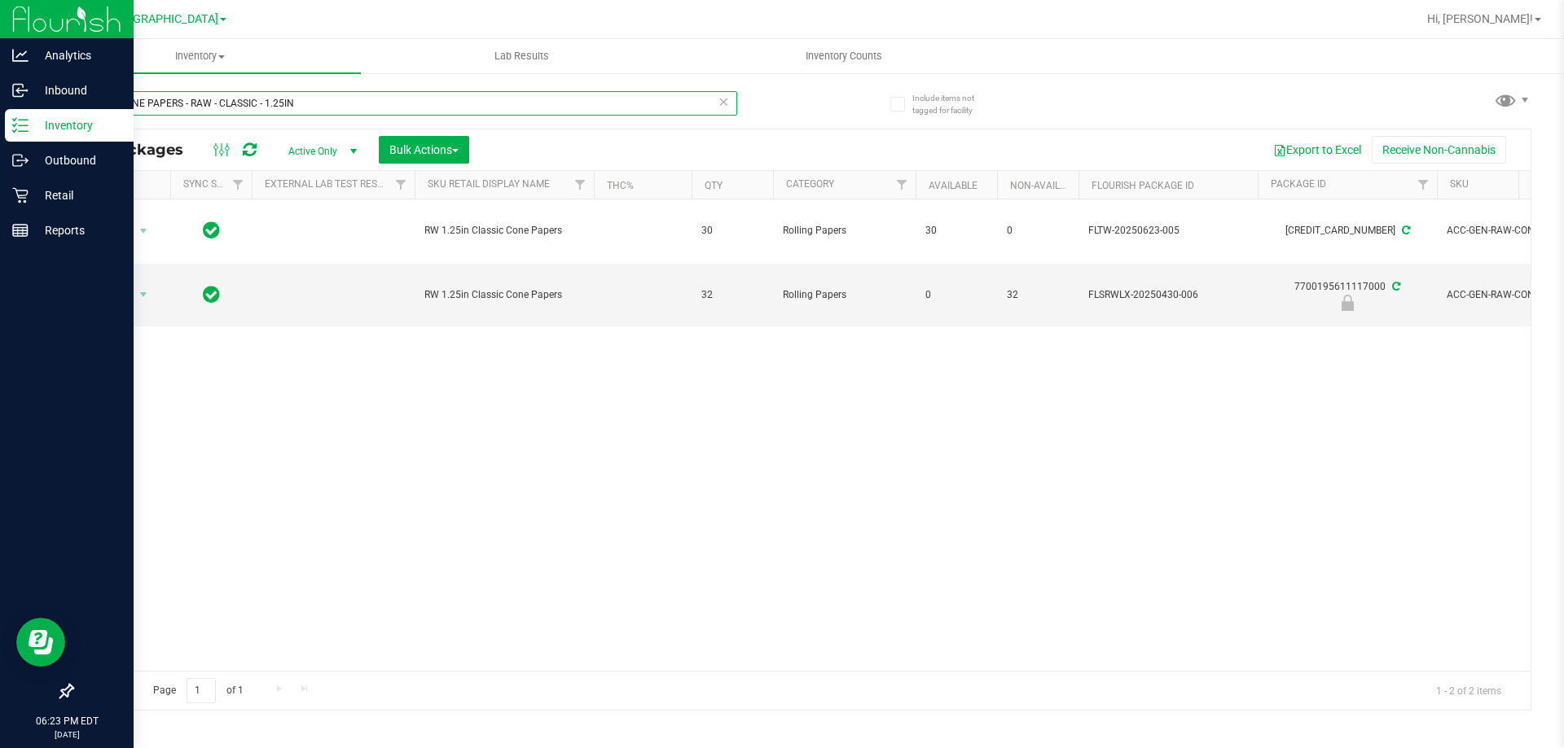
drag, startPoint x: 303, startPoint y: 104, endPoint x: 0, endPoint y: 134, distance: 304.4
click at [0, 134] on div "Analytics Inbound Inventory Outbound Retail Reports 06:23 PM EDT 08/21/2025 08/…" at bounding box center [782, 374] width 1564 height 748
paste input "AW - ROLLING PAPER - RAW - CLASSIC - 1.25""
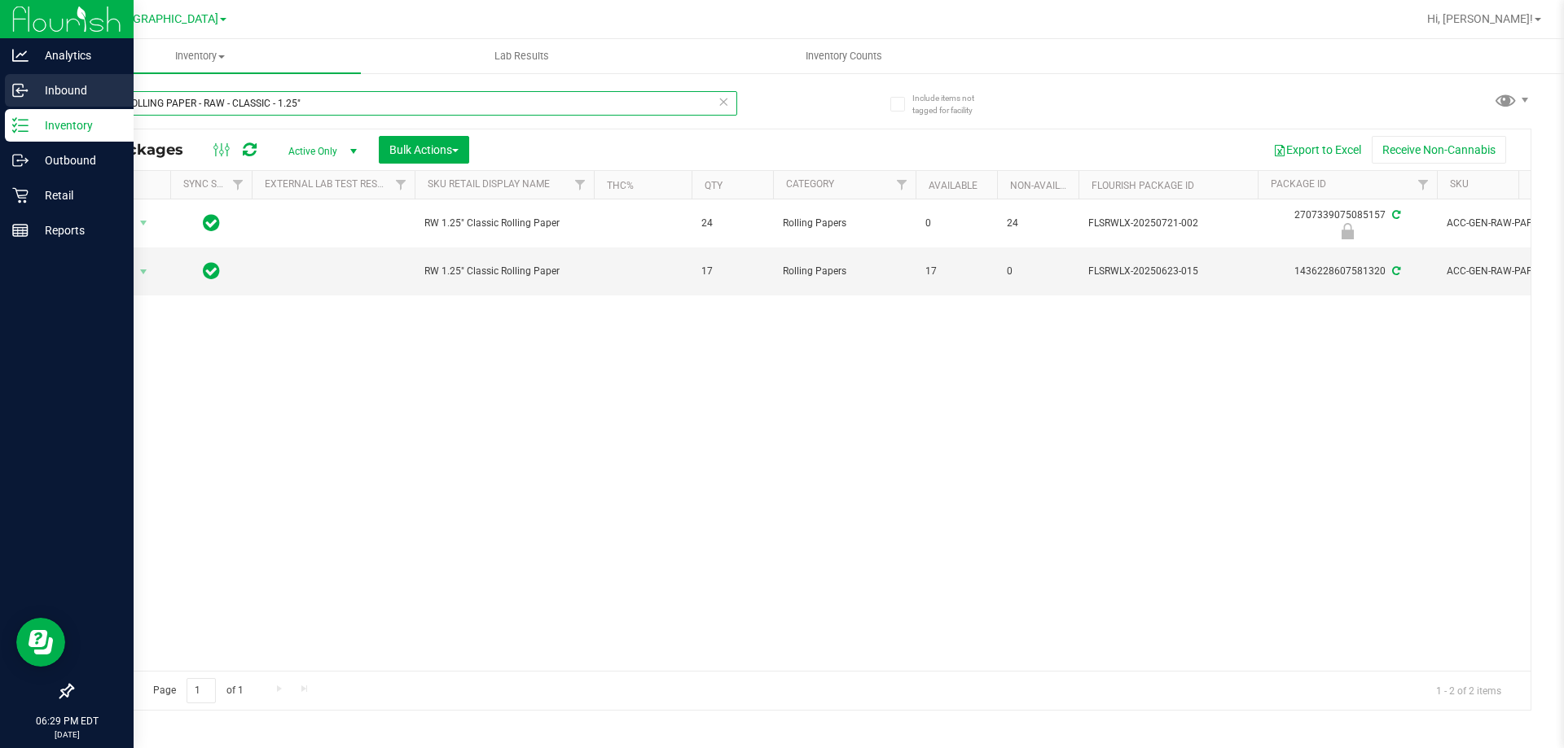
drag, startPoint x: 314, startPoint y: 103, endPoint x: 0, endPoint y: 103, distance: 314.3
click at [0, 103] on div "Analytics Inbound Inventory Outbound Retail Reports 06:29 PM EDT 08/21/2025 08/…" at bounding box center [782, 374] width 1564 height 748
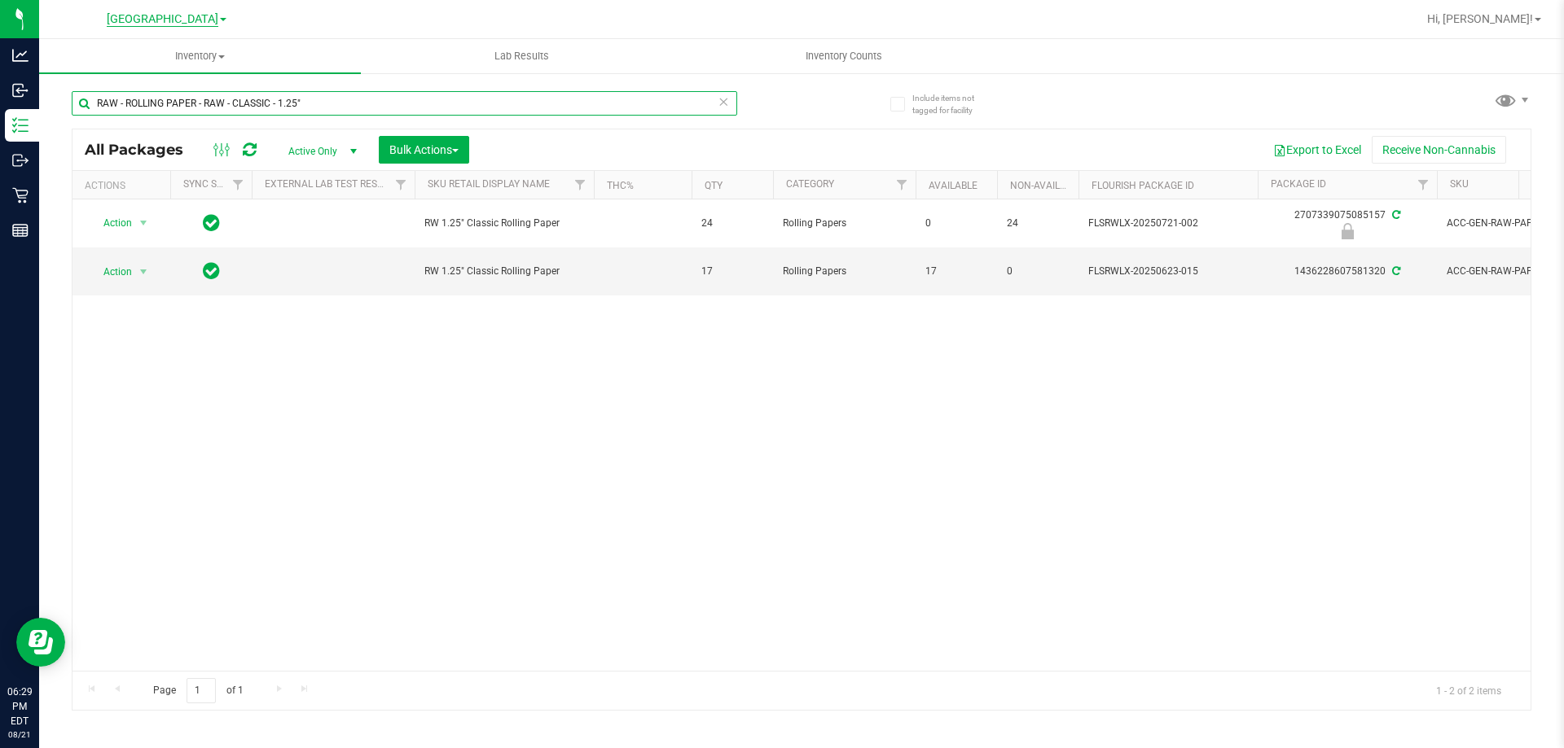
paste input "HT - CHEWS - 5MG - 20CT - THC - TANGERINE"
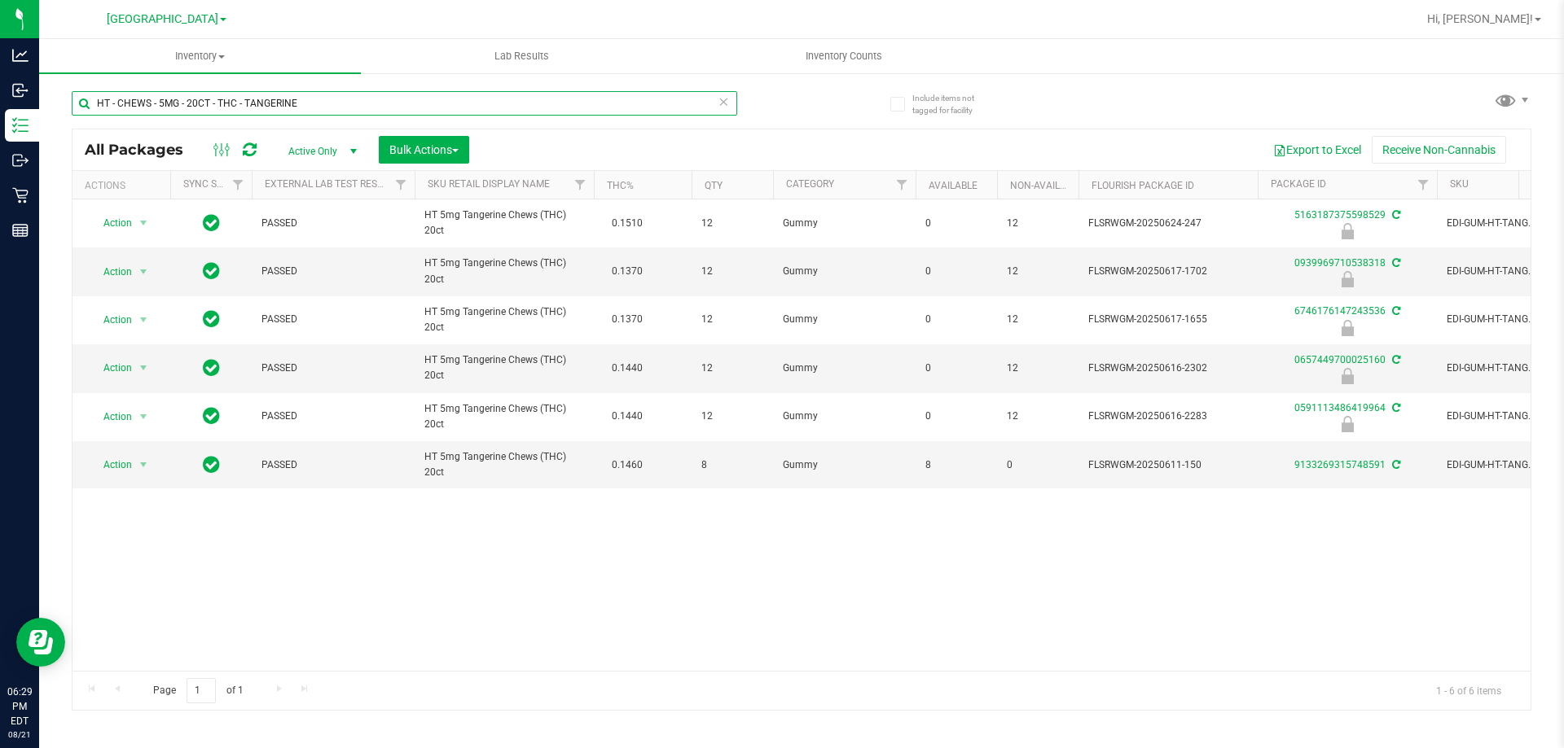
click at [532, 91] on input "HT - CHEWS - 5MG - 20CT - THC - TANGERINE" at bounding box center [404, 103] width 665 height 24
paste input "MIXED BERRY"
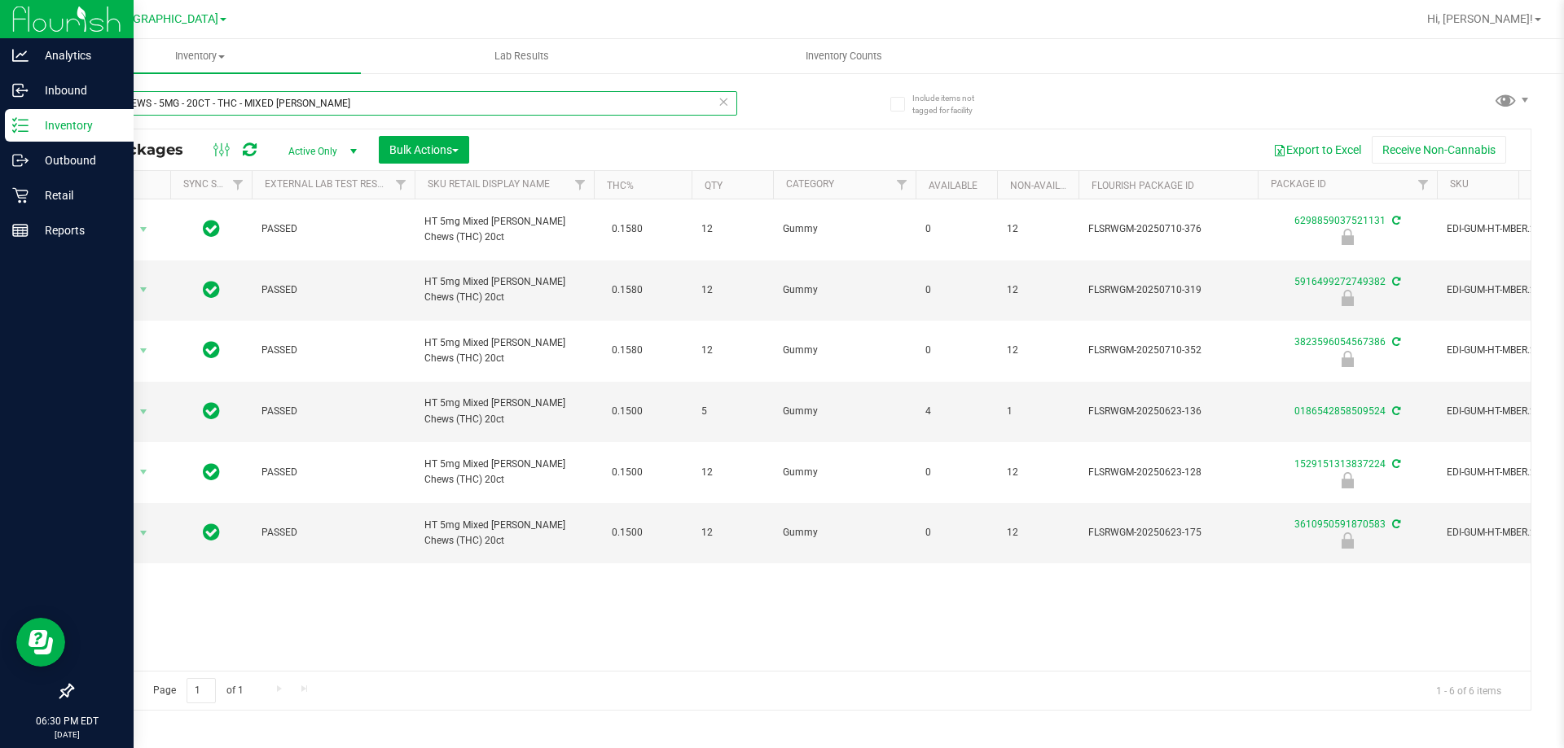
drag, startPoint x: 318, startPoint y: 108, endPoint x: 0, endPoint y: 109, distance: 318.4
click at [0, 109] on div "Analytics Inbound Inventory Outbound Retail Reports 06:30 PM EDT 08/21/2025 08/…" at bounding box center [782, 374] width 1564 height 748
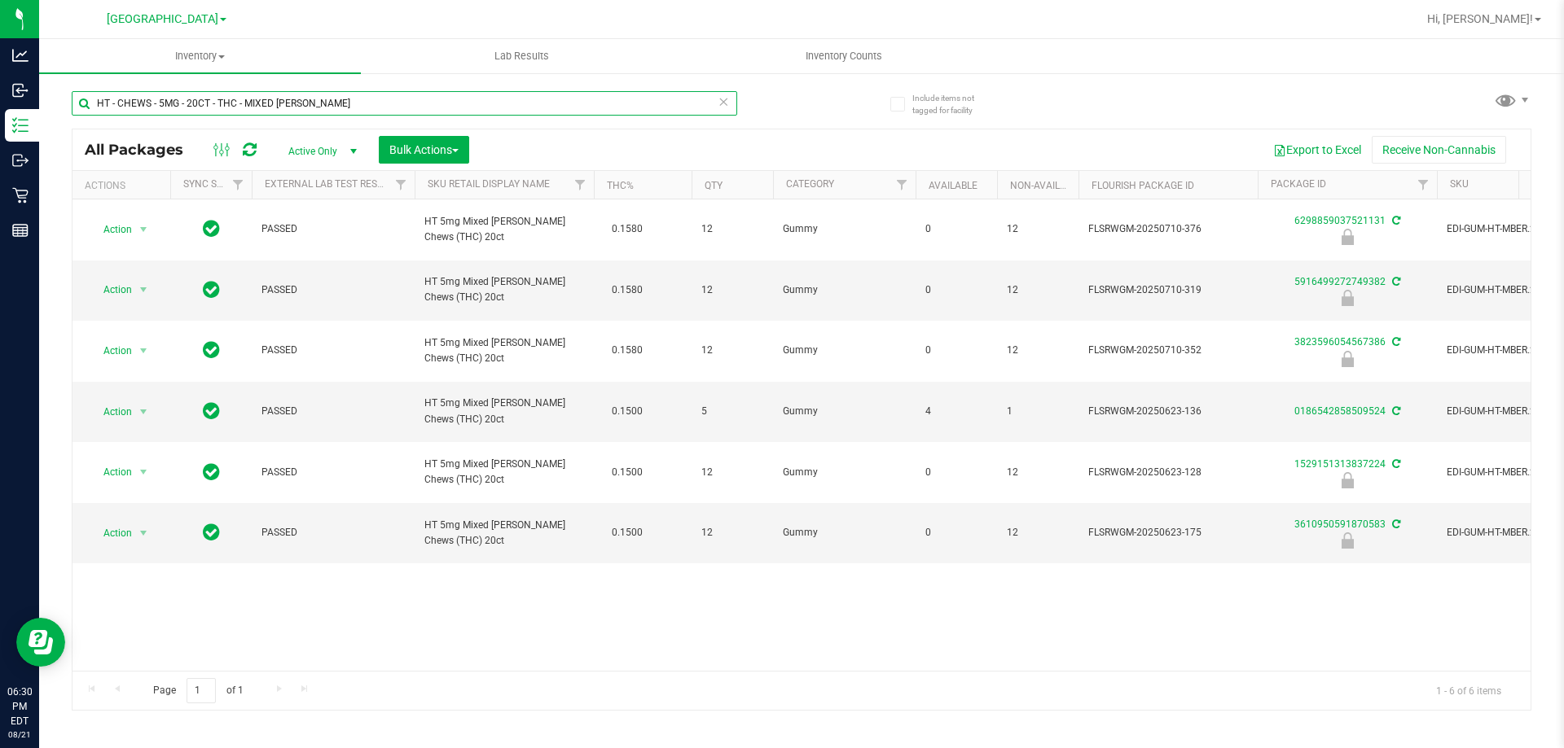
paste input "GRV - BOWL - GRAV - STANDARD SPOON - 4IN - BLUE"
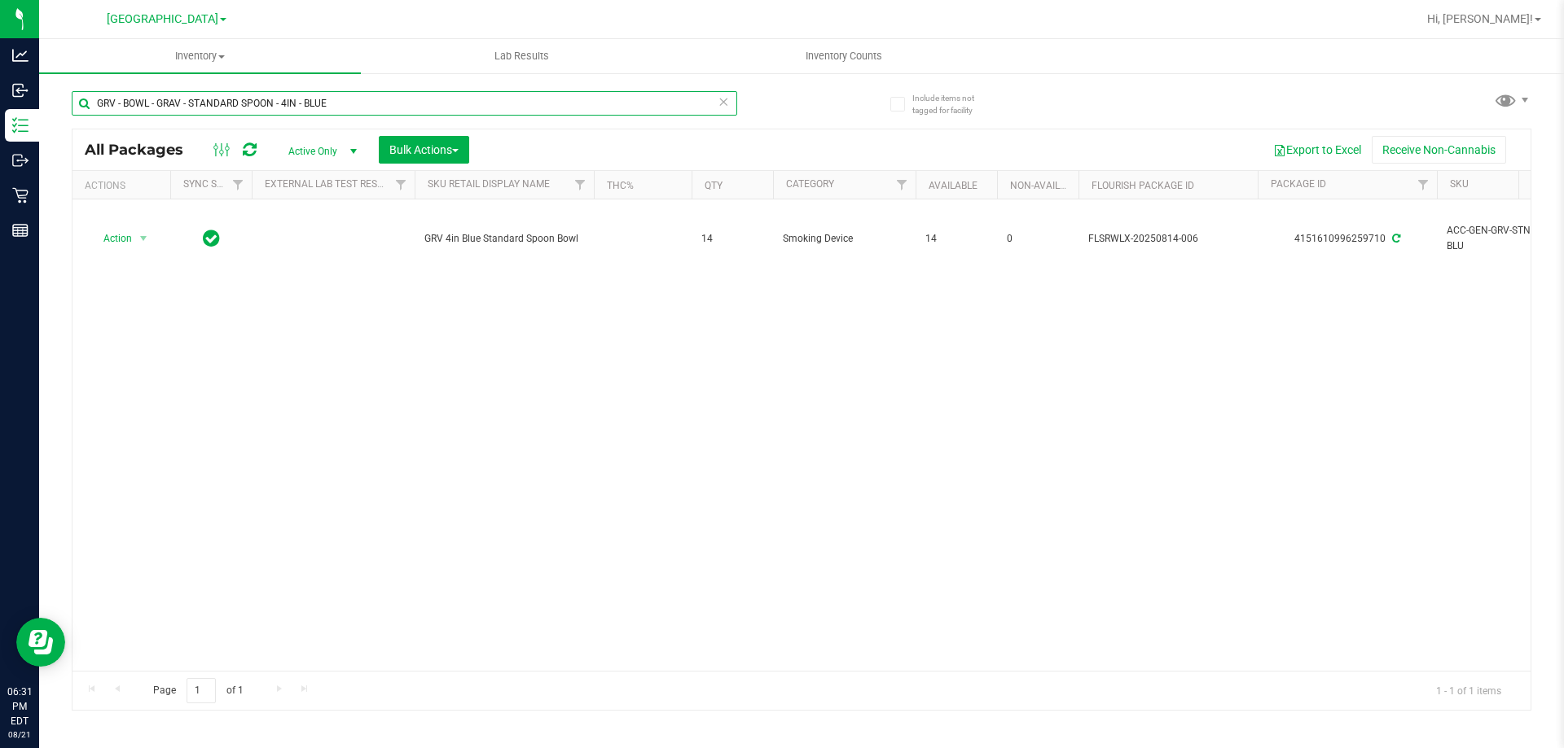
click at [366, 103] on input "GRV - BOWL - GRAV - STANDARD SPOON - 4IN - BLUE" at bounding box center [404, 103] width 665 height 24
click at [366, 104] on input "GRV - BOWL - GRAV - STANDARD SPOON - 4IN - BLUE" at bounding box center [404, 103] width 665 height 24
paste input "OCTO-TASTER - 16MM"
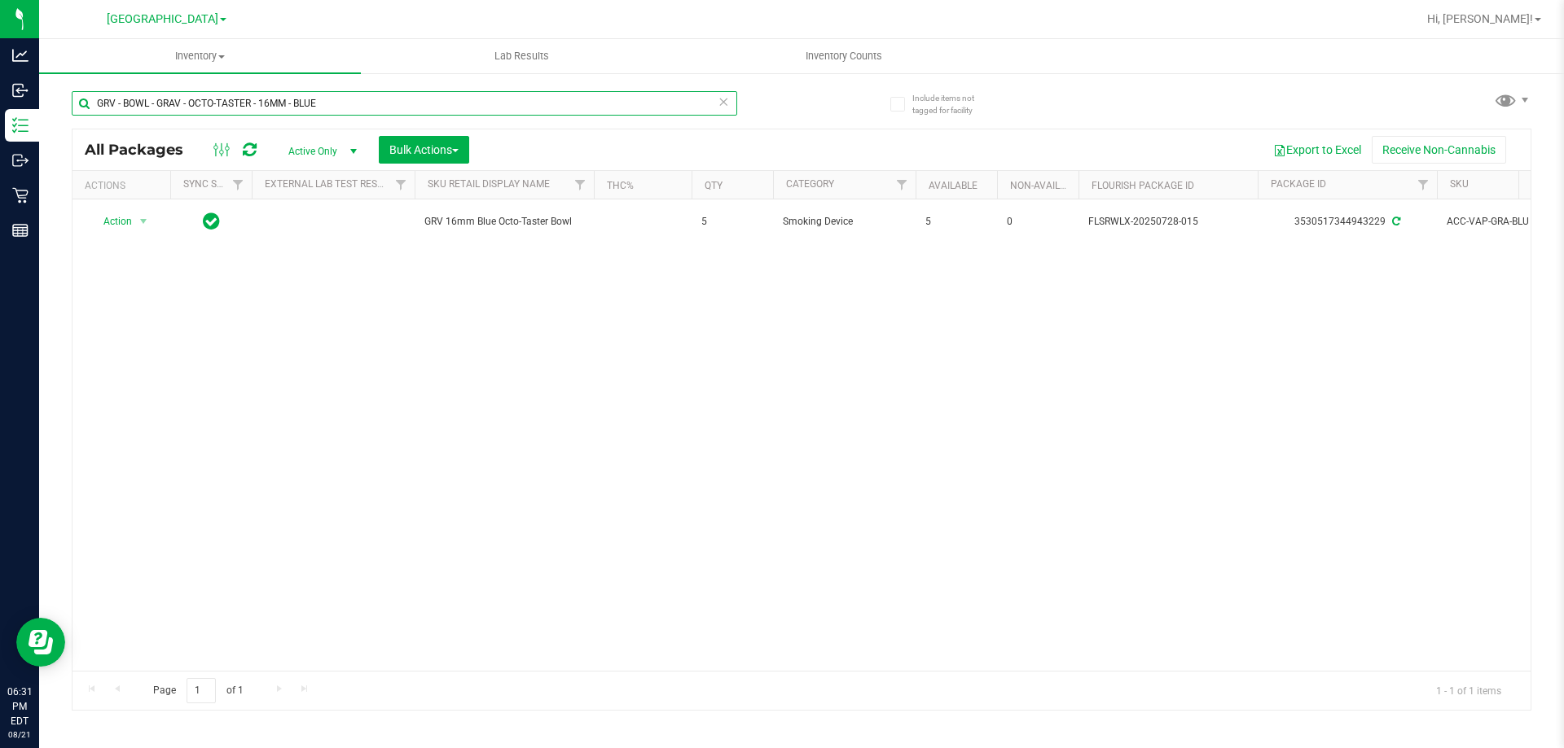
click at [344, 106] on input "GRV - BOWL - GRAV - OCTO-TASTER - 16MM - BLUE" at bounding box center [404, 103] width 665 height 24
paste input "ACK"
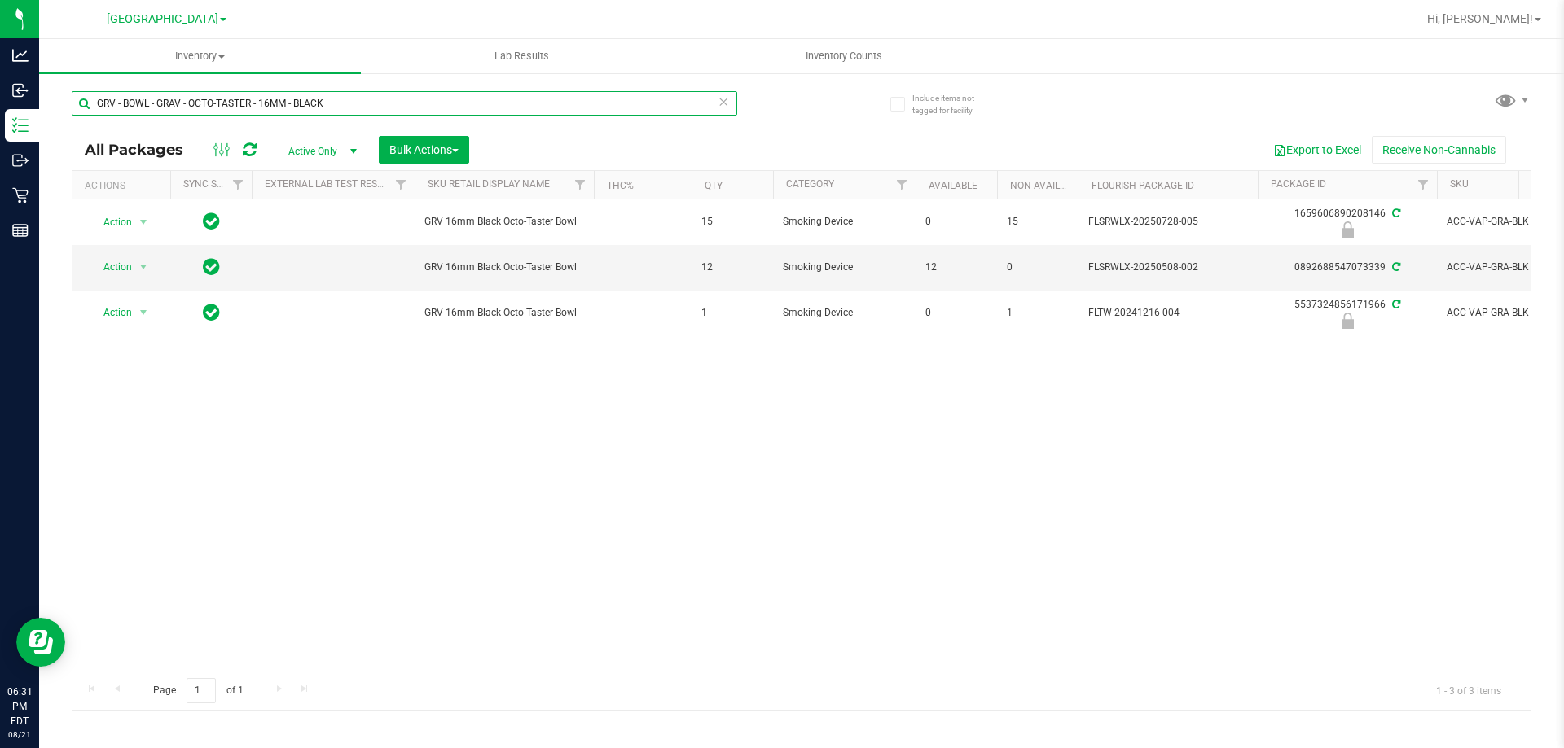
click at [414, 93] on input "GRV - BOWL - GRAV - OCTO-TASTER - 16MM - BLACK" at bounding box center [404, 103] width 665 height 24
paste input "PEN DASH BL"
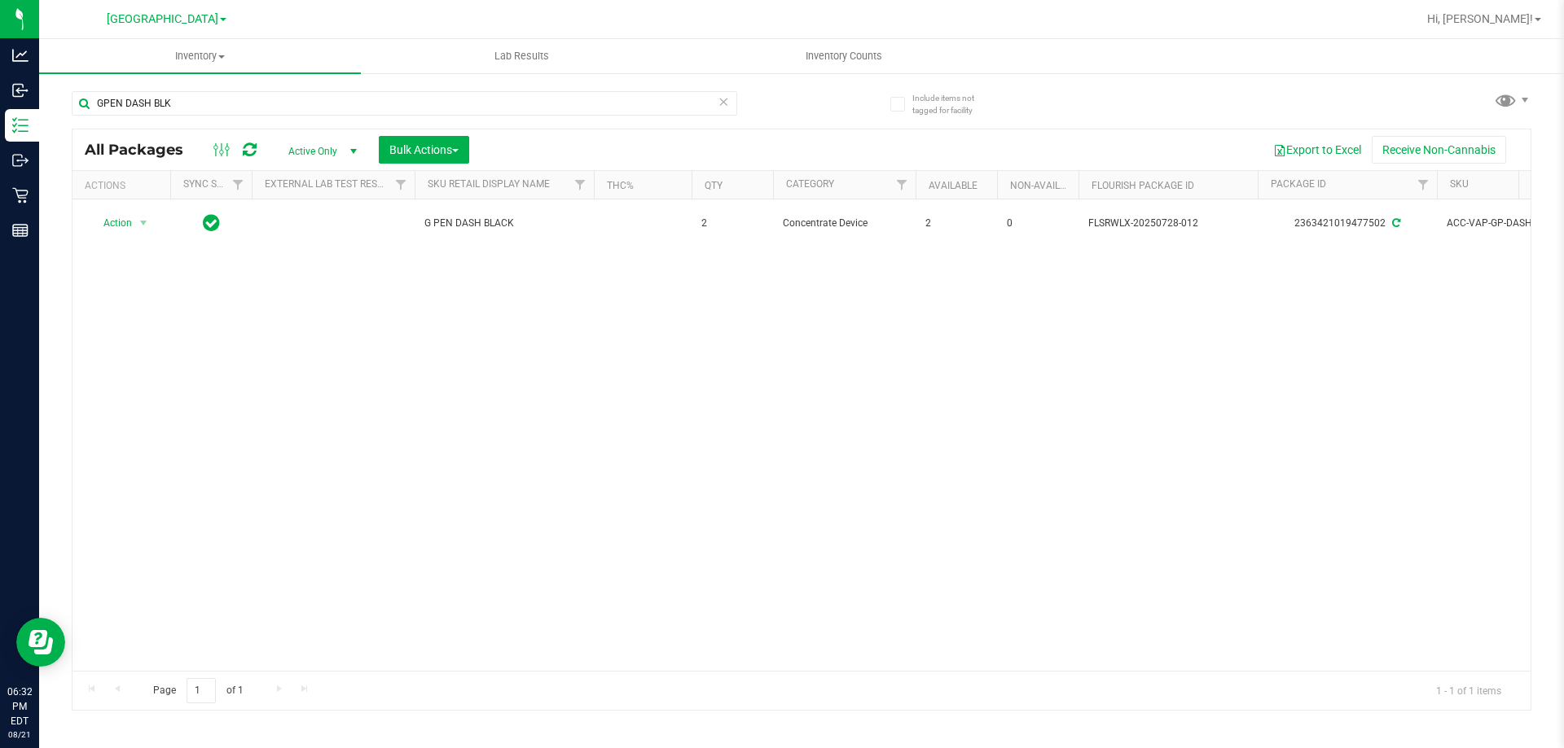
click at [253, 88] on div "GPEN DASH BLK" at bounding box center [437, 103] width 730 height 52
click at [250, 100] on input "GPEN DASH BLK" at bounding box center [404, 103] width 665 height 24
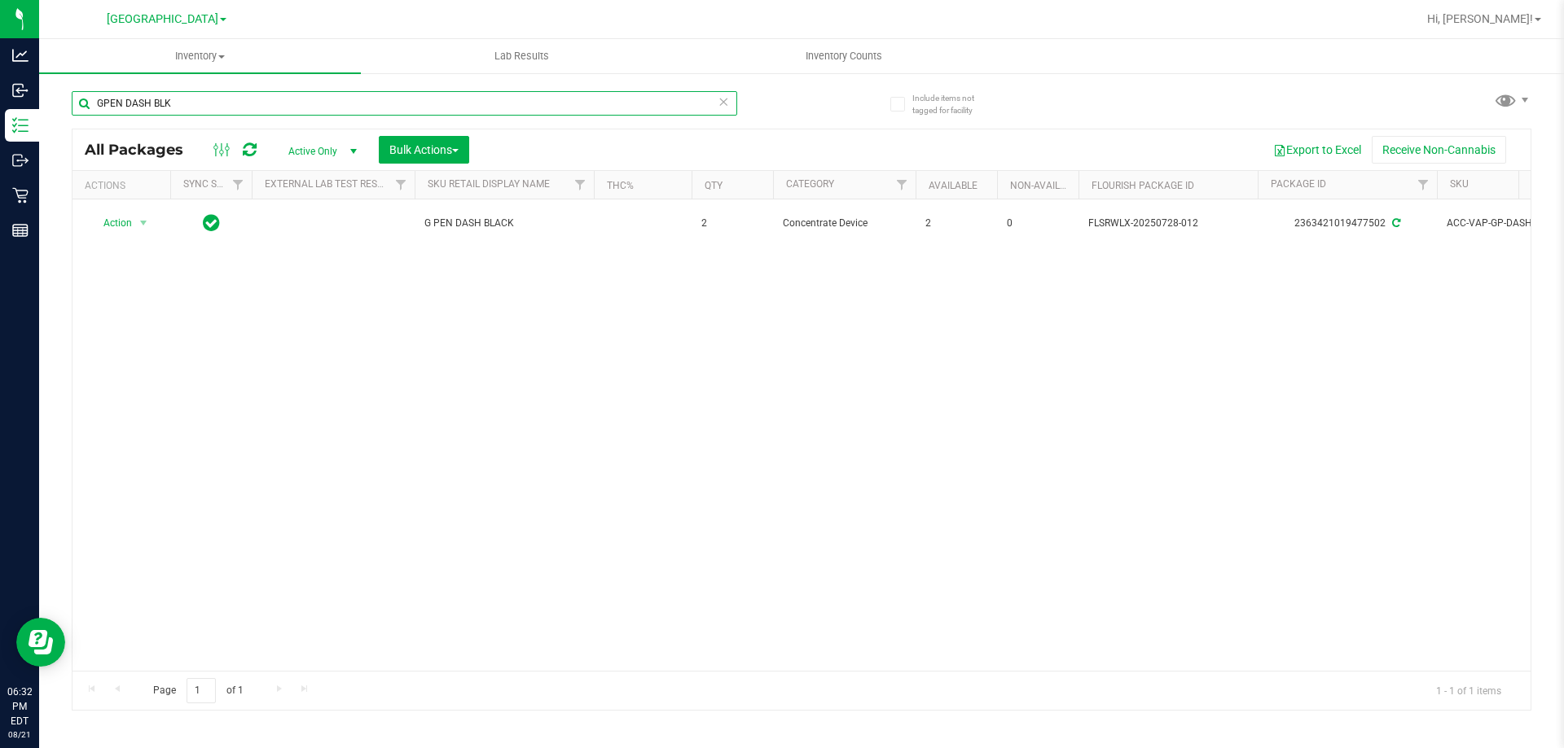
click at [250, 100] on input "GPEN DASH BLK" at bounding box center [404, 103] width 665 height 24
paste input "L - DAB TOOLKIT - 5 PC - BLAC"
click at [267, 103] on input "GL - DAB TOOLKIT - 5 PC - BLACK" at bounding box center [404, 103] width 665 height 24
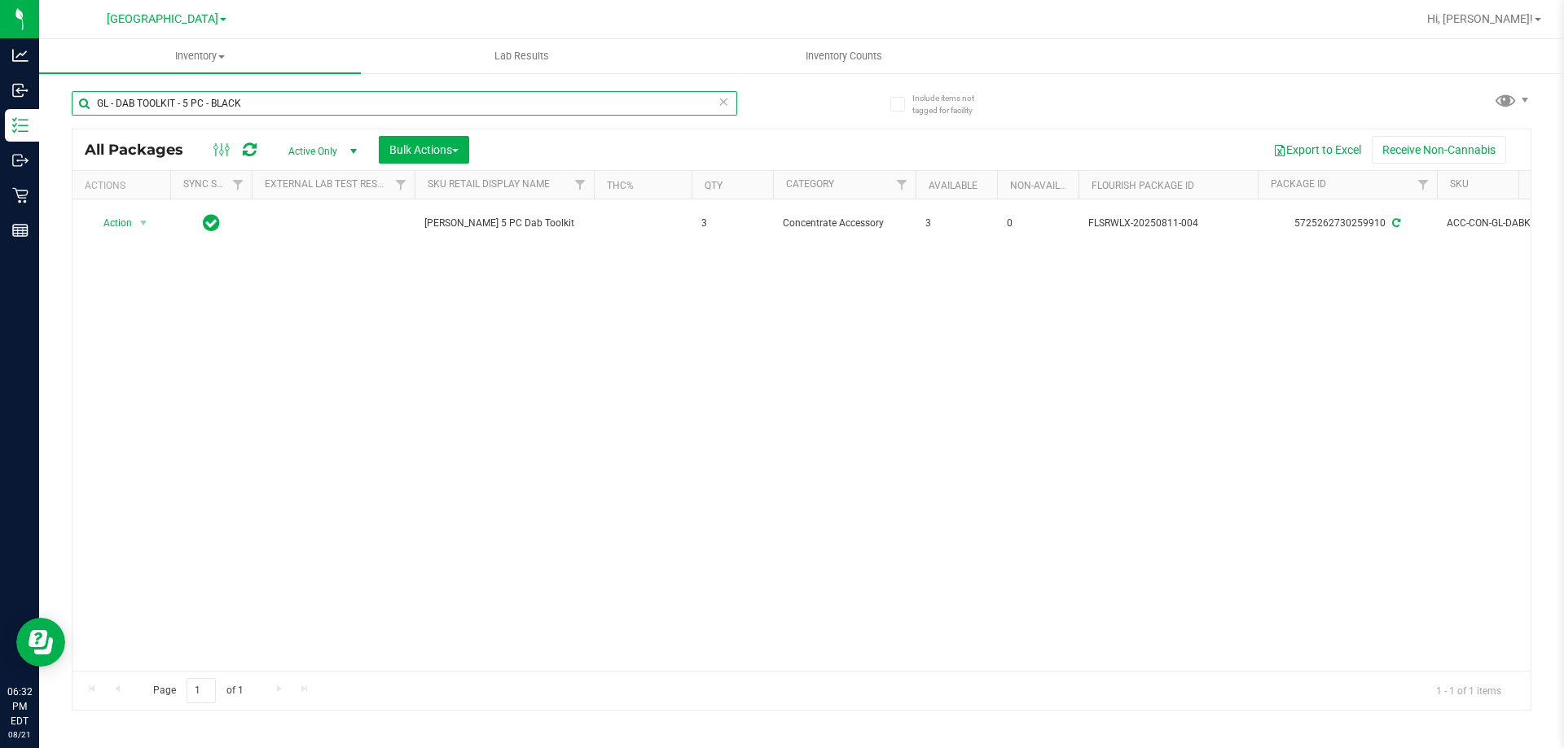
paste input "FT BATTERY WHITE 510 VARIABLE POWER"
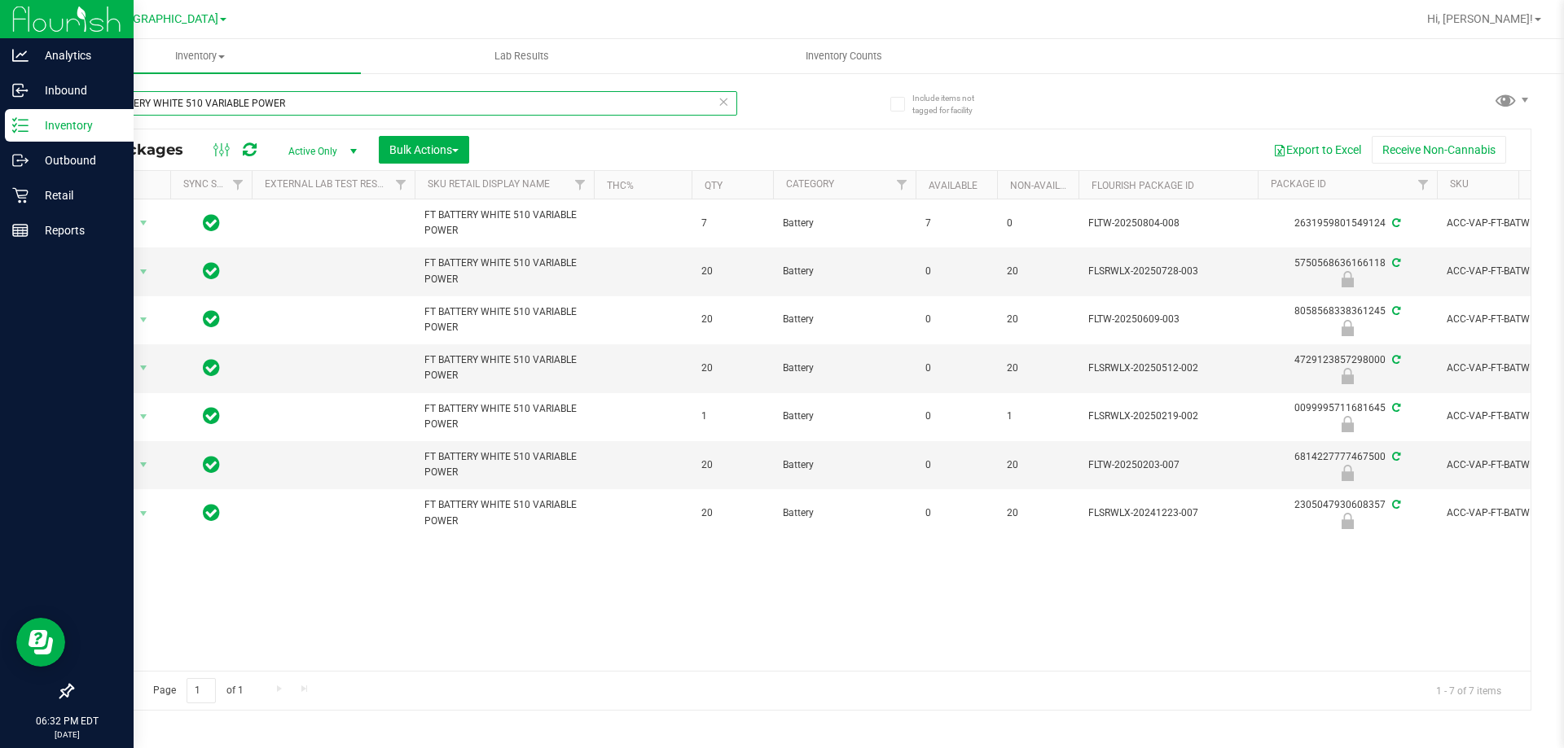
drag, startPoint x: 306, startPoint y: 106, endPoint x: 0, endPoint y: 110, distance: 306.2
click at [0, 109] on div "Analytics Inbound Inventory Outbound Retail Reports 06:32 PM EDT 08/21/2025 08/…" at bounding box center [782, 374] width 1564 height 748
paste input "- VAPE PEN DISTILLATE - 0.3G - TRS - THC"
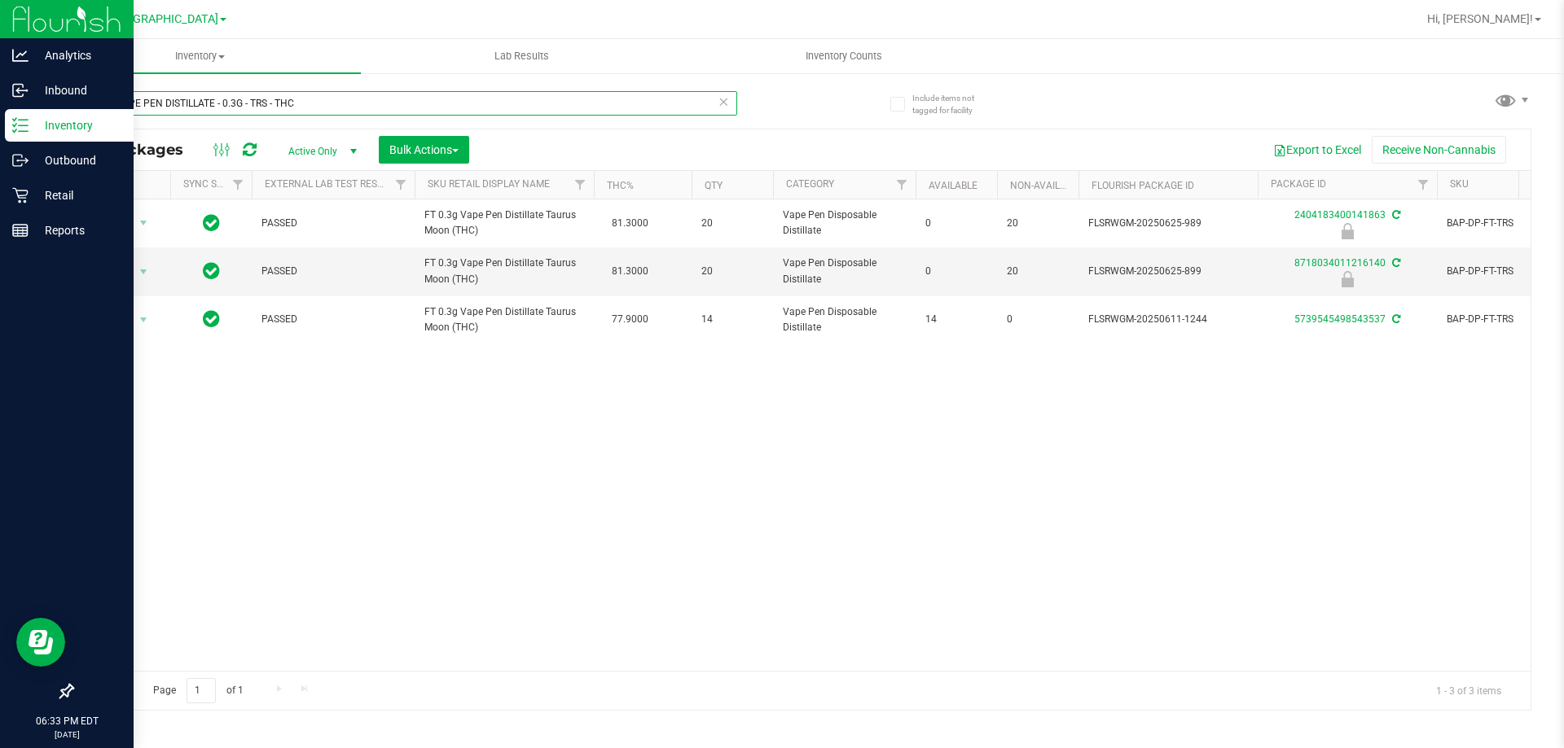
drag, startPoint x: 308, startPoint y: 103, endPoint x: 0, endPoint y: 121, distance: 308.3
click at [0, 121] on div "Analytics Inbound Inventory Outbound Retail Reports 06:33 PM EDT 08/21/2025 08/…" at bounding box center [782, 374] width 1564 height 748
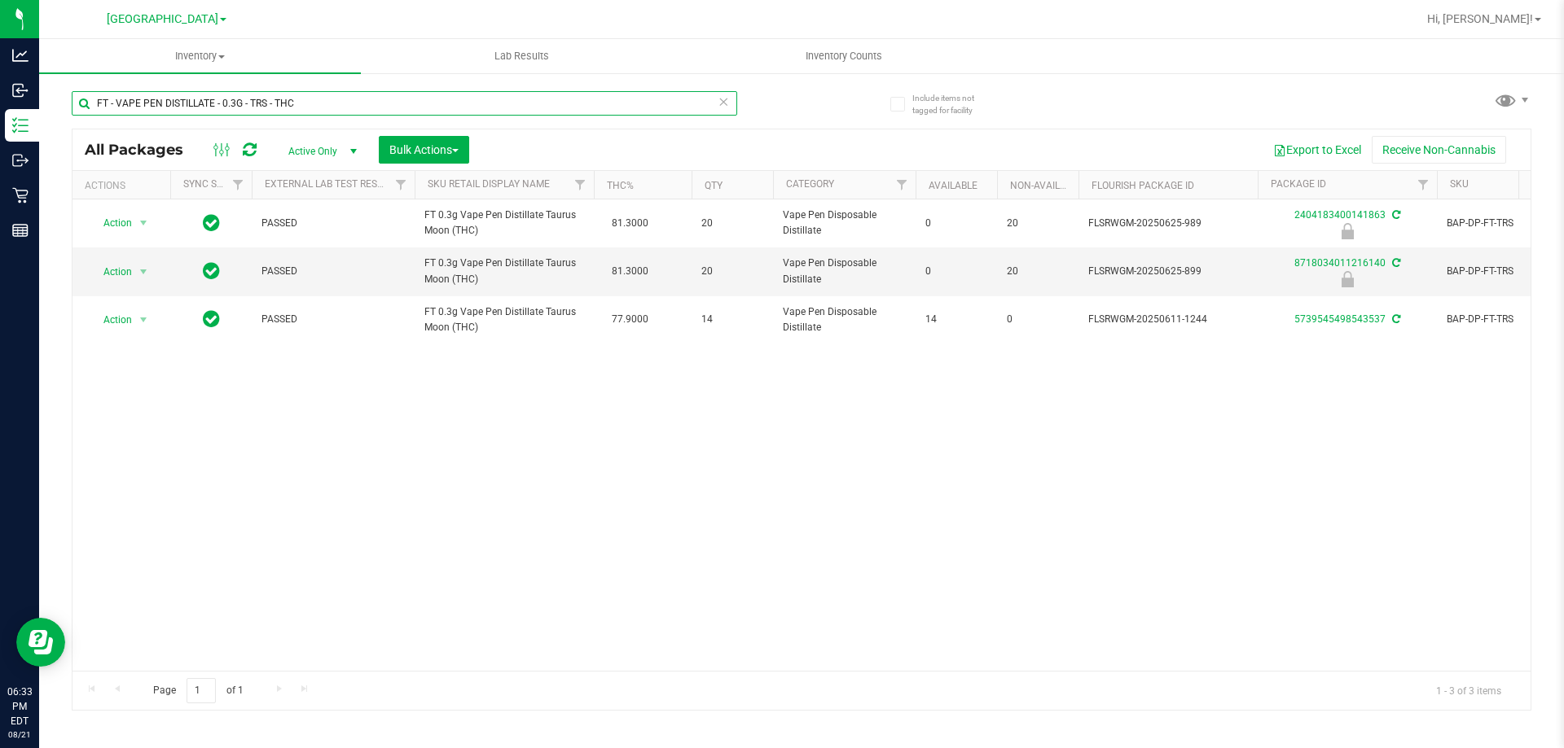
paste input "FT - VAPE PEN DISTILLATE - 0.3G - PIA - IND"
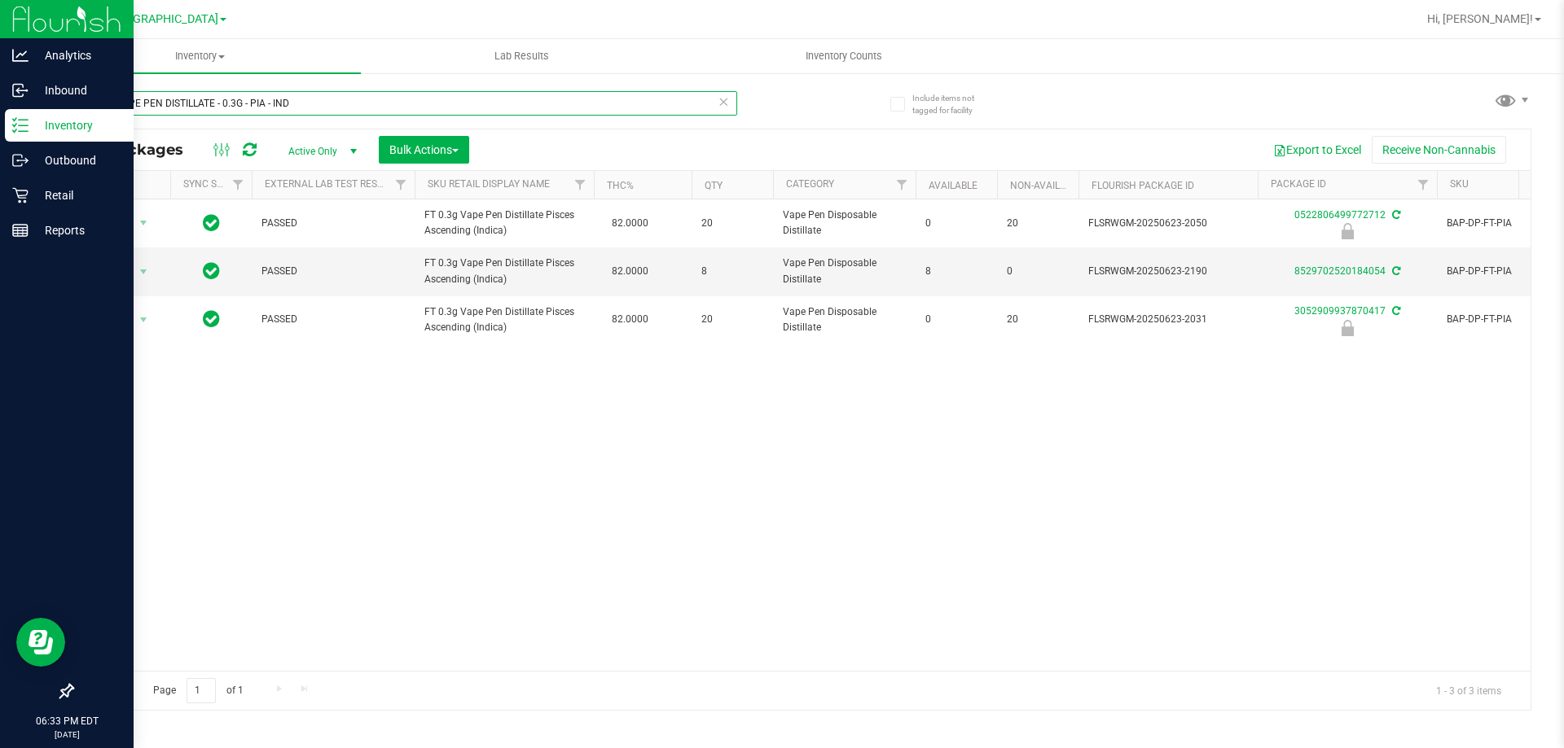
drag, startPoint x: 314, startPoint y: 108, endPoint x: 0, endPoint y: 134, distance: 314.6
click at [0, 134] on div "Analytics Inbound Inventory Outbound Retail Reports 06:33 PM EDT 08/21/2025 08/…" at bounding box center [782, 374] width 1564 height 748
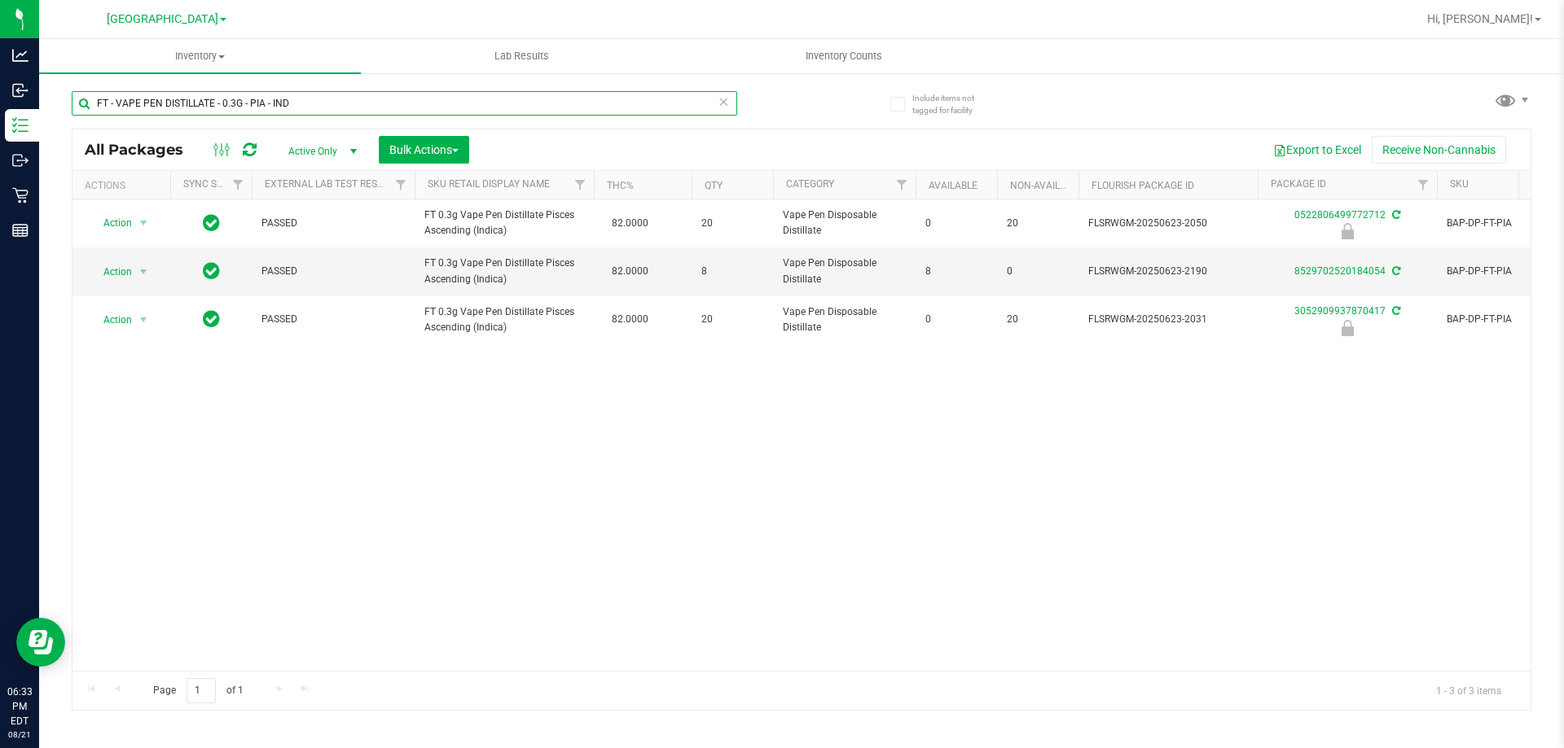
paste input "FT - VAPE PEN DISTILLATE - 0.3G - LSN - THC"
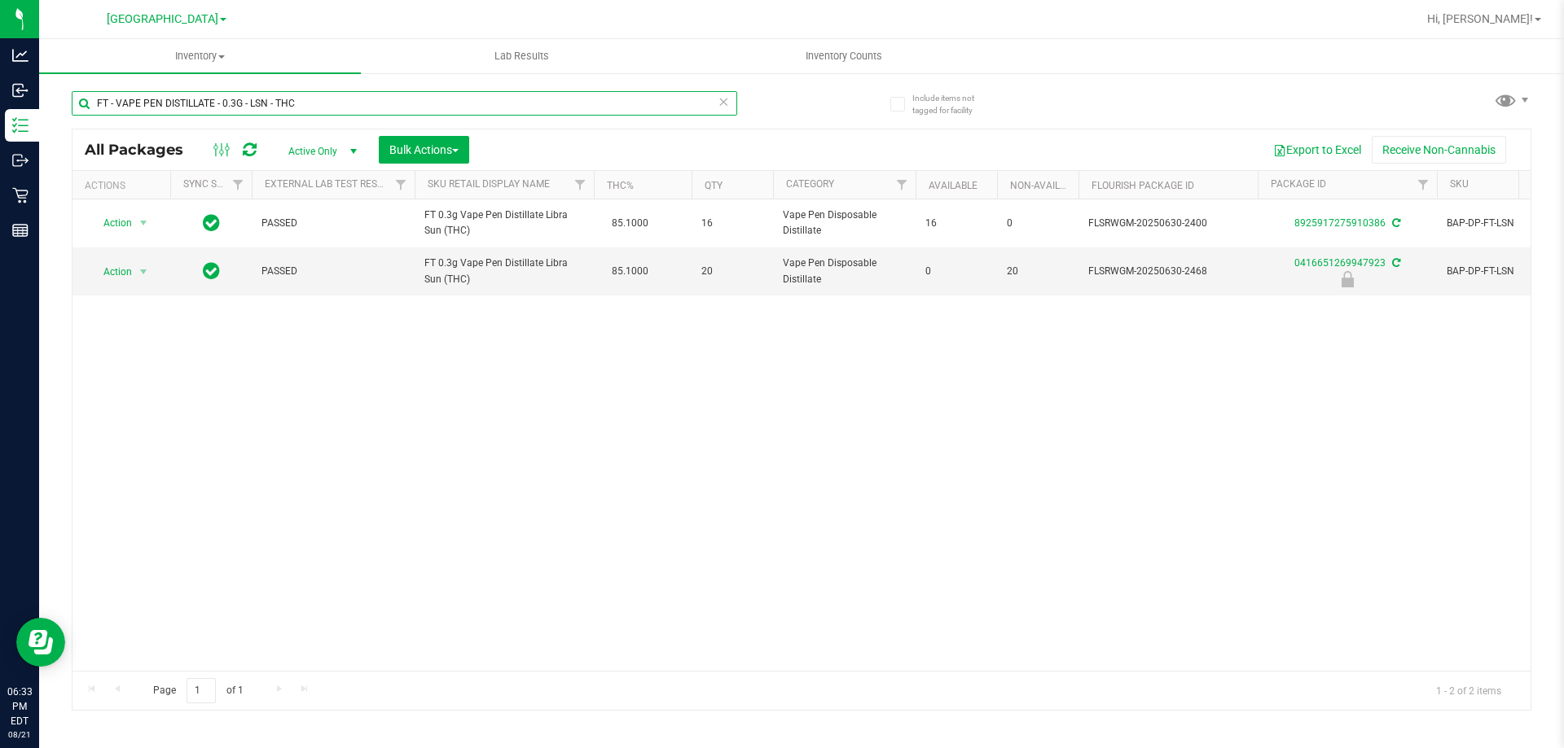
click at [461, 103] on input "FT - VAPE PEN DISTILLATE - 0.3G - LSN - THC" at bounding box center [404, 103] width 665 height 24
paste input "JLE - SAT"
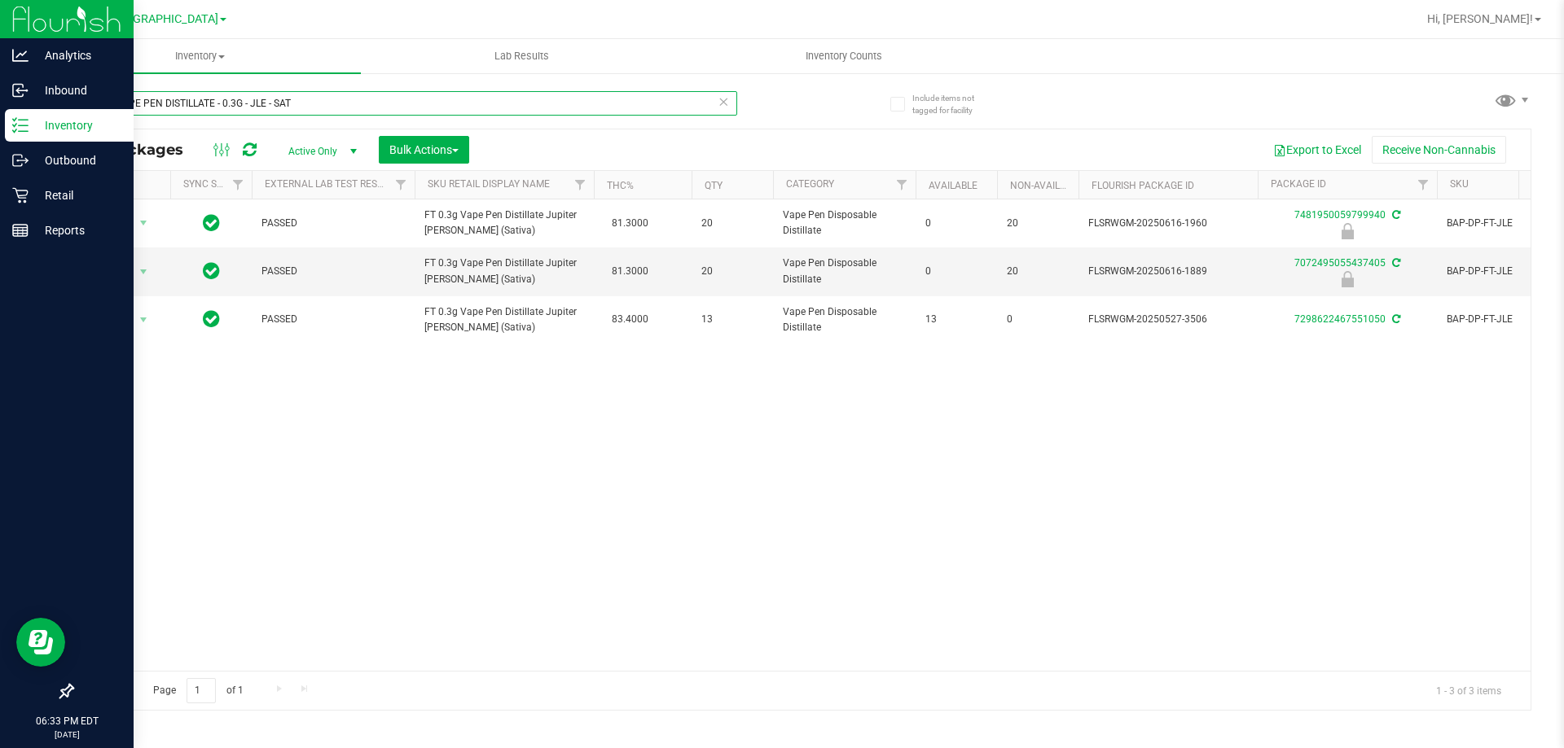
drag, startPoint x: 300, startPoint y: 102, endPoint x: 0, endPoint y: 121, distance: 301.1
click at [0, 121] on div "Analytics Inbound Inventory Outbound Retail Reports 06:33 PM EDT 08/21/2025 08/…" at bounding box center [782, 374] width 1564 height 748
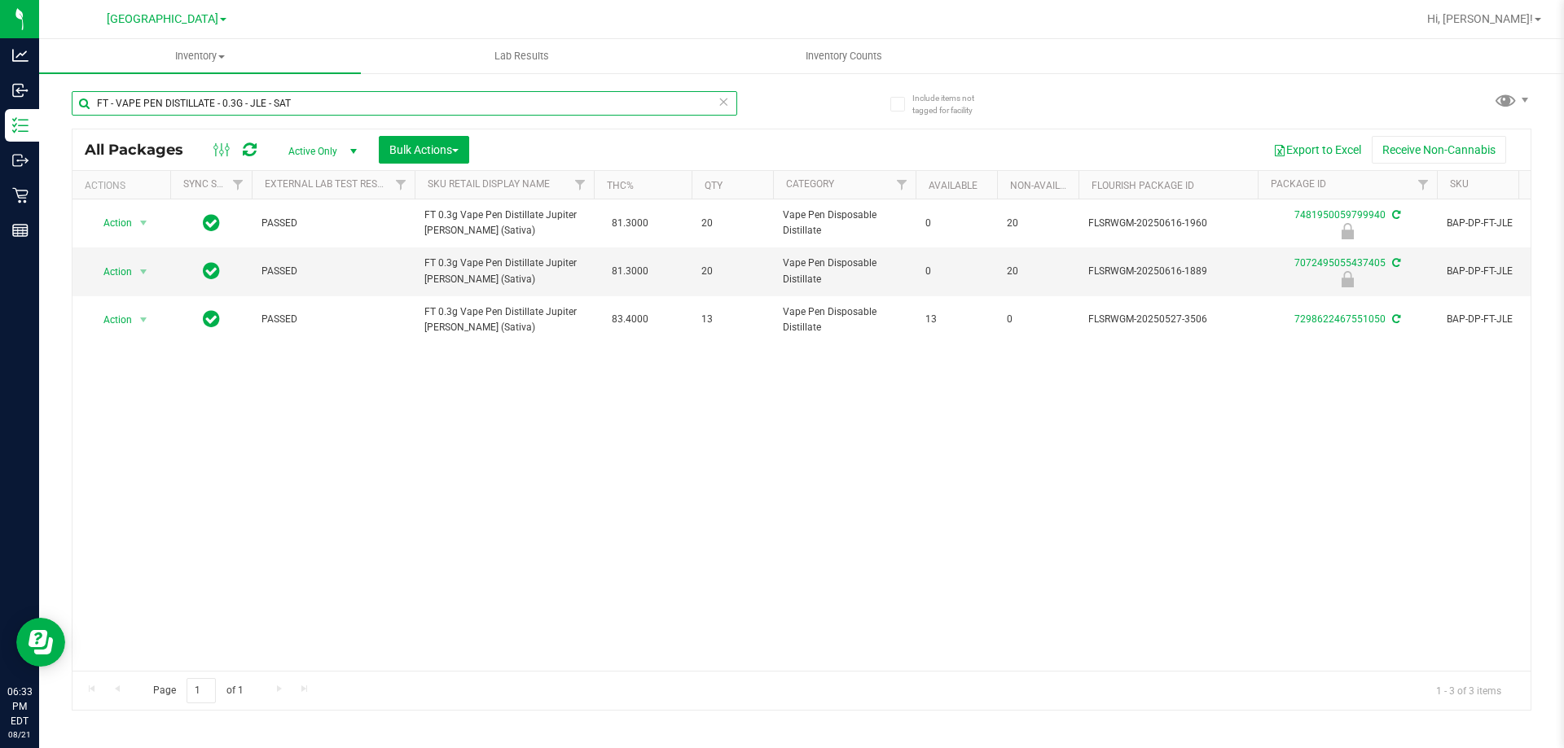
paste input "ARR - THC"
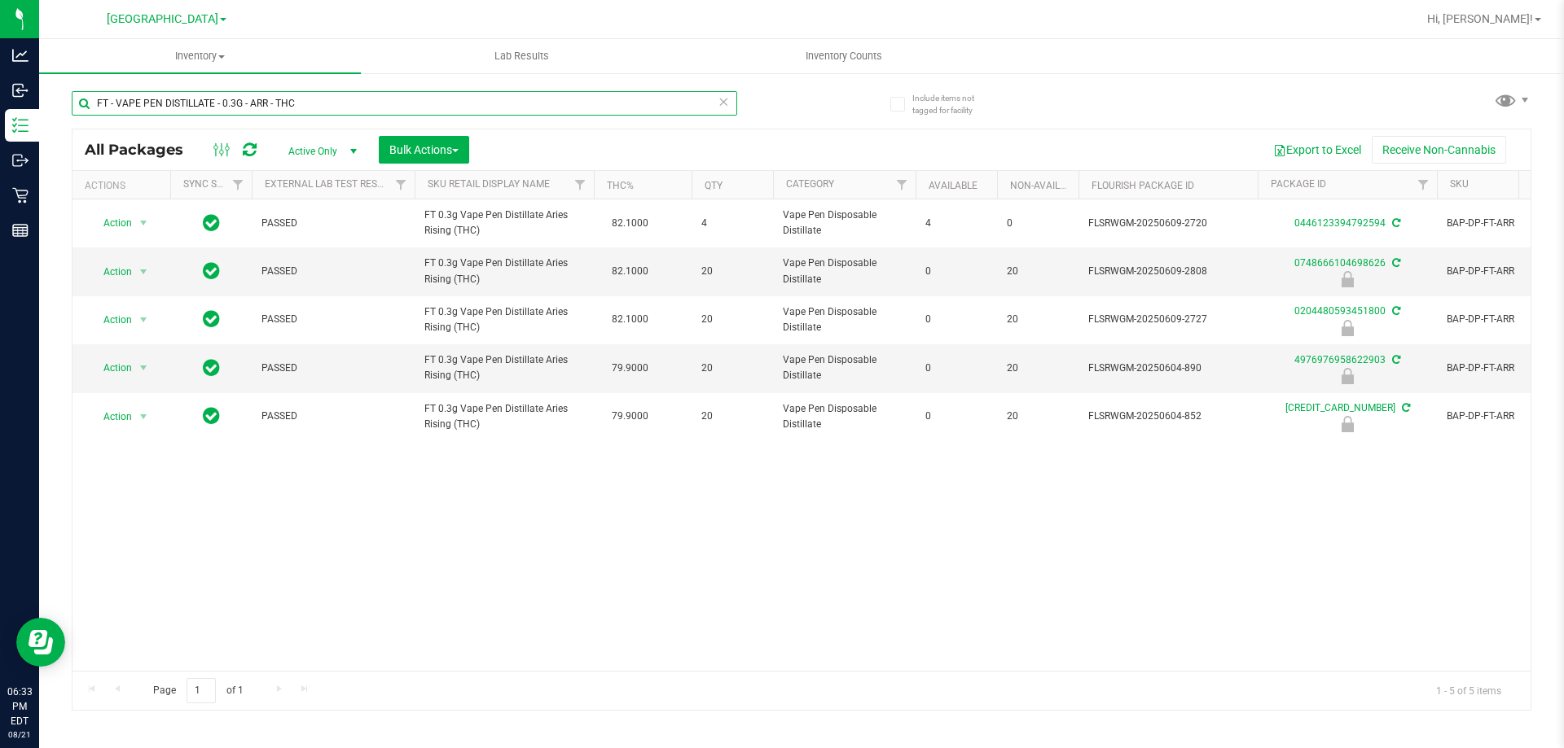
click at [333, 102] on input "FT - VAPE PEN DISTILLATE - 0.3G - ARR - THC" at bounding box center [404, 103] width 665 height 24
click at [332, 101] on input "FT - VAPE PEN DISTILLATE - 0.3G - ARR - THC" at bounding box center [404, 103] width 665 height 24
paste input "EQ - HYB"
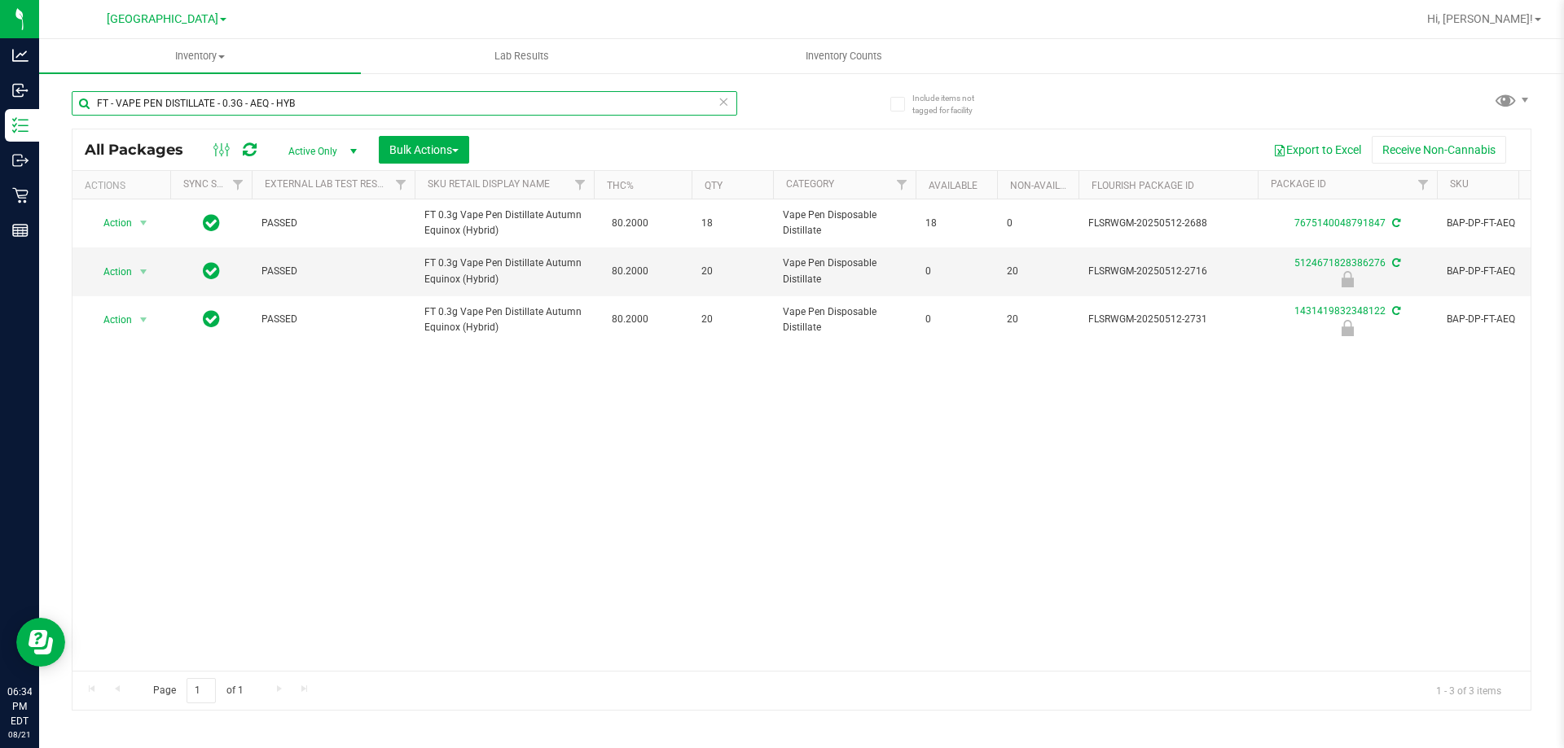
type input "FT - VAPE PEN DISTILLATE - 0.3G - AEQ - HYB"
